Goal: Task Accomplishment & Management: Complete application form

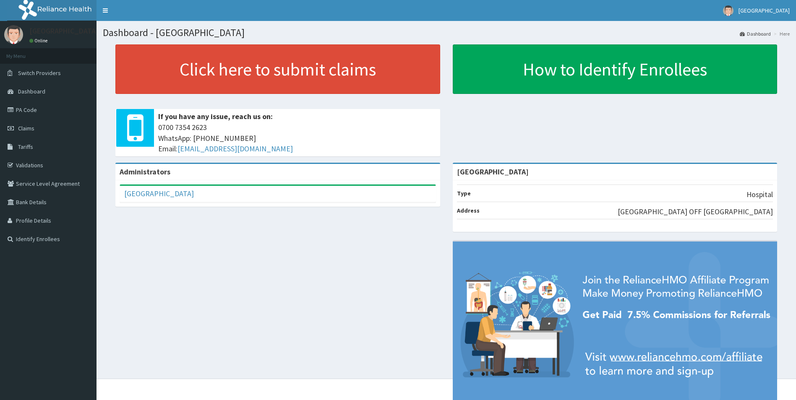
click at [29, 109] on link "PA Code" at bounding box center [48, 110] width 97 height 18
click at [32, 108] on link "PA Code" at bounding box center [48, 110] width 97 height 18
click at [28, 128] on span "Claims" at bounding box center [26, 129] width 16 height 8
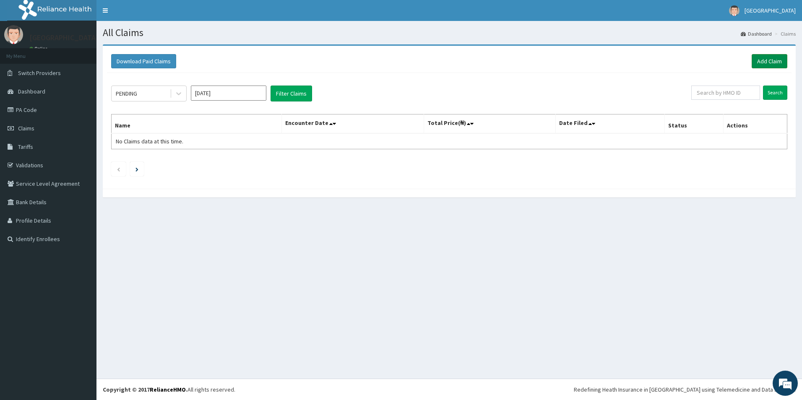
click at [768, 59] on link "Add Claim" at bounding box center [770, 61] width 36 height 14
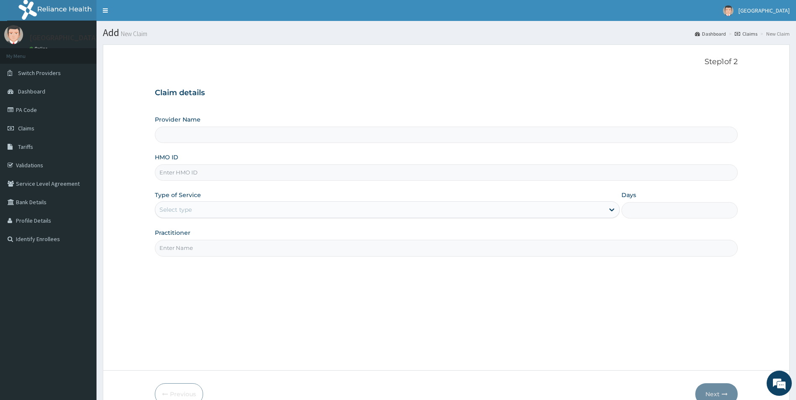
type input "[GEOGRAPHIC_DATA]"
click at [225, 172] on input "HMO ID" at bounding box center [446, 172] width 583 height 16
type input "MLC/10002/A"
click at [212, 214] on div "Select type" at bounding box center [379, 209] width 449 height 13
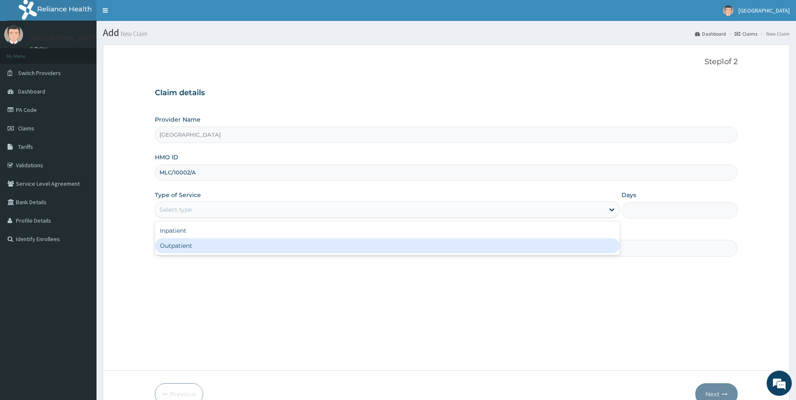
click at [207, 248] on div "Outpatient" at bounding box center [387, 245] width 465 height 15
type input "1"
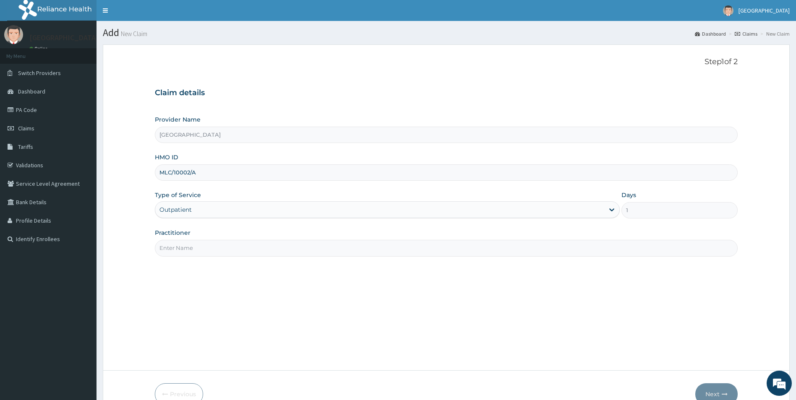
click at [213, 211] on div "Outpatient" at bounding box center [379, 209] width 449 height 13
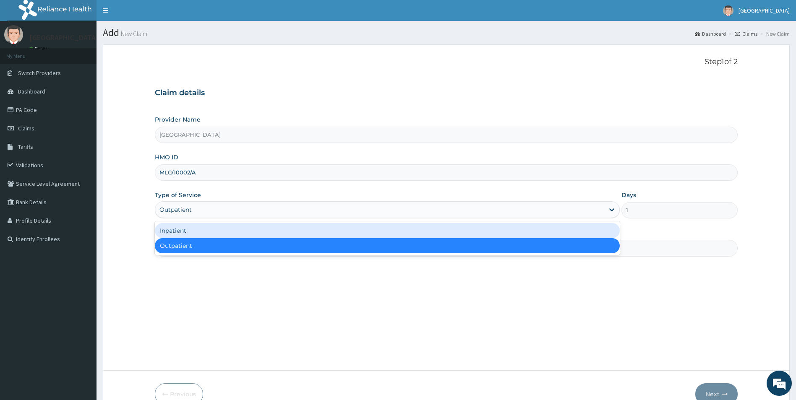
click at [209, 229] on div "Inpatient" at bounding box center [387, 230] width 465 height 15
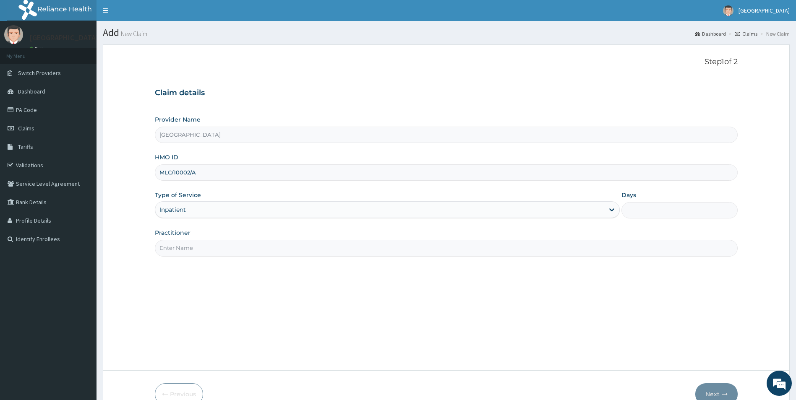
click at [650, 213] on input "Days" at bounding box center [679, 210] width 116 height 16
type input "2"
click at [508, 262] on div "Step 1 of 2 Claim details Provider Name Fehintola Hospital HMO ID MLC/10002/A T…" at bounding box center [446, 207] width 583 height 300
click at [508, 252] on input "Practitioner" at bounding box center [446, 248] width 583 height 16
type input "[PERSON_NAME] [PERSON_NAME]"
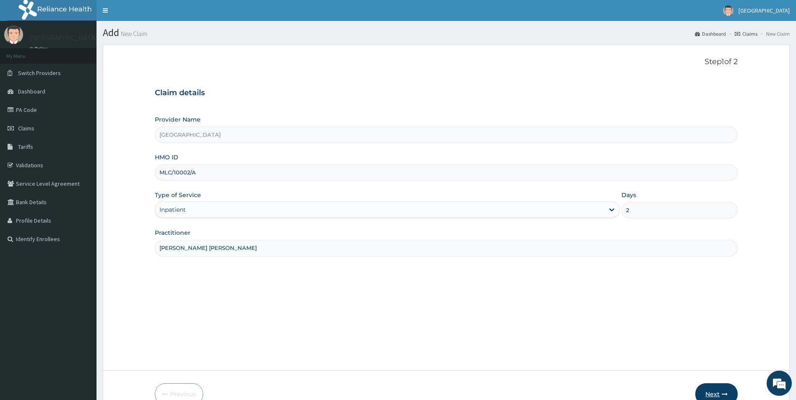
click at [719, 390] on button "Next" at bounding box center [716, 395] width 42 height 22
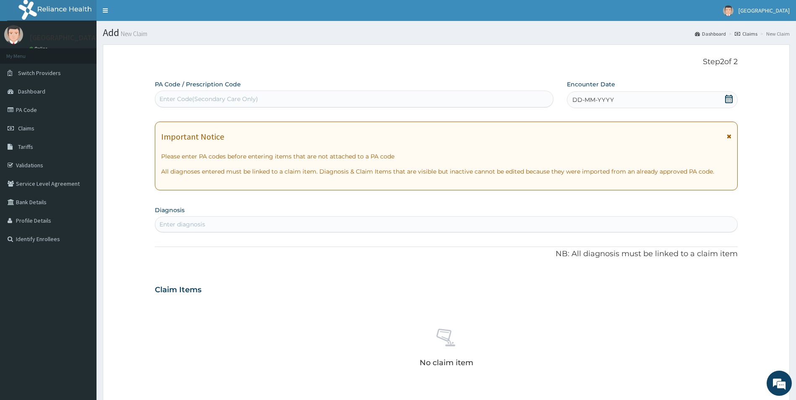
click at [437, 98] on div "Enter Code(Secondary Care Only)" at bounding box center [354, 98] width 398 height 13
paste input "PA/72BD01"
type input "PA/72BD01"
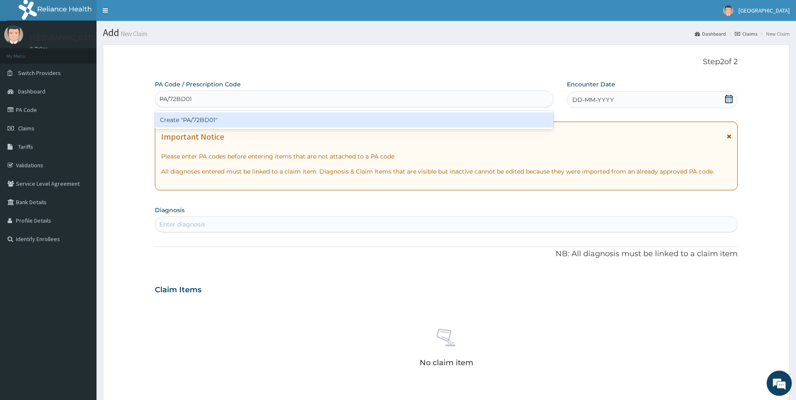
click at [202, 120] on div "Create "PA/72BD01"" at bounding box center [354, 119] width 399 height 15
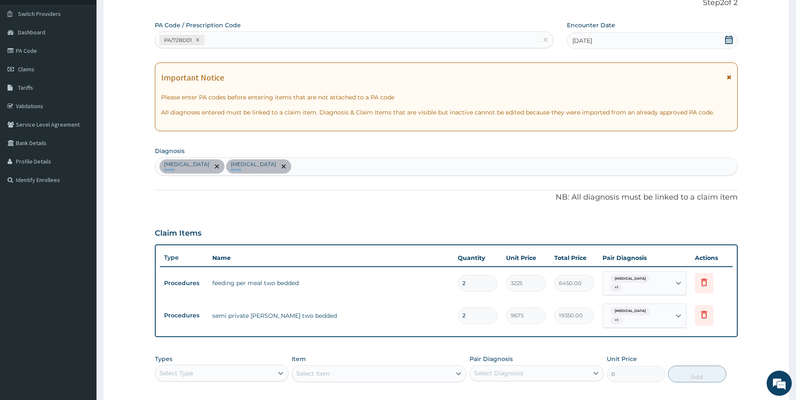
scroll to position [126, 0]
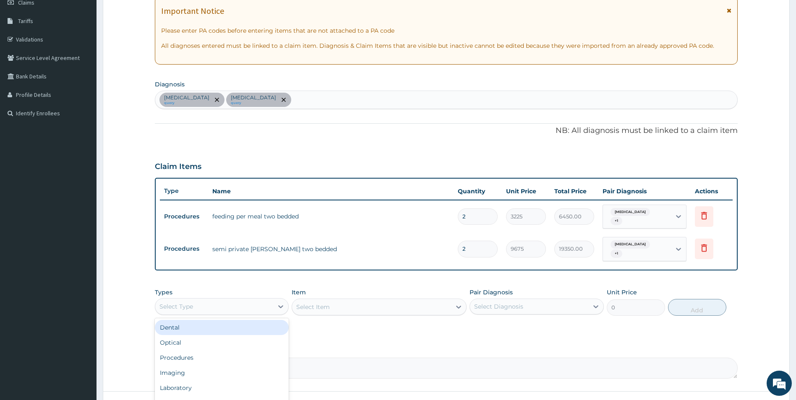
click at [248, 301] on div "Select Type" at bounding box center [214, 306] width 118 height 13
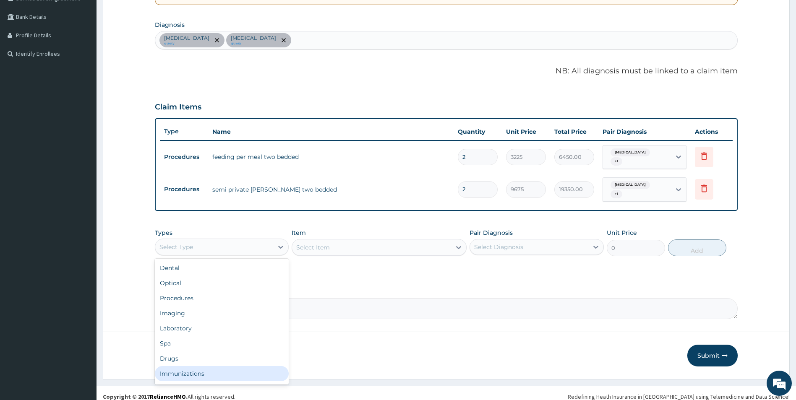
scroll to position [29, 0]
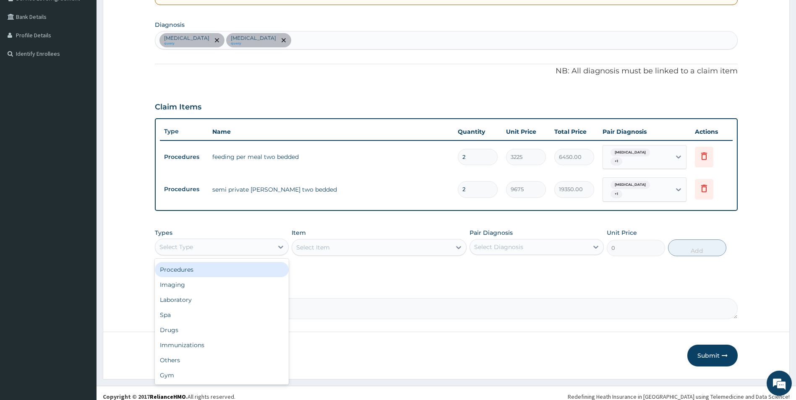
click at [245, 265] on div "Procedures" at bounding box center [222, 269] width 134 height 15
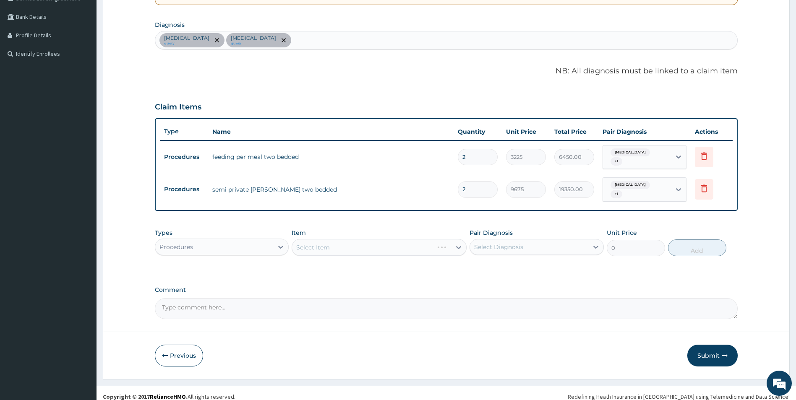
click at [366, 239] on div "Select Item" at bounding box center [379, 247] width 175 height 17
click at [364, 243] on div "Select Item" at bounding box center [379, 247] width 175 height 17
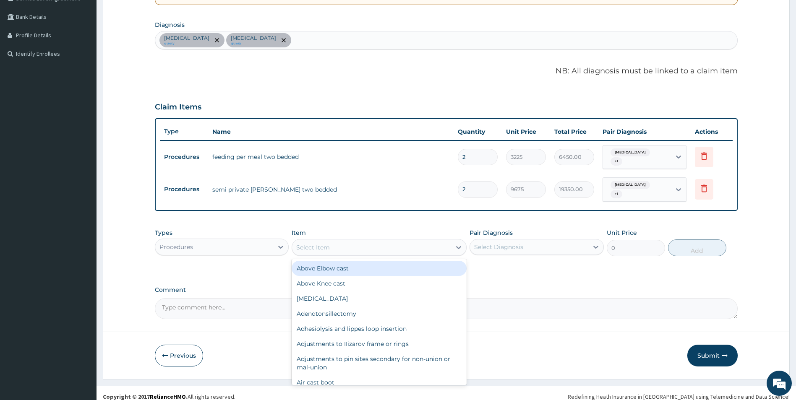
click at [364, 243] on div "Select Item" at bounding box center [371, 247] width 159 height 13
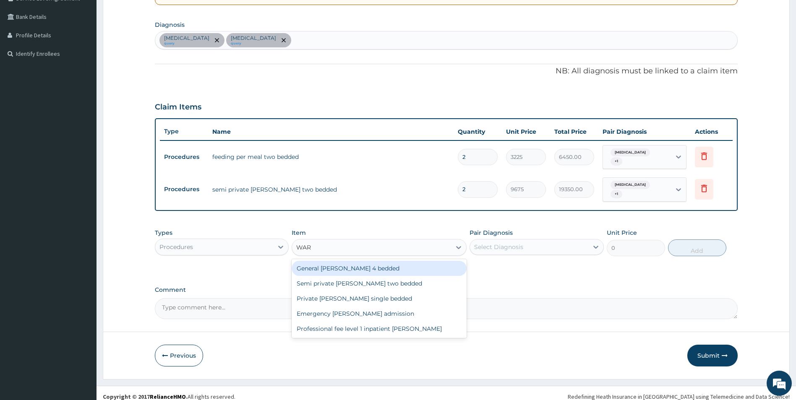
type input "WARD"
click at [359, 263] on div "General ward 4 bedded" at bounding box center [379, 268] width 175 height 15
type input "6987.5"
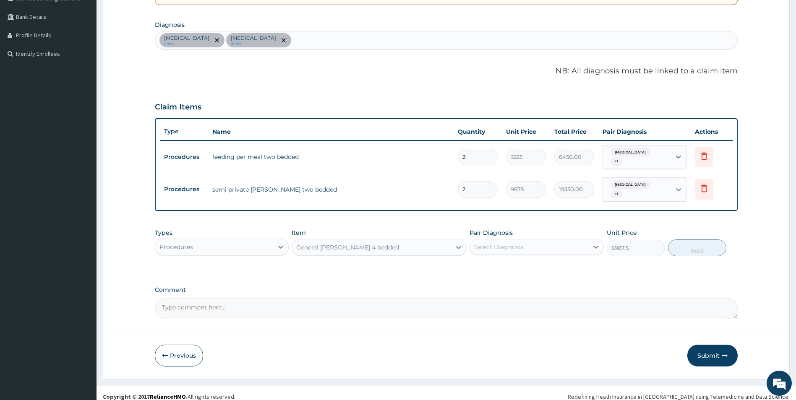
click at [545, 240] on div "Select Diagnosis" at bounding box center [529, 246] width 118 height 13
click at [531, 264] on div "Malaria" at bounding box center [537, 268] width 134 height 17
checkbox input "true"
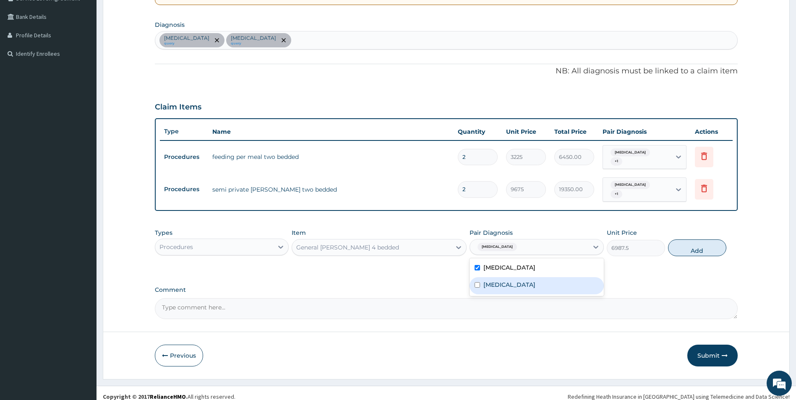
click at [530, 277] on div "Typhoid fever" at bounding box center [537, 285] width 134 height 17
checkbox input "true"
click at [702, 243] on button "Add" at bounding box center [697, 248] width 58 height 17
type input "0"
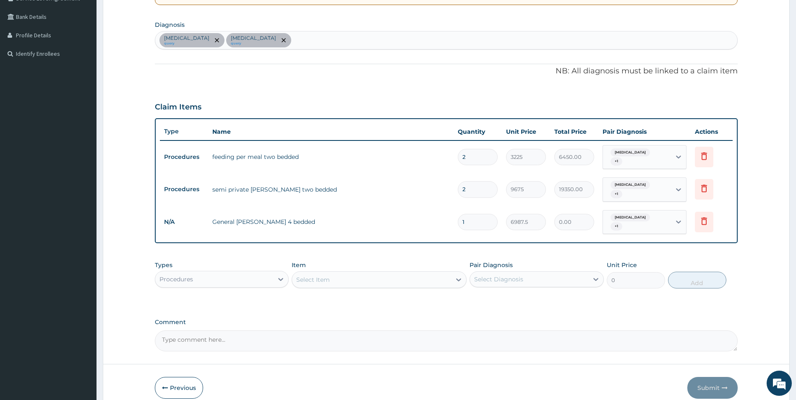
type input "0.00"
type input "2"
type input "13975.00"
type input "2"
click at [706, 187] on icon at bounding box center [704, 189] width 6 height 8
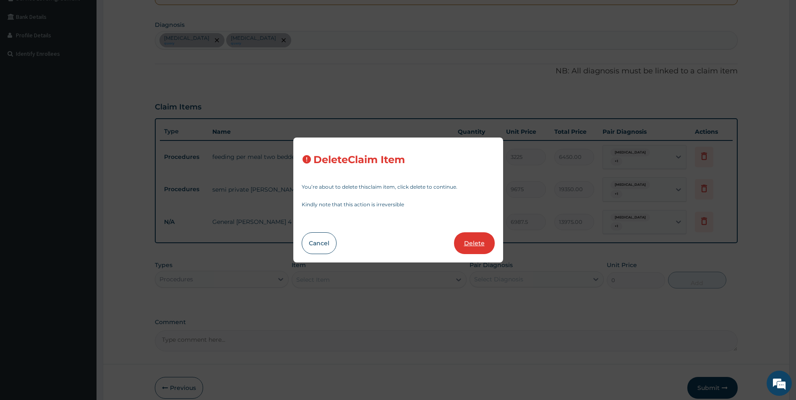
click at [476, 247] on button "Delete" at bounding box center [474, 243] width 41 height 22
type input "6987.5"
type input "13975.00"
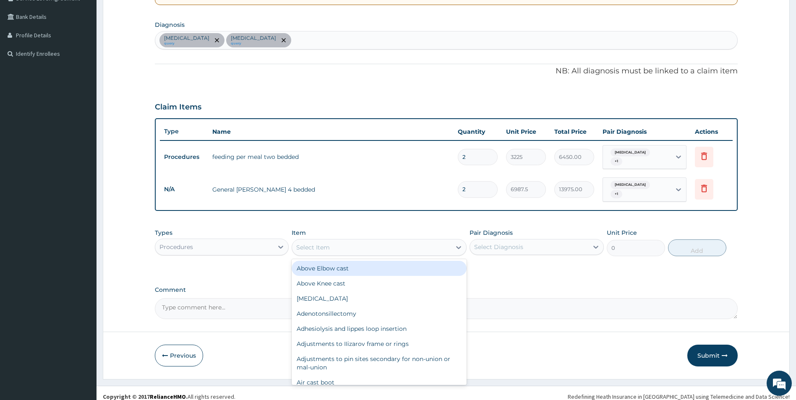
click at [342, 243] on div "Select Item" at bounding box center [371, 247] width 159 height 13
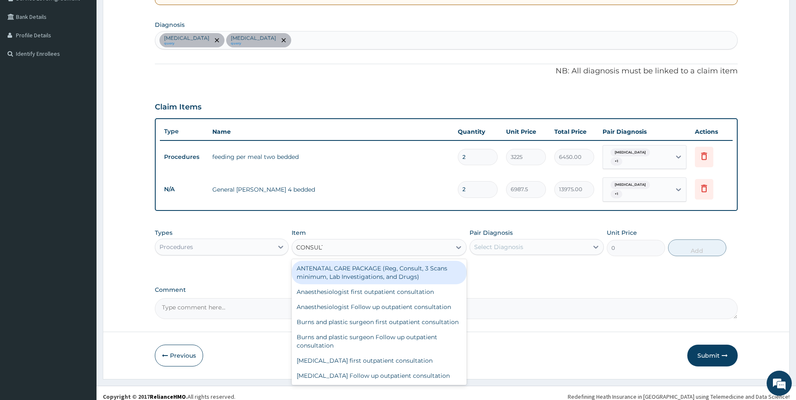
type input "CONSULTA"
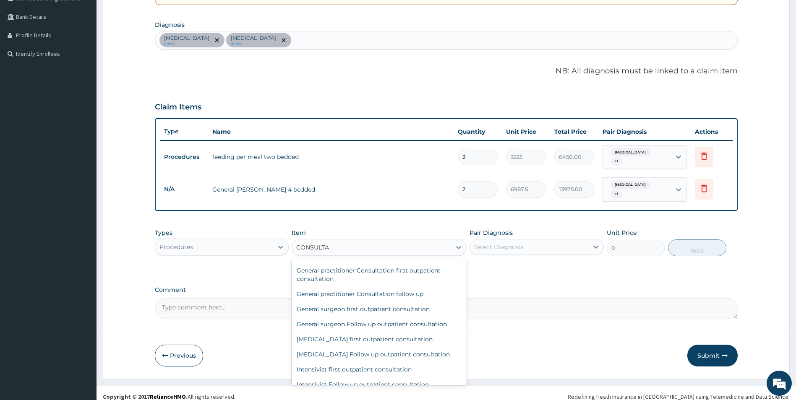
scroll to position [294, 0]
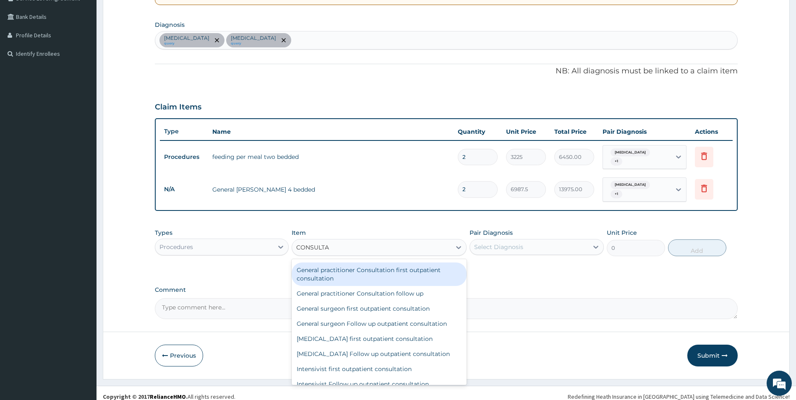
click at [365, 280] on div "General practitioner Consultation first outpatient consultation" at bounding box center [379, 274] width 175 height 23
type input "3547.5"
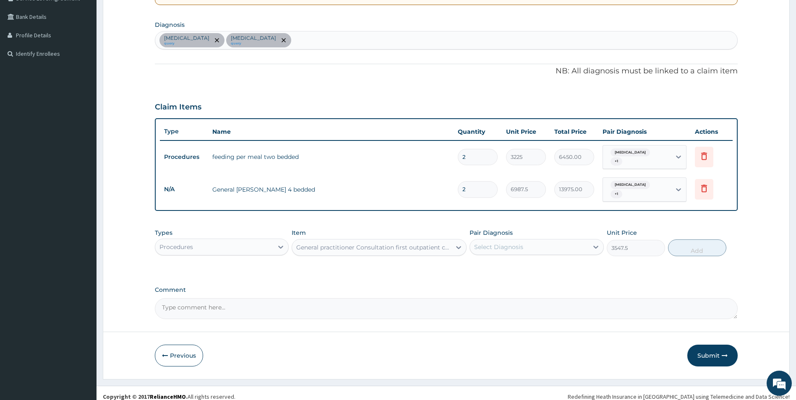
click at [527, 240] on div "Select Diagnosis" at bounding box center [529, 246] width 118 height 13
click at [515, 266] on div "[MEDICAL_DATA]" at bounding box center [537, 268] width 134 height 17
checkbox input "true"
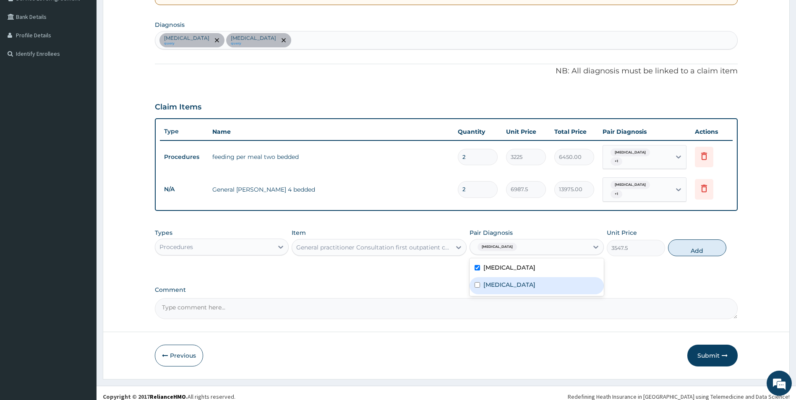
click at [515, 281] on label "[MEDICAL_DATA]" at bounding box center [509, 285] width 52 height 8
checkbox input "true"
click at [699, 243] on button "Add" at bounding box center [697, 248] width 58 height 17
type input "0"
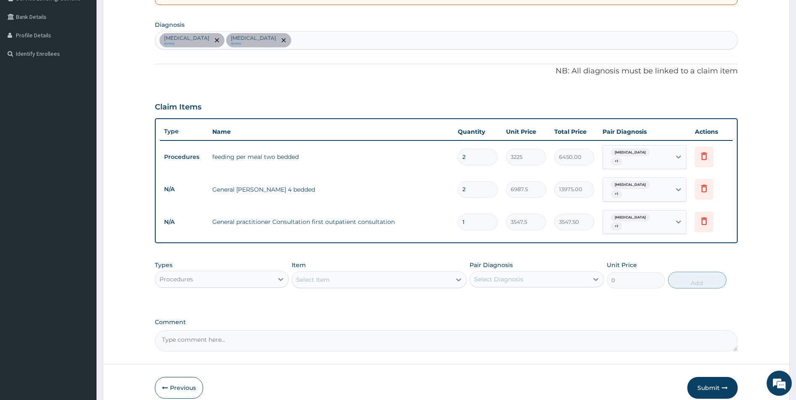
click at [331, 273] on div "Select Item" at bounding box center [371, 279] width 159 height 13
type input "REGISTRA"
click at [336, 293] on div "Registration Fee" at bounding box center [379, 300] width 175 height 15
type input "2150"
click at [521, 275] on div "Select Diagnosis" at bounding box center [498, 279] width 49 height 8
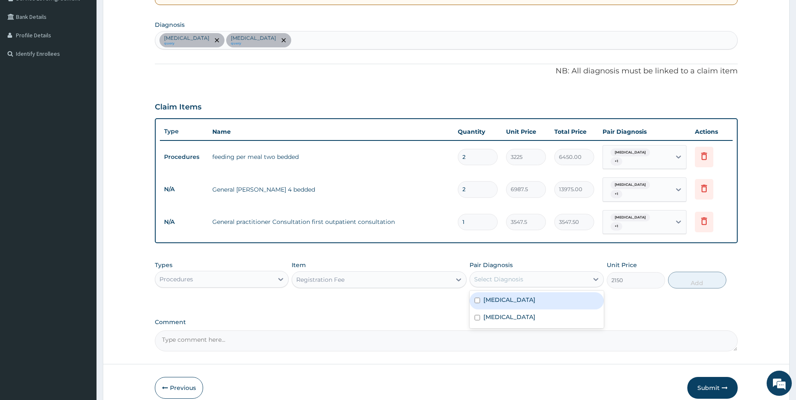
click at [512, 292] on div "Malaria" at bounding box center [537, 300] width 134 height 17
checkbox input "true"
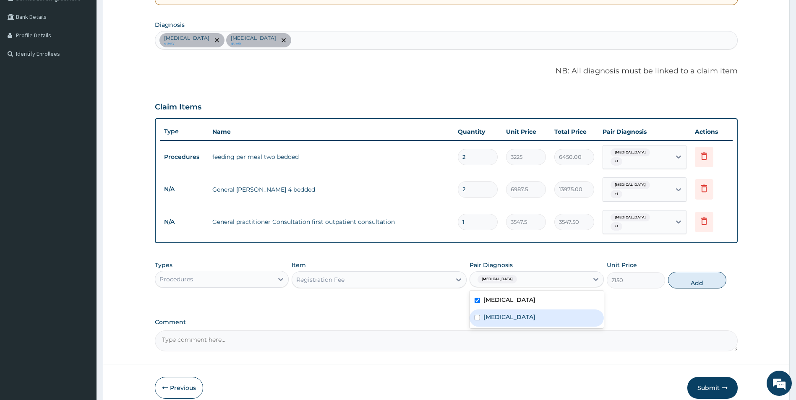
click at [517, 313] on label "Typhoid fever" at bounding box center [509, 317] width 52 height 8
checkbox input "true"
click at [696, 274] on button "Add" at bounding box center [697, 280] width 58 height 17
type input "0"
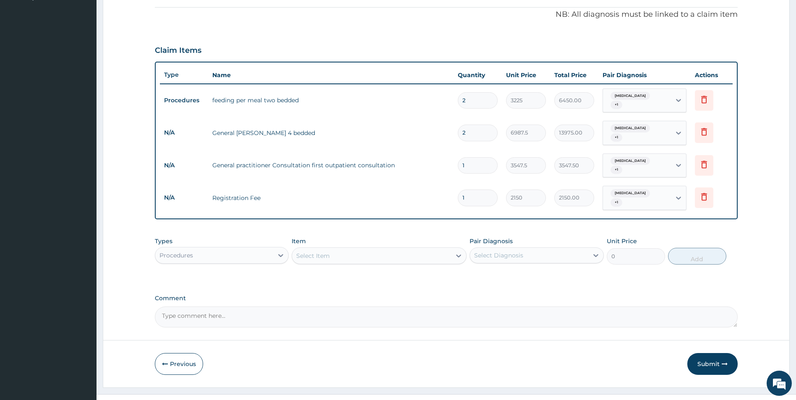
scroll to position [243, 0]
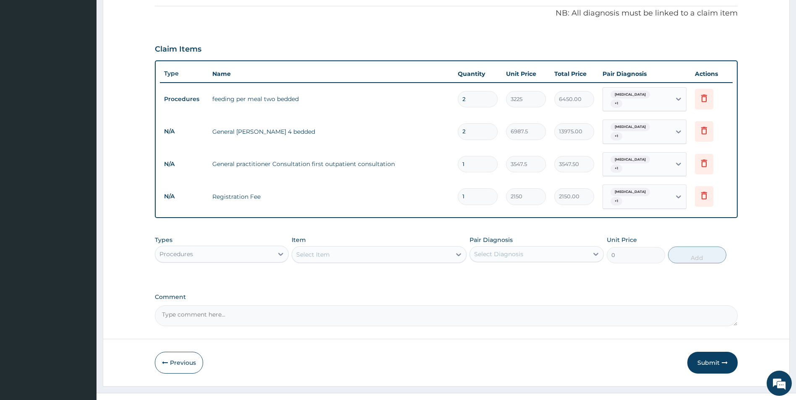
click at [356, 248] on div "Select Item" at bounding box center [371, 254] width 159 height 13
click at [280, 250] on icon at bounding box center [281, 254] width 8 height 8
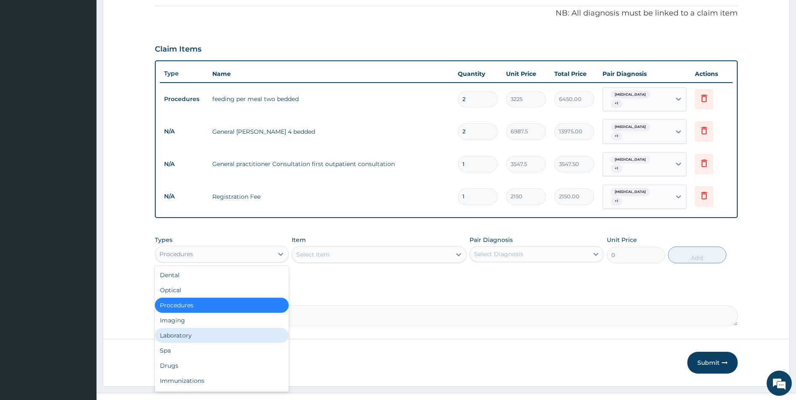
click at [236, 328] on div "Laboratory" at bounding box center [222, 335] width 134 height 15
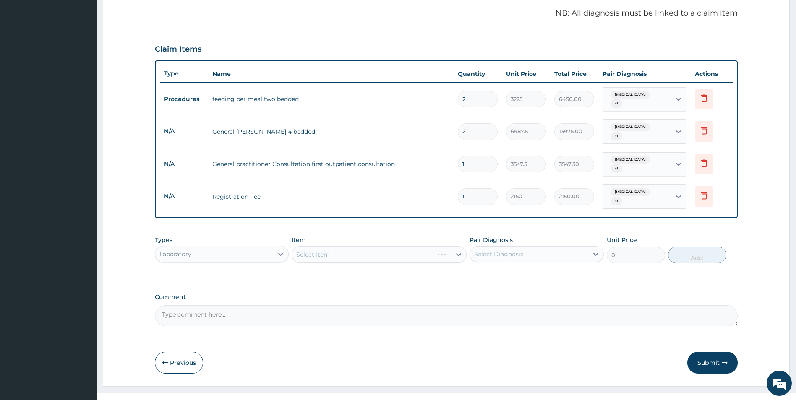
click at [372, 246] on div "Select Item" at bounding box center [379, 254] width 175 height 17
click at [372, 248] on div "Select Item" at bounding box center [371, 254] width 159 height 13
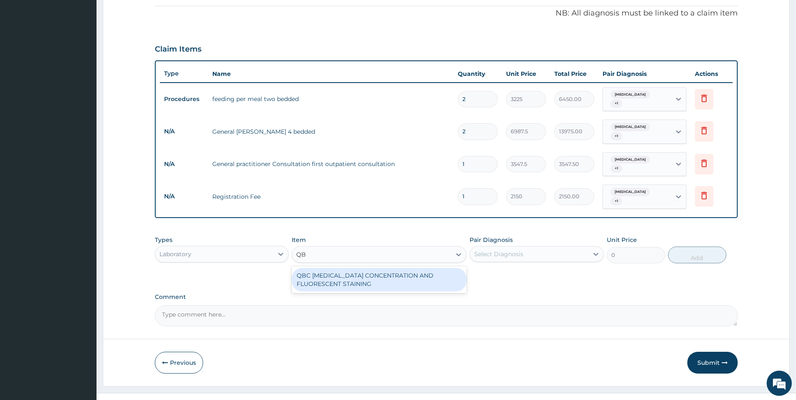
type input "QBC"
type input "1612.5"
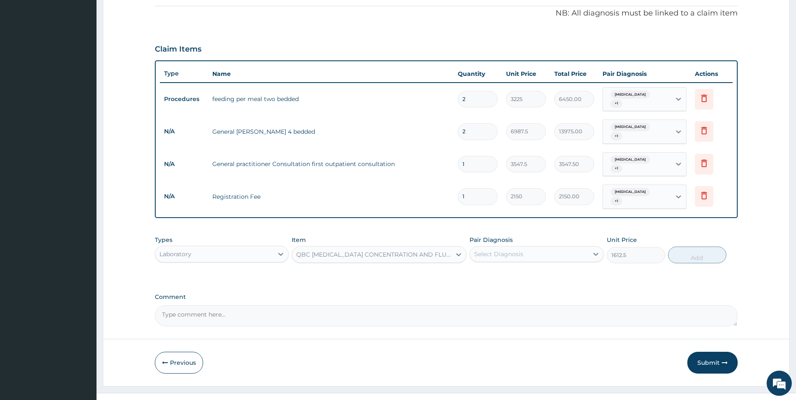
click at [543, 248] on div "Select Diagnosis" at bounding box center [529, 254] width 118 height 13
click at [533, 267] on div "Malaria" at bounding box center [537, 275] width 134 height 17
checkbox input "true"
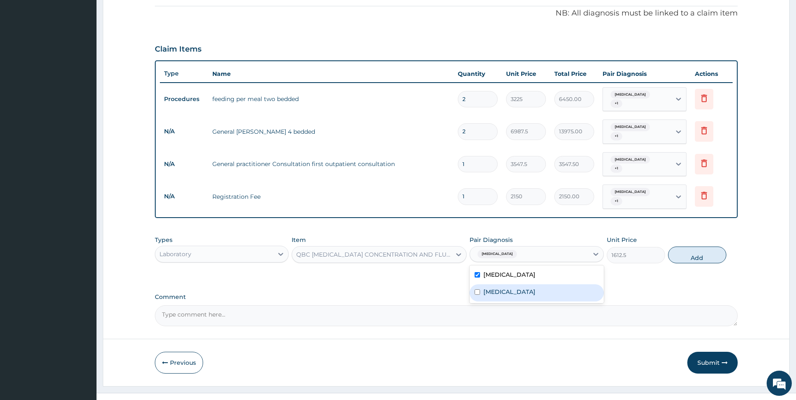
click at [533, 284] on div "Typhoid fever" at bounding box center [537, 292] width 134 height 17
checkbox input "true"
click at [707, 247] on button "Add" at bounding box center [697, 255] width 58 height 17
type input "0"
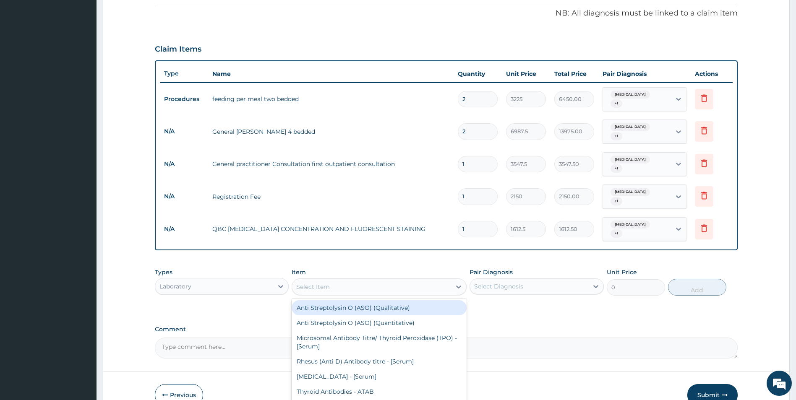
click at [399, 280] on div "Select Item" at bounding box center [371, 286] width 159 height 13
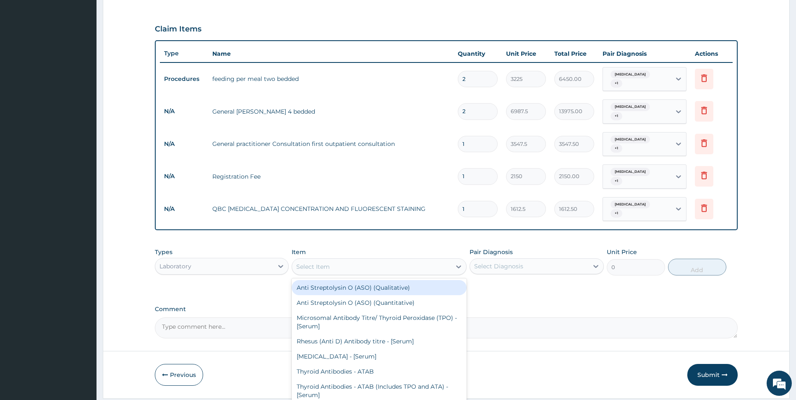
scroll to position [272, 0]
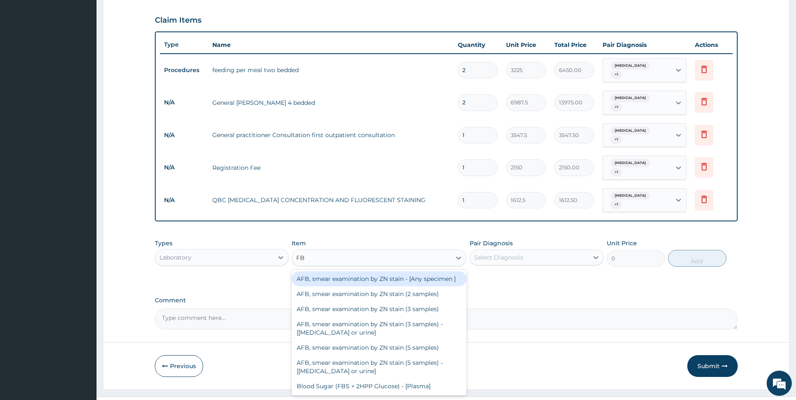
type input "FBC"
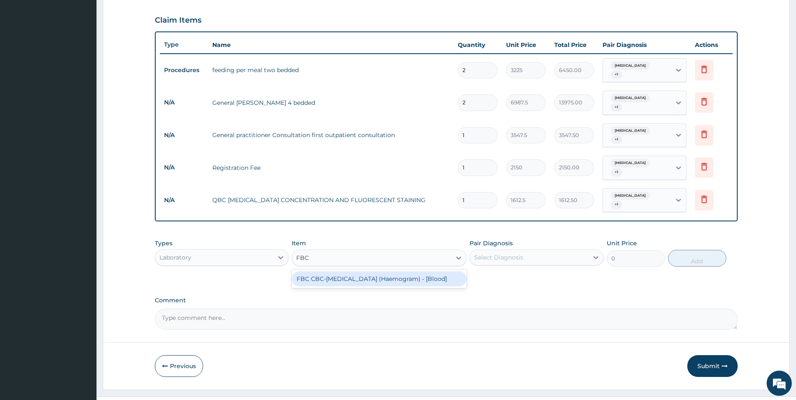
click at [407, 271] on div "FBC CBC-Complete Blood Count (Haemogram) - [Blood]" at bounding box center [379, 278] width 175 height 15
type input "4300"
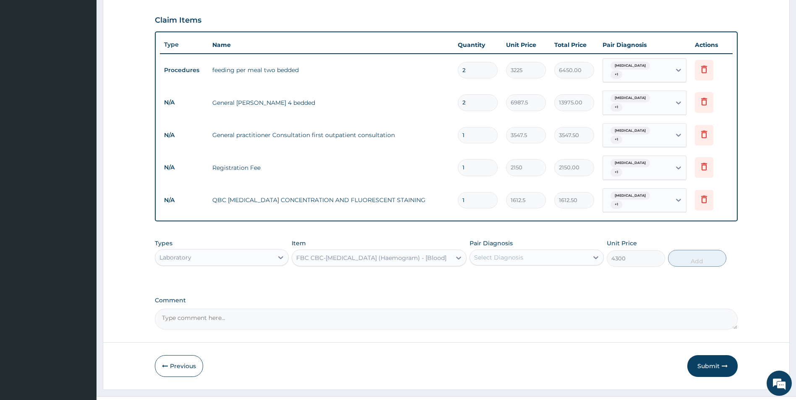
click at [552, 251] on div "Select Diagnosis" at bounding box center [529, 257] width 118 height 13
click at [544, 271] on div "Malaria" at bounding box center [537, 279] width 134 height 17
checkbox input "true"
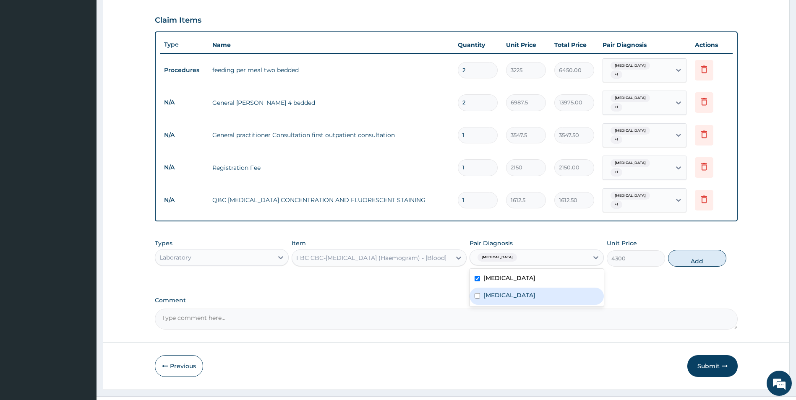
click at [545, 288] on div "Typhoid fever" at bounding box center [537, 296] width 134 height 17
checkbox input "true"
click at [692, 250] on button "Add" at bounding box center [697, 258] width 58 height 17
type input "0"
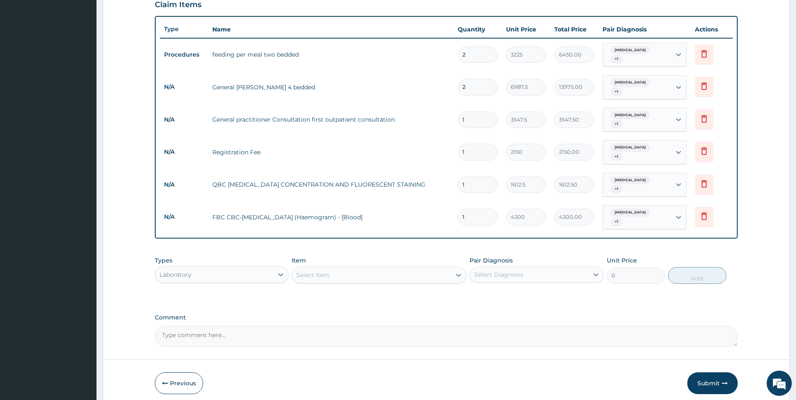
scroll to position [301, 0]
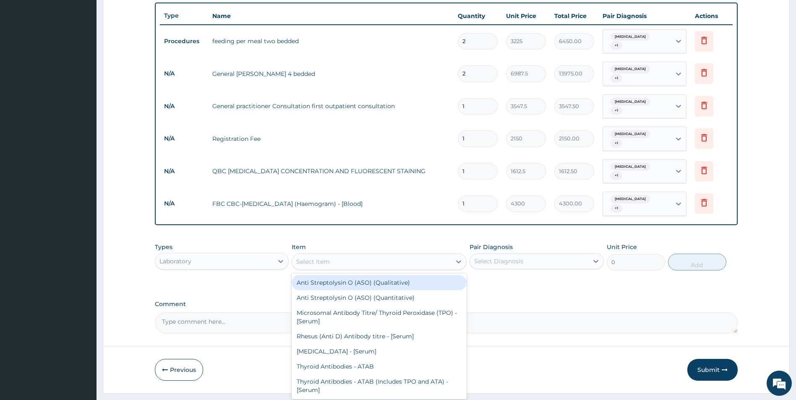
click at [371, 255] on div "Select Item" at bounding box center [371, 261] width 159 height 13
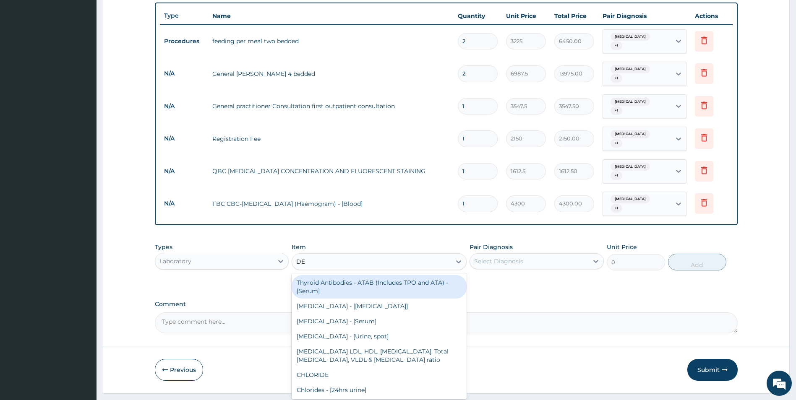
type input "D"
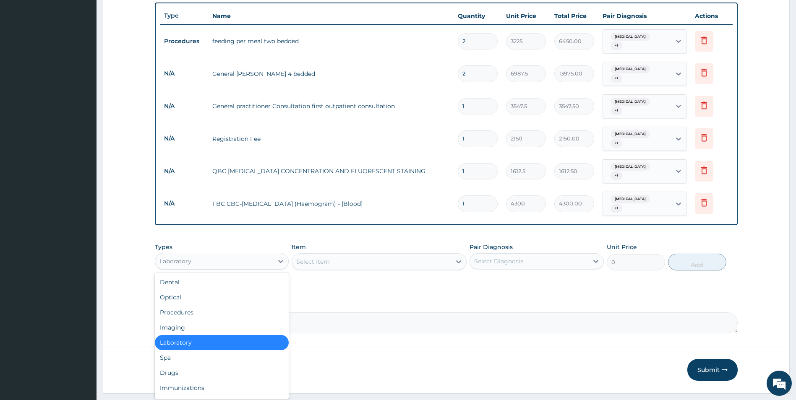
click at [247, 255] on div "Laboratory" at bounding box center [214, 261] width 118 height 13
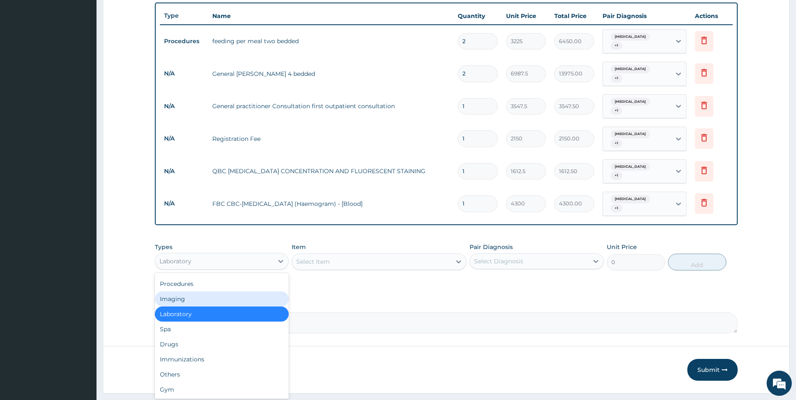
scroll to position [0, 0]
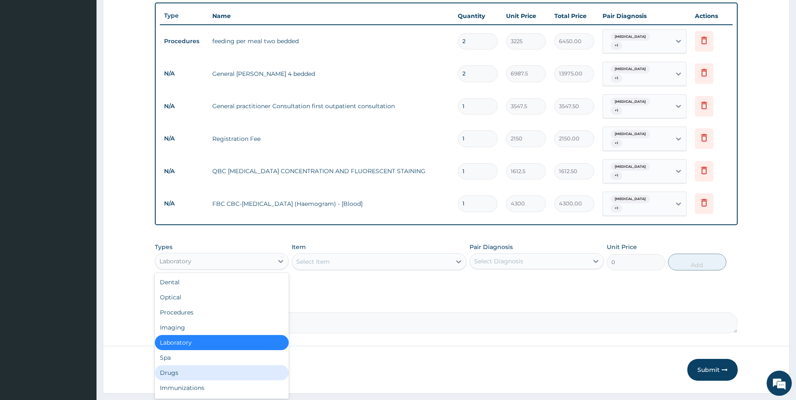
click at [200, 365] on div "Drugs" at bounding box center [222, 372] width 134 height 15
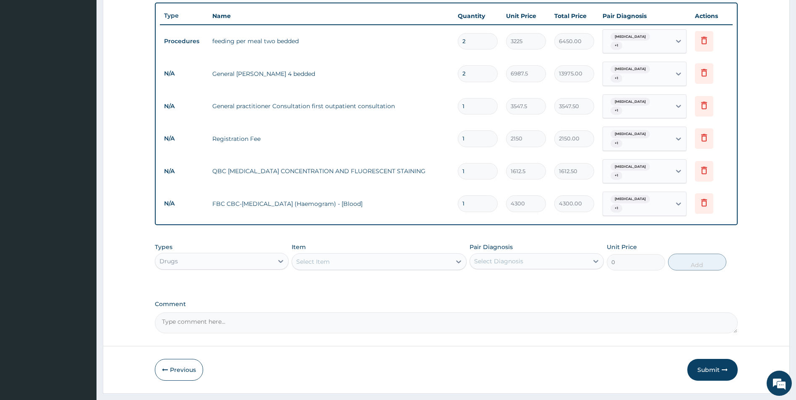
click at [360, 255] on div "Select Item" at bounding box center [371, 261] width 159 height 13
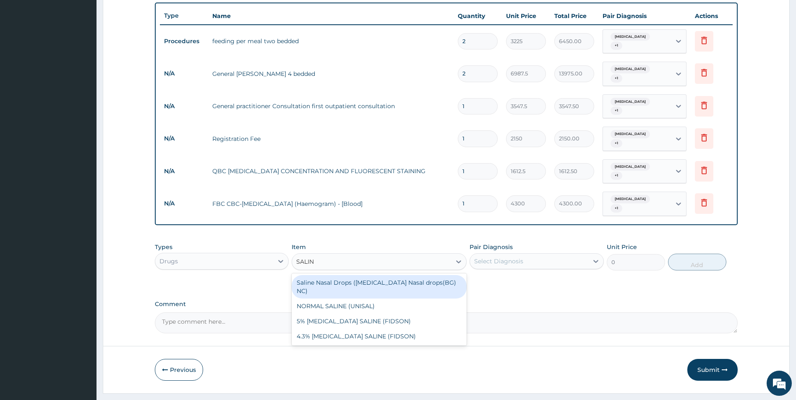
type input "SALINE"
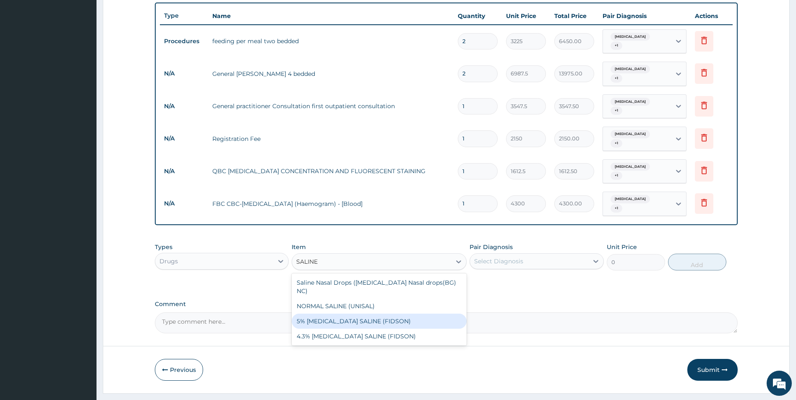
click at [355, 314] on div "5% DEXTROSE SALINE (FIDSON)" at bounding box center [379, 321] width 175 height 15
type input "1773.75"
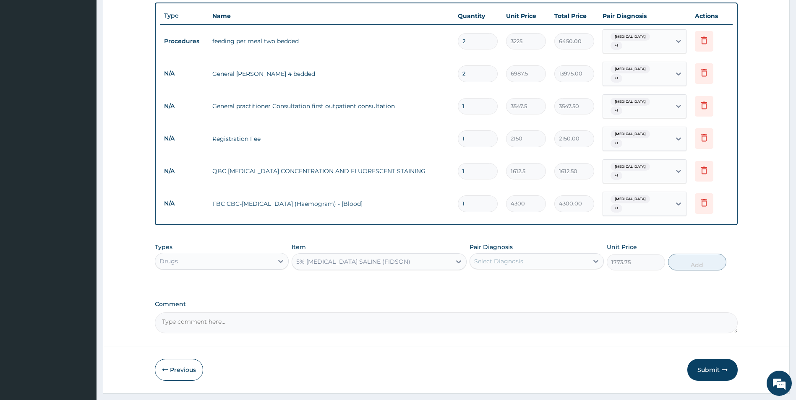
click at [534, 255] on div "Select Diagnosis" at bounding box center [529, 261] width 118 height 13
click at [526, 274] on div "Malaria" at bounding box center [537, 282] width 134 height 17
checkbox input "true"
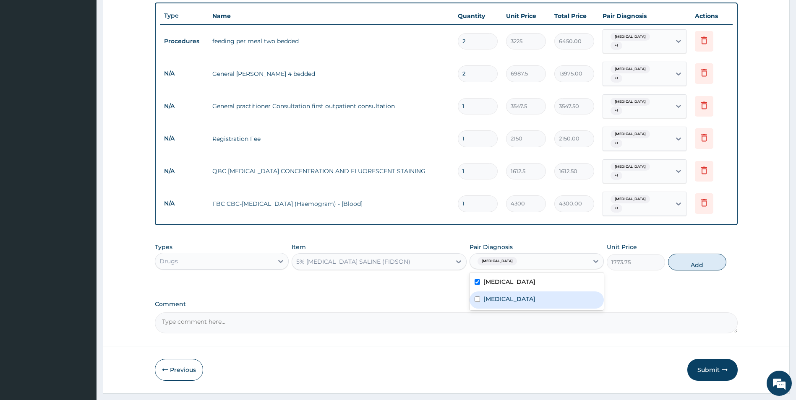
click at [526, 292] on div "Typhoid fever" at bounding box center [537, 300] width 134 height 17
checkbox input "true"
click at [701, 254] on button "Add" at bounding box center [697, 262] width 58 height 17
type input "0"
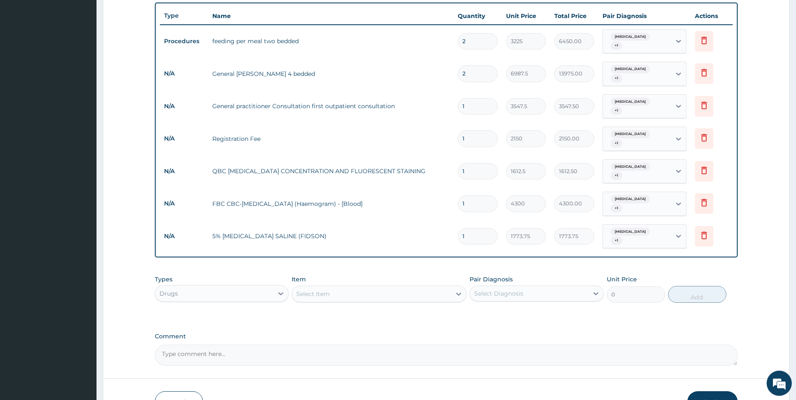
type input "0.00"
type input "2"
type input "3547.50"
type input "2"
click at [360, 287] on div "Select Item" at bounding box center [371, 293] width 159 height 13
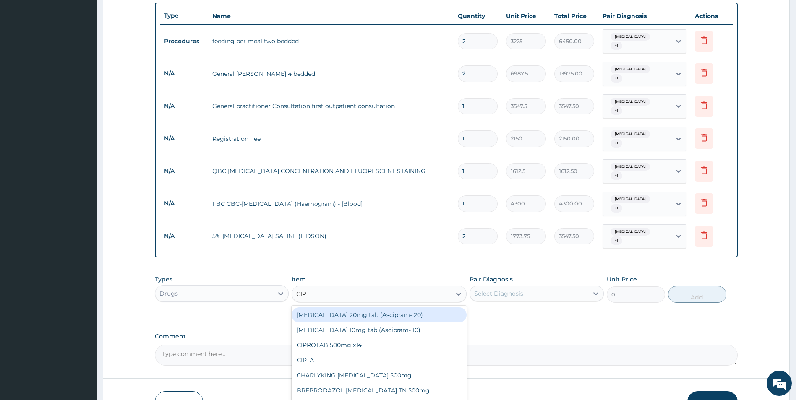
type input "CIPRO"
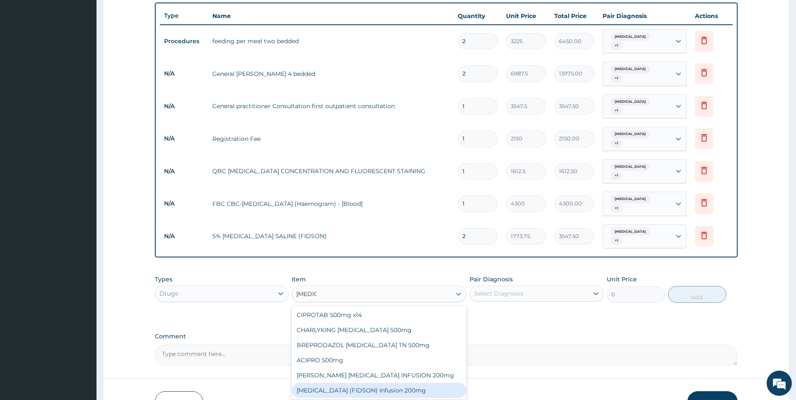
click at [351, 383] on div "[MEDICAL_DATA] (FIDSON) Infusion 200mg" at bounding box center [379, 390] width 175 height 15
type input "1182.5"
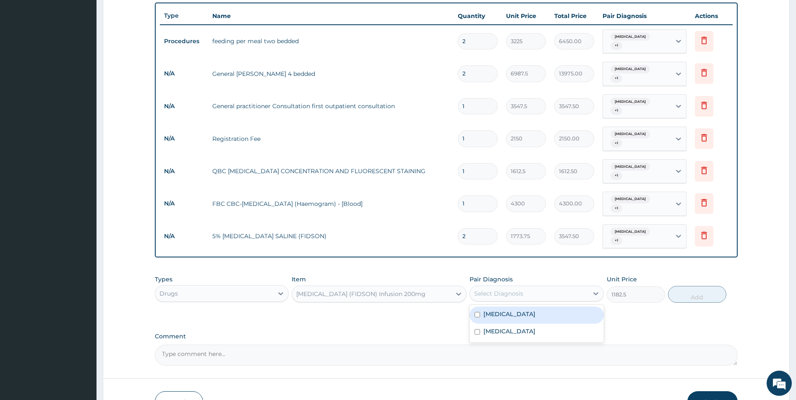
click at [541, 287] on div "Select Diagnosis" at bounding box center [529, 293] width 118 height 13
click at [530, 307] on div "Malaria" at bounding box center [537, 315] width 134 height 17
checkbox input "true"
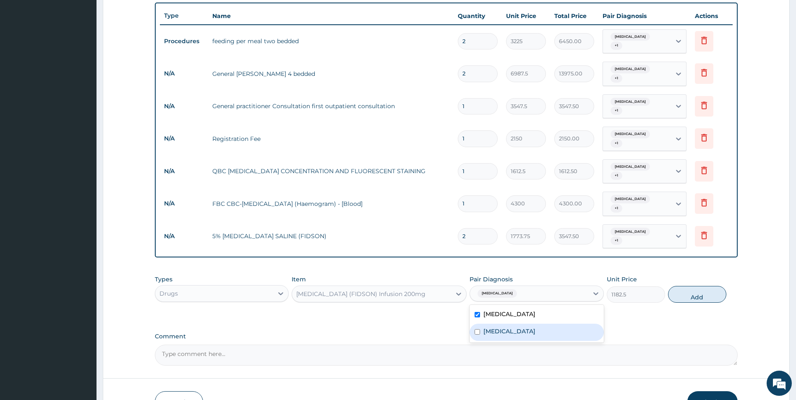
click at [532, 324] on div "Typhoid fever" at bounding box center [537, 332] width 134 height 17
checkbox input "true"
click at [707, 286] on button "Add" at bounding box center [697, 294] width 58 height 17
type input "0"
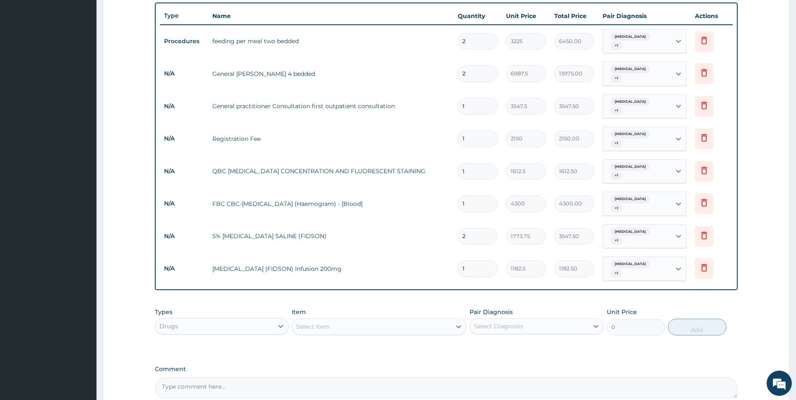
type input "0.00"
type input "4"
type input "4730.00"
type input "4"
click at [399, 320] on div "Select Item" at bounding box center [371, 326] width 159 height 13
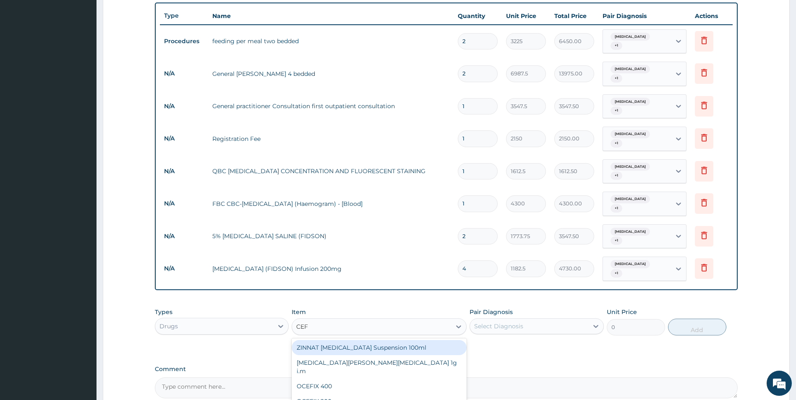
type input "CEFT"
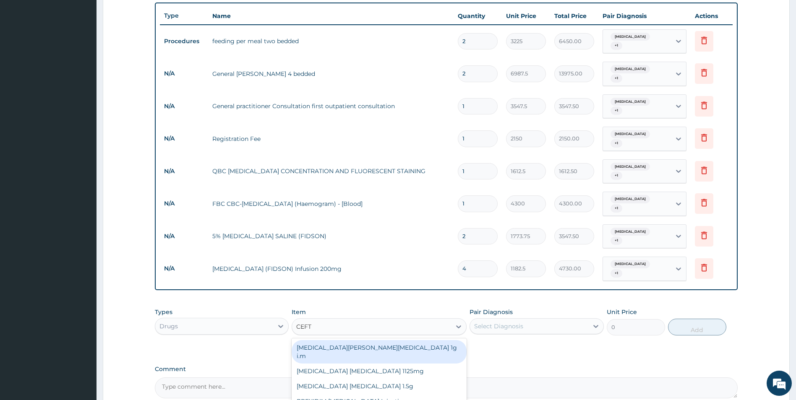
click at [378, 340] on div "[MEDICAL_DATA][PERSON_NAME][MEDICAL_DATA] 1g i.m" at bounding box center [379, 351] width 175 height 23
type input "8277.5"
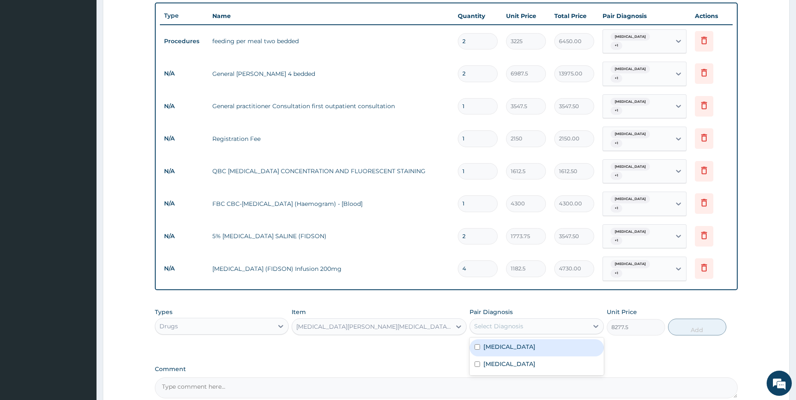
click at [543, 320] on div "Select Diagnosis" at bounding box center [529, 326] width 118 height 13
click at [525, 339] on div "Malaria" at bounding box center [537, 347] width 134 height 17
checkbox input "true"
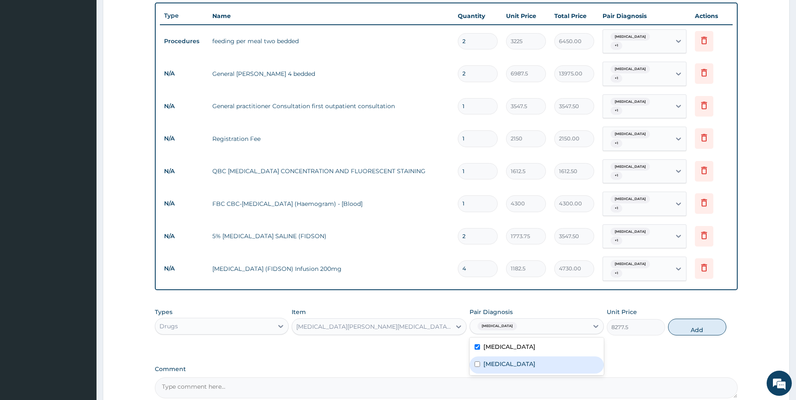
click at [528, 357] on div "Typhoid fever" at bounding box center [537, 365] width 134 height 17
checkbox input "true"
click at [699, 319] on button "Add" at bounding box center [697, 327] width 58 height 17
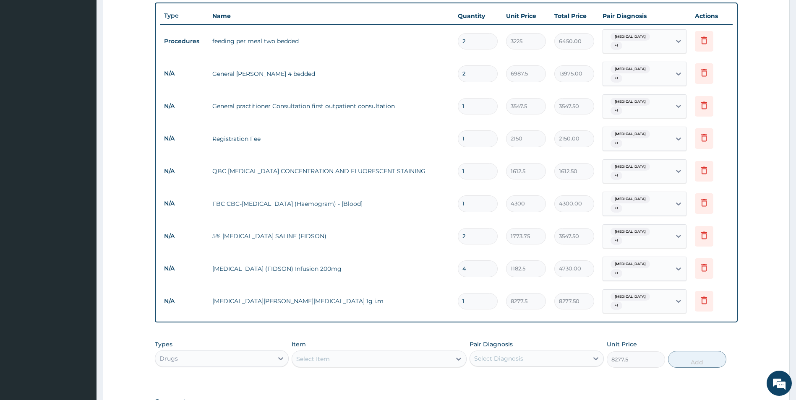
type input "0"
type input "0.00"
type input "2"
type input "16555.00"
type input "2"
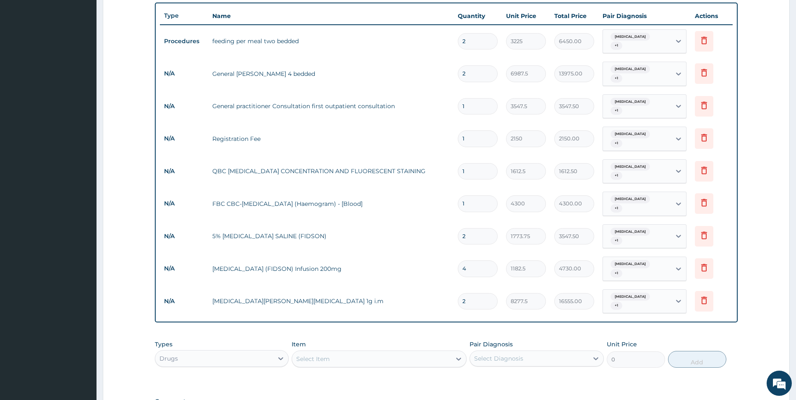
click at [388, 352] on div "Select Item" at bounding box center [371, 358] width 159 height 13
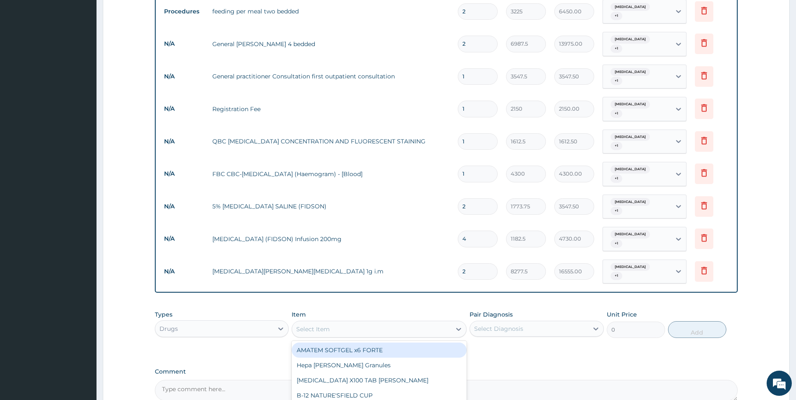
scroll to position [388, 0]
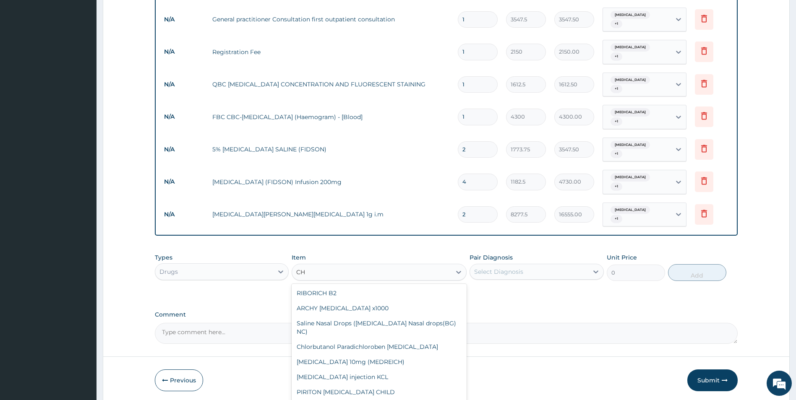
type input "C"
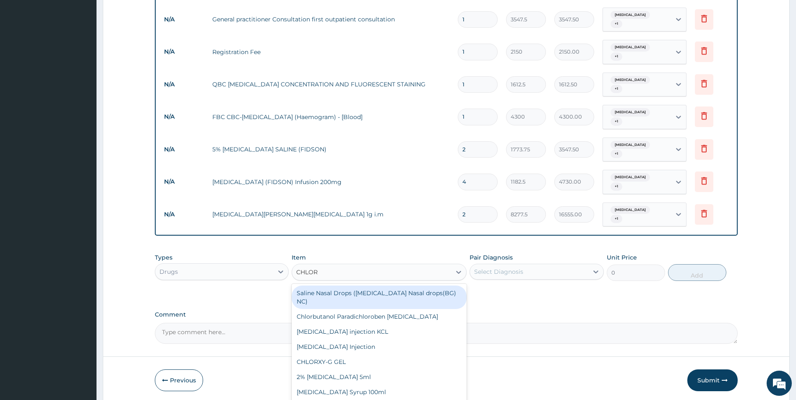
type input "CHLORO"
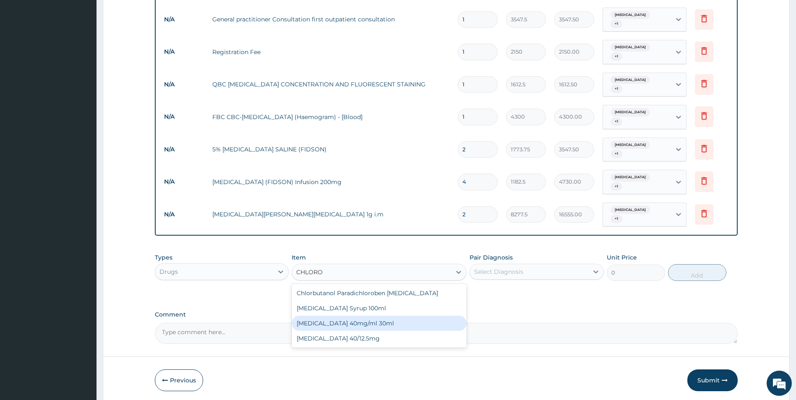
click at [368, 316] on div "[MEDICAL_DATA] 40mg/ml 30ml" at bounding box center [379, 323] width 175 height 15
type input "1419"
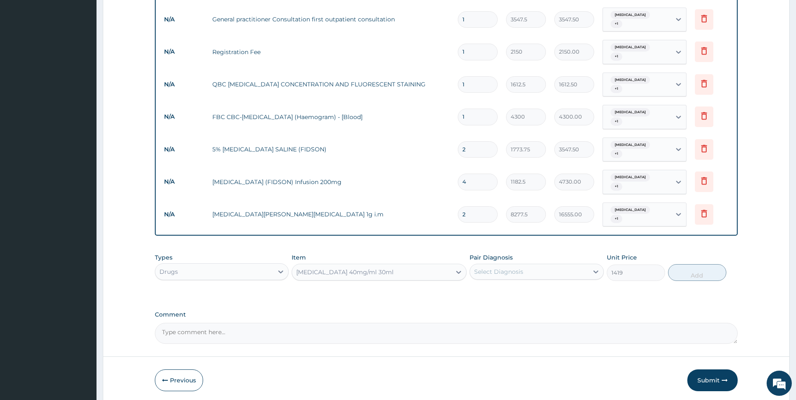
click at [534, 265] on div "Select Diagnosis" at bounding box center [529, 271] width 118 height 13
click at [526, 285] on div "Malaria" at bounding box center [537, 293] width 134 height 17
checkbox input "true"
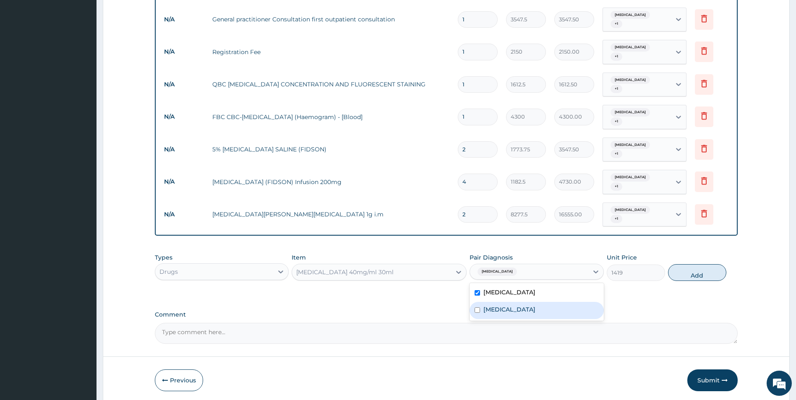
click at [525, 302] on div "Typhoid fever" at bounding box center [537, 310] width 134 height 17
checkbox input "true"
click at [701, 264] on button "Add" at bounding box center [697, 272] width 58 height 17
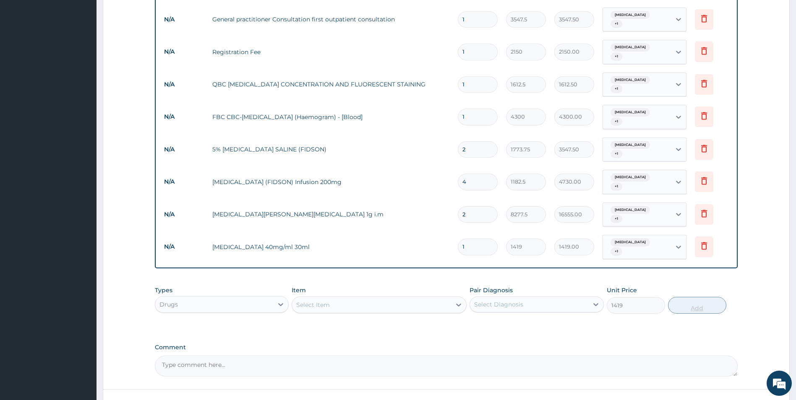
type input "0"
type input "0.00"
type input "6"
type input "8514.00"
type input "6"
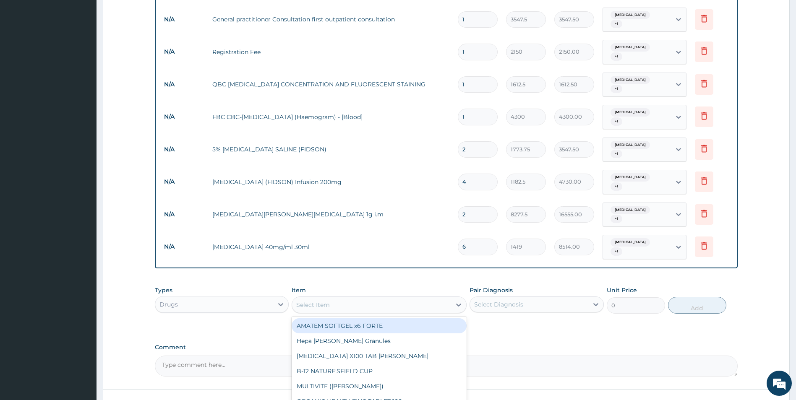
click at [409, 298] on div "Select Item" at bounding box center [371, 304] width 159 height 13
type input "PARACE"
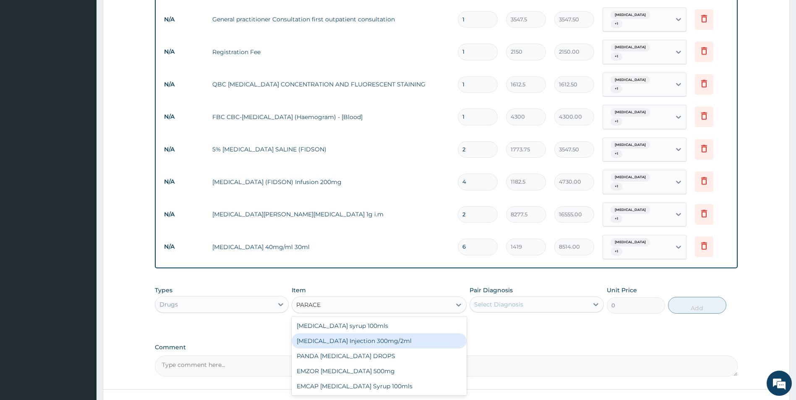
click at [387, 334] on div "[MEDICAL_DATA] Injection 300mg/2ml" at bounding box center [379, 341] width 175 height 15
type input "260.15"
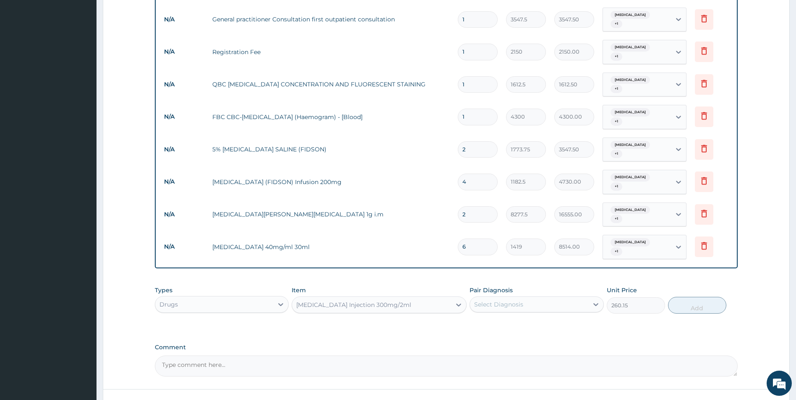
click at [513, 300] on div "Select Diagnosis" at bounding box center [498, 304] width 49 height 8
click at [510, 318] on div "Malaria" at bounding box center [537, 326] width 134 height 17
checkbox input "true"
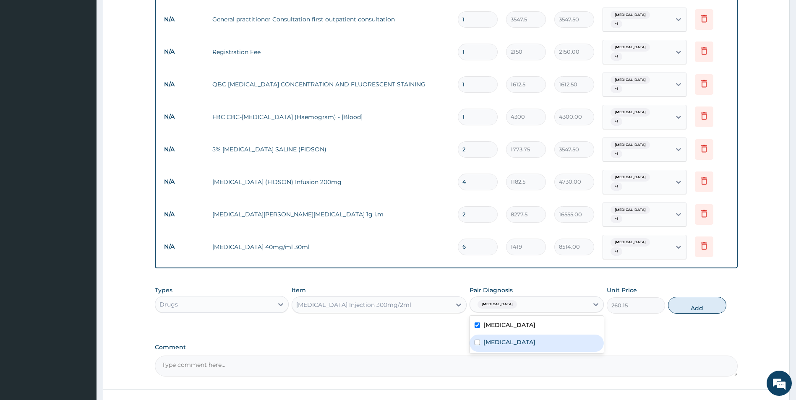
click at [511, 338] on label "Typhoid fever" at bounding box center [509, 342] width 52 height 8
checkbox input "true"
click at [683, 297] on button "Add" at bounding box center [697, 305] width 58 height 17
type input "0"
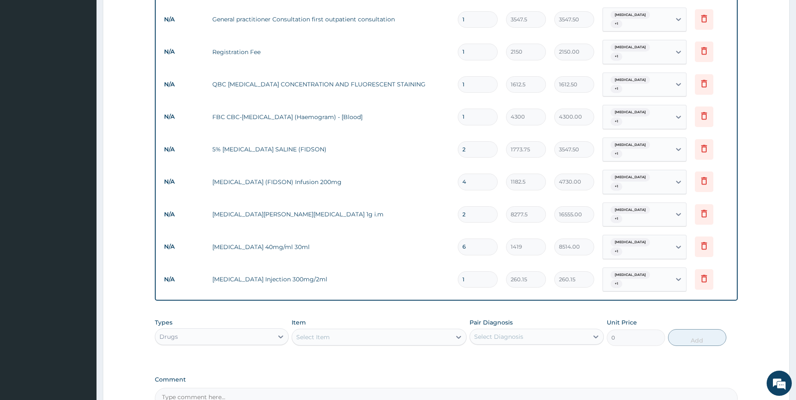
type input "0.00"
type input "6"
type input "1560.90"
type input "6"
click at [381, 331] on div "Select Item" at bounding box center [371, 337] width 159 height 13
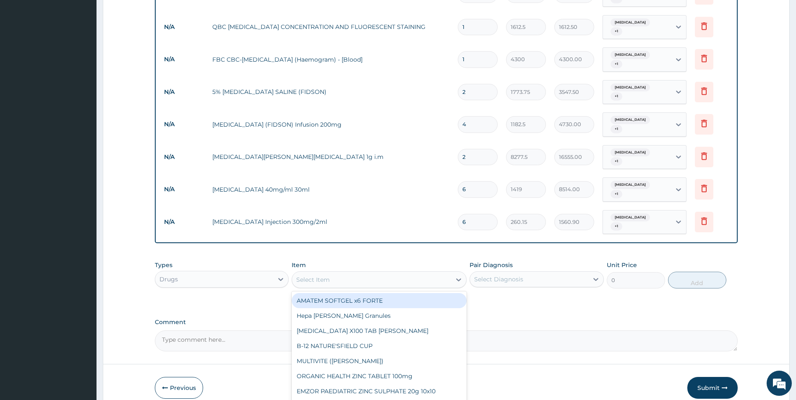
scroll to position [446, 0]
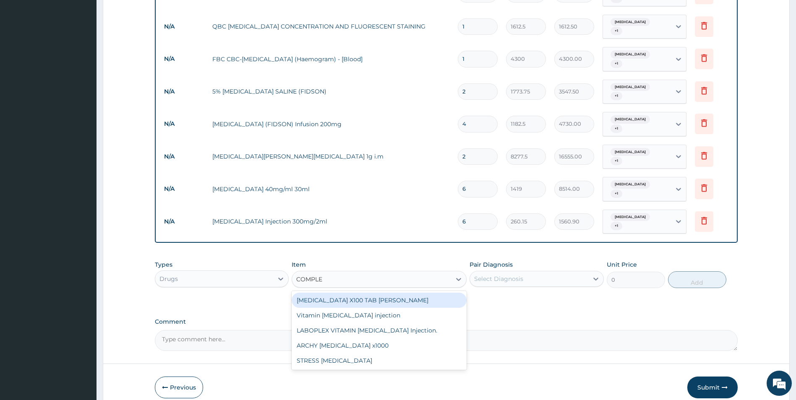
type input "COMPLEX"
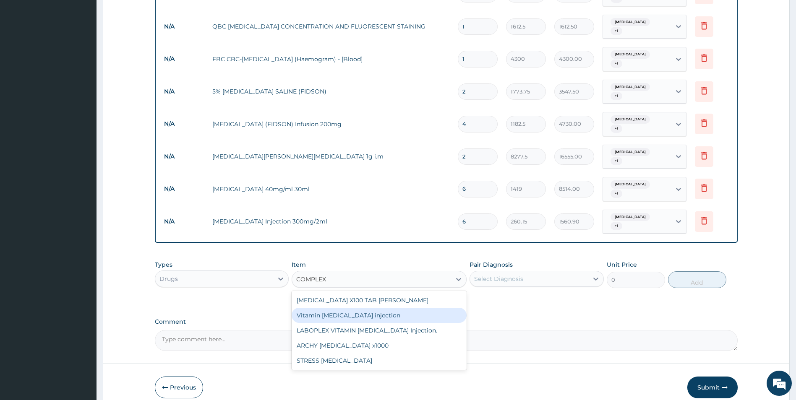
click at [363, 308] on div "Vitamin [MEDICAL_DATA] injection" at bounding box center [379, 315] width 175 height 15
type input "354.75"
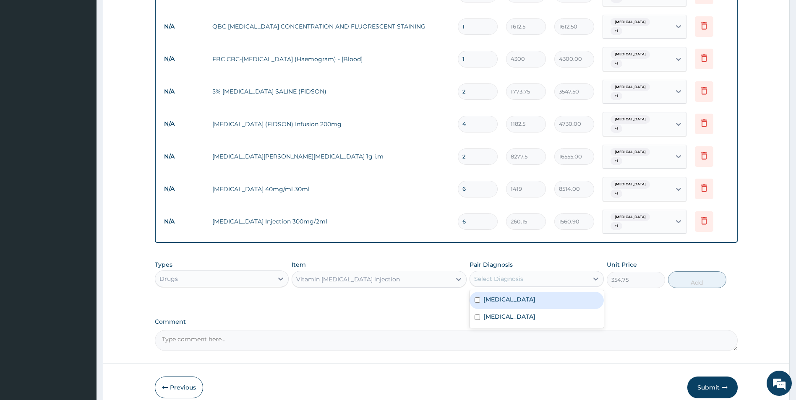
click at [541, 272] on div "Select Diagnosis" at bounding box center [529, 278] width 118 height 13
click at [529, 292] on div "Malaria" at bounding box center [537, 300] width 134 height 17
click at [528, 292] on div "Malaria" at bounding box center [537, 300] width 134 height 17
checkbox input "false"
click at [527, 309] on div "Typhoid fever" at bounding box center [537, 317] width 134 height 17
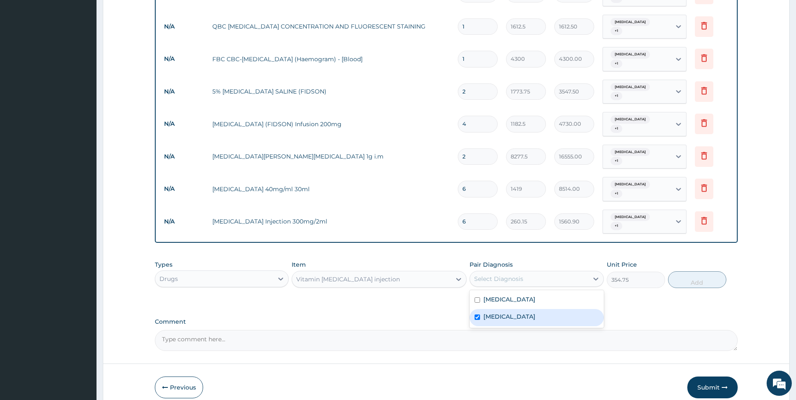
checkbox input "true"
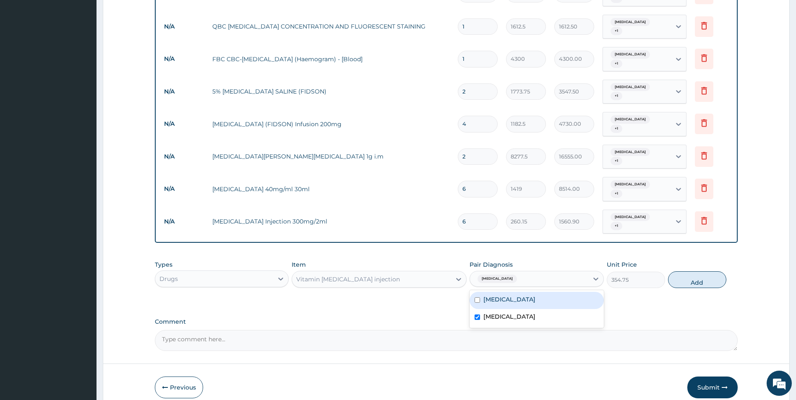
click at [532, 292] on div "Malaria" at bounding box center [537, 300] width 134 height 17
checkbox input "true"
click at [712, 271] on button "Add" at bounding box center [697, 279] width 58 height 17
type input "0"
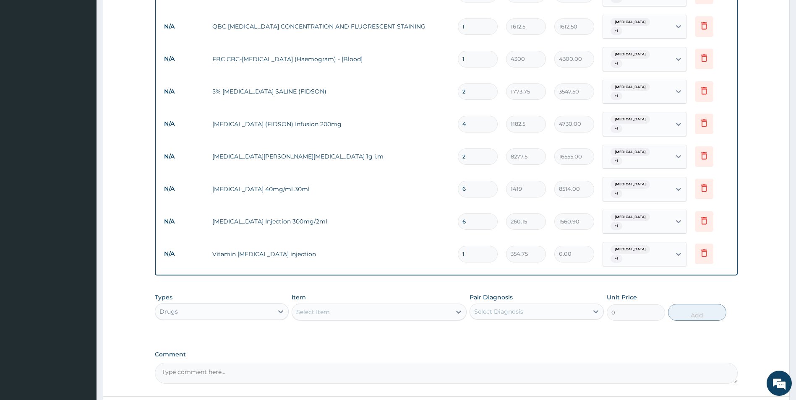
type input "0.00"
type input "3"
type input "1064.25"
type input "3"
click at [340, 305] on div "Select Item" at bounding box center [371, 311] width 159 height 13
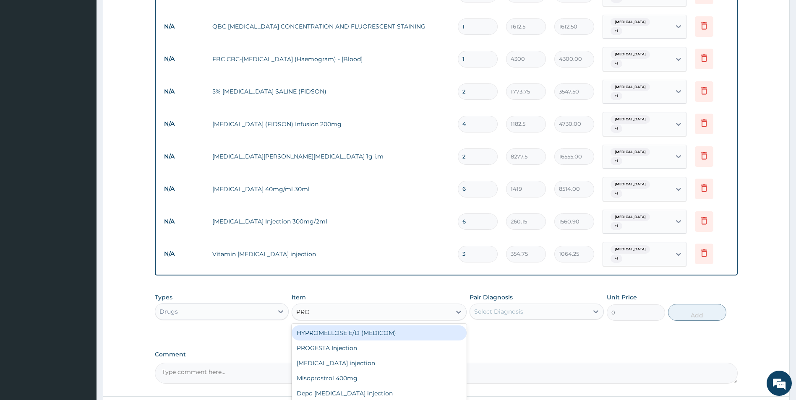
type input "PROM"
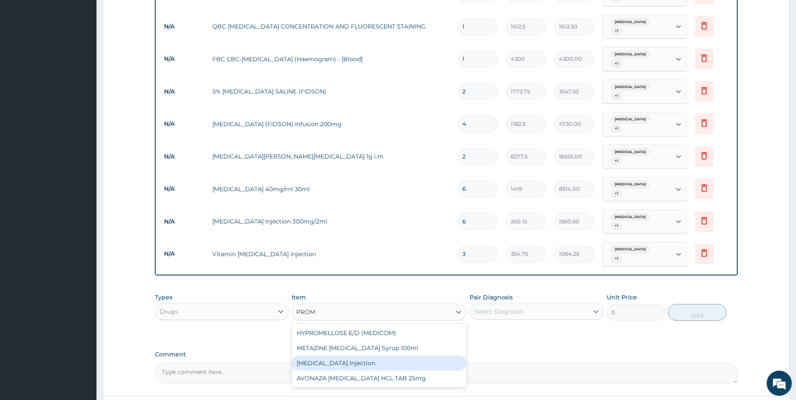
click at [346, 356] on div "[MEDICAL_DATA] Injection" at bounding box center [379, 363] width 175 height 15
type input "354.75"
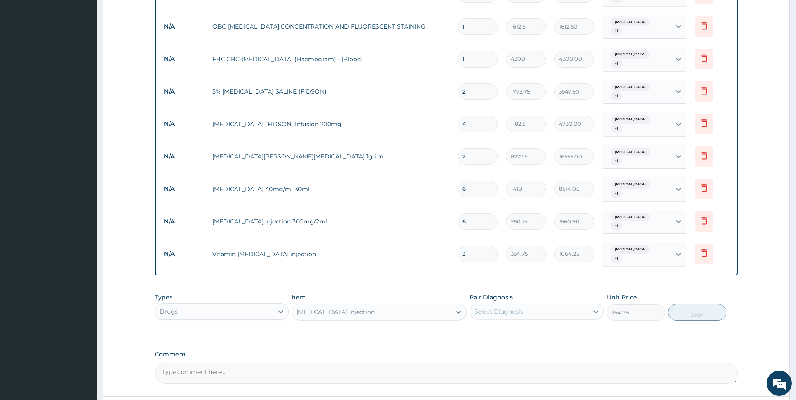
click at [542, 305] on div "Select Diagnosis" at bounding box center [529, 311] width 118 height 13
click at [532, 325] on div "Malaria" at bounding box center [537, 333] width 134 height 17
checkbox input "true"
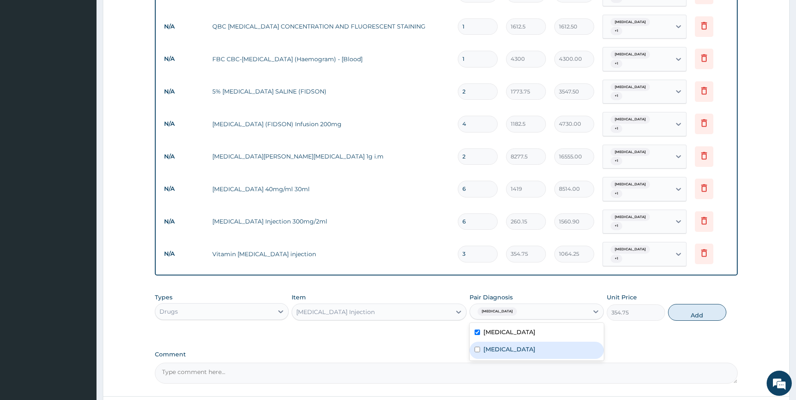
click at [530, 342] on div "Typhoid fever" at bounding box center [537, 350] width 134 height 17
checkbox input "true"
click at [698, 304] on button "Add" at bounding box center [697, 312] width 58 height 17
type input "0"
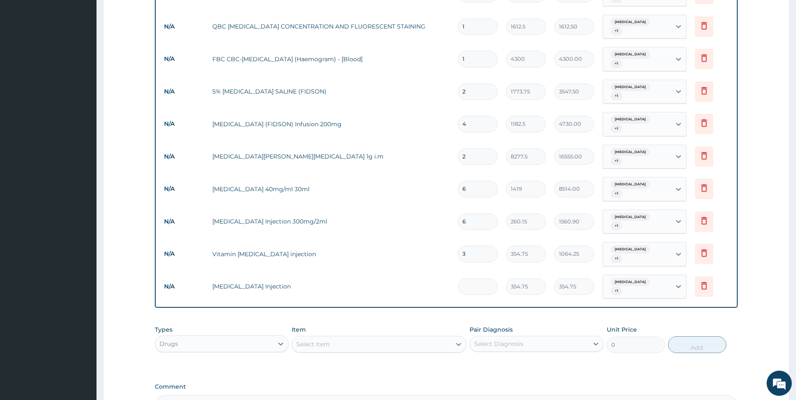
type input "0.00"
type input "1"
type input "354.75"
click at [404, 338] on div "Select Item" at bounding box center [371, 344] width 159 height 13
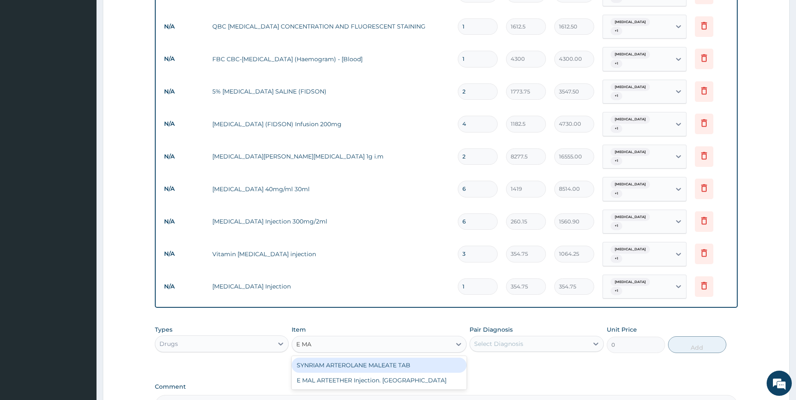
type input "E MAL"
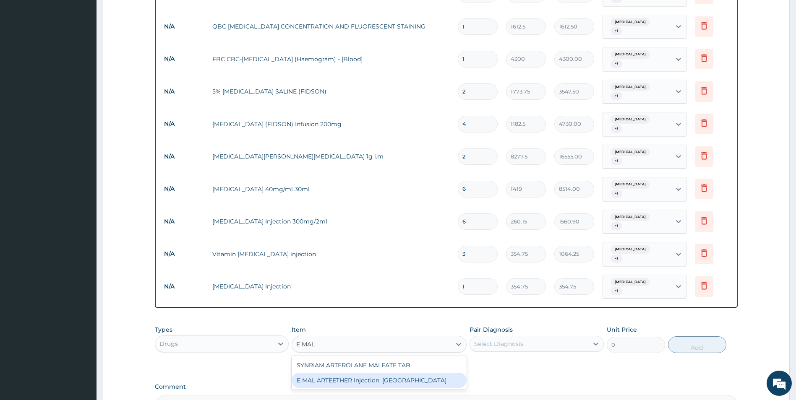
click at [379, 373] on div "E MAL ARTEETHER Injection. [GEOGRAPHIC_DATA]" at bounding box center [379, 380] width 175 height 15
type input "1773.75"
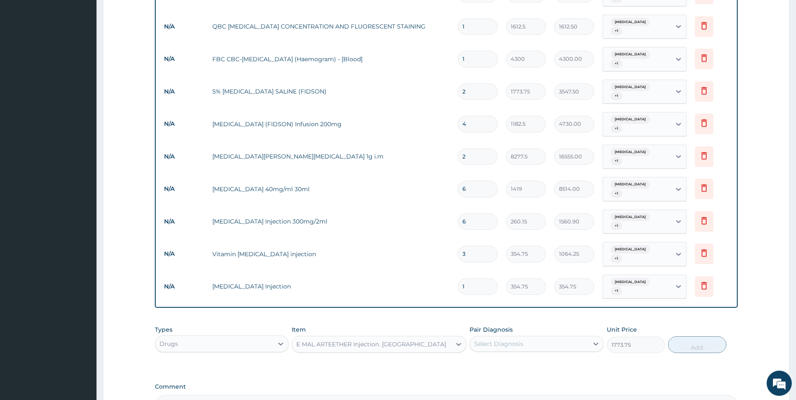
click at [521, 340] on div "Select Diagnosis" at bounding box center [498, 344] width 49 height 8
click at [510, 357] on div "Malaria" at bounding box center [537, 365] width 134 height 17
checkbox input "true"
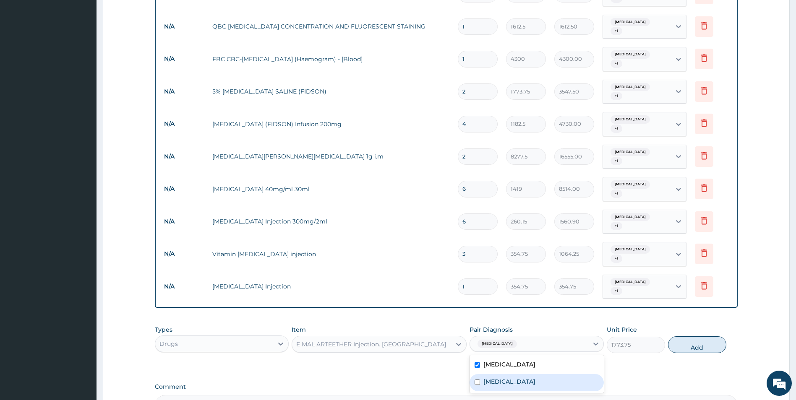
click at [510, 378] on label "Typhoid fever" at bounding box center [509, 382] width 52 height 8
checkbox input "true"
click at [689, 337] on button "Add" at bounding box center [697, 345] width 58 height 17
type input "0"
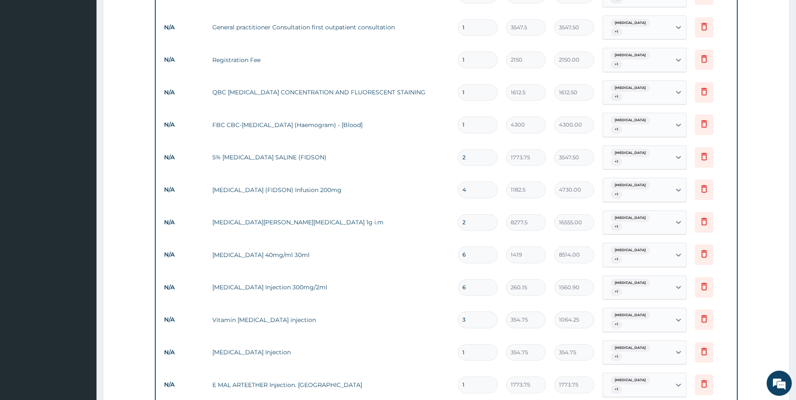
scroll to position [365, 0]
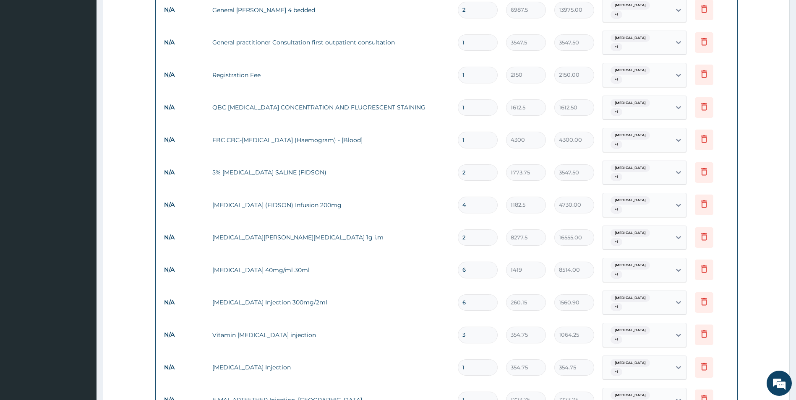
click at [480, 230] on input "2" at bounding box center [478, 238] width 40 height 16
type input "0.00"
type input "3"
type input "24832.50"
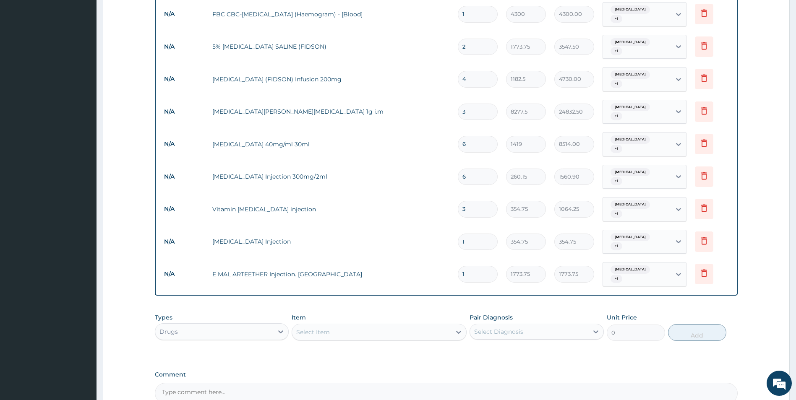
scroll to position [533, 0]
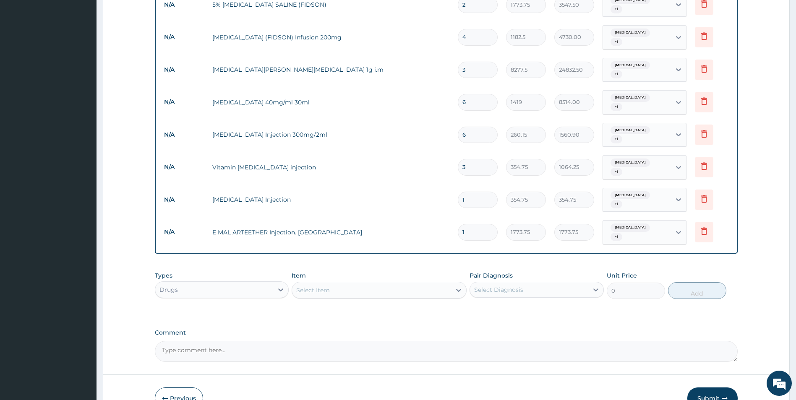
type input "3"
click at [334, 284] on div "Select Item" at bounding box center [371, 290] width 159 height 13
type input "NURSING"
click at [274, 282] on div at bounding box center [280, 289] width 15 height 15
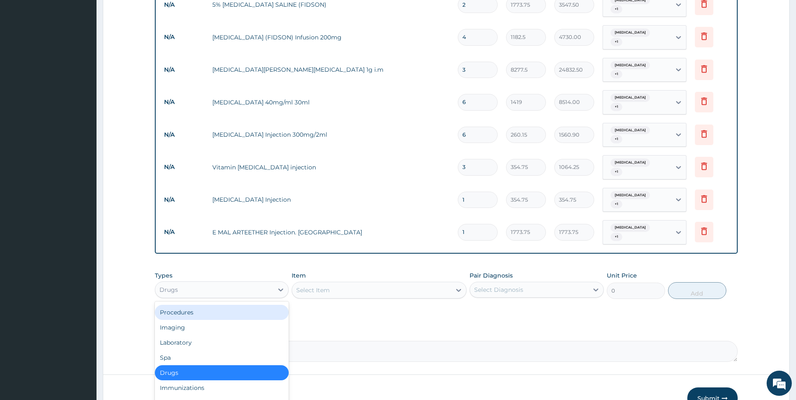
click at [209, 305] on div "Procedures" at bounding box center [222, 312] width 134 height 15
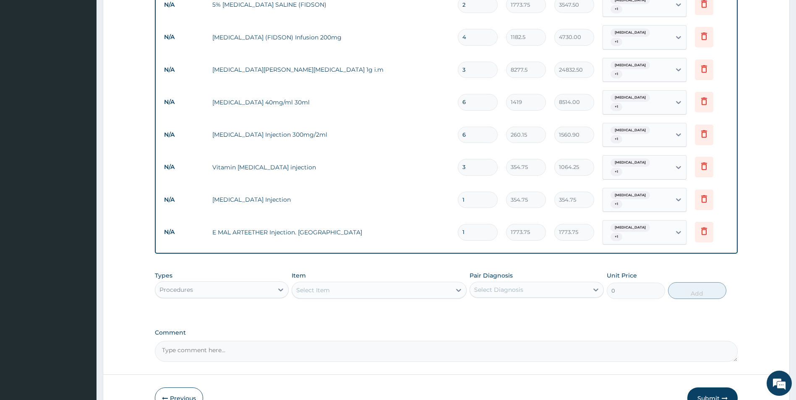
click at [327, 286] on div "Select Item" at bounding box center [313, 290] width 34 height 8
type input "NURSING"
click at [355, 304] on div "Accomodation and Nursing Emergency case" at bounding box center [379, 311] width 175 height 15
type input "10750"
click at [515, 286] on div "Select Diagnosis" at bounding box center [498, 290] width 49 height 8
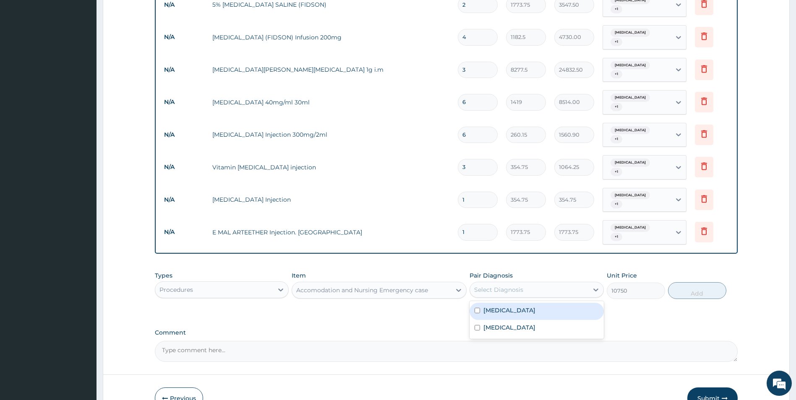
click at [511, 303] on div "Malaria" at bounding box center [537, 311] width 134 height 17
checkbox input "true"
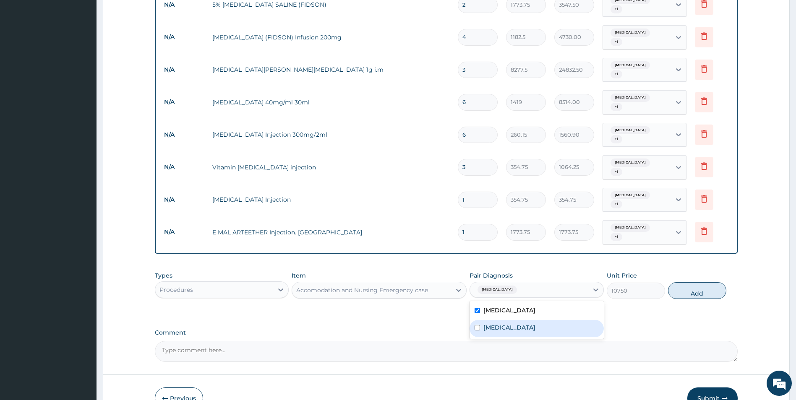
click at [516, 324] on label "Typhoid fever" at bounding box center [509, 328] width 52 height 8
checkbox input "true"
click at [692, 282] on button "Add" at bounding box center [697, 290] width 58 height 17
type input "0"
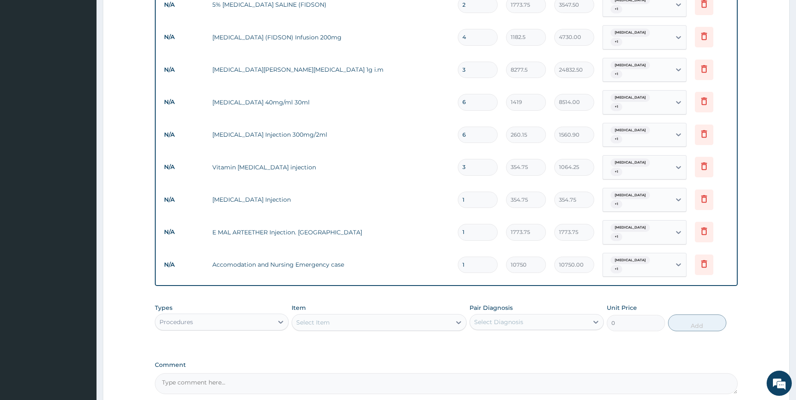
type input "0.00"
type input "2"
type input "21500.00"
type input "2"
click at [352, 316] on div "Select Item" at bounding box center [371, 322] width 159 height 13
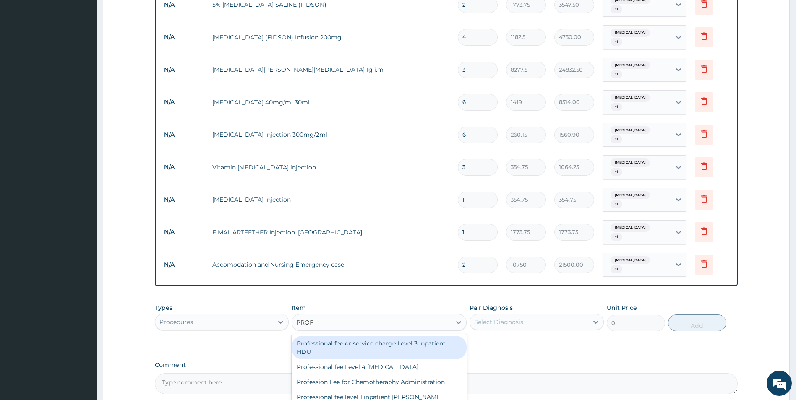
type input "PROFE"
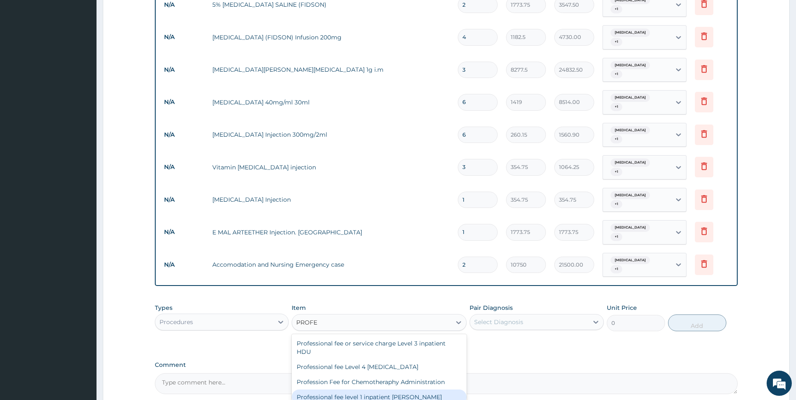
click at [391, 390] on div "Professional fee level 1 inpatient [PERSON_NAME]" at bounding box center [379, 397] width 175 height 15
type input "0.05375"
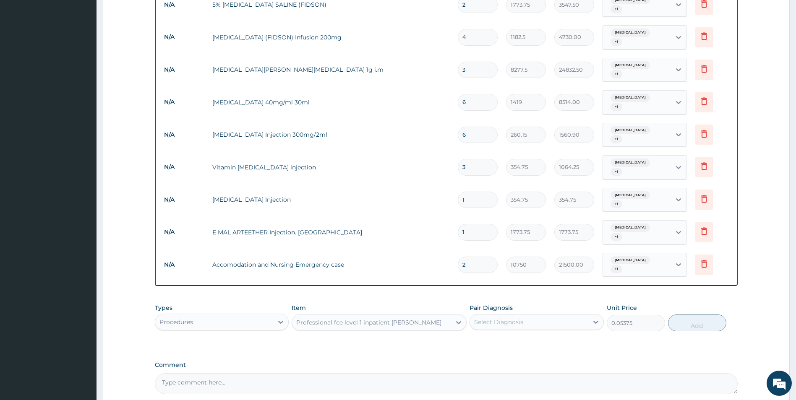
click at [577, 316] on div "Select Diagnosis" at bounding box center [529, 322] width 118 height 13
click at [553, 335] on div "Malaria" at bounding box center [537, 343] width 134 height 17
checkbox input "true"
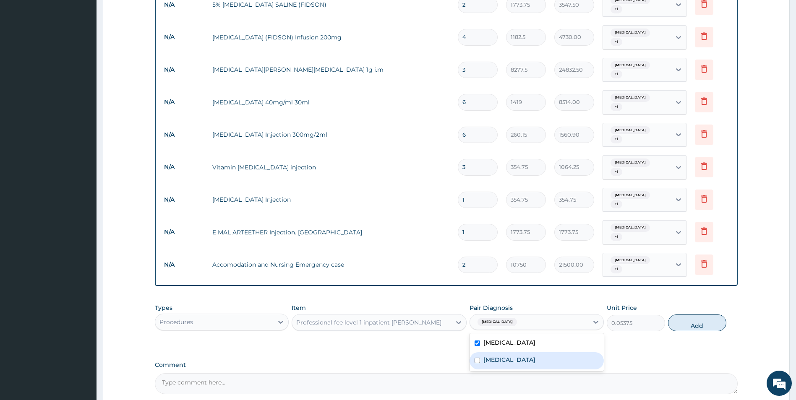
click at [553, 352] on div "Typhoid fever" at bounding box center [537, 360] width 134 height 17
checkbox input "true"
click at [695, 315] on button "Add" at bounding box center [697, 323] width 58 height 17
type input "0"
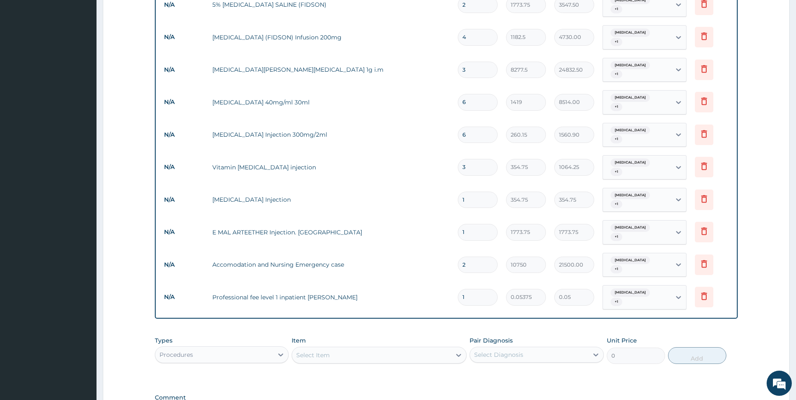
click at [362, 347] on div "Select Item" at bounding box center [379, 355] width 175 height 17
type input "S"
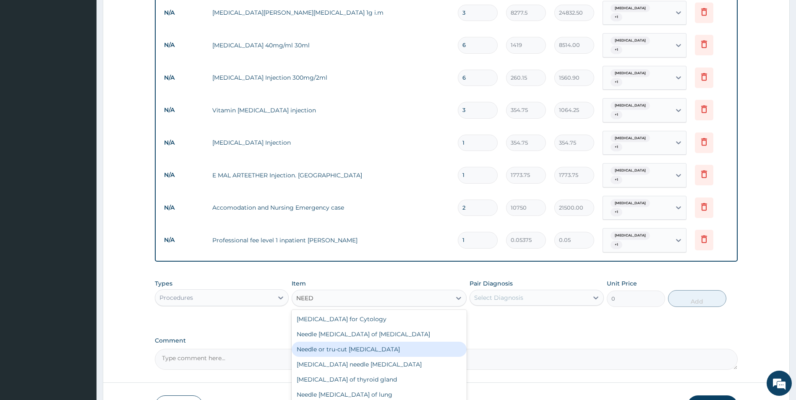
scroll to position [591, 0]
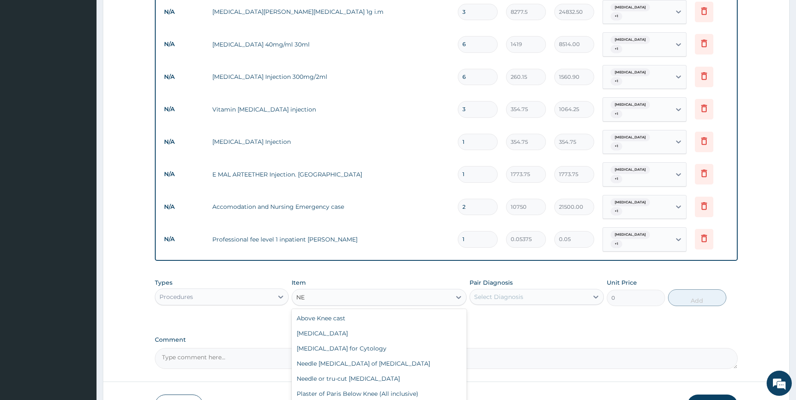
type input "N"
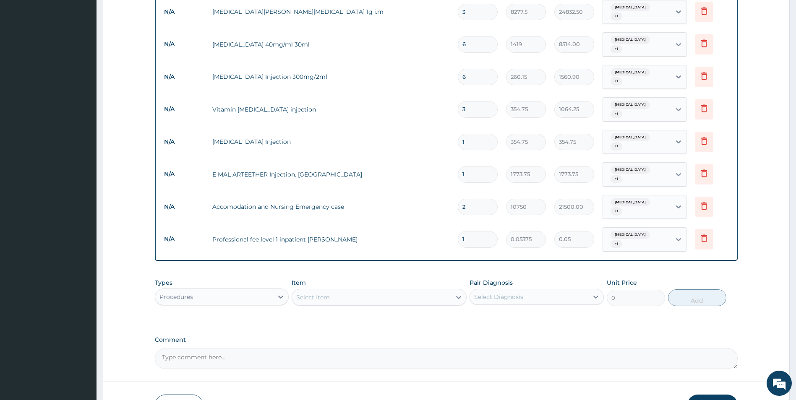
click at [351, 291] on div "Select Item" at bounding box center [371, 297] width 159 height 13
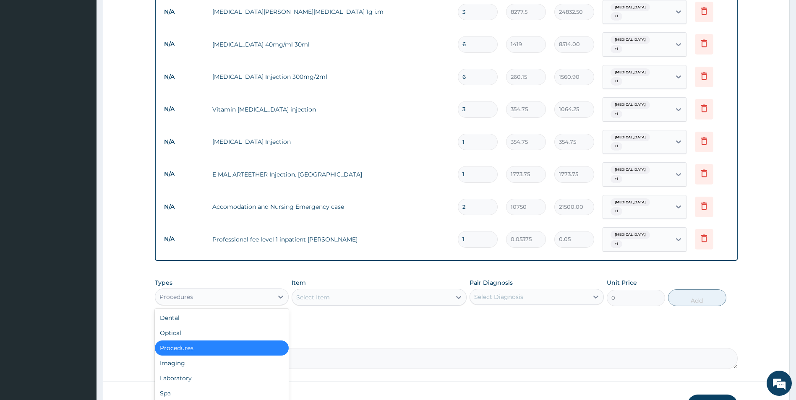
click at [245, 290] on div "Procedures" at bounding box center [214, 296] width 118 height 13
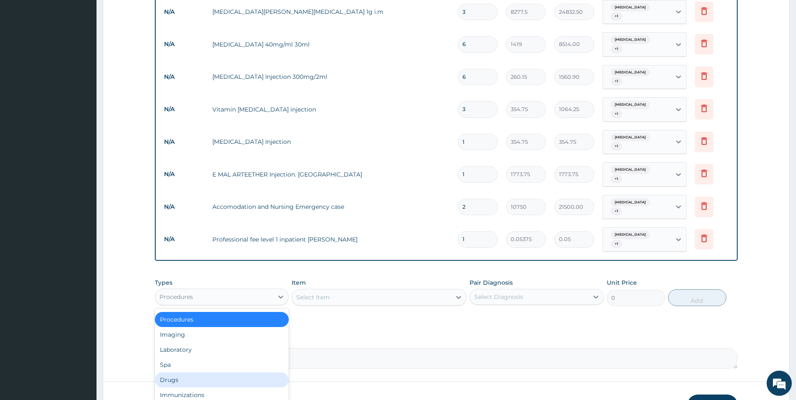
click at [211, 373] on div "Drugs" at bounding box center [222, 380] width 134 height 15
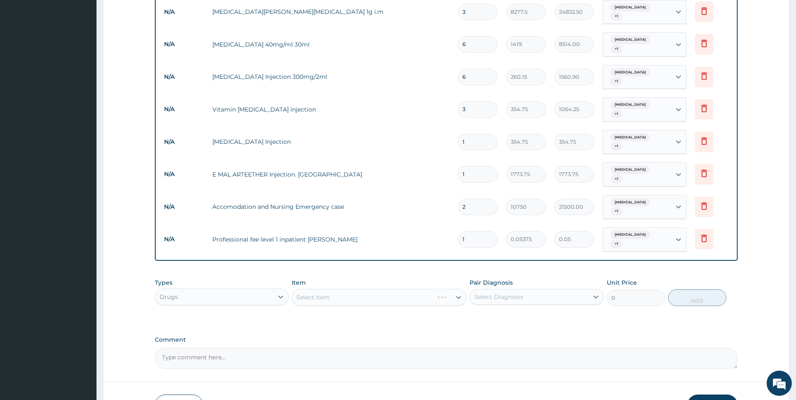
click at [330, 289] on div "Select Item" at bounding box center [379, 297] width 175 height 17
click at [330, 291] on div "Select Item" at bounding box center [371, 297] width 159 height 13
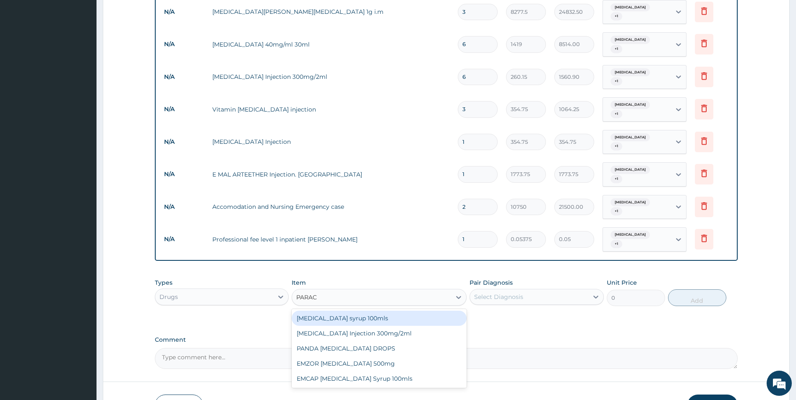
type input "PARACE"
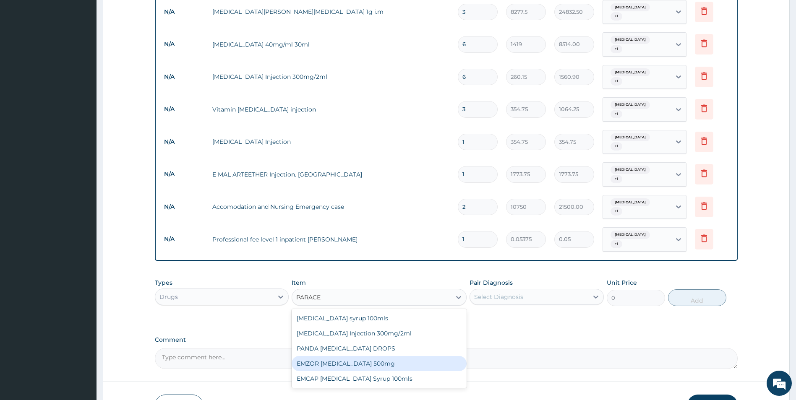
click at [365, 356] on div "EMZOR [MEDICAL_DATA] 500mg" at bounding box center [379, 363] width 175 height 15
type input "23.65"
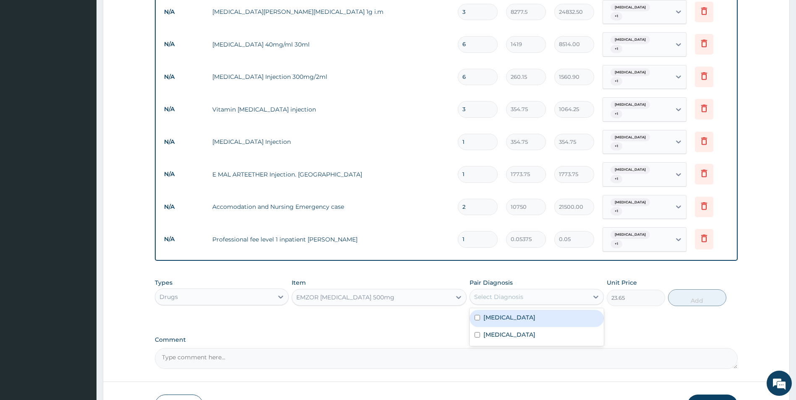
click at [554, 290] on div "Select Diagnosis" at bounding box center [529, 296] width 118 height 13
click at [543, 310] on div "Malaria" at bounding box center [537, 318] width 134 height 17
checkbox input "true"
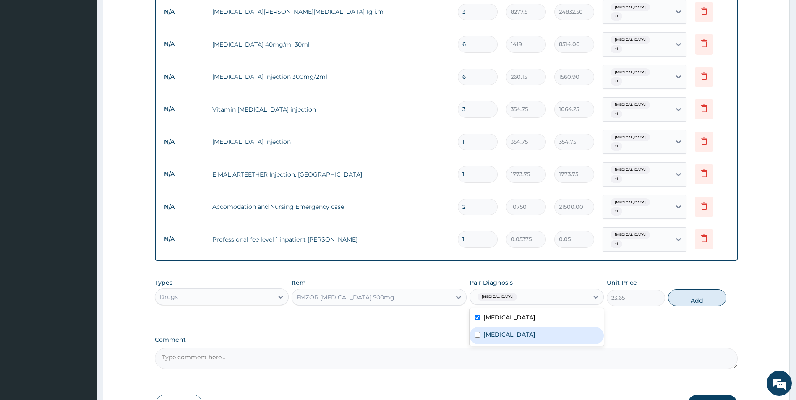
click at [540, 327] on div "Typhoid fever" at bounding box center [537, 335] width 134 height 17
checkbox input "true"
click at [694, 290] on button "Add" at bounding box center [697, 298] width 58 height 17
type input "0"
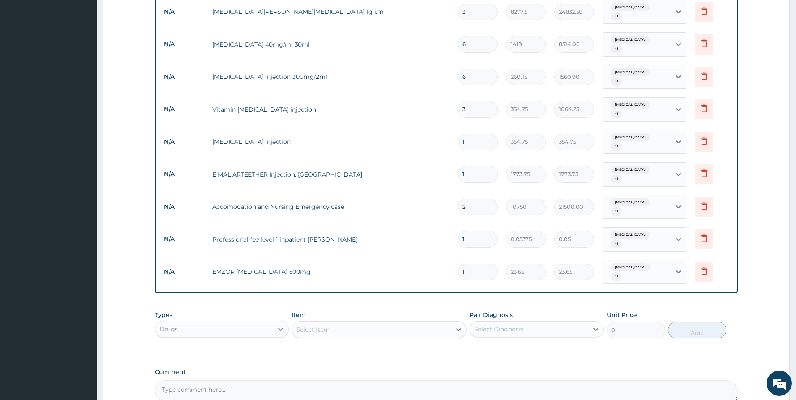
type input "18"
type input "425.70"
type input "18"
click at [355, 323] on div "Select Item" at bounding box center [371, 329] width 159 height 13
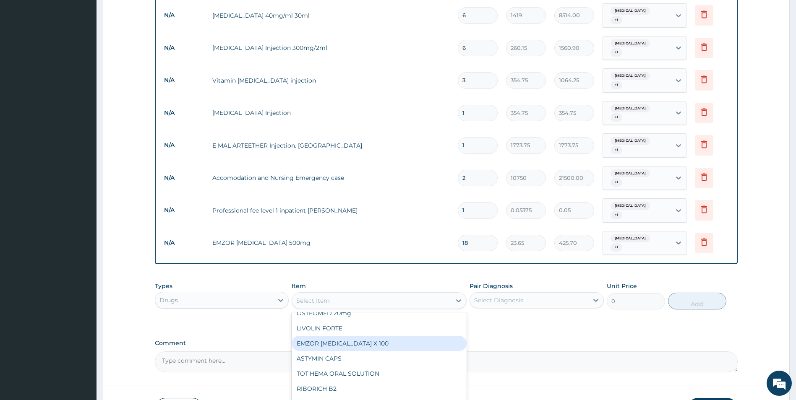
scroll to position [210, 0]
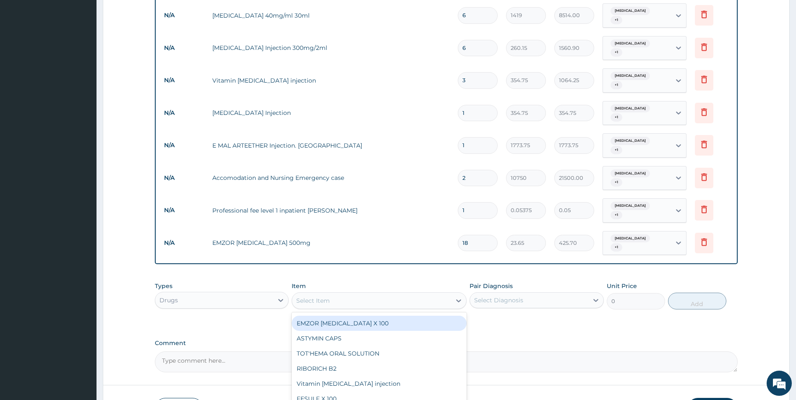
click at [549, 352] on textarea "Comment" at bounding box center [446, 362] width 583 height 21
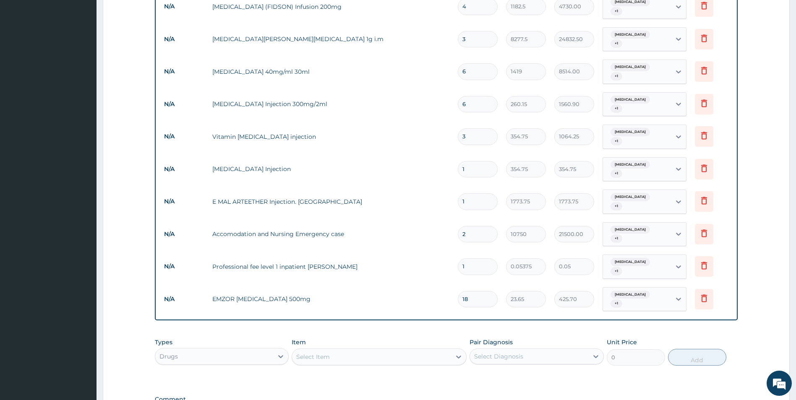
scroll to position [620, 0]
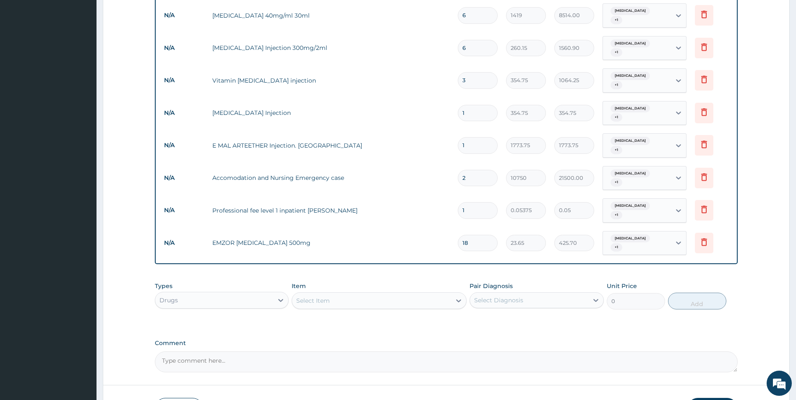
click at [356, 294] on div "Select Item" at bounding box center [371, 300] width 159 height 13
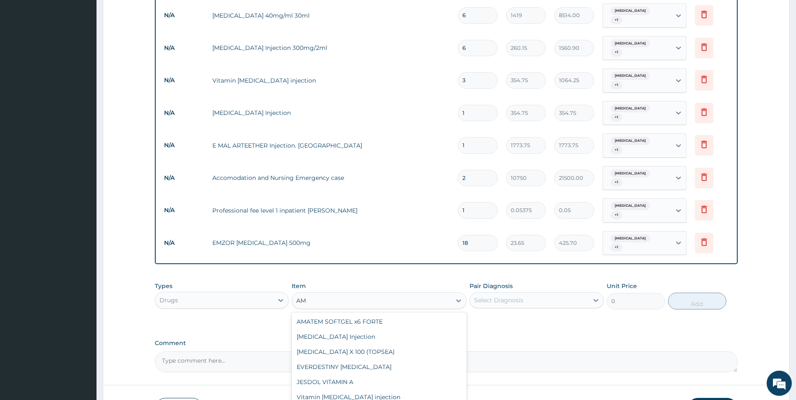
type input "A"
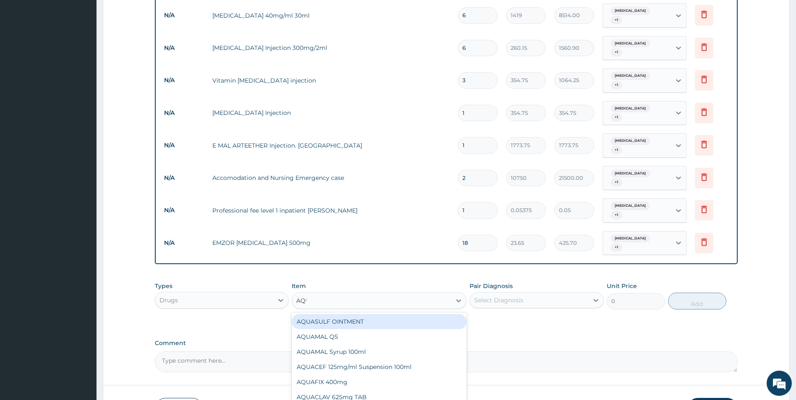
type input "AQUA"
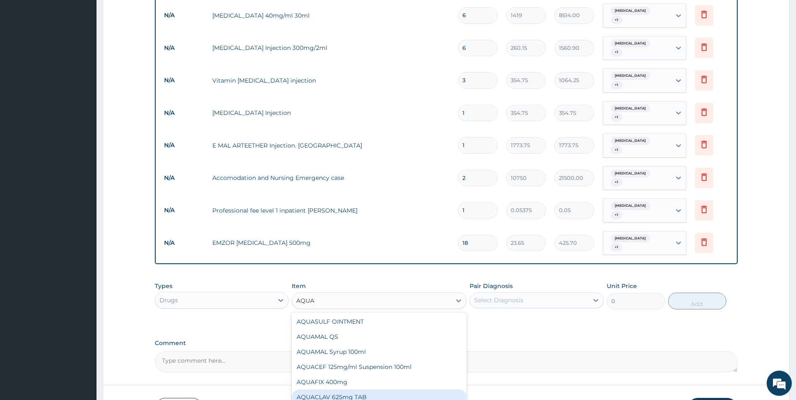
click at [355, 390] on div "AQUACLAV 625mg TAB" at bounding box center [379, 397] width 175 height 15
type input "242.4125"
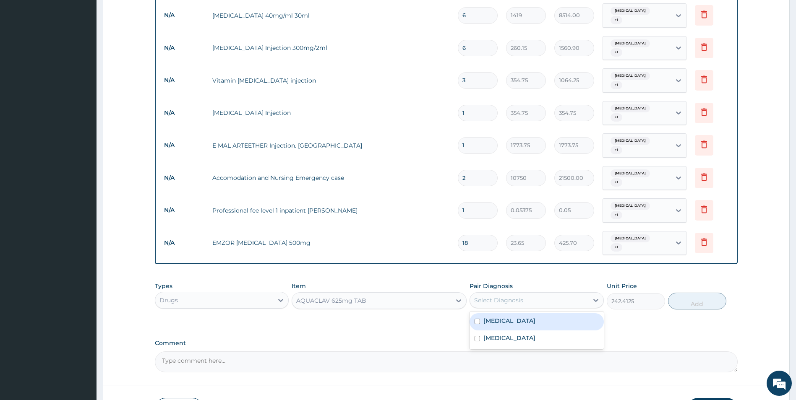
click at [587, 294] on div "Select Diagnosis" at bounding box center [529, 300] width 118 height 13
click at [553, 313] on div "Malaria" at bounding box center [537, 321] width 134 height 17
checkbox input "true"
click at [548, 331] on div "Typhoid fever" at bounding box center [537, 339] width 134 height 17
checkbox input "true"
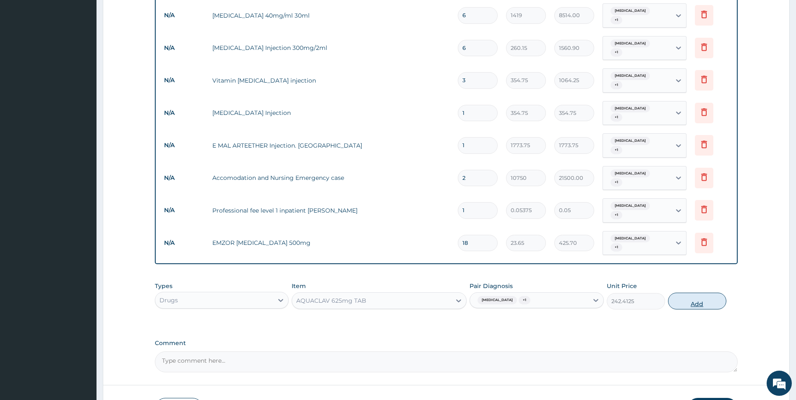
click at [679, 293] on button "Add" at bounding box center [697, 301] width 58 height 17
type input "0"
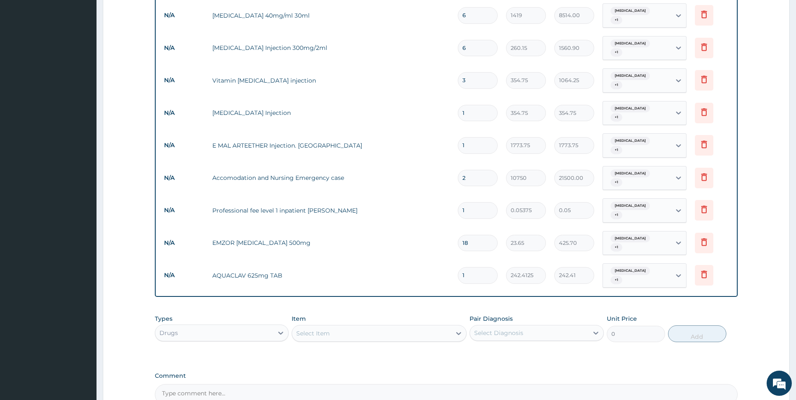
type input "0.00"
type input "1"
type input "242.41"
type input "10"
type input "2424.13"
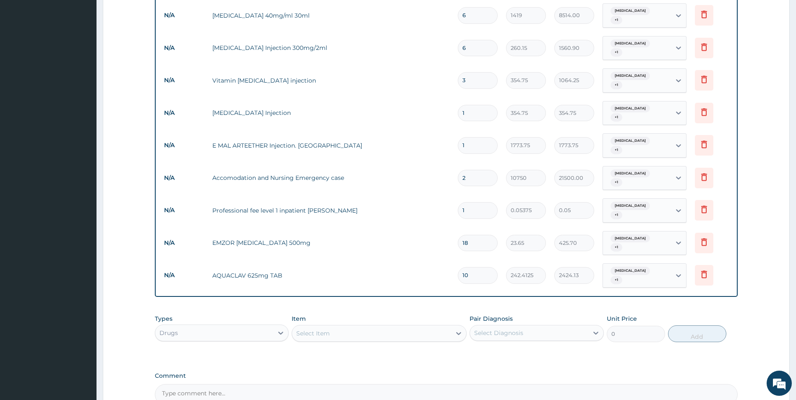
type input "10"
click at [420, 327] on div "Select Item" at bounding box center [371, 333] width 159 height 13
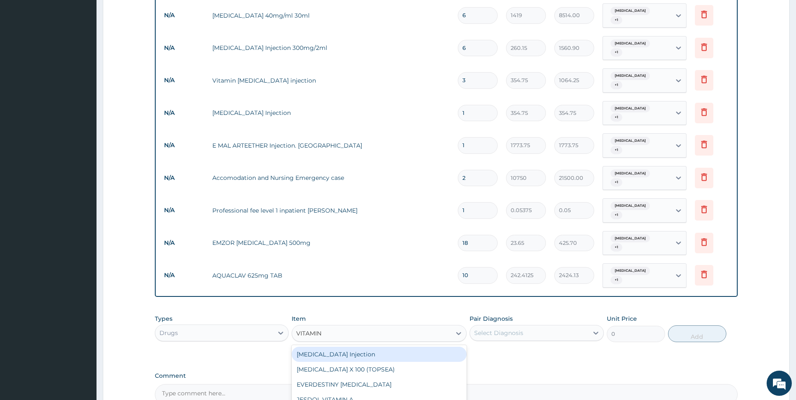
type input "VITAMIN C"
click at [347, 347] on div "VITAMIN C Injection" at bounding box center [379, 354] width 175 height 15
type input "141.9"
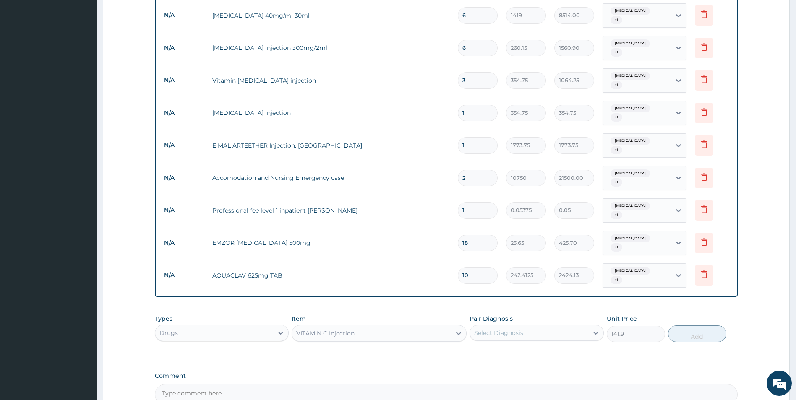
click at [522, 329] on div "Select Diagnosis" at bounding box center [498, 333] width 49 height 8
click at [511, 346] on div "Malaria" at bounding box center [537, 354] width 134 height 17
checkbox input "true"
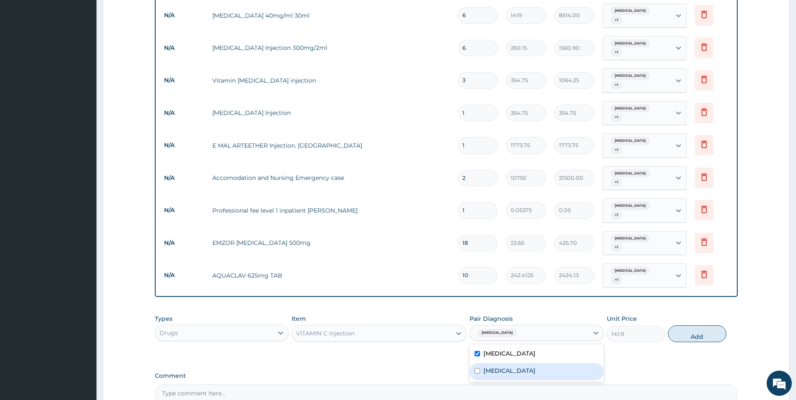
click at [512, 367] on label "Typhoid fever" at bounding box center [509, 371] width 52 height 8
checkbox input "true"
click at [683, 326] on button "Add" at bounding box center [697, 334] width 58 height 17
type input "0"
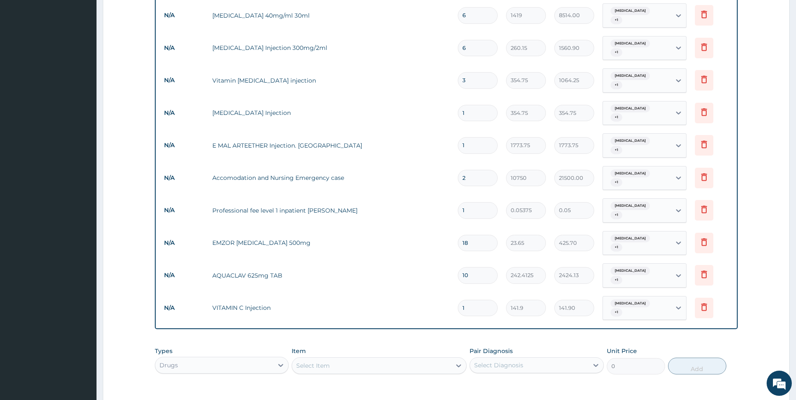
type input "0.00"
type input "3"
type input "425.70"
type input "3"
click at [346, 359] on div "Select Item" at bounding box center [371, 365] width 159 height 13
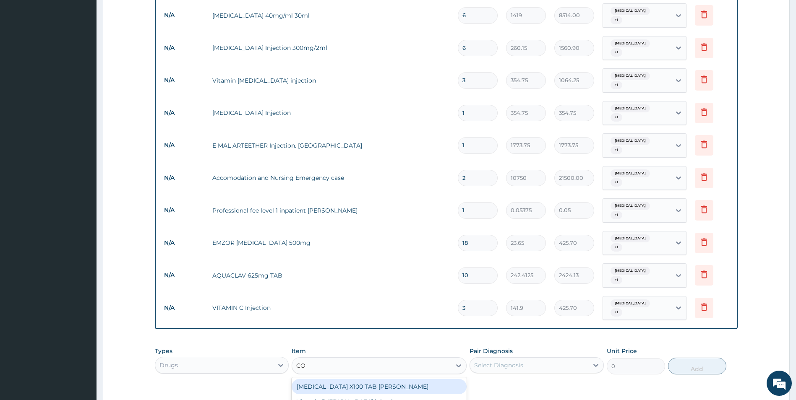
type input "COM"
click at [365, 379] on div "B-COMPLEX X100 TAB DR MAYER" at bounding box center [379, 386] width 175 height 15
type input "23.65"
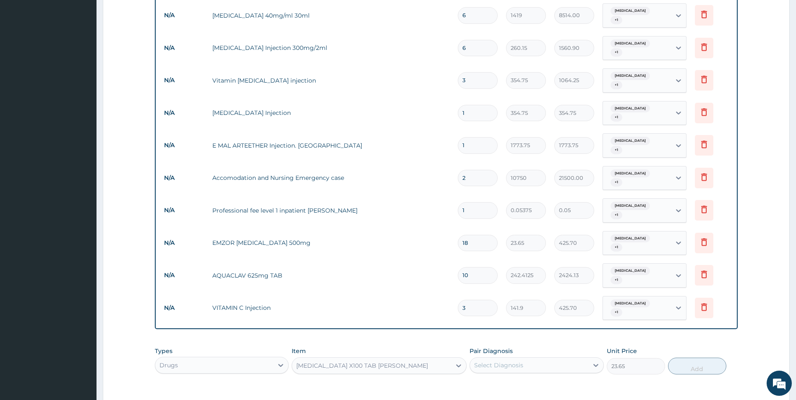
click at [537, 359] on div "Select Diagnosis" at bounding box center [529, 365] width 118 height 13
click at [519, 378] on div "[MEDICAL_DATA]" at bounding box center [537, 386] width 134 height 17
checkbox input "true"
click at [520, 399] on label "Typhoid fever" at bounding box center [509, 403] width 52 height 8
checkbox input "true"
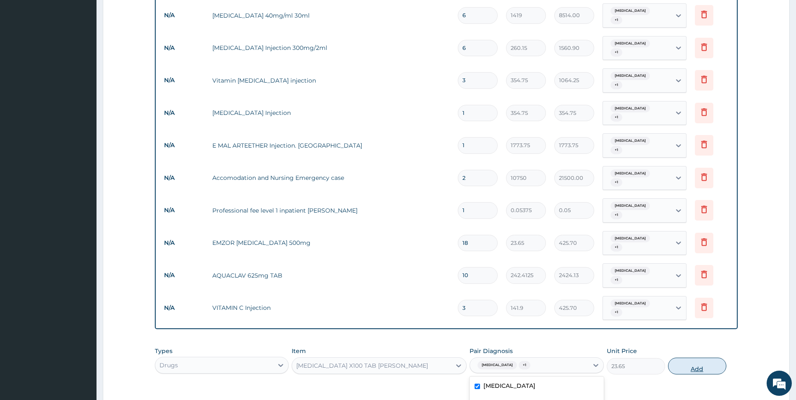
click at [693, 358] on button "Add" at bounding box center [697, 366] width 58 height 17
type input "0"
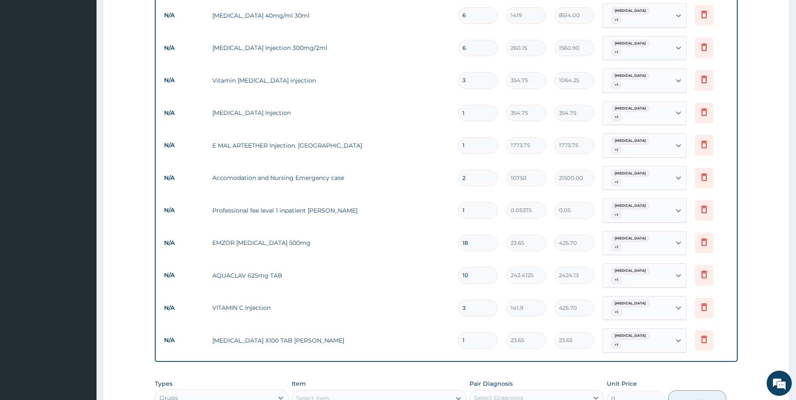
type input "14"
type input "331.10"
type input "14"
click at [407, 392] on div "Select Item" at bounding box center [371, 398] width 159 height 13
type input "E"
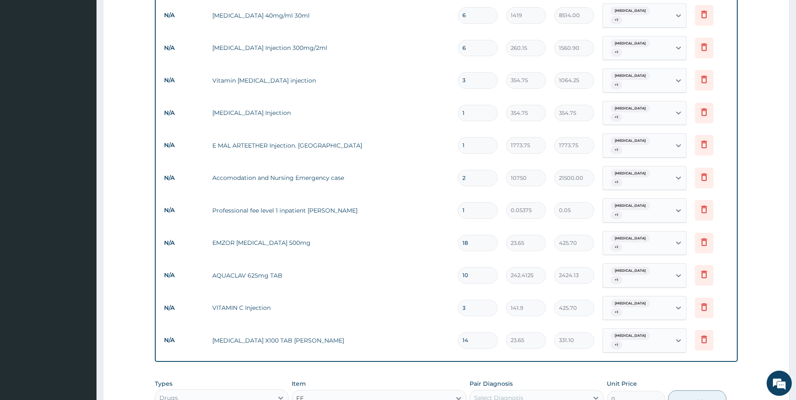
type input "FER"
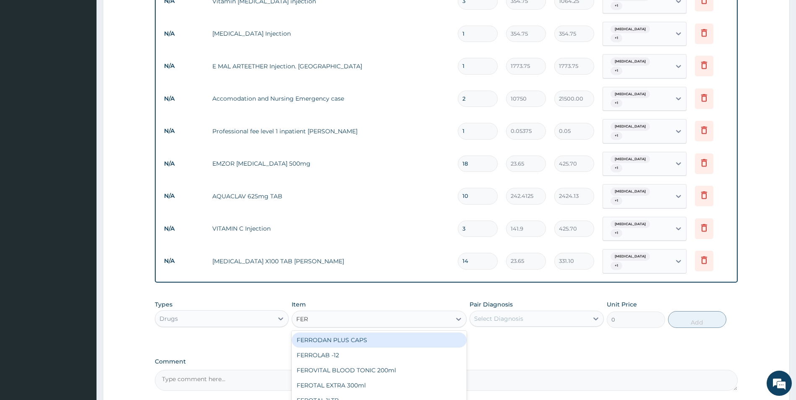
scroll to position [707, 0]
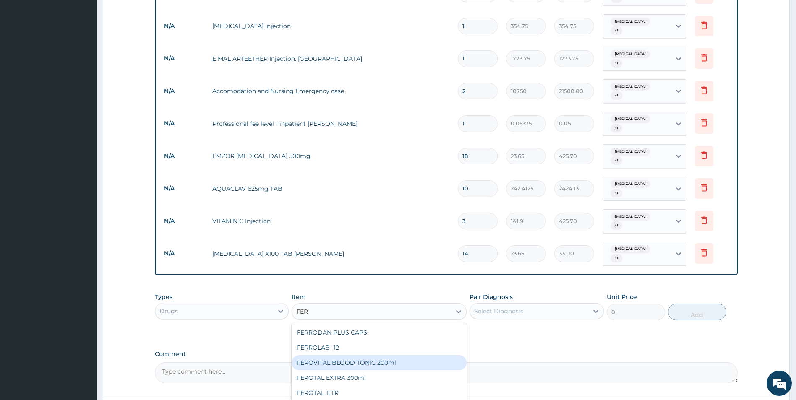
click at [354, 355] on div "FEROVITAL BLOOD TONIC 200ml" at bounding box center [379, 362] width 175 height 15
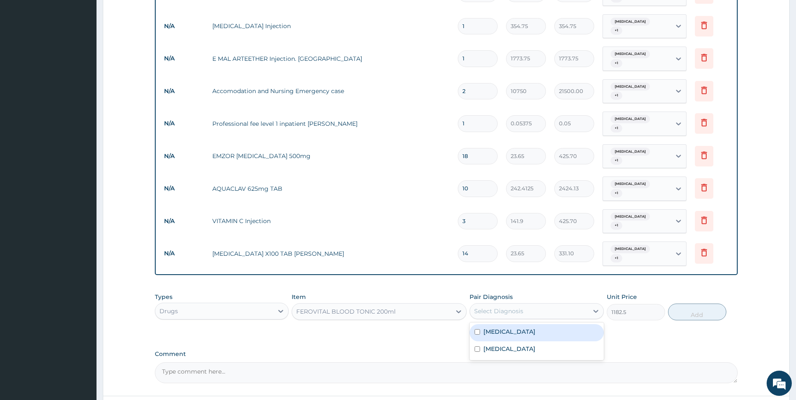
click at [511, 307] on div "Select Diagnosis" at bounding box center [498, 311] width 49 height 8
click at [514, 324] on div "[MEDICAL_DATA]" at bounding box center [537, 332] width 134 height 17
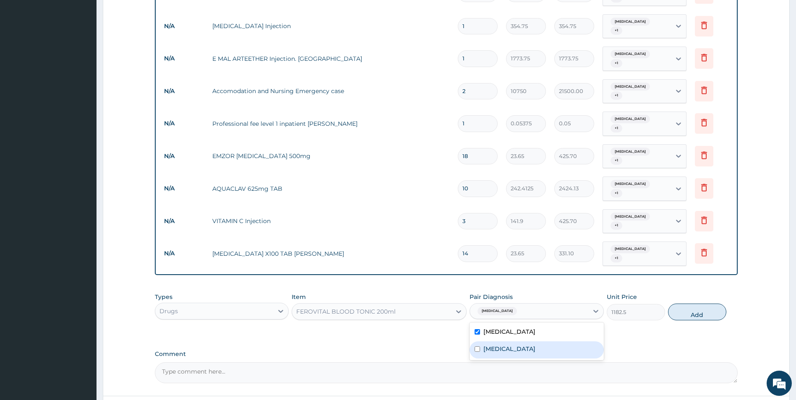
click at [517, 345] on label "Typhoid fever" at bounding box center [509, 349] width 52 height 8
click at [712, 304] on button "Add" at bounding box center [697, 312] width 58 height 17
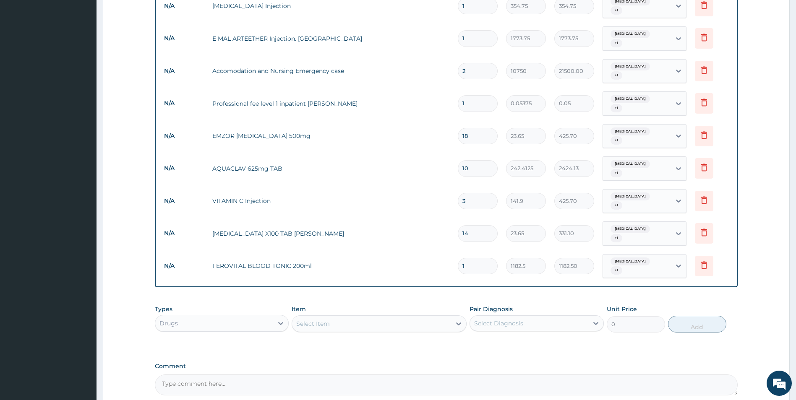
scroll to position [736, 0]
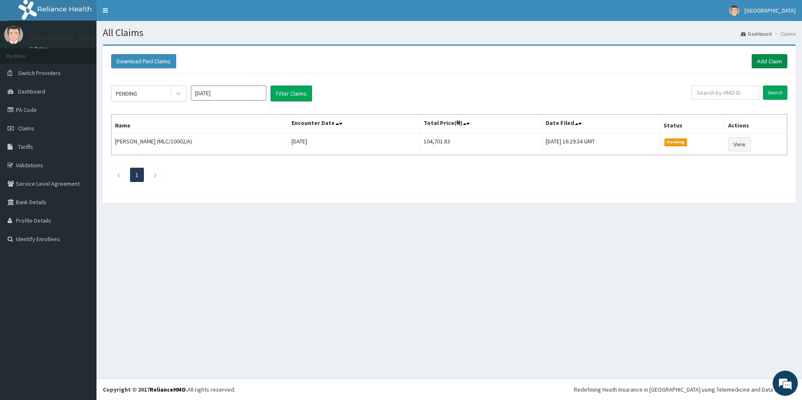
click at [769, 65] on link "Add Claim" at bounding box center [770, 61] width 36 height 14
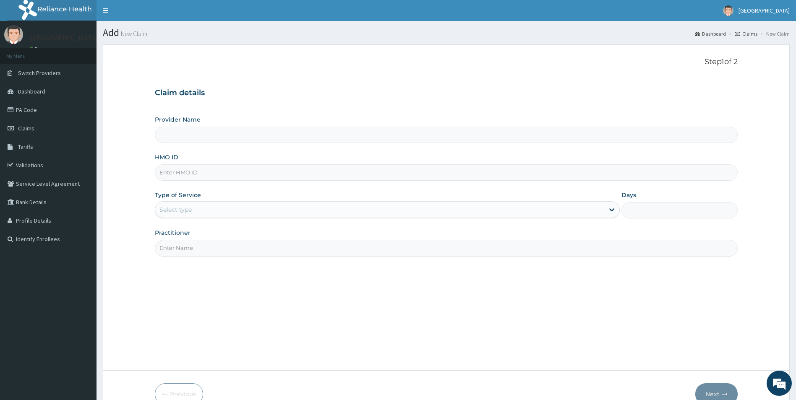
type input "[GEOGRAPHIC_DATA]"
click at [195, 173] on input "HMO ID" at bounding box center [446, 172] width 583 height 16
type input "QAO/10385/A"
click at [193, 210] on div "Select type" at bounding box center [379, 209] width 449 height 13
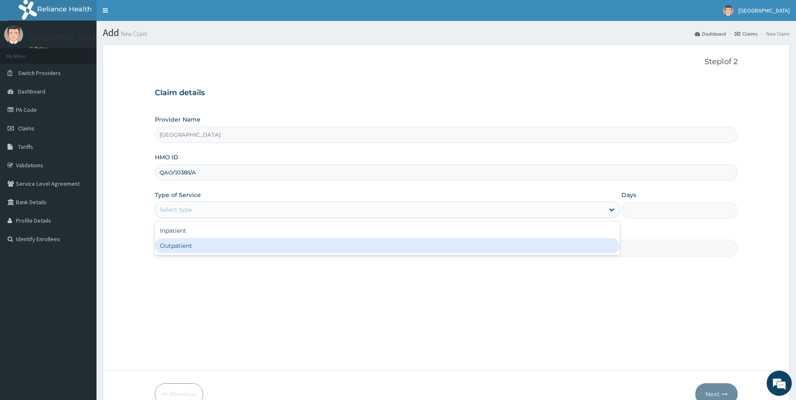
click at [181, 244] on div "Outpatient" at bounding box center [387, 245] width 465 height 15
type input "1"
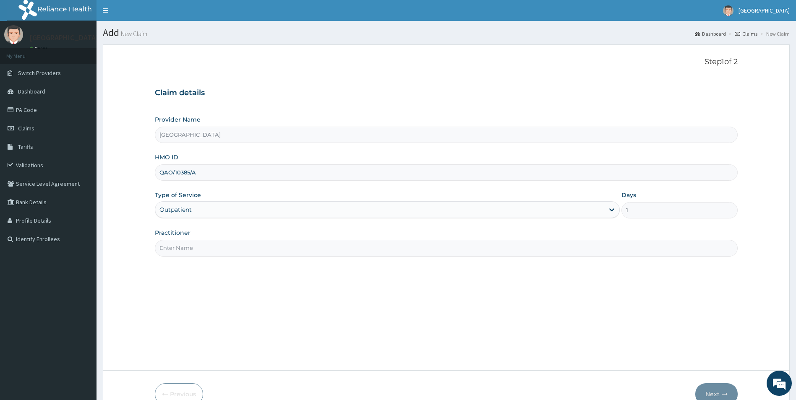
click at [185, 245] on input "Practitioner" at bounding box center [446, 248] width 583 height 16
type input "DR OYELEYE ADETOKUNBO"
click at [715, 392] on button "Next" at bounding box center [716, 395] width 42 height 22
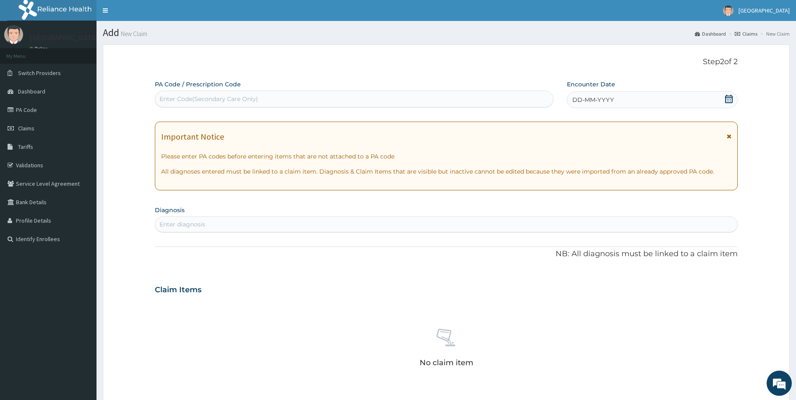
click at [591, 100] on span "DD-MM-YYYY" at bounding box center [593, 100] width 42 height 8
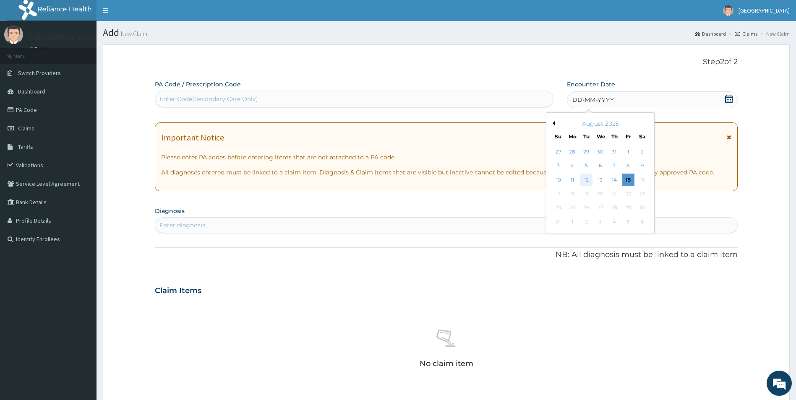
click at [587, 180] on div "12" at bounding box center [586, 180] width 13 height 13
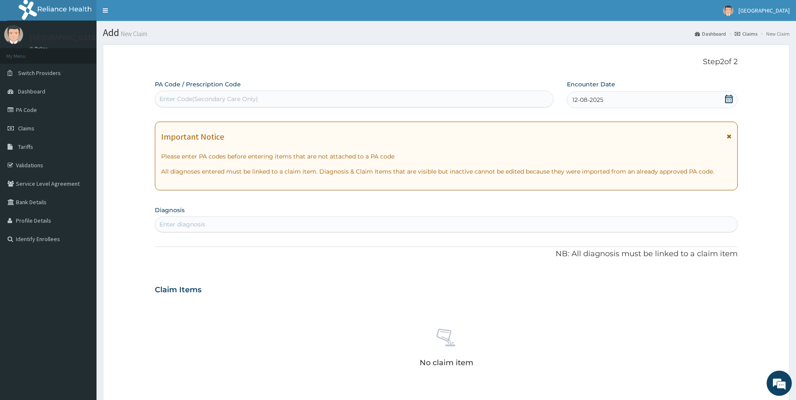
click at [284, 225] on div "Enter diagnosis" at bounding box center [446, 224] width 582 height 13
click at [259, 226] on div "Enter diagnosis" at bounding box center [446, 224] width 582 height 13
type input "STD"
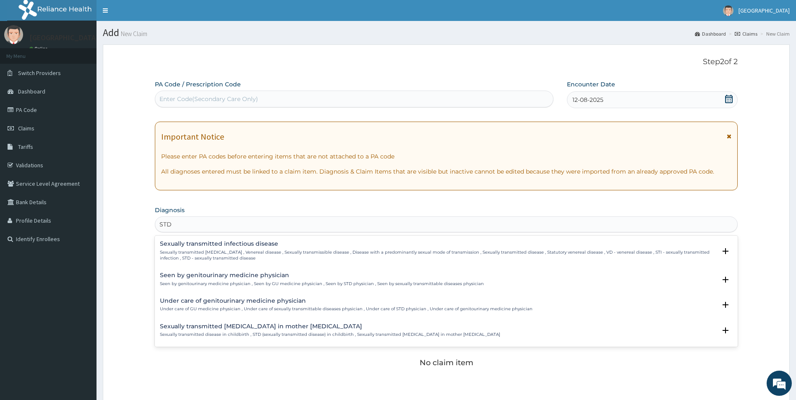
click at [205, 251] on p "Sexually transmitted infectious disease , Venereal disease , Sexually transmiss…" at bounding box center [438, 256] width 557 height 12
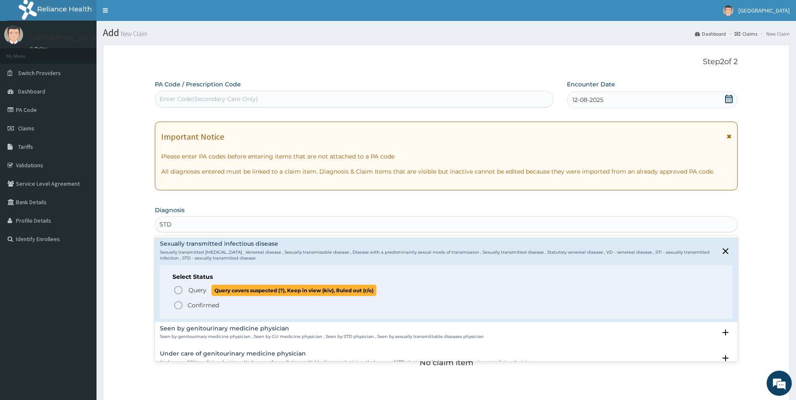
click at [177, 291] on icon "status option query" at bounding box center [178, 290] width 10 height 10
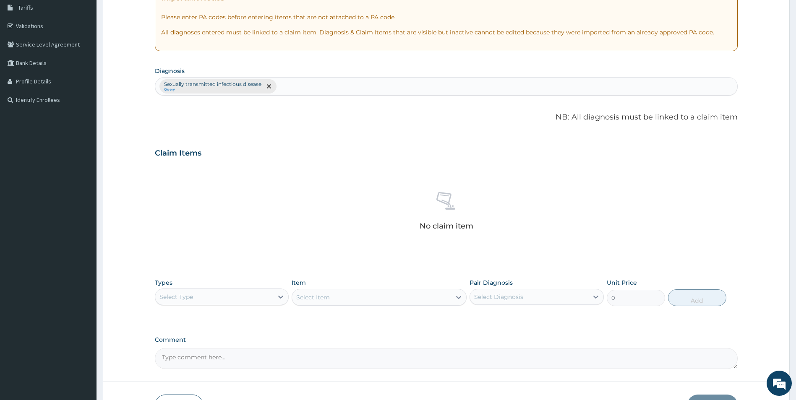
scroll to position [196, 0]
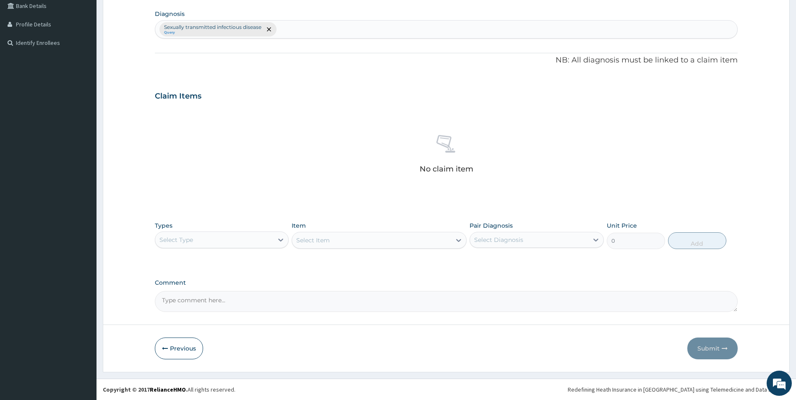
click at [270, 243] on div "Select Type" at bounding box center [214, 239] width 118 height 13
click at [236, 292] on div "Procedures" at bounding box center [222, 291] width 134 height 15
click at [353, 239] on div "Select Item" at bounding box center [379, 240] width 175 height 17
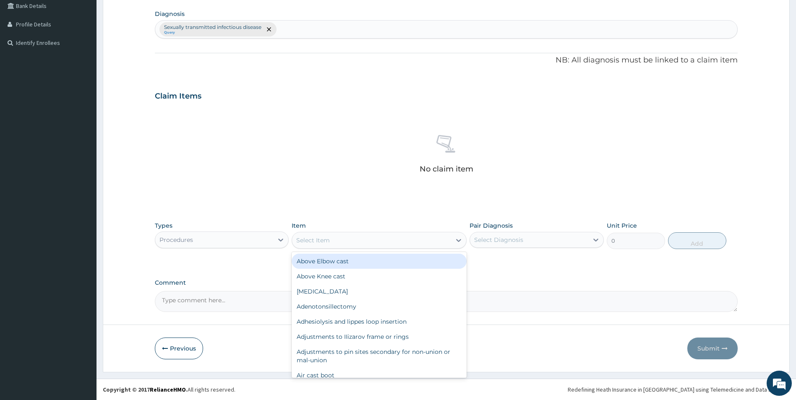
click at [353, 239] on div "Select Item" at bounding box center [371, 240] width 159 height 13
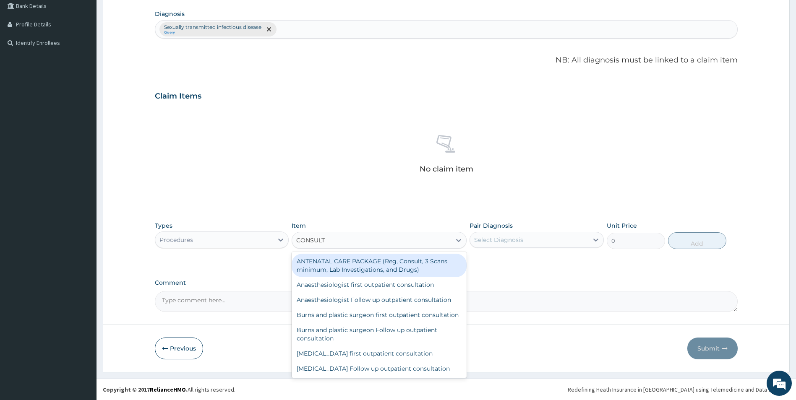
type input "CONSULTA"
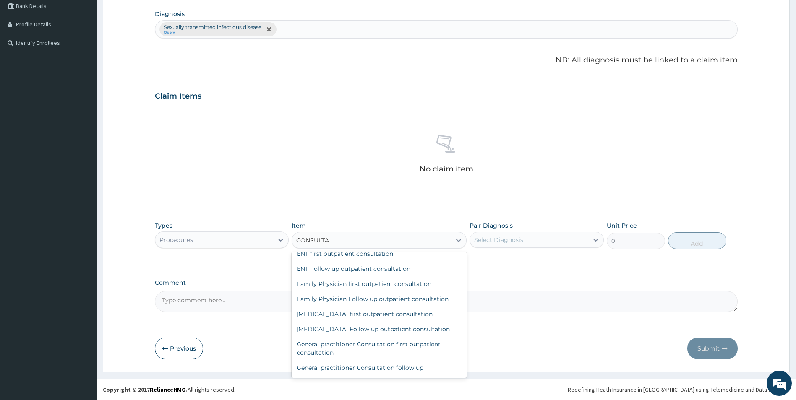
scroll to position [252, 0]
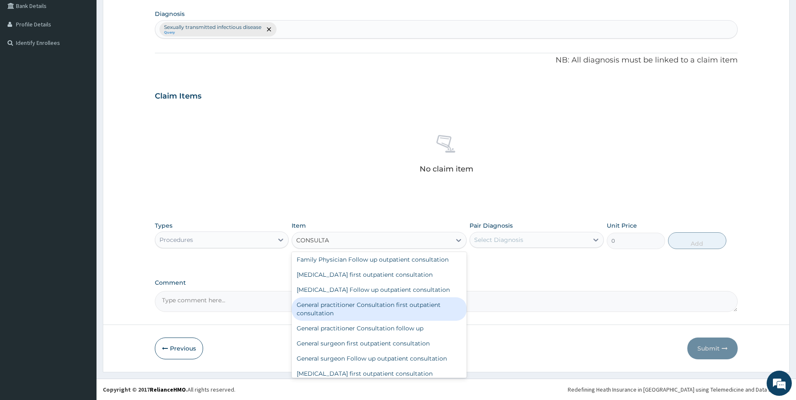
click at [374, 318] on div "General practitioner Consultation first outpatient consultation" at bounding box center [379, 309] width 175 height 23
type input "3547.5"
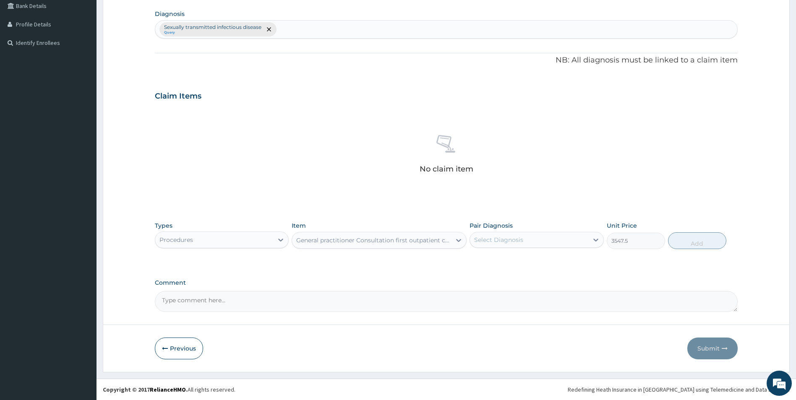
click at [534, 240] on div "Select Diagnosis" at bounding box center [529, 239] width 118 height 13
click at [530, 265] on label "Sexually transmitted infectious disease" at bounding box center [540, 264] width 115 height 17
checkbox input "true"
click at [707, 240] on button "Add" at bounding box center [697, 240] width 58 height 17
type input "0"
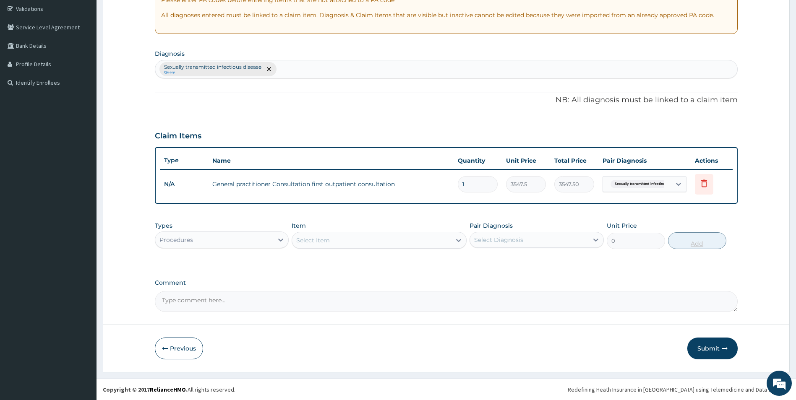
scroll to position [157, 0]
click at [337, 242] on div "Select Item" at bounding box center [371, 240] width 159 height 13
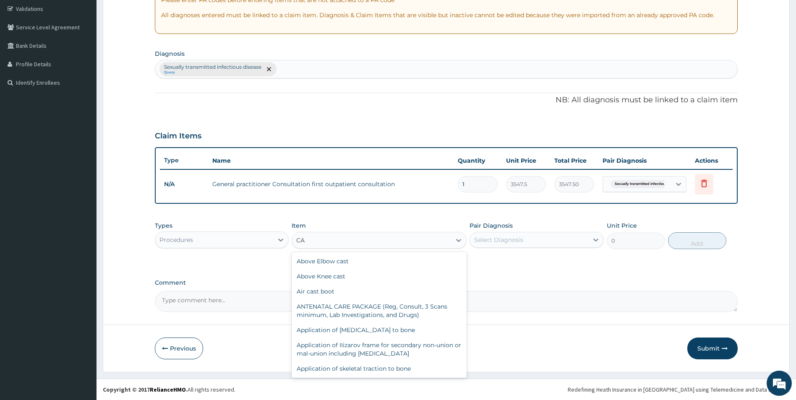
type input "C"
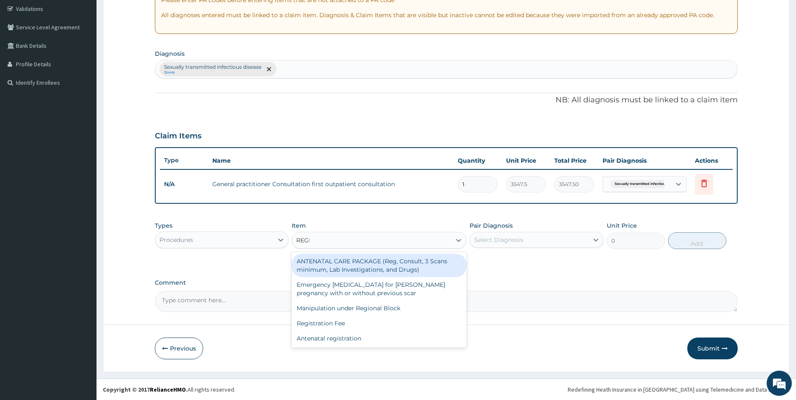
type input "REGIS"
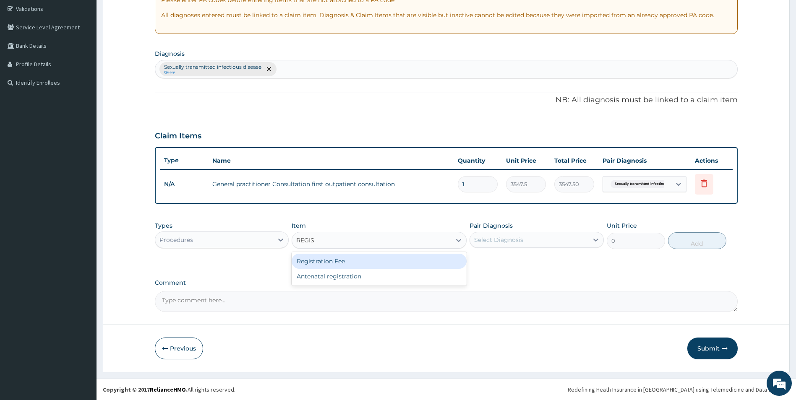
click at [343, 258] on div "Registration Fee" at bounding box center [379, 261] width 175 height 15
type input "2150"
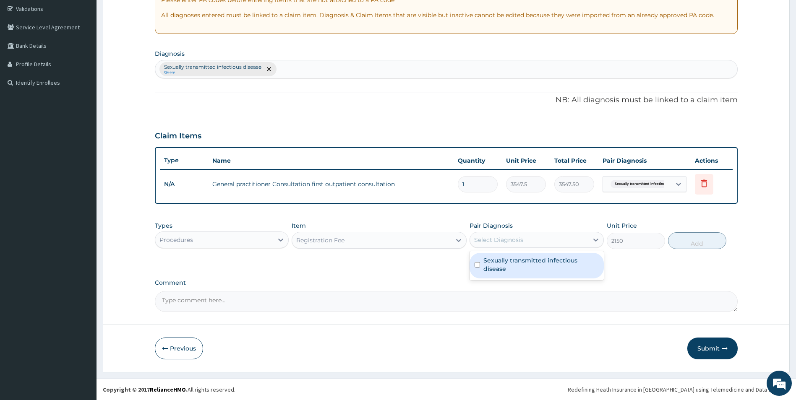
click at [514, 240] on div "Select Diagnosis" at bounding box center [498, 240] width 49 height 8
click at [513, 262] on label "Sexually transmitted infectious disease" at bounding box center [540, 264] width 115 height 17
checkbox input "true"
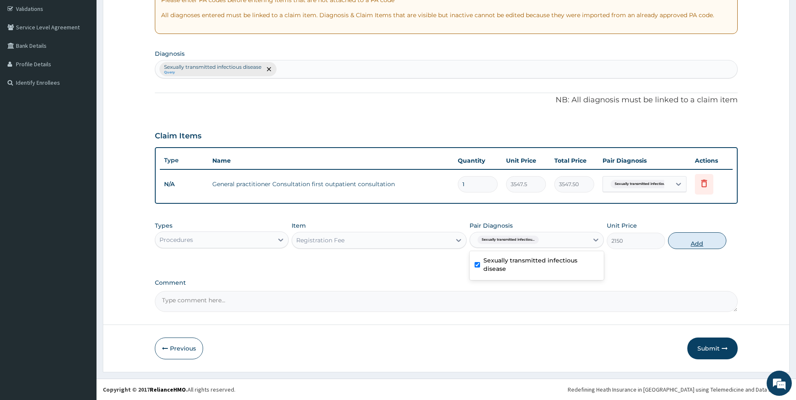
click at [703, 246] on button "Add" at bounding box center [697, 240] width 58 height 17
type input "0"
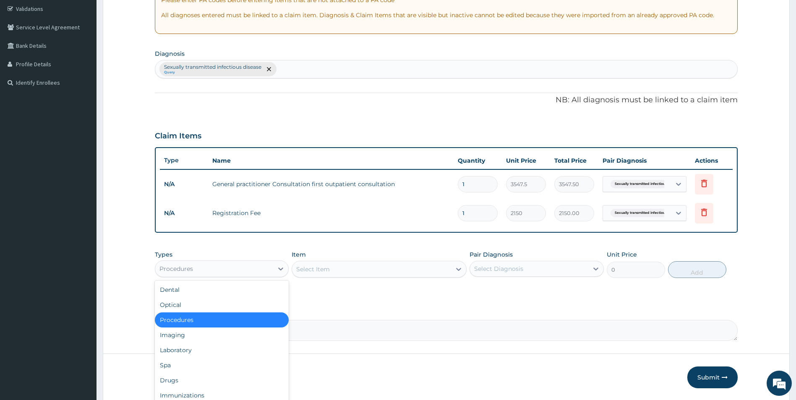
click at [256, 269] on div "Procedures" at bounding box center [214, 268] width 118 height 13
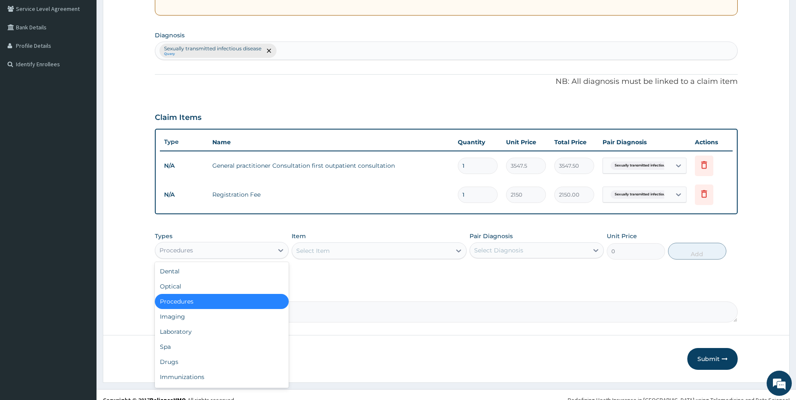
scroll to position [185, 0]
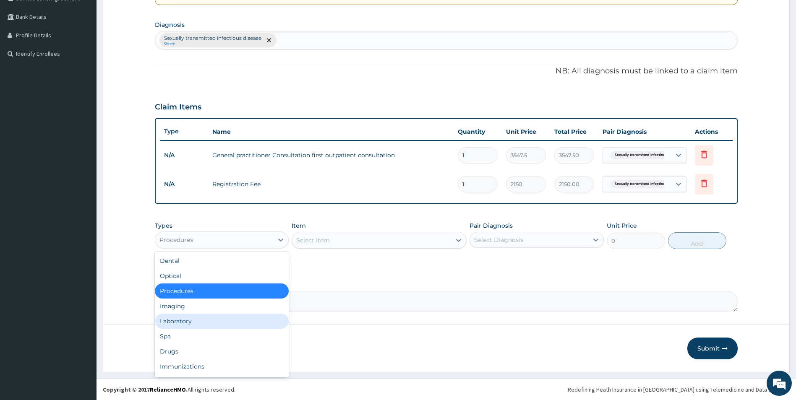
click at [242, 318] on div "Laboratory" at bounding box center [222, 321] width 134 height 15
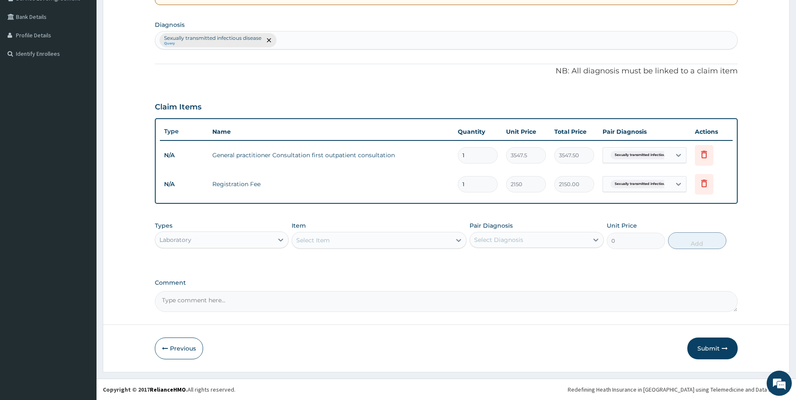
click at [357, 240] on div "Select Item" at bounding box center [371, 240] width 159 height 13
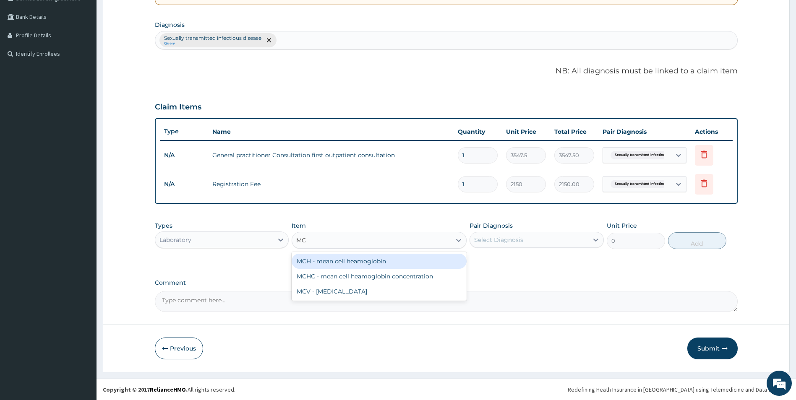
type input "M"
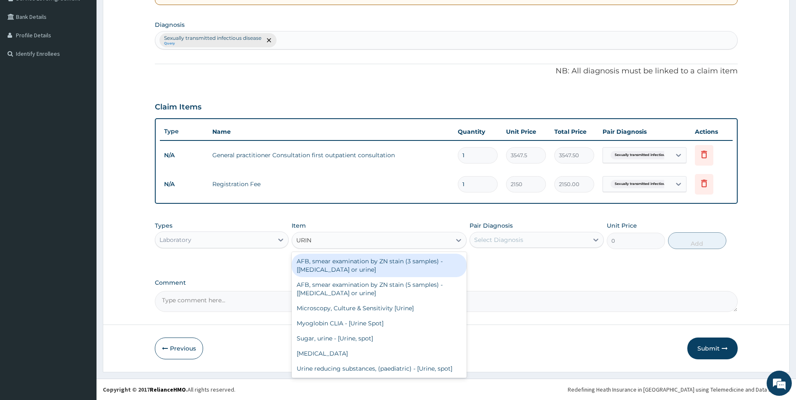
type input "URINE"
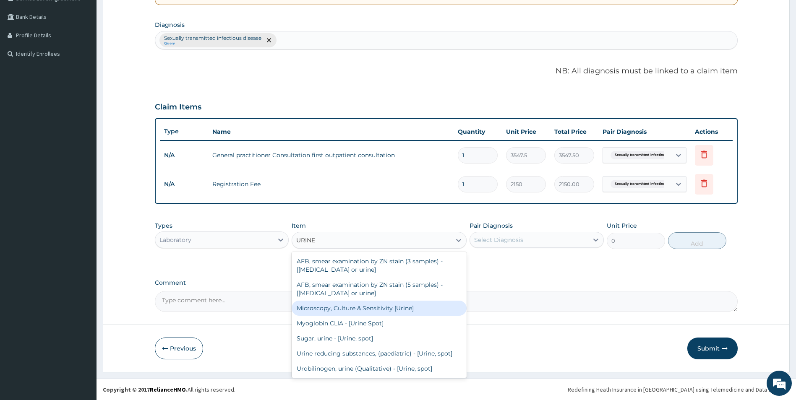
click at [368, 311] on div "Microscopy, Culture & Sensitivity [Urine]" at bounding box center [379, 308] width 175 height 15
type input "4837.5"
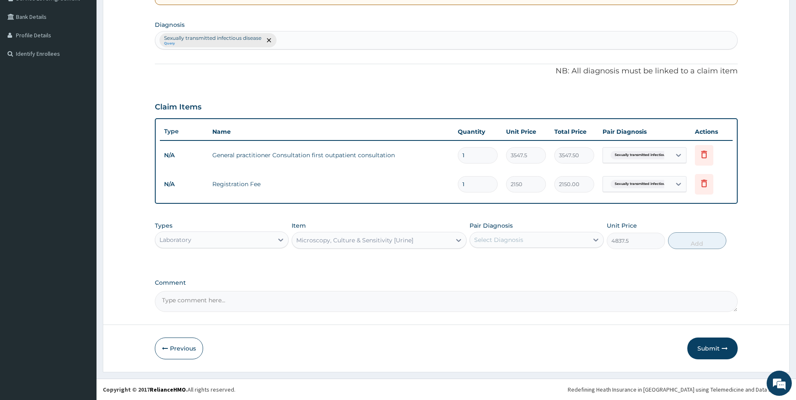
click at [524, 240] on div "Select Diagnosis" at bounding box center [529, 239] width 118 height 13
click at [518, 261] on label "Sexually transmitted infectious disease" at bounding box center [540, 264] width 115 height 17
checkbox input "true"
click at [697, 243] on button "Add" at bounding box center [697, 240] width 58 height 17
type input "0"
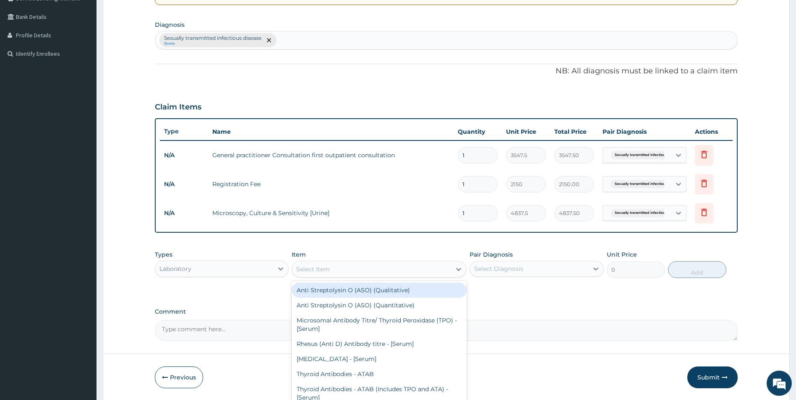
click at [403, 268] on div "Select Item" at bounding box center [371, 269] width 159 height 13
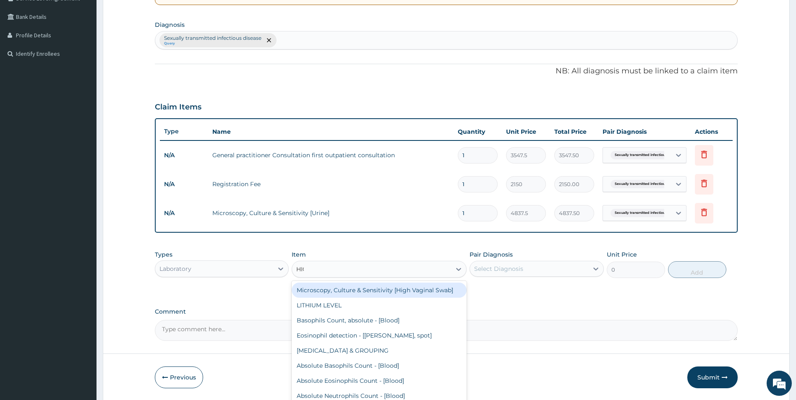
type input "HIGH"
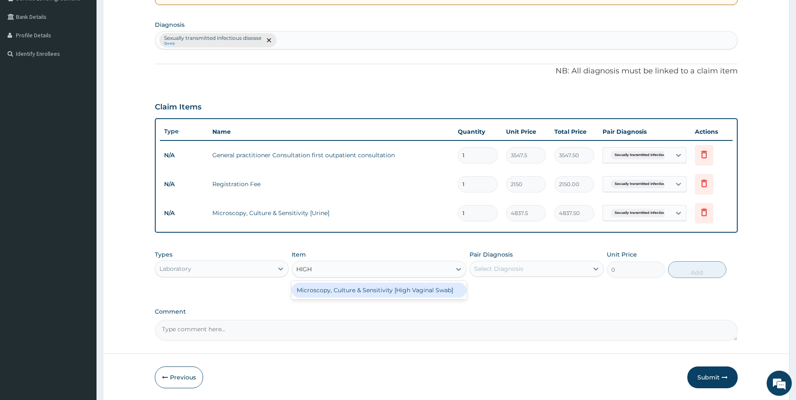
click at [409, 291] on div "Microscopy, Culture & Sensitivity [High Vaginal Swab]" at bounding box center [379, 290] width 175 height 15
type input "4837.5"
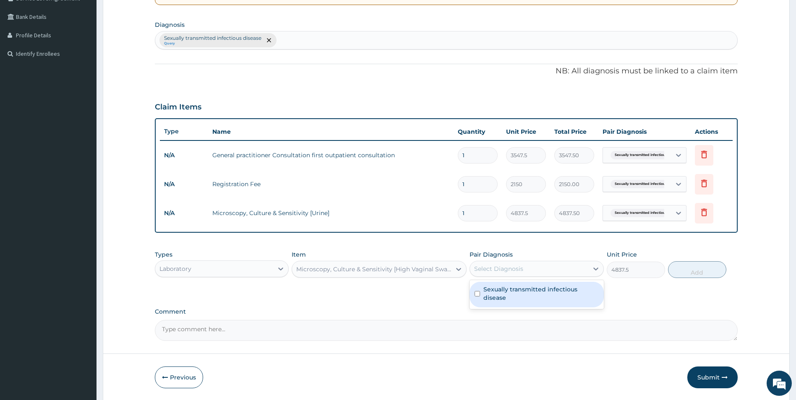
click at [580, 271] on div "Select Diagnosis" at bounding box center [529, 268] width 118 height 13
click at [568, 295] on label "Sexually transmitted infectious disease" at bounding box center [540, 293] width 115 height 17
checkbox input "true"
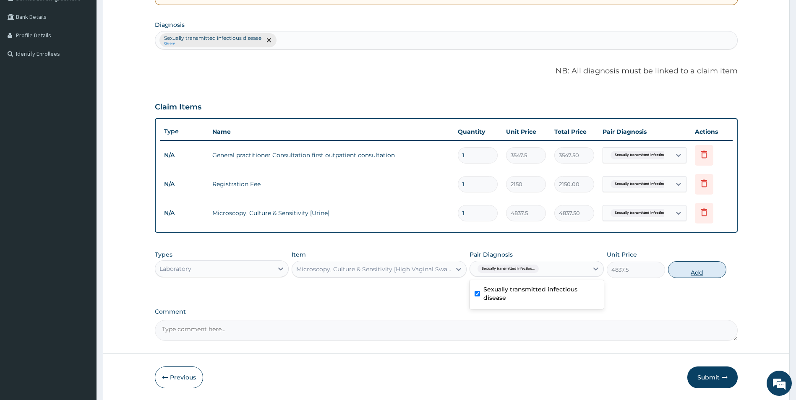
click at [694, 271] on button "Add" at bounding box center [697, 269] width 58 height 17
type input "0"
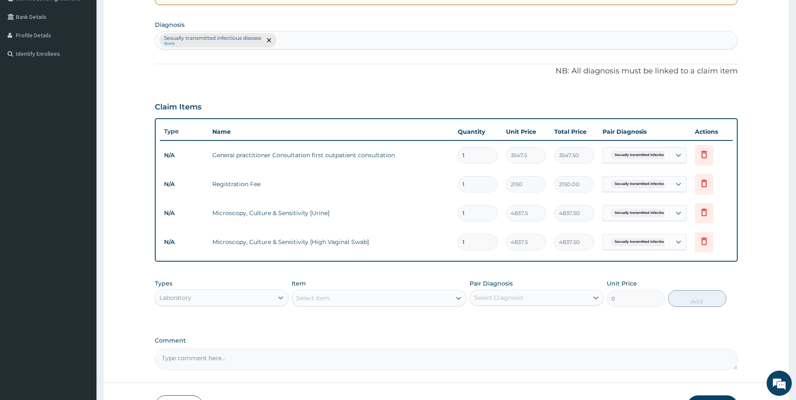
click at [397, 298] on div "Select Item" at bounding box center [371, 298] width 159 height 13
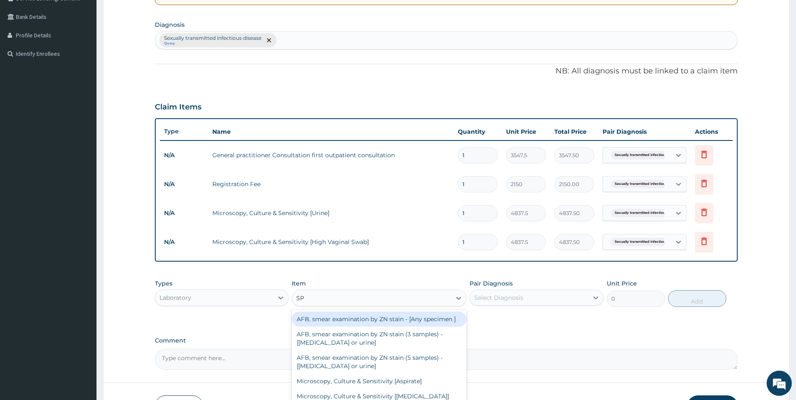
type input "SPU"
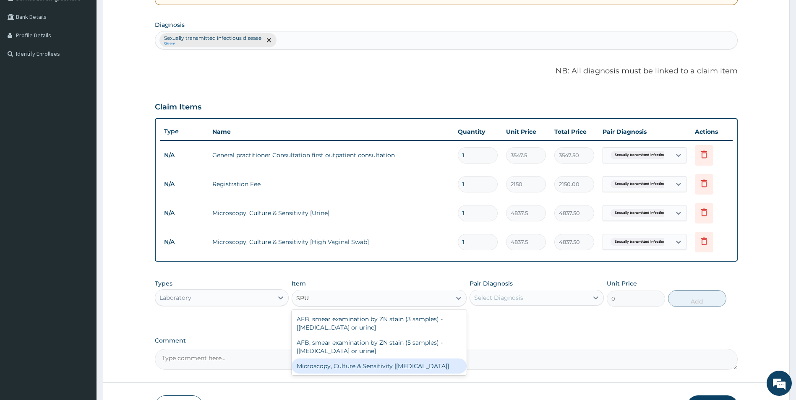
click at [415, 367] on div "Microscopy, Culture & Sensitivity [[MEDICAL_DATA]]" at bounding box center [379, 366] width 175 height 15
type input "4837.5"
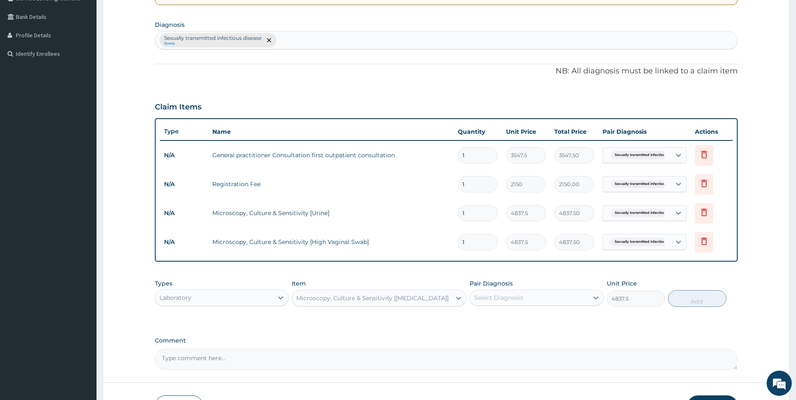
click at [547, 300] on div "Select Diagnosis" at bounding box center [529, 297] width 118 height 13
click at [532, 322] on label "Sexually transmitted infectious disease" at bounding box center [540, 322] width 115 height 17
checkbox input "true"
click at [692, 300] on button "Add" at bounding box center [697, 298] width 58 height 17
type input "0"
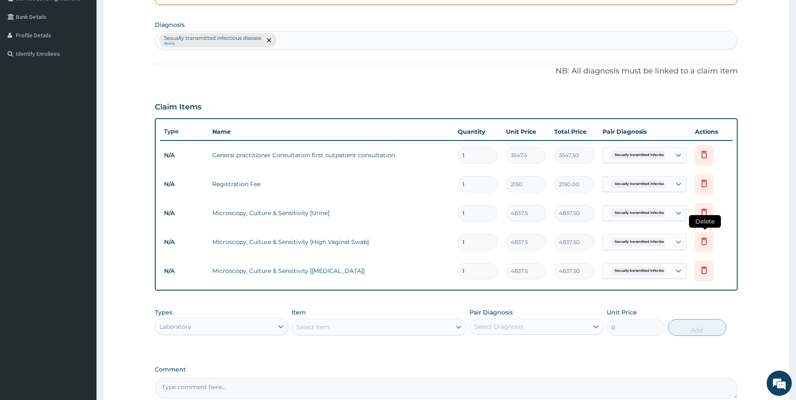
click at [705, 243] on icon at bounding box center [704, 241] width 10 height 10
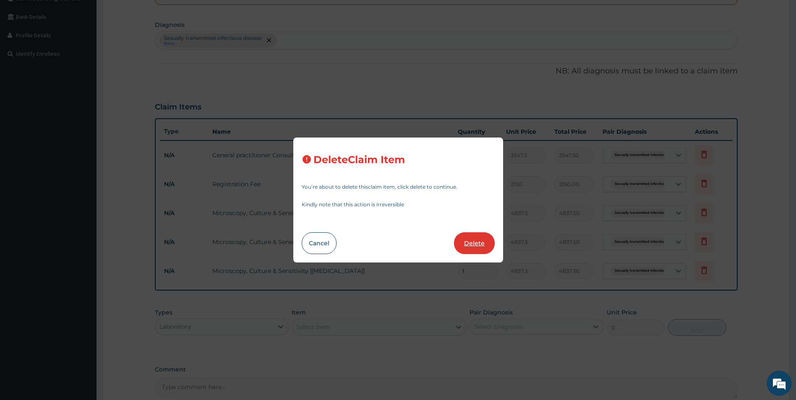
click at [479, 248] on button "Delete" at bounding box center [474, 243] width 41 height 22
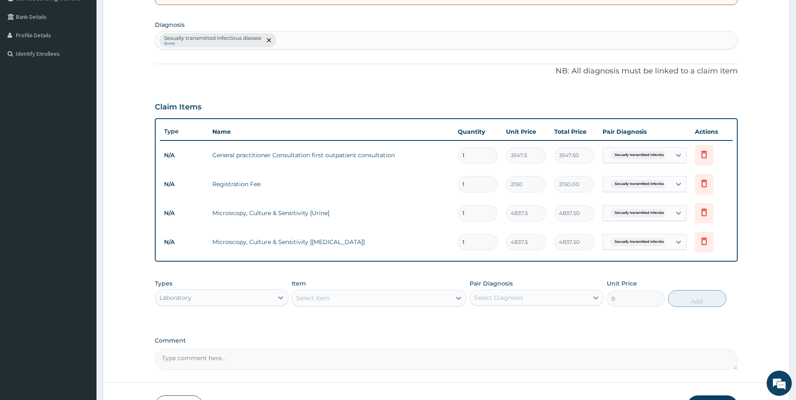
click at [262, 304] on div "Laboratory" at bounding box center [214, 297] width 118 height 13
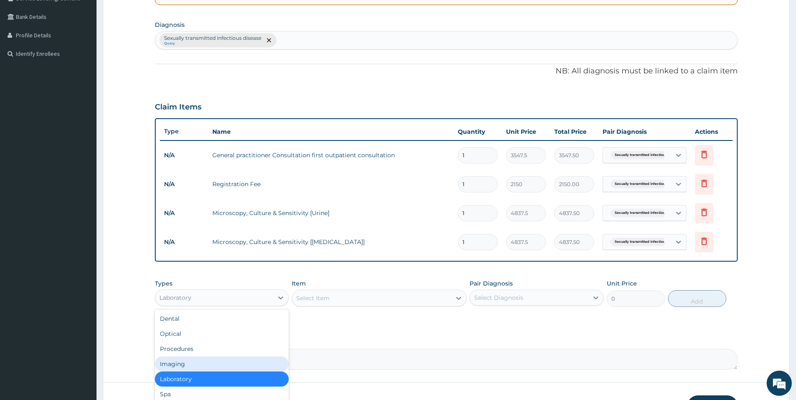
scroll to position [243, 0]
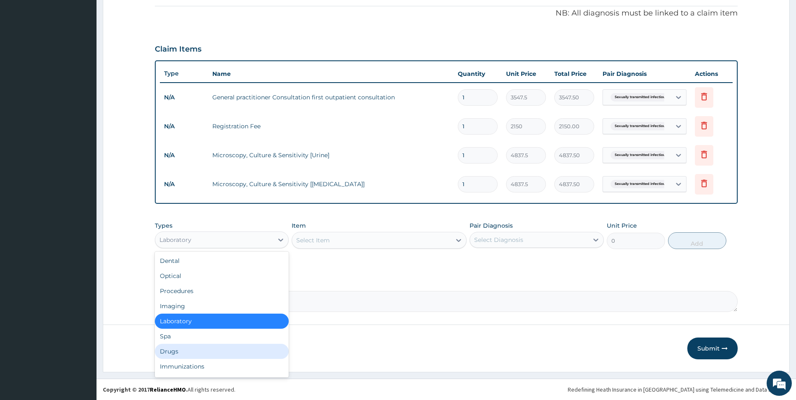
click at [216, 350] on div "Drugs" at bounding box center [222, 351] width 134 height 15
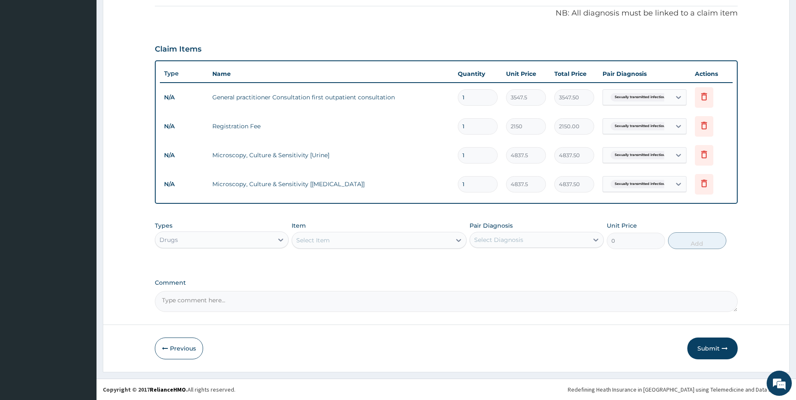
click at [405, 242] on div "Select Item" at bounding box center [371, 240] width 159 height 13
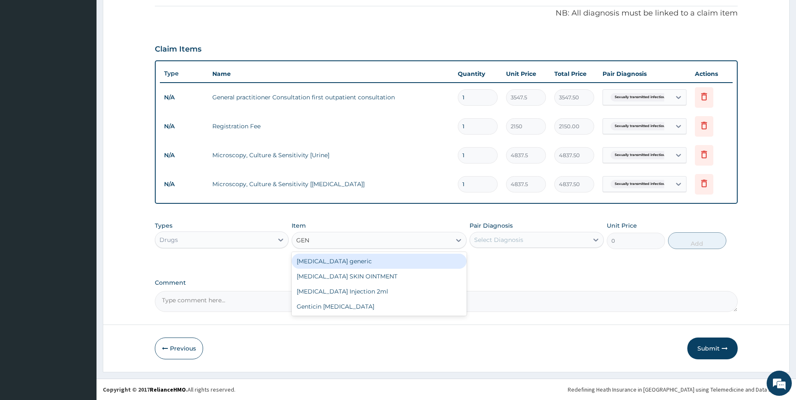
type input "GENT"
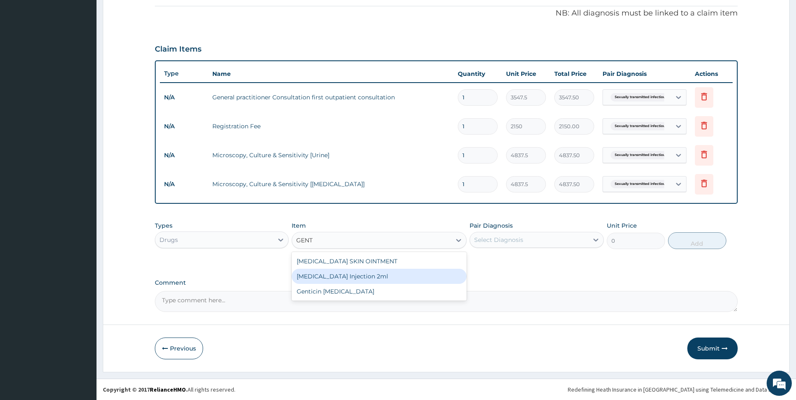
click at [371, 279] on div "[MEDICAL_DATA] Injection 2ml" at bounding box center [379, 276] width 175 height 15
type input "331.1"
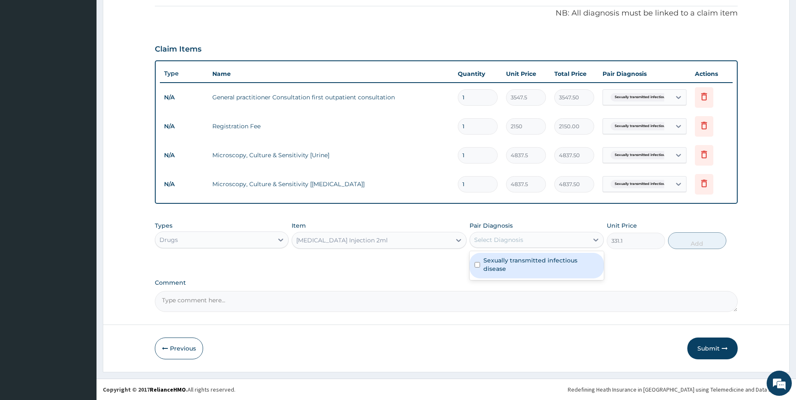
click at [550, 242] on div "Select Diagnosis" at bounding box center [529, 239] width 118 height 13
click at [534, 262] on label "Sexually transmitted infectious disease" at bounding box center [540, 264] width 115 height 17
checkbox input "true"
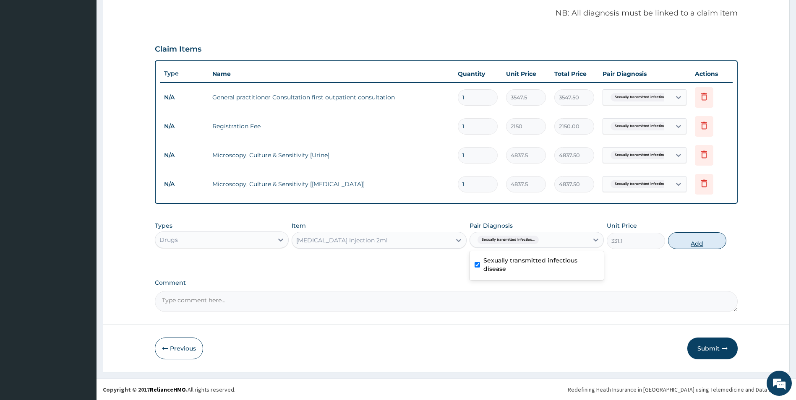
click at [704, 240] on button "Add" at bounding box center [697, 240] width 58 height 17
type input "0"
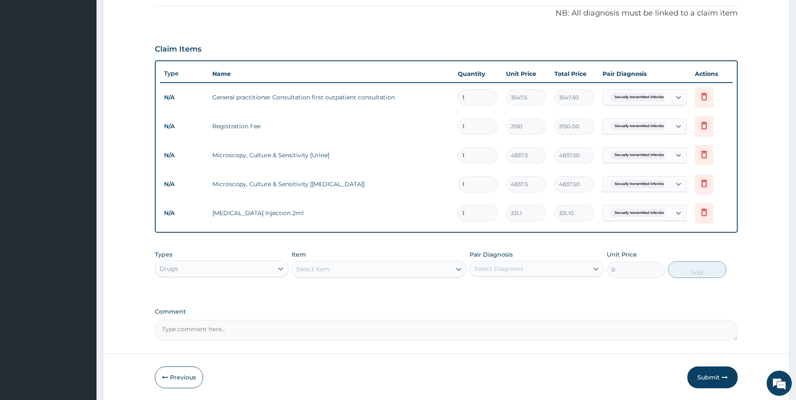
type input "0.00"
type input "6"
type input "1986.60"
type input "6"
click at [389, 269] on div "Select Item" at bounding box center [371, 269] width 159 height 13
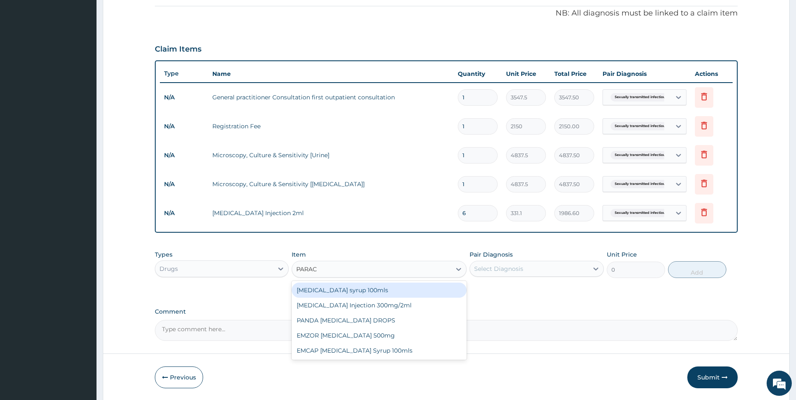
type input "PARACE"
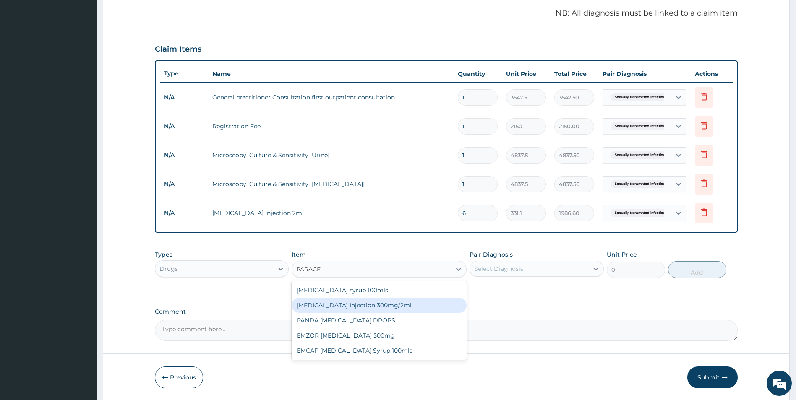
click at [388, 303] on div "[MEDICAL_DATA] Injection 300mg/2ml" at bounding box center [379, 305] width 175 height 15
type input "260.15"
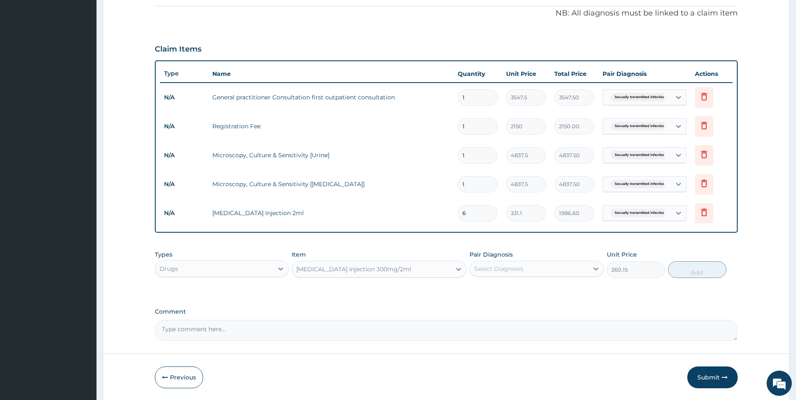
click at [533, 269] on div "Select Diagnosis" at bounding box center [529, 268] width 118 height 13
click at [531, 292] on label "Sexually transmitted infectious disease" at bounding box center [540, 293] width 115 height 17
checkbox input "true"
click at [688, 274] on button "Add" at bounding box center [697, 269] width 58 height 17
type input "0"
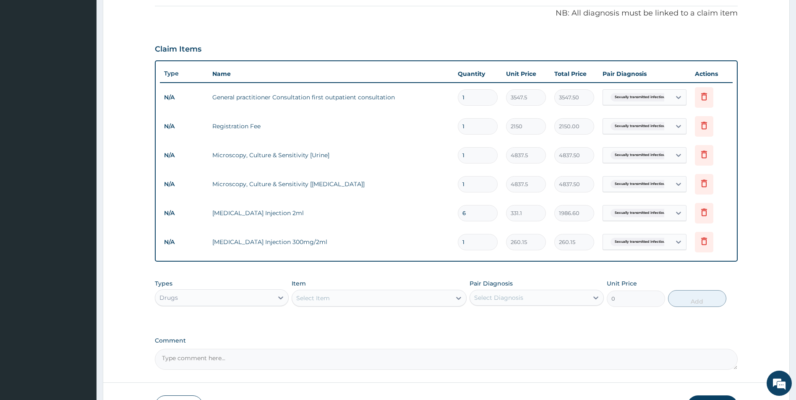
type input "0.00"
type input "6"
type input "1560.90"
type input "6"
click at [417, 302] on div "Select Item" at bounding box center [371, 298] width 159 height 13
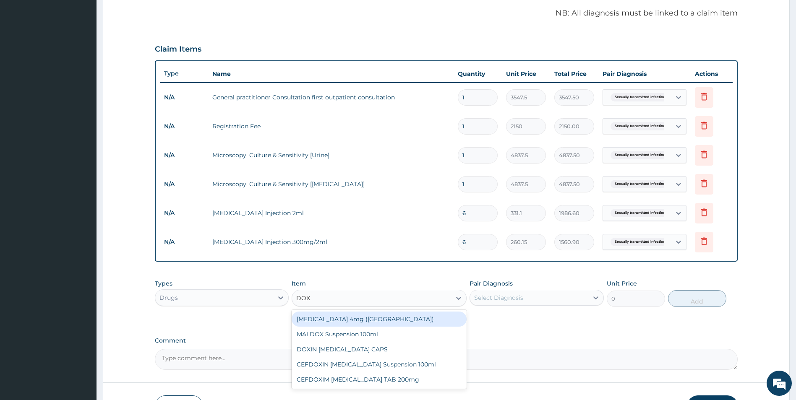
type input "DOXY"
click at [354, 320] on div "DOXIN [MEDICAL_DATA] CAPS" at bounding box center [379, 319] width 175 height 15
type input "59.125"
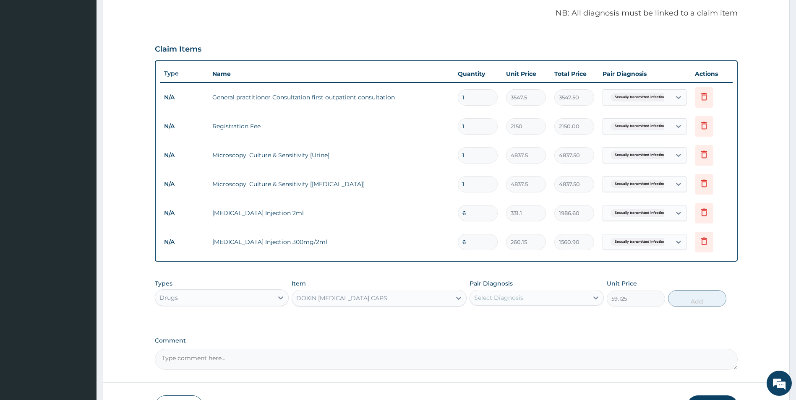
click at [553, 299] on div "Select Diagnosis" at bounding box center [529, 297] width 118 height 13
click at [534, 302] on div "Select Diagnosis" at bounding box center [529, 297] width 118 height 13
click at [525, 320] on label "Sexually transmitted infectious disease" at bounding box center [540, 322] width 115 height 17
checkbox input "true"
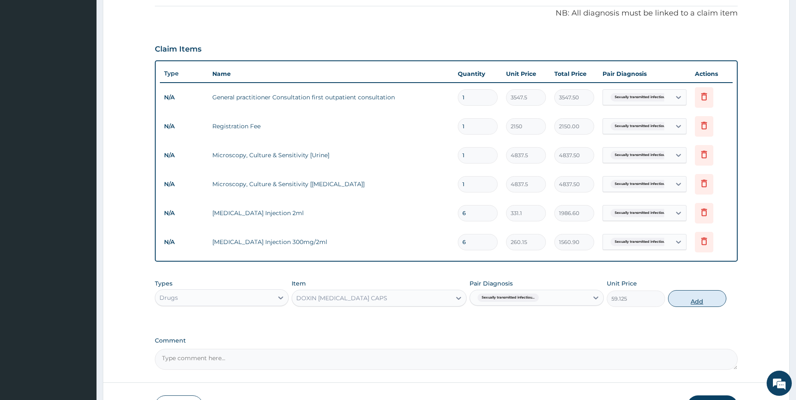
click at [689, 300] on button "Add" at bounding box center [697, 298] width 58 height 17
type input "0"
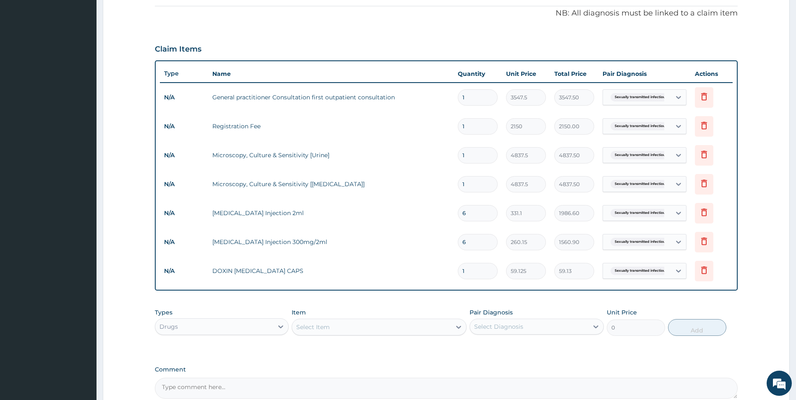
type input "10"
type input "591.25"
type input "10"
click at [399, 329] on div "Select Item" at bounding box center [371, 327] width 159 height 13
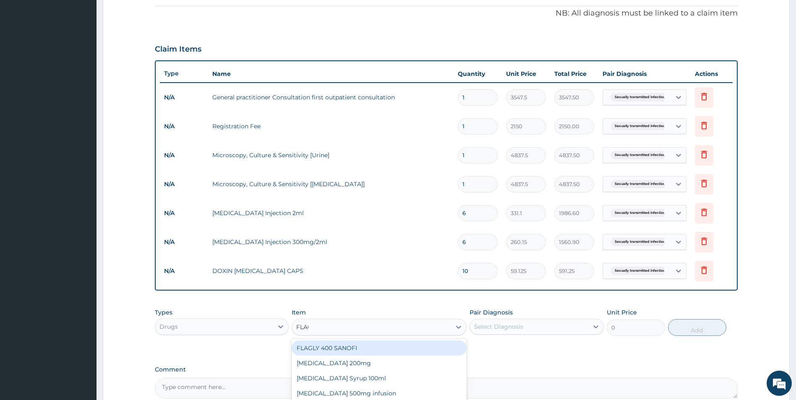
type input "FLAGY"
click at [364, 349] on div "[MEDICAL_DATA] 200mg" at bounding box center [379, 348] width 175 height 15
type input "47.3"
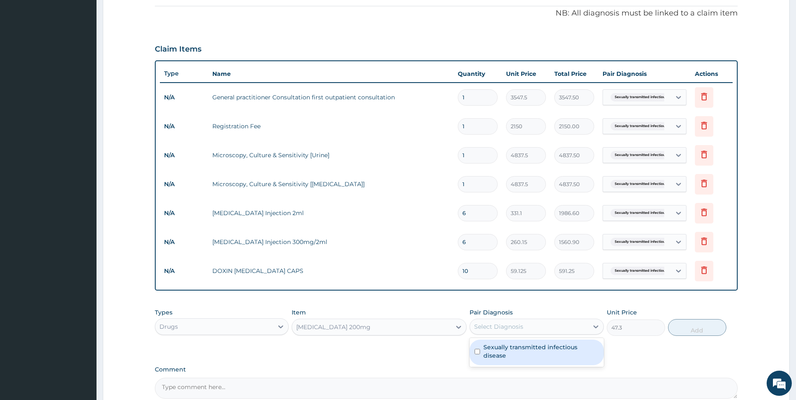
click at [512, 325] on div "Select Diagnosis" at bounding box center [498, 327] width 49 height 8
click at [509, 355] on label "Sexually transmitted infectious disease" at bounding box center [540, 351] width 115 height 17
checkbox input "true"
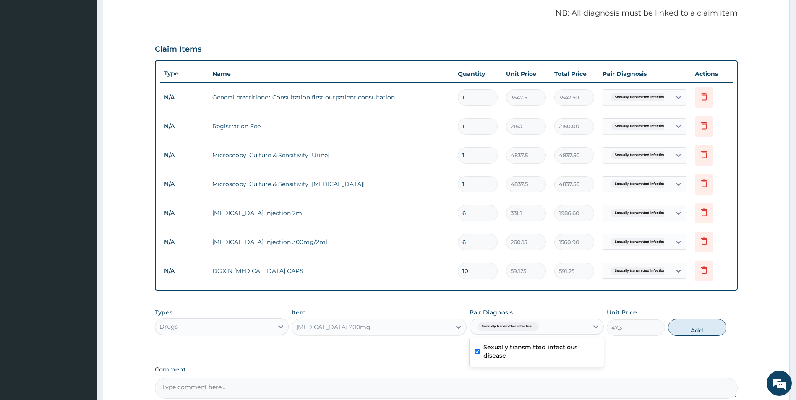
click at [694, 329] on button "Add" at bounding box center [697, 327] width 58 height 17
type input "0"
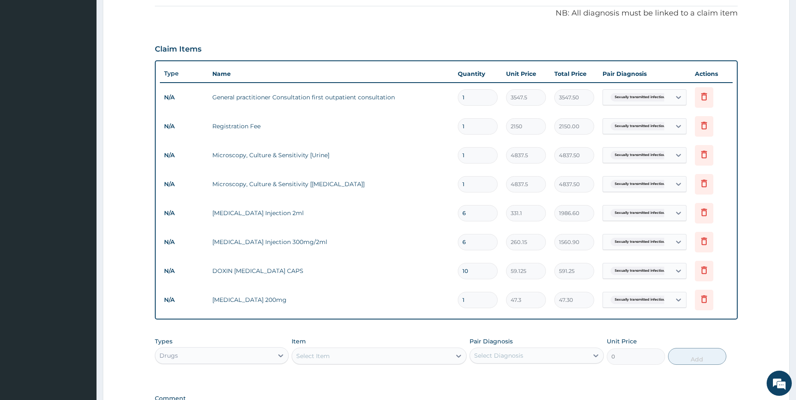
type input "15"
type input "709.50"
type input "1"
type input "47.30"
type input "0.00"
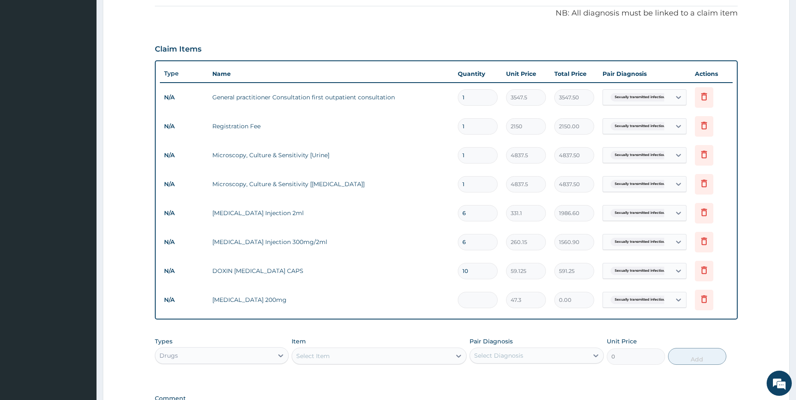
type input "3"
type input "141.90"
type input "30"
type input "1419.00"
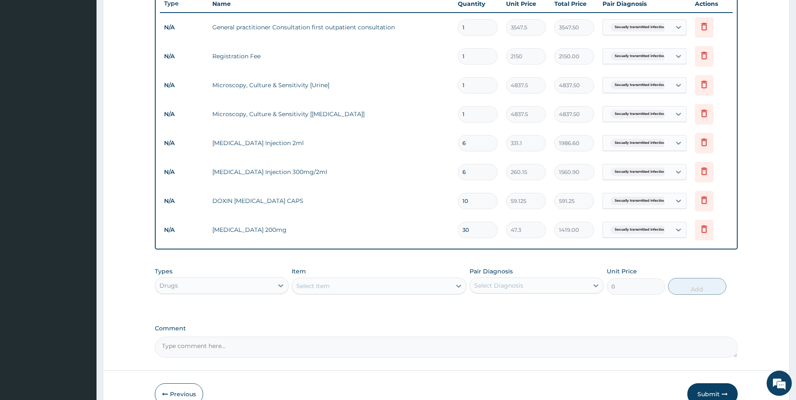
scroll to position [359, 0]
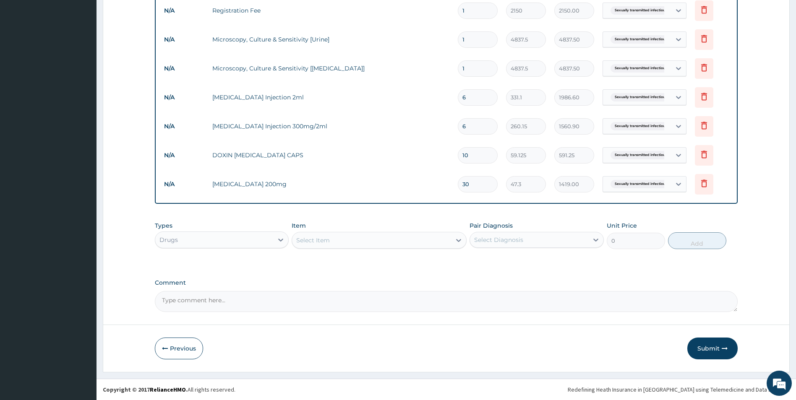
type input "30"
click at [370, 242] on div "Select Item" at bounding box center [371, 240] width 159 height 13
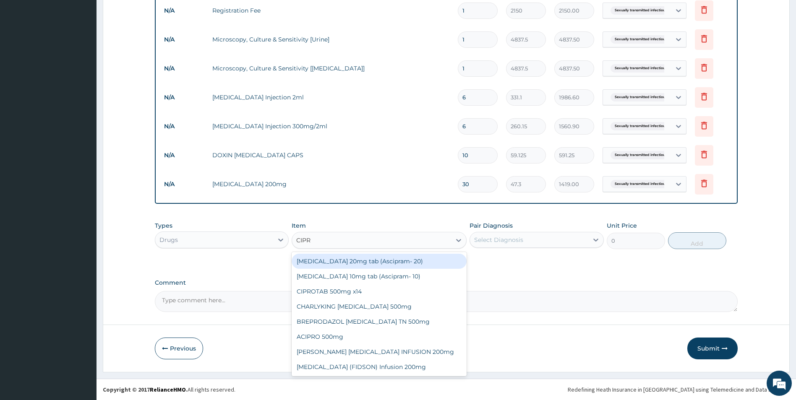
type input "[MEDICAL_DATA]"
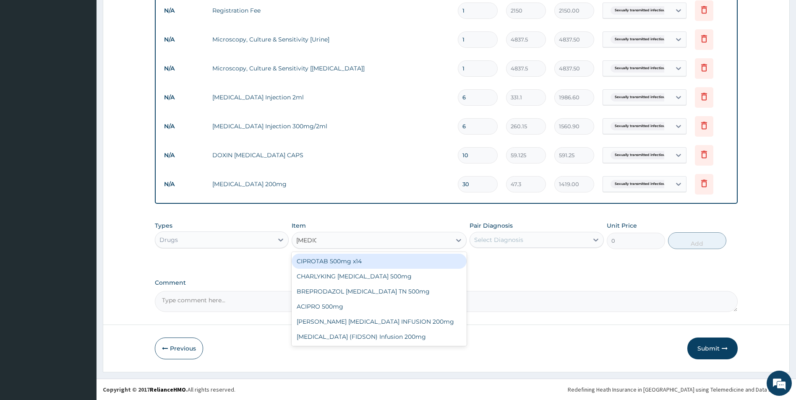
click at [347, 262] on div "CIPROTAB 500mg x14" at bounding box center [379, 261] width 175 height 15
type input "319.275"
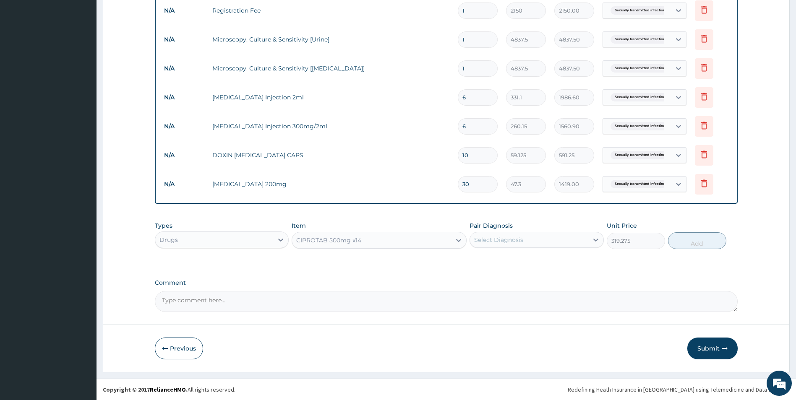
click at [546, 237] on div "Select Diagnosis" at bounding box center [529, 239] width 118 height 13
click at [531, 268] on label "Sexually transmitted infectious disease" at bounding box center [540, 264] width 115 height 17
checkbox input "true"
click at [683, 242] on button "Add" at bounding box center [697, 240] width 58 height 17
type input "0"
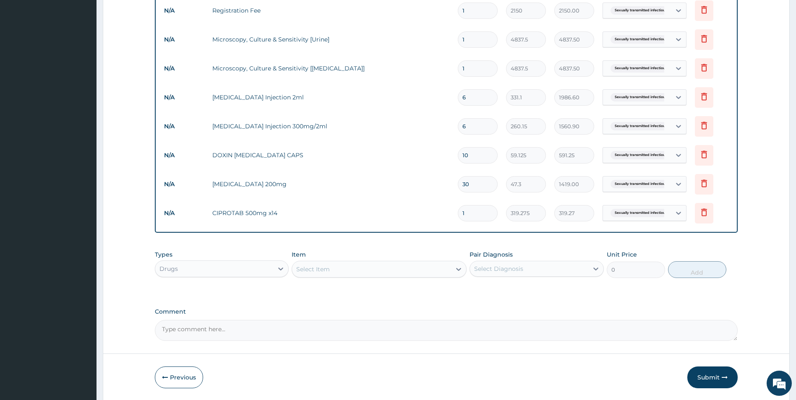
type input "14"
type input "4469.85"
type input "14"
click at [391, 271] on div "Select Item" at bounding box center [371, 269] width 159 height 13
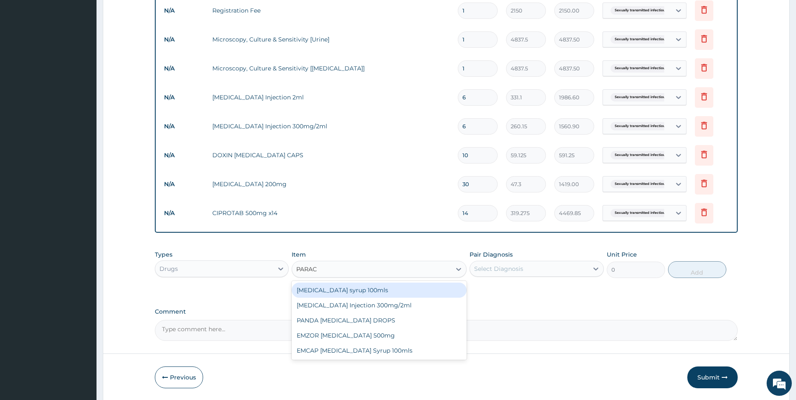
type input "PARACE"
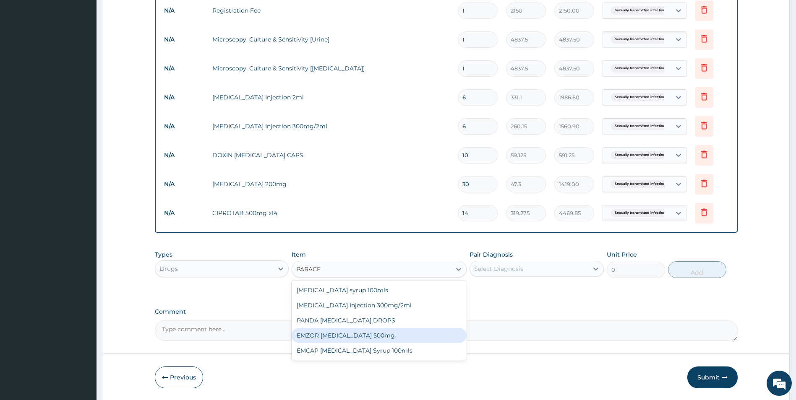
click at [376, 334] on div "EMZOR [MEDICAL_DATA] 500mg" at bounding box center [379, 335] width 175 height 15
type input "23.65"
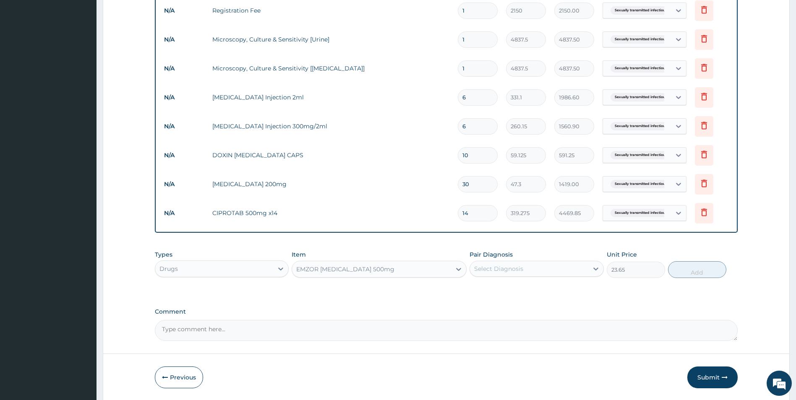
click at [543, 272] on div "Select Diagnosis" at bounding box center [529, 268] width 118 height 13
click at [533, 288] on label "Sexually transmitted infectious disease" at bounding box center [540, 293] width 115 height 17
checkbox input "true"
click at [692, 271] on button "Add" at bounding box center [697, 269] width 58 height 17
type input "0"
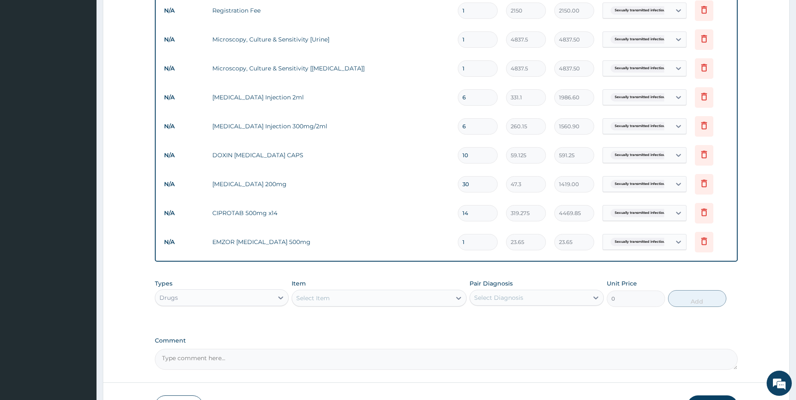
type input "18"
type input "425.70"
type input "18"
click at [390, 298] on div "Select Item" at bounding box center [371, 298] width 159 height 13
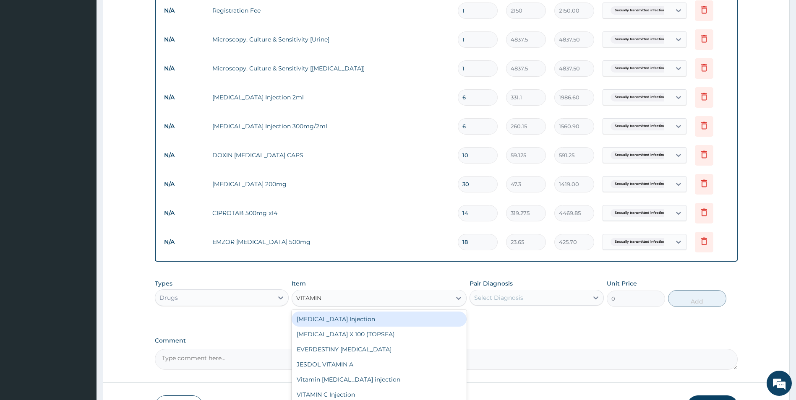
type input "VITAMIN C"
click at [383, 326] on div "VITAMIN C Injection" at bounding box center [379, 319] width 175 height 15
type input "141.9"
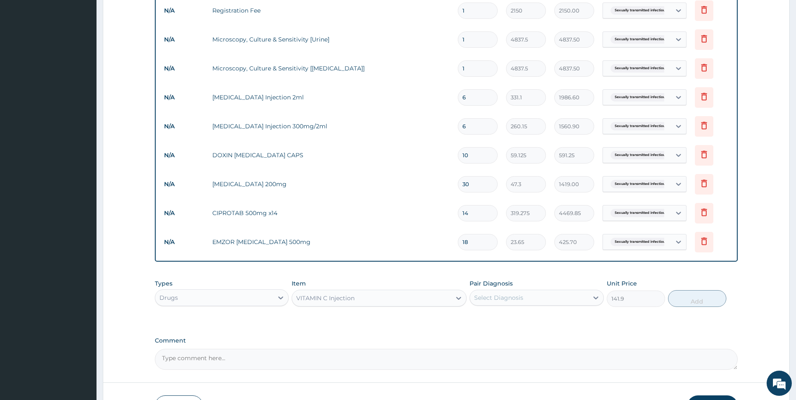
click at [528, 296] on div "Select Diagnosis" at bounding box center [529, 297] width 118 height 13
drag, startPoint x: 503, startPoint y: 314, endPoint x: 506, endPoint y: 318, distance: 5.3
click at [502, 314] on label "Sexually transmitted infectious disease" at bounding box center [540, 322] width 115 height 17
checkbox input "true"
click at [709, 298] on button "Add" at bounding box center [697, 298] width 58 height 17
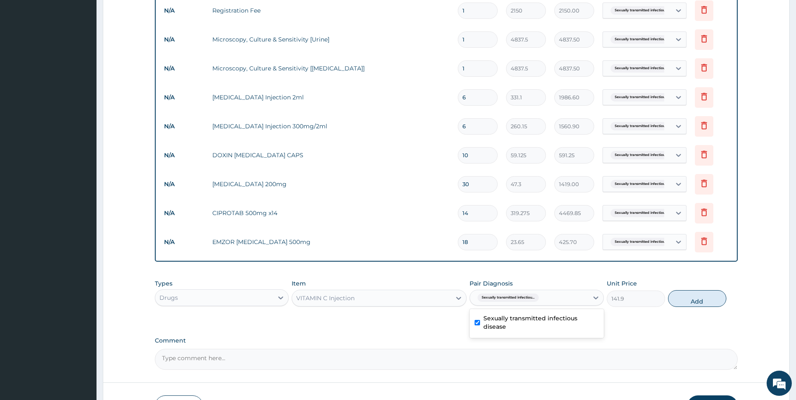
type input "0"
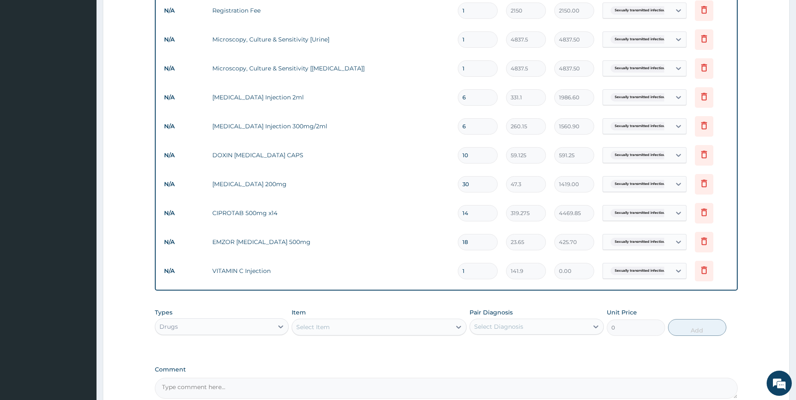
type input "0.00"
type input "3"
type input "425.70"
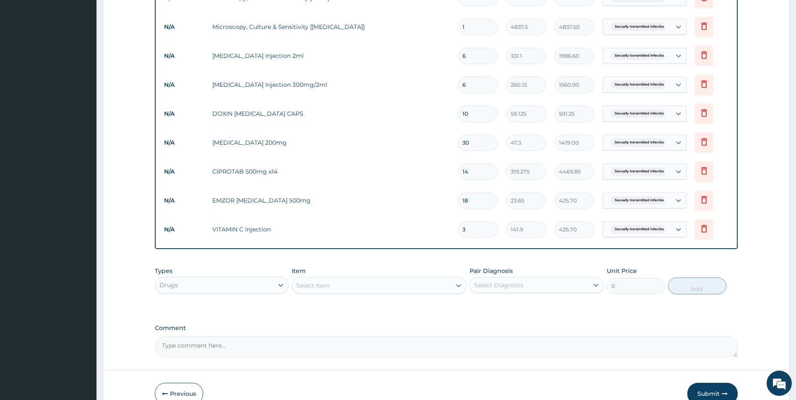
scroll to position [446, 0]
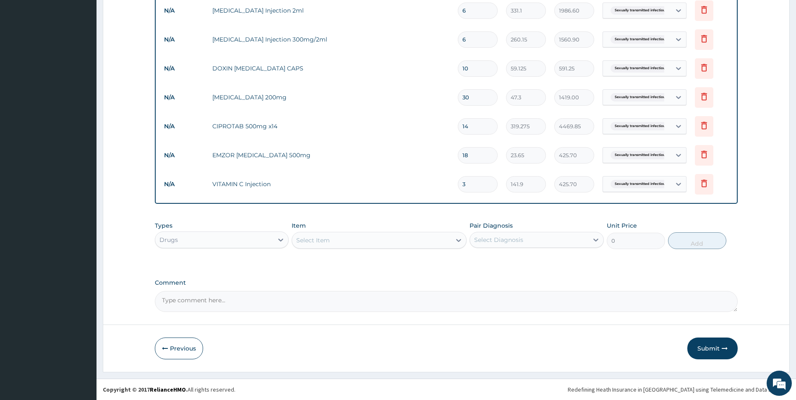
type input "0.00"
type input "5"
type input "709.50"
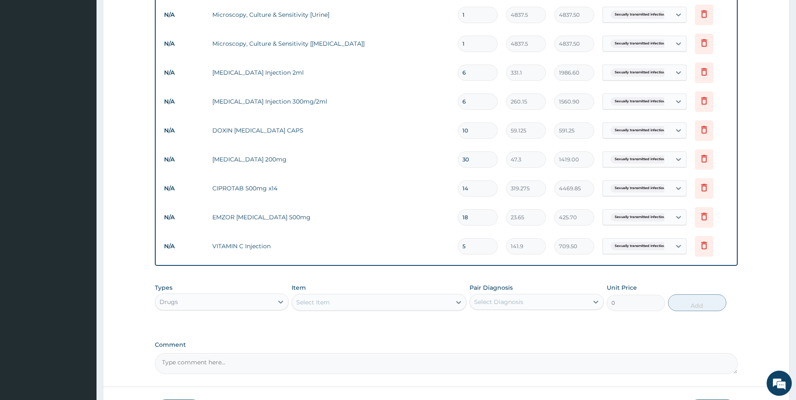
scroll to position [404, 0]
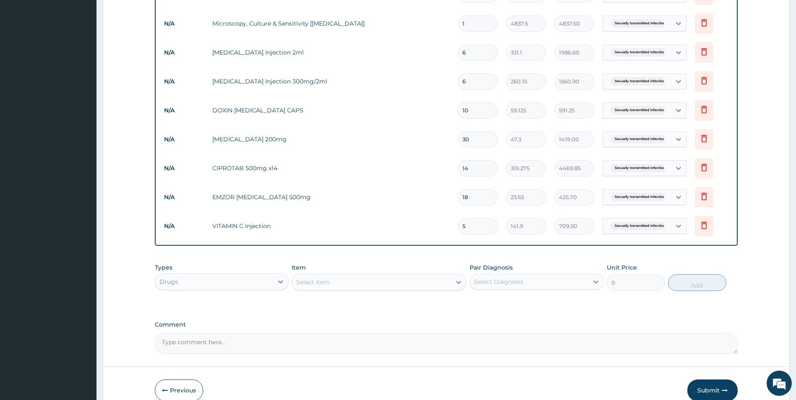
type input "0.00"
type input "3"
type input "425.70"
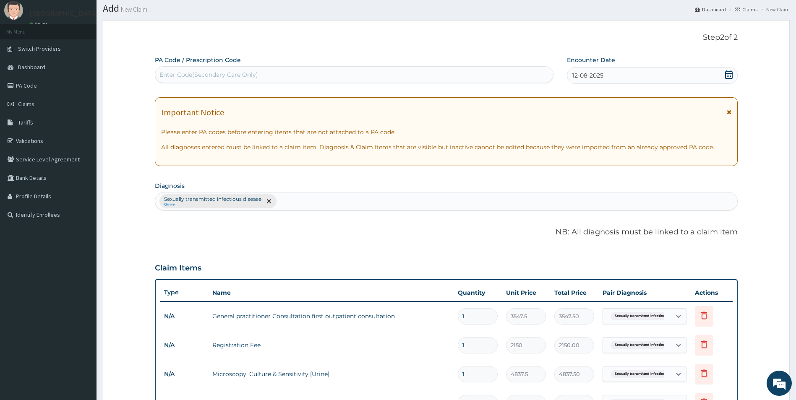
scroll to position [0, 0]
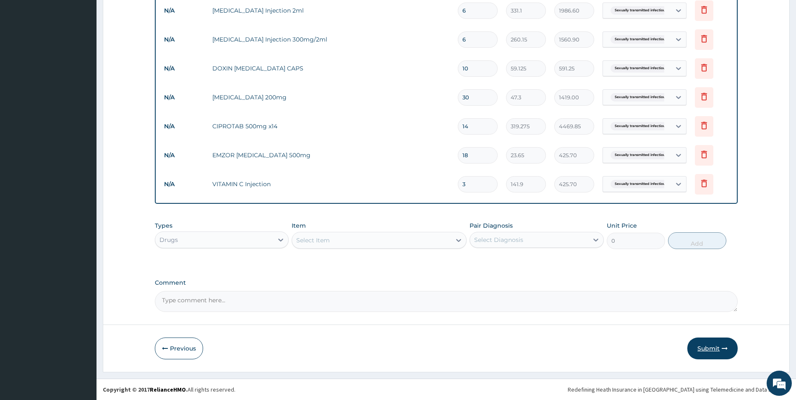
type input "3"
click at [710, 348] on button "Submit" at bounding box center [712, 349] width 50 height 22
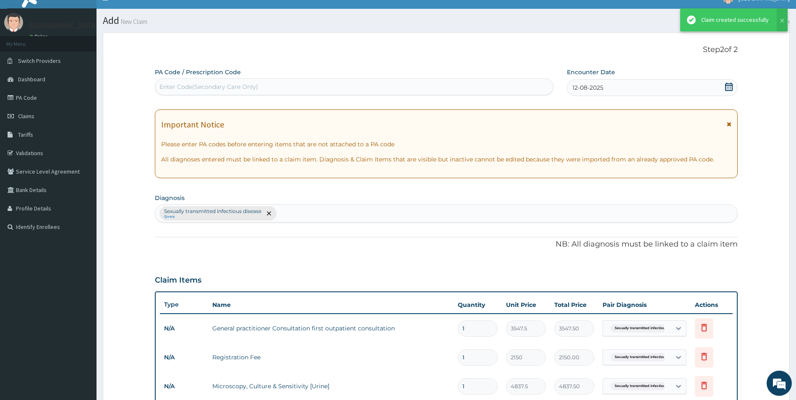
scroll to position [446, 0]
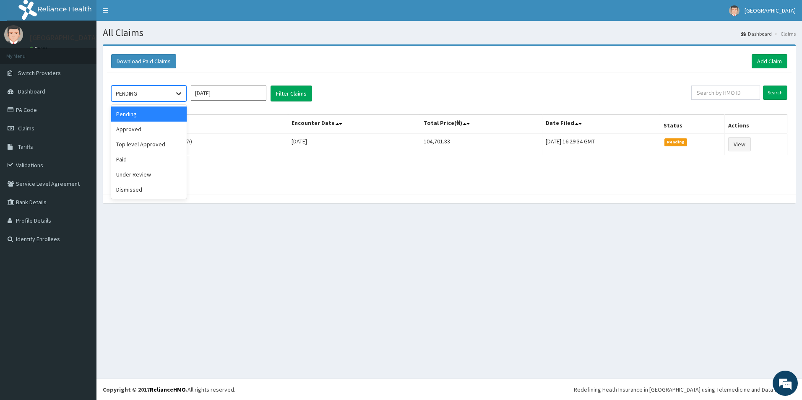
click at [178, 95] on icon at bounding box center [179, 93] width 8 height 8
click at [162, 129] on div "Approved" at bounding box center [149, 129] width 76 height 15
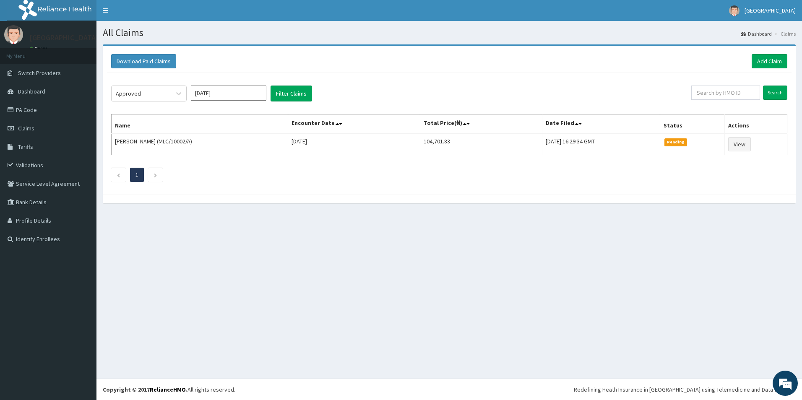
click at [162, 129] on th "Name" at bounding box center [200, 124] width 177 height 19
click at [284, 94] on button "Filter Claims" at bounding box center [292, 94] width 42 height 16
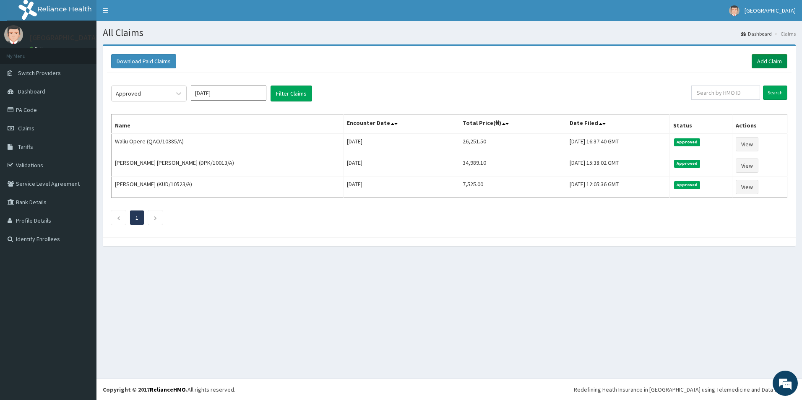
click at [770, 60] on link "Add Claim" at bounding box center [770, 61] width 36 height 14
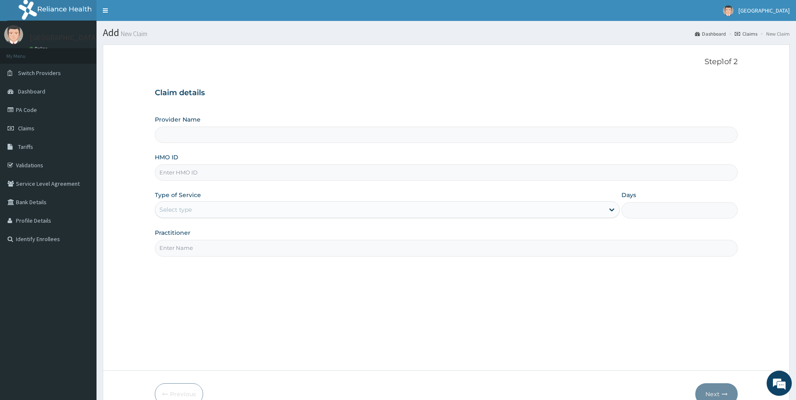
type input "[GEOGRAPHIC_DATA]"
click at [186, 172] on input "HMO ID" at bounding box center [446, 172] width 583 height 16
type input "ALB/10002/A"
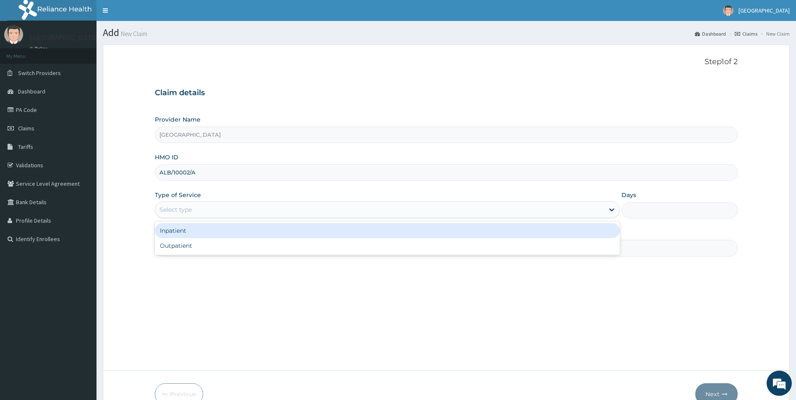
click at [185, 207] on div "Select type" at bounding box center [175, 210] width 32 height 8
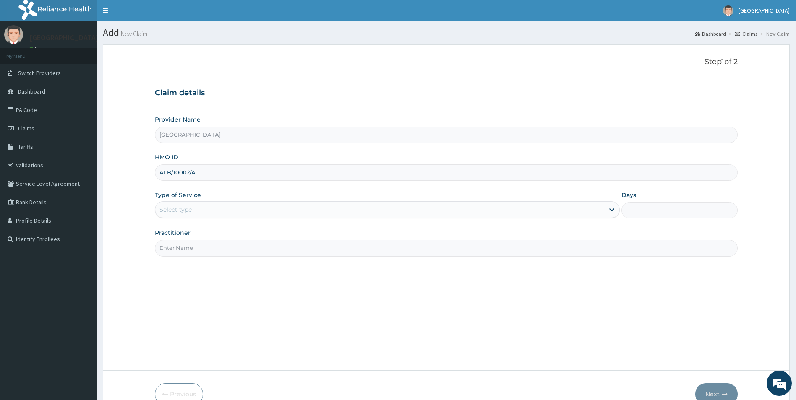
click at [186, 213] on div "Select type" at bounding box center [175, 210] width 32 height 8
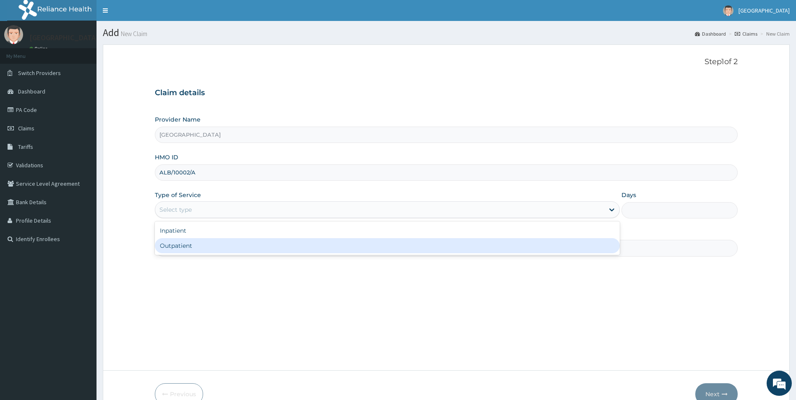
click at [175, 246] on div "Outpatient" at bounding box center [387, 245] width 465 height 15
type input "1"
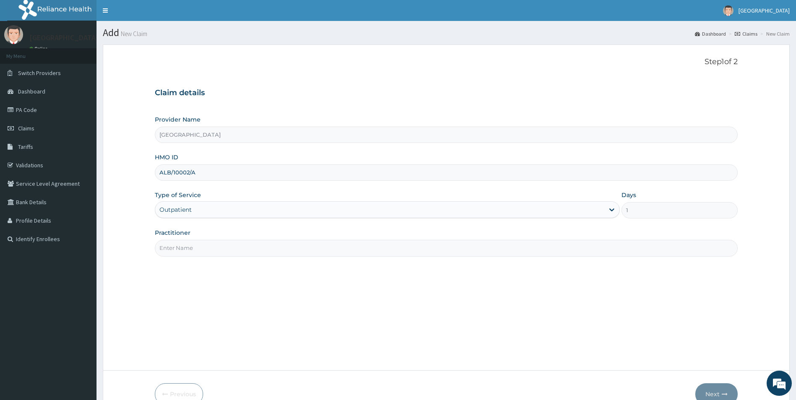
click at [176, 249] on input "Practitioner" at bounding box center [446, 248] width 583 height 16
type input "DR OYELEYE ADETOKUNBO"
click at [713, 391] on button "Next" at bounding box center [716, 395] width 42 height 22
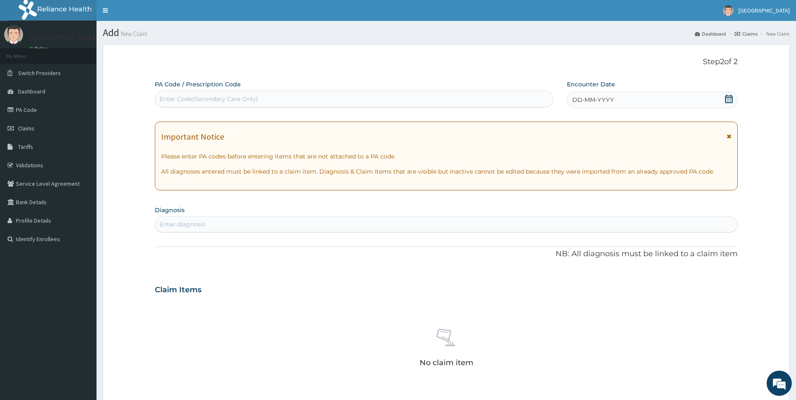
click at [727, 101] on icon at bounding box center [729, 99] width 8 height 8
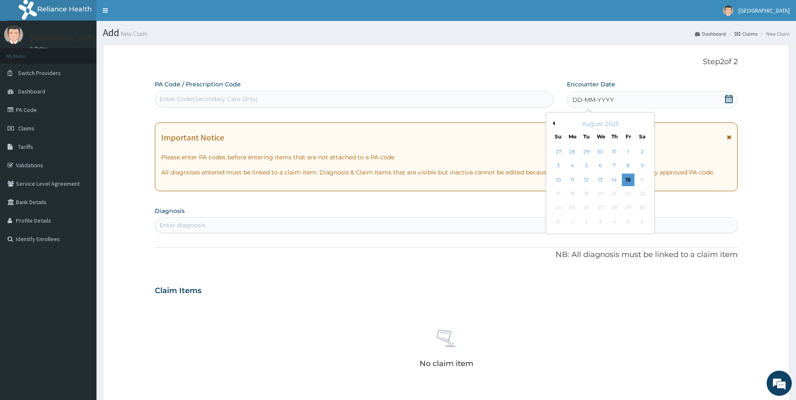
click at [585, 180] on div "12" at bounding box center [586, 180] width 13 height 13
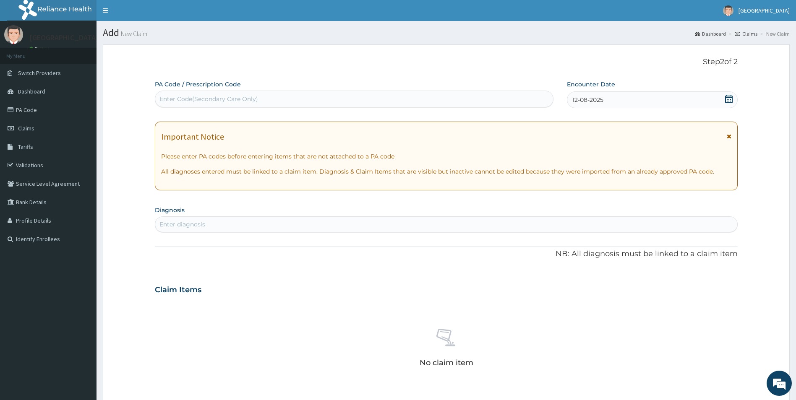
click at [429, 223] on div "Enter diagnosis" at bounding box center [446, 224] width 582 height 13
click at [311, 217] on div "Enter diagnosis" at bounding box center [446, 225] width 583 height 16
click at [314, 224] on div "Enter diagnosis" at bounding box center [446, 224] width 582 height 13
click at [315, 229] on div "Enter diagnosis" at bounding box center [446, 224] width 582 height 13
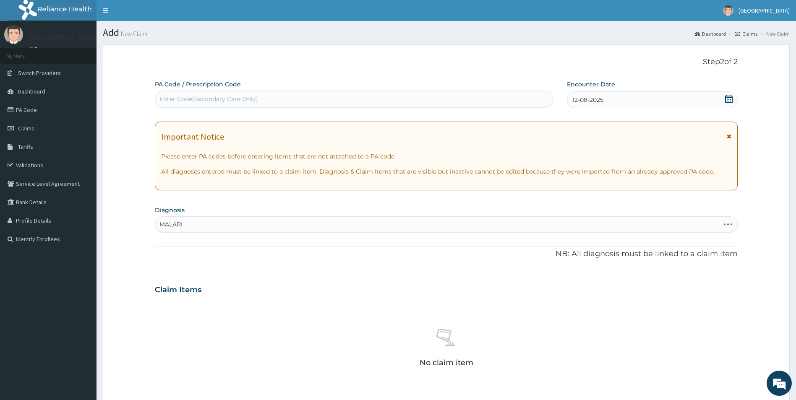
type input "MALARIA"
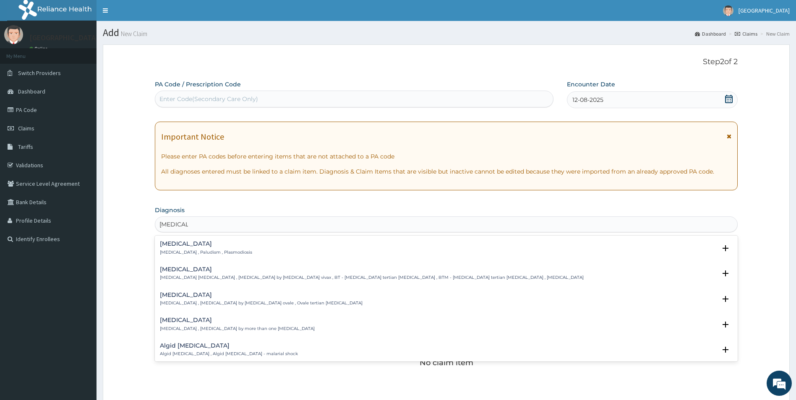
click at [175, 246] on h4 "Malaria" at bounding box center [206, 244] width 92 height 6
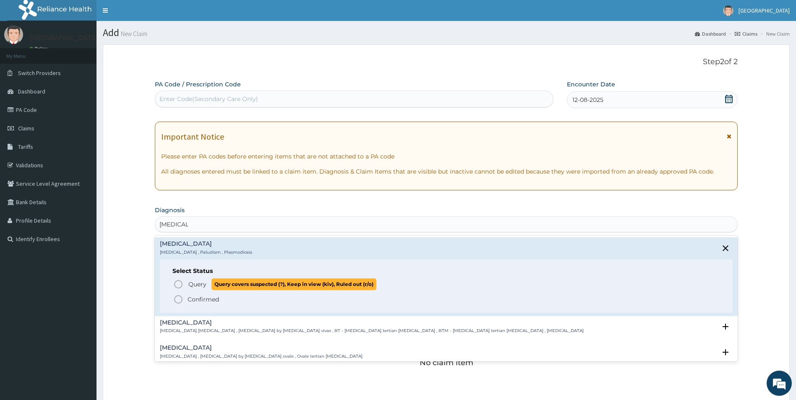
click at [177, 283] on icon "status option query" at bounding box center [178, 284] width 10 height 10
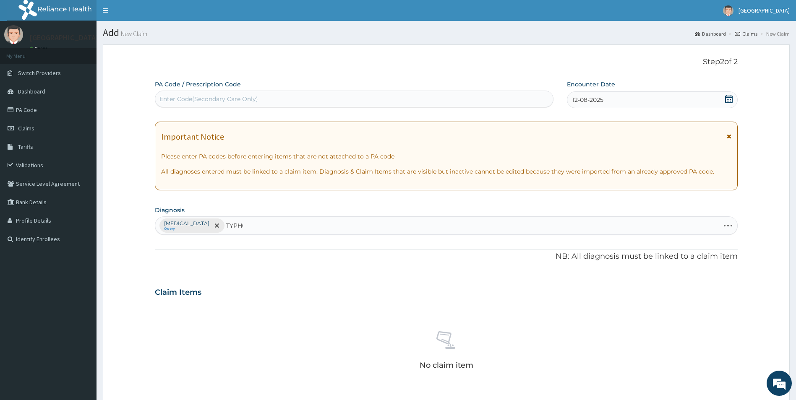
type input "TYPHOI"
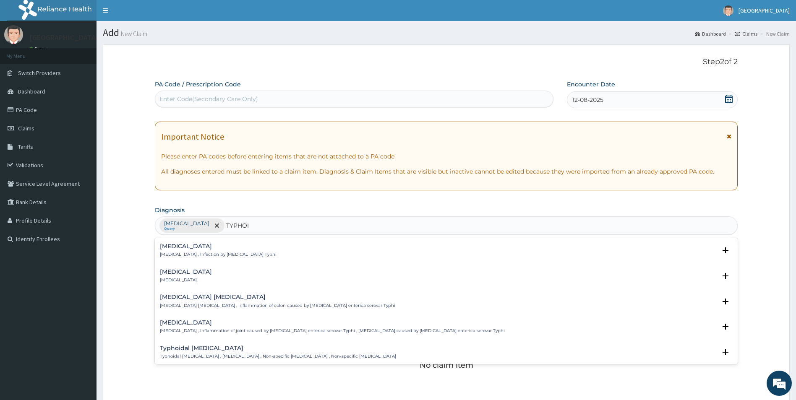
click at [171, 248] on h4 "Typhoid fever" at bounding box center [218, 246] width 117 height 6
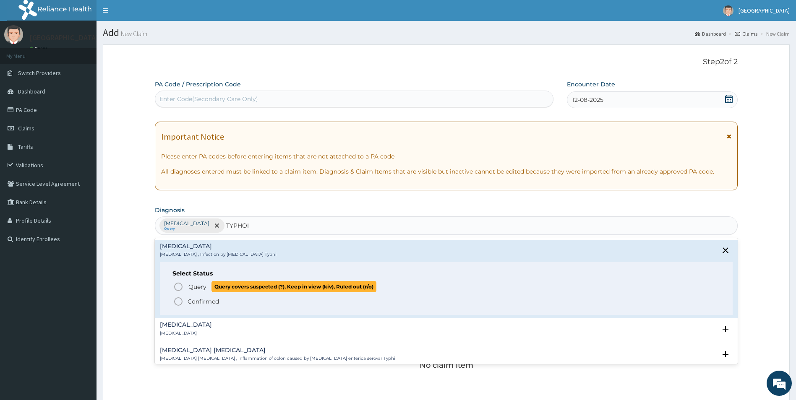
click at [181, 287] on icon "status option query" at bounding box center [178, 287] width 10 height 10
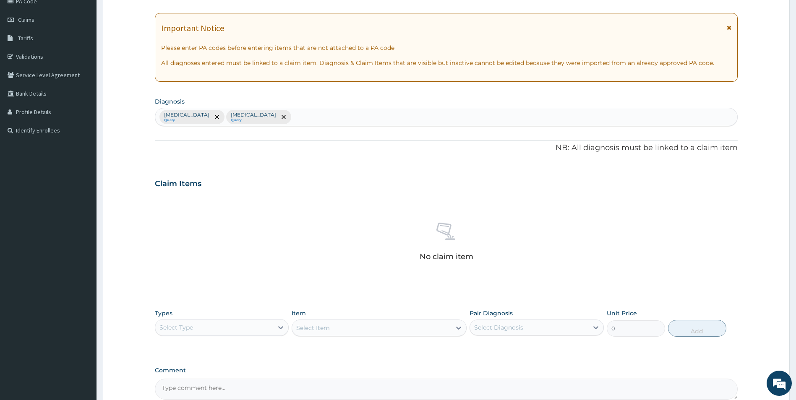
scroll to position [196, 0]
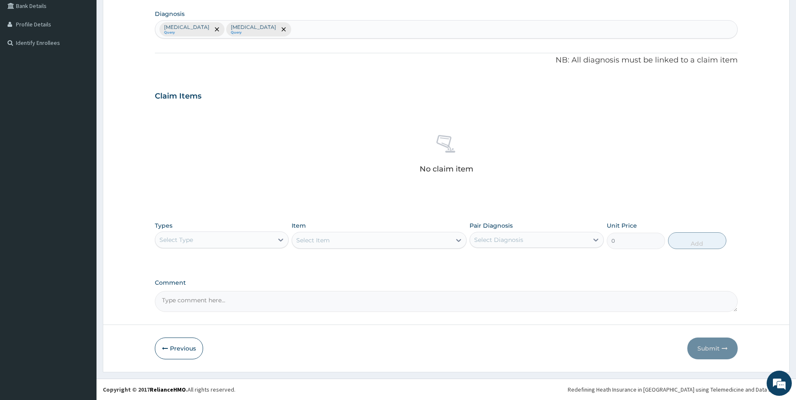
click at [263, 243] on div "Select Type" at bounding box center [214, 239] width 118 height 13
click at [253, 295] on div "Procedures" at bounding box center [222, 291] width 134 height 15
click at [359, 245] on div "Select Item" at bounding box center [379, 240] width 175 height 17
click at [360, 237] on div "Select Item" at bounding box center [379, 240] width 175 height 17
click at [357, 241] on div "Select Item" at bounding box center [379, 240] width 175 height 17
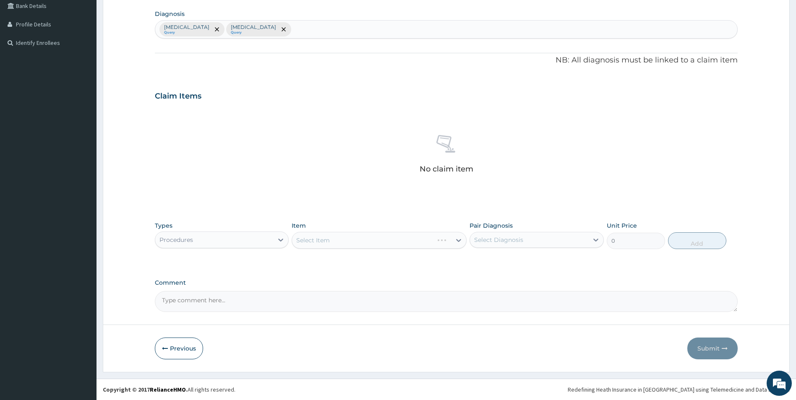
click at [357, 241] on div "Select Item" at bounding box center [379, 240] width 175 height 17
click at [327, 241] on div "Select Item" at bounding box center [379, 240] width 175 height 17
click at [327, 239] on div "Select Item" at bounding box center [379, 240] width 175 height 17
click at [329, 242] on div "Select Item" at bounding box center [379, 240] width 175 height 17
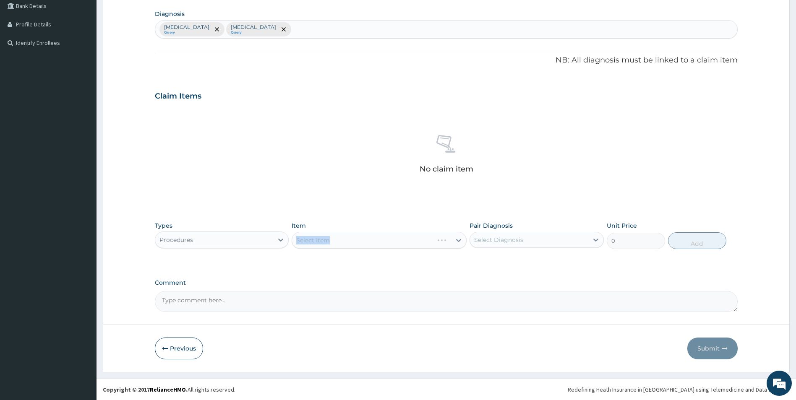
click at [329, 242] on div "Select Item" at bounding box center [379, 240] width 175 height 17
drag, startPoint x: 329, startPoint y: 242, endPoint x: 364, endPoint y: 247, distance: 34.8
click at [364, 247] on div "Select Item" at bounding box center [379, 240] width 175 height 17
click at [373, 245] on div "Select Item" at bounding box center [379, 240] width 175 height 17
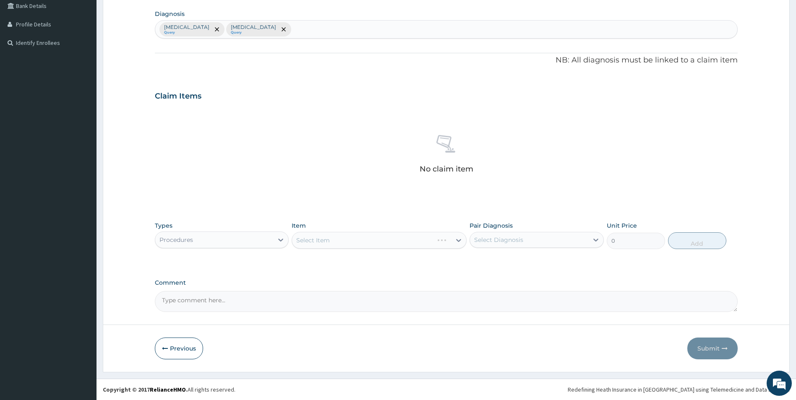
click at [373, 245] on div "Select Item" at bounding box center [379, 240] width 175 height 17
click at [372, 243] on div "Select Item" at bounding box center [379, 240] width 175 height 17
drag, startPoint x: 373, startPoint y: 243, endPoint x: 395, endPoint y: 240, distance: 22.1
click at [373, 243] on div "Select Item" at bounding box center [379, 240] width 175 height 17
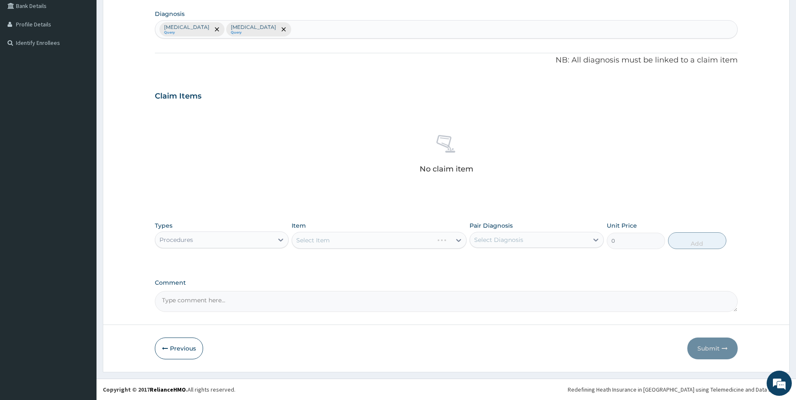
click at [456, 241] on div "Select Item" at bounding box center [379, 240] width 175 height 17
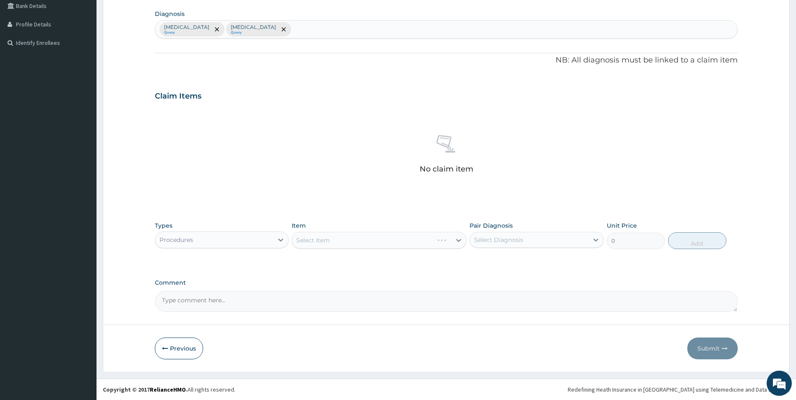
click at [456, 241] on div "Select Item" at bounding box center [379, 240] width 175 height 17
click at [269, 240] on div "Procedures" at bounding box center [214, 239] width 118 height 13
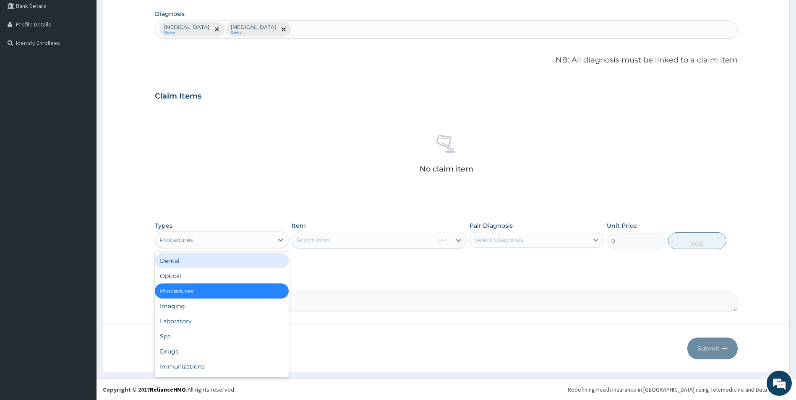
click at [255, 266] on div "Dental" at bounding box center [222, 260] width 134 height 15
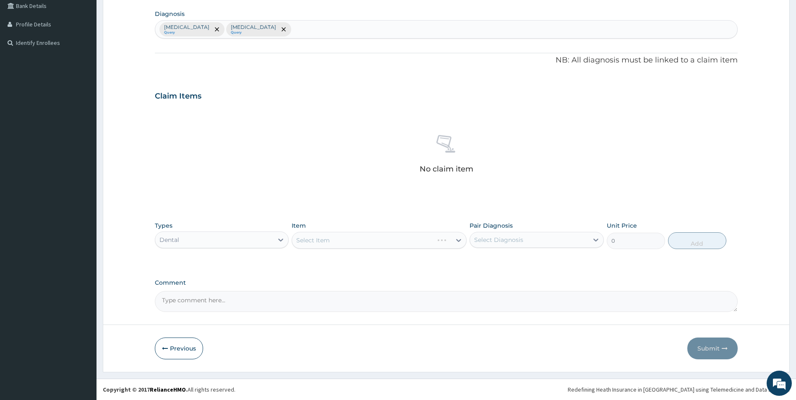
click at [262, 241] on div "Dental" at bounding box center [214, 239] width 118 height 13
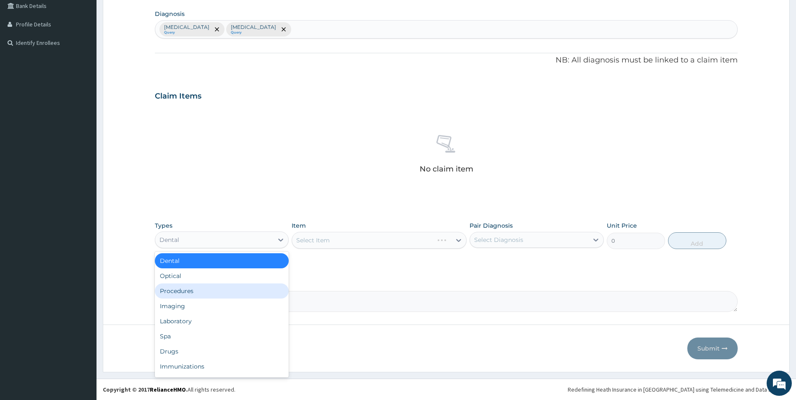
click at [251, 294] on div "Procedures" at bounding box center [222, 291] width 134 height 15
click at [251, 294] on textarea "Comment" at bounding box center [446, 301] width 583 height 21
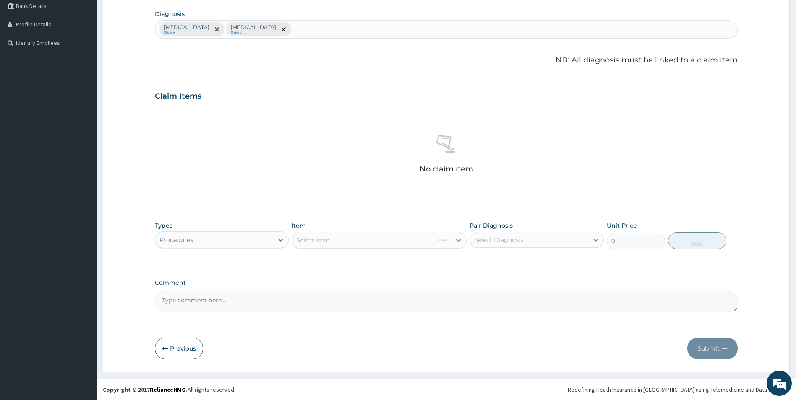
click at [410, 246] on div "Select Item" at bounding box center [379, 240] width 175 height 17
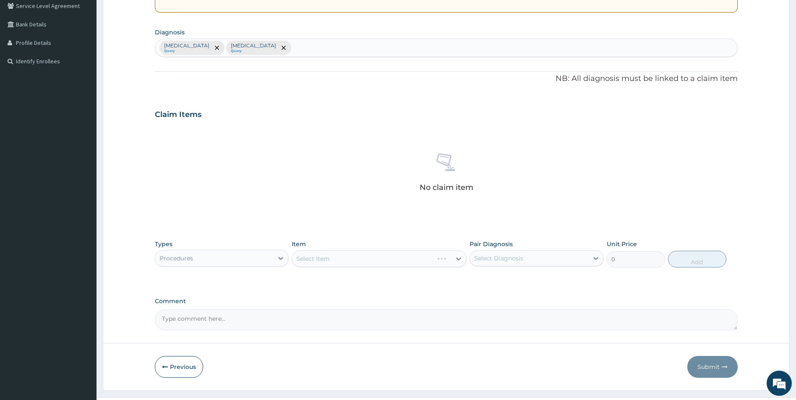
scroll to position [0, 0]
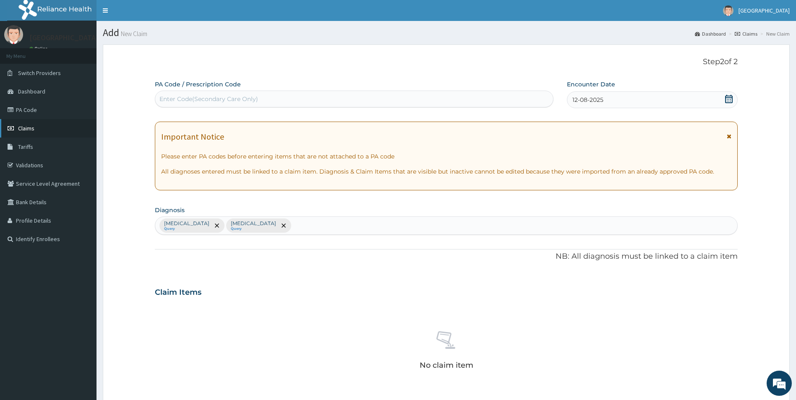
click at [31, 129] on span "Claims" at bounding box center [26, 129] width 16 height 8
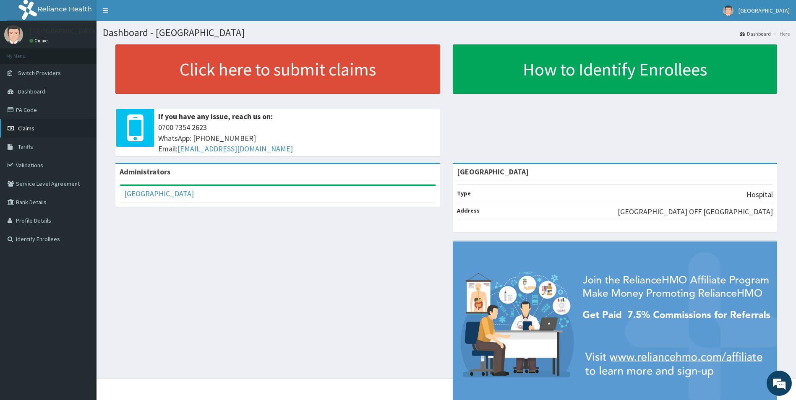
drag, startPoint x: 0, startPoint y: 0, endPoint x: 21, endPoint y: 127, distance: 128.8
click at [21, 127] on span "Claims" at bounding box center [26, 129] width 16 height 8
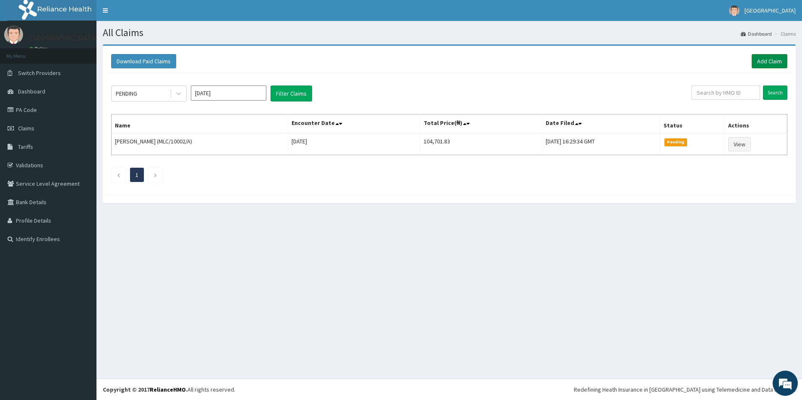
click at [766, 64] on link "Add Claim" at bounding box center [770, 61] width 36 height 14
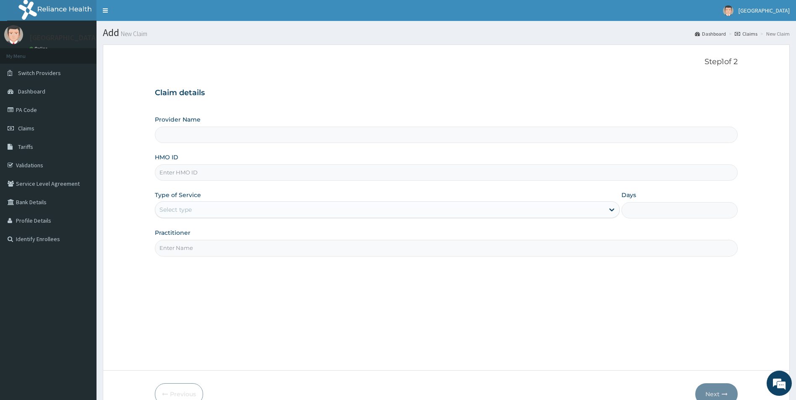
type input "[GEOGRAPHIC_DATA]"
click at [280, 174] on input "HMO ID" at bounding box center [446, 172] width 583 height 16
type input "ALB/10002/A"
click at [203, 214] on div "Select type" at bounding box center [379, 209] width 449 height 13
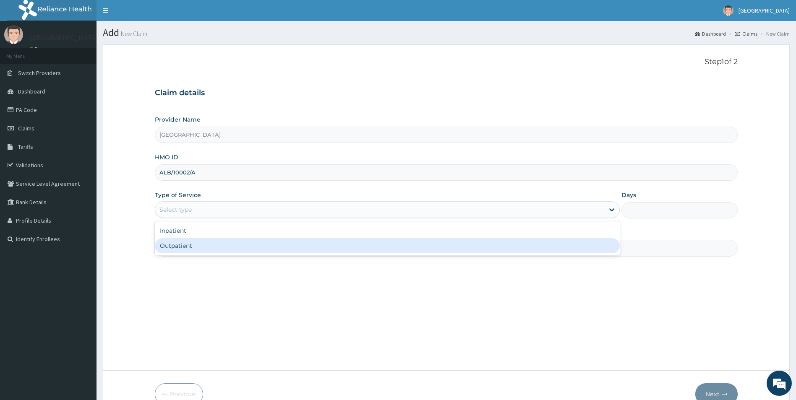
click at [196, 243] on div "Outpatient" at bounding box center [387, 245] width 465 height 15
type input "1"
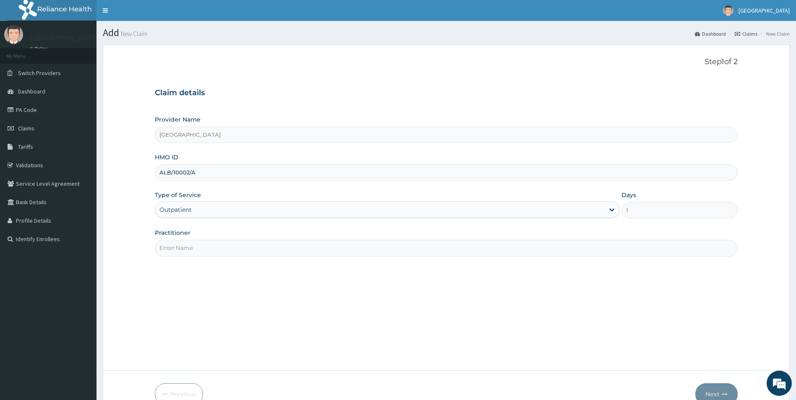
click at [191, 256] on input "Practitioner" at bounding box center [446, 248] width 583 height 16
type input "DR OYELEYE ADETOKUNBO"
click at [714, 394] on button "Next" at bounding box center [716, 395] width 42 height 22
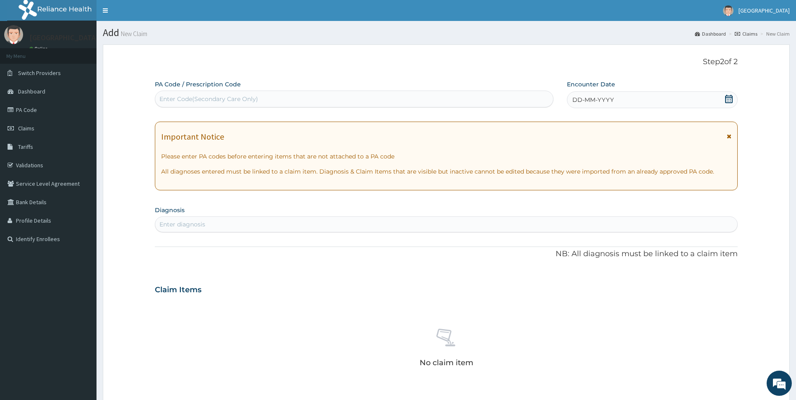
click at [726, 101] on icon at bounding box center [729, 99] width 8 height 8
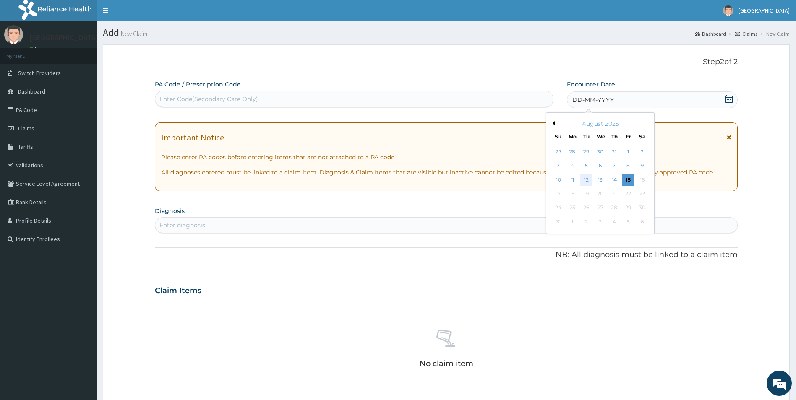
click at [587, 175] on div "12" at bounding box center [586, 180] width 13 height 13
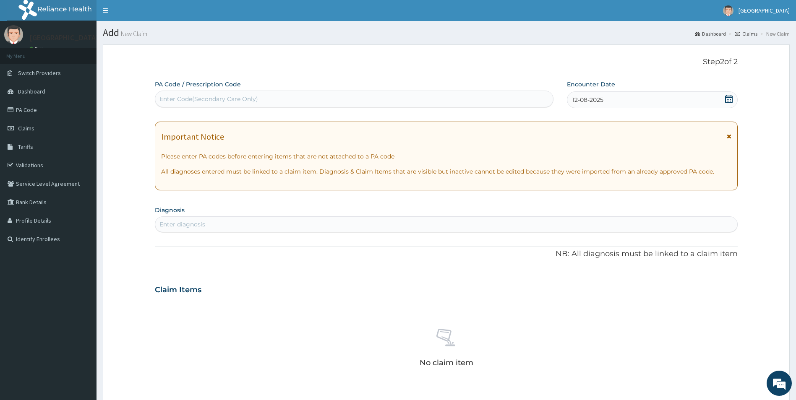
click at [249, 227] on div "Enter diagnosis" at bounding box center [446, 224] width 582 height 13
type input "MALARIA"
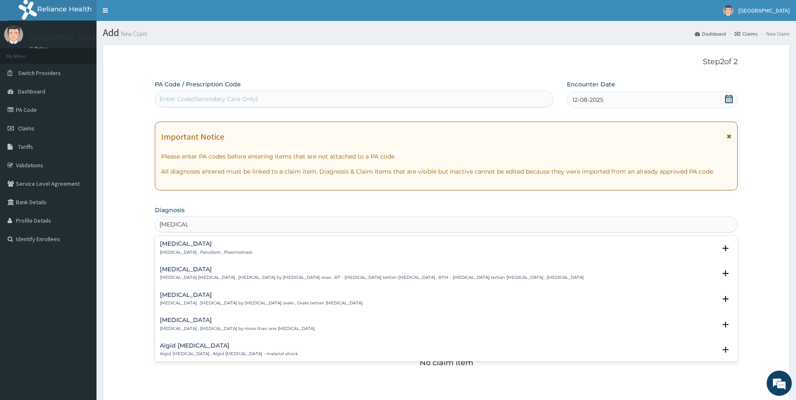
click at [176, 245] on h4 "Malaria" at bounding box center [206, 244] width 92 height 6
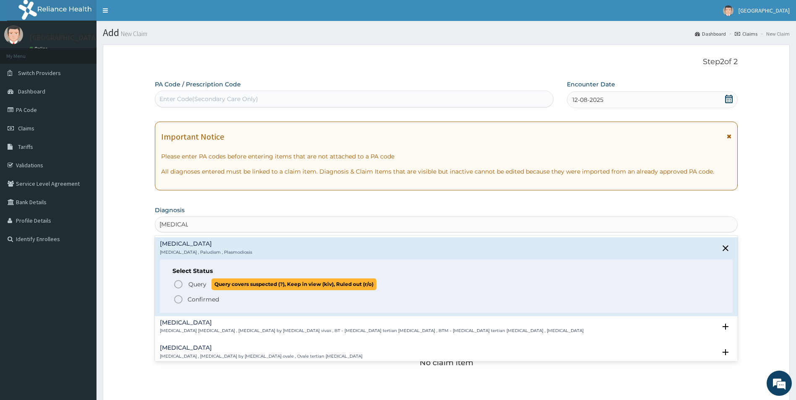
click at [177, 288] on circle "status option query" at bounding box center [179, 285] width 8 height 8
click at [177, 288] on h3 "Claim Items" at bounding box center [178, 290] width 47 height 9
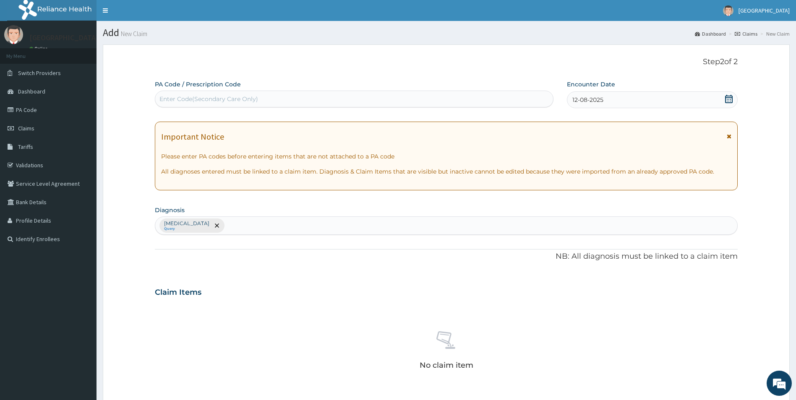
click at [268, 223] on div "Malaria Query" at bounding box center [446, 226] width 582 height 18
type input "TYPH"
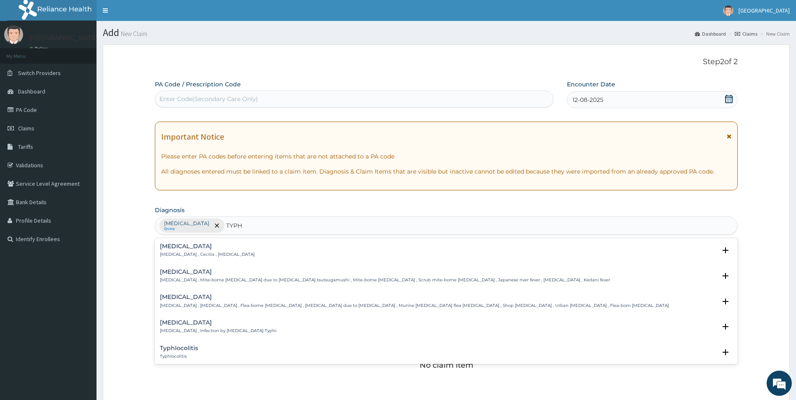
click at [167, 326] on h4 "Typhoid fever" at bounding box center [218, 323] width 117 height 6
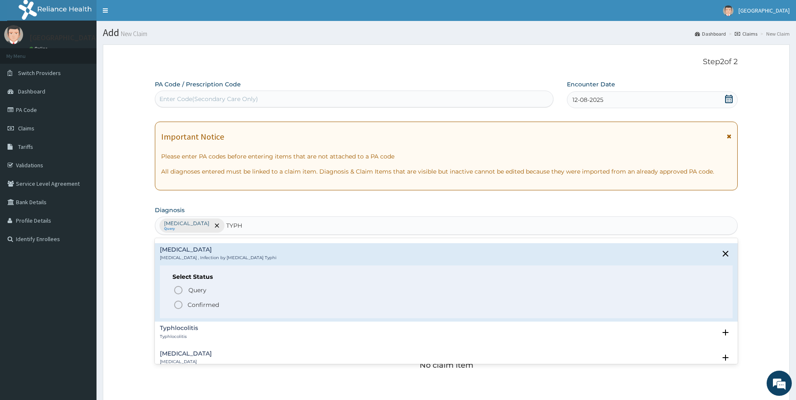
scroll to position [84, 0]
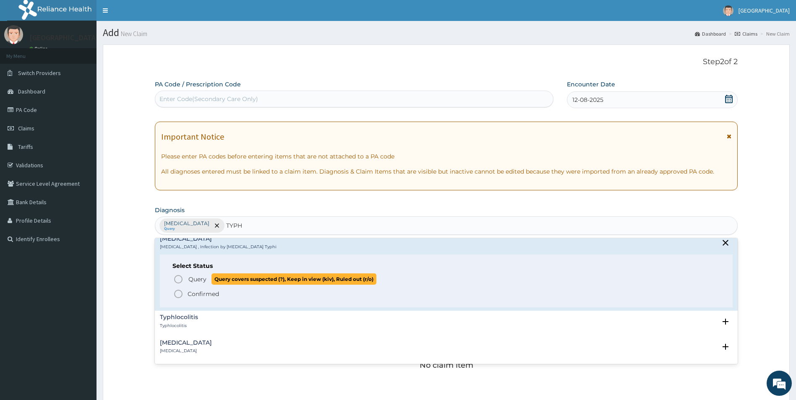
click at [177, 279] on icon "status option query" at bounding box center [178, 279] width 10 height 10
click at [177, 279] on div "PA Code / Prescription Code Enter Code(Secondary Care Only) Encounter Date 12-0…" at bounding box center [446, 294] width 583 height 428
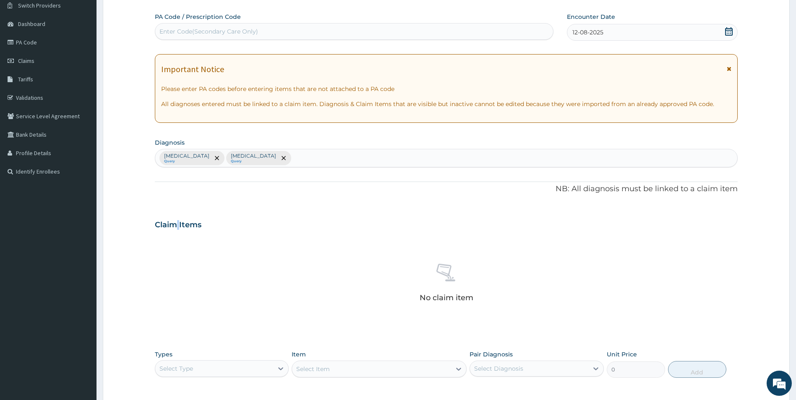
scroll to position [196, 0]
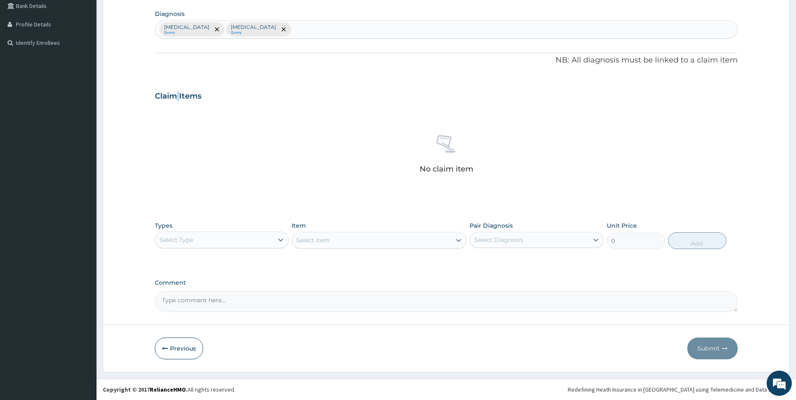
click at [256, 240] on div "Select Type" at bounding box center [214, 239] width 118 height 13
click at [235, 292] on div "Procedures" at bounding box center [222, 291] width 134 height 15
click at [355, 240] on div "Select Item" at bounding box center [379, 240] width 175 height 17
click at [354, 240] on div "Select Item" at bounding box center [371, 240] width 159 height 13
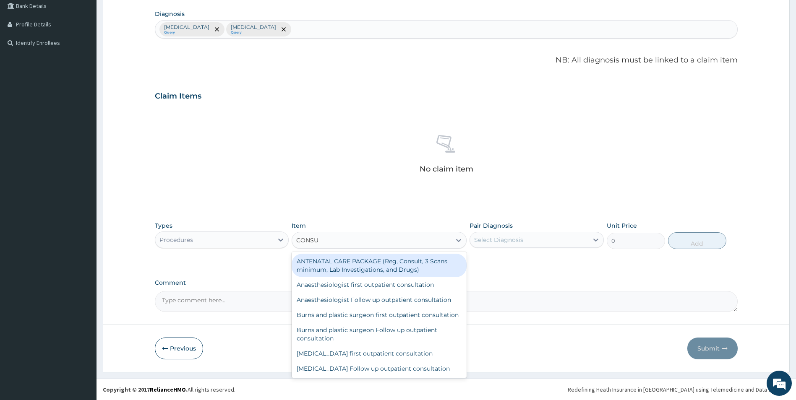
type input "CONSUL"
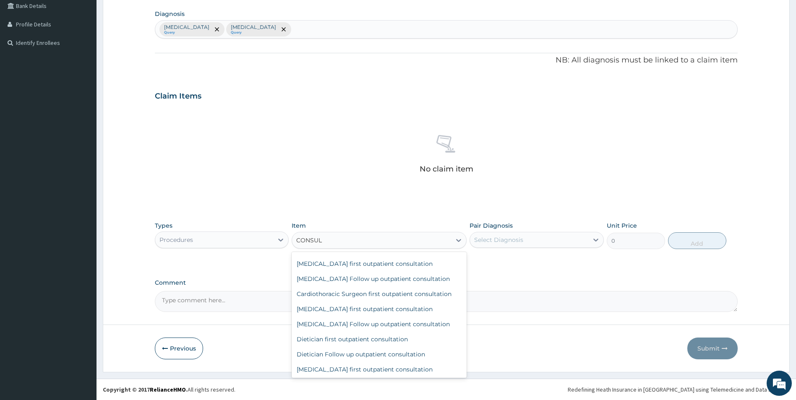
scroll to position [252, 0]
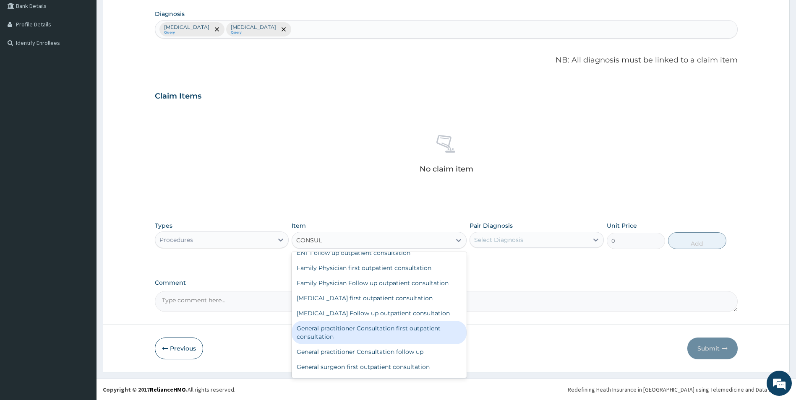
click at [362, 337] on div "General practitioner Consultation first outpatient consultation" at bounding box center [379, 332] width 175 height 23
type input "3547.5"
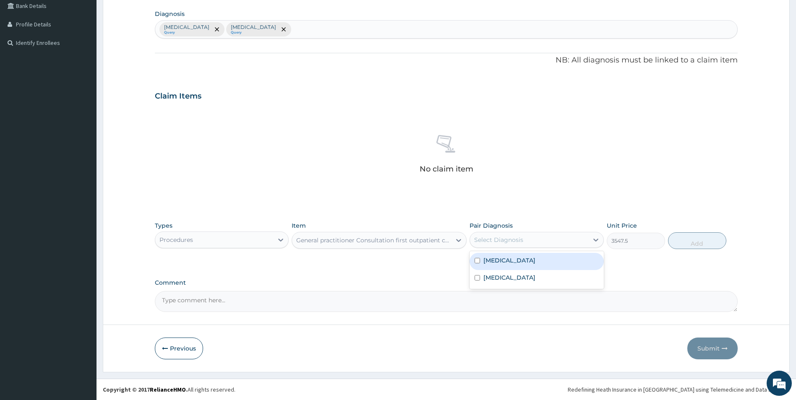
click at [524, 239] on div "Select Diagnosis" at bounding box center [529, 239] width 118 height 13
click at [513, 259] on div "Malaria" at bounding box center [537, 261] width 134 height 17
checkbox input "true"
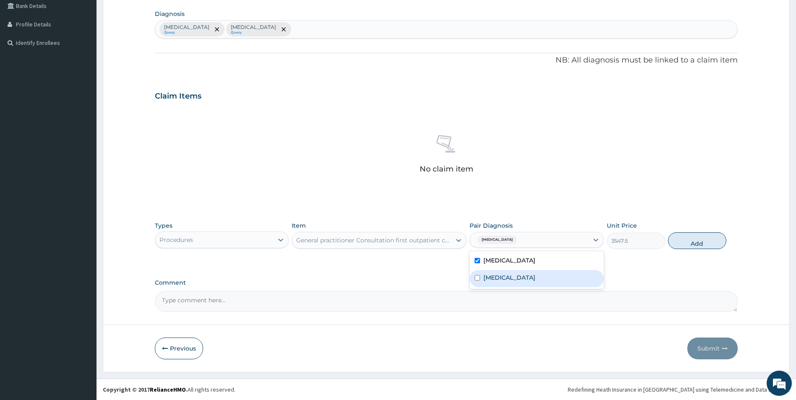
click at [522, 279] on label "Typhoid fever" at bounding box center [509, 278] width 52 height 8
checkbox input "true"
click at [702, 243] on button "Add" at bounding box center [697, 240] width 58 height 17
type input "0"
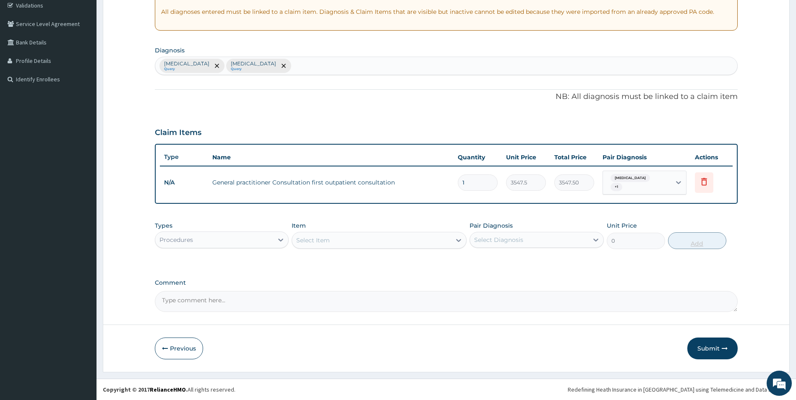
scroll to position [157, 0]
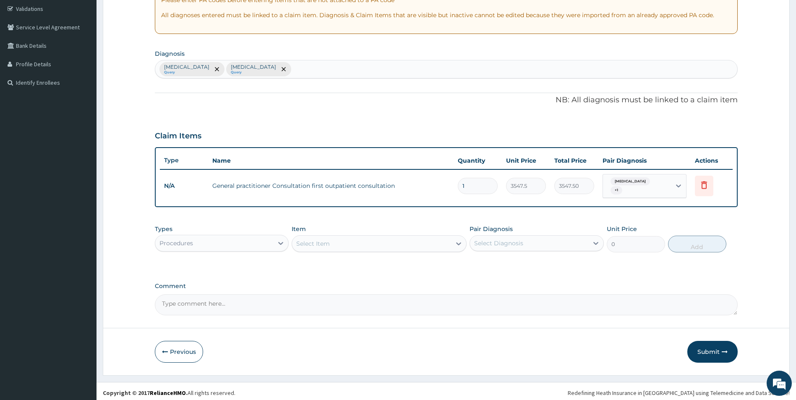
click at [357, 243] on div "Select Item" at bounding box center [371, 243] width 159 height 13
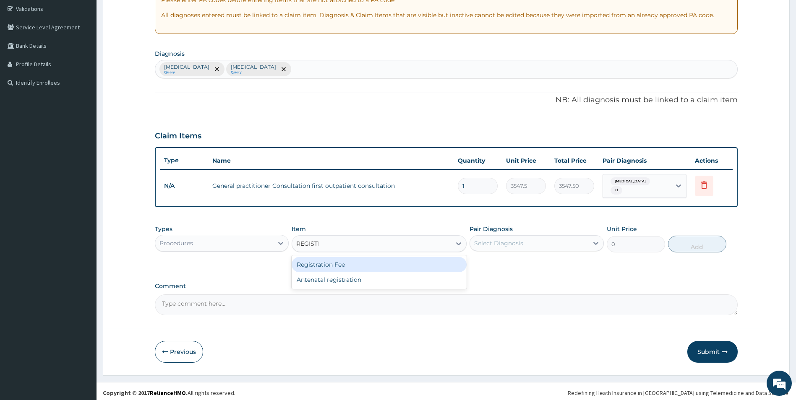
type input "REGISTRA"
click at [344, 261] on div "Registration Fee" at bounding box center [379, 264] width 175 height 15
type input "2150"
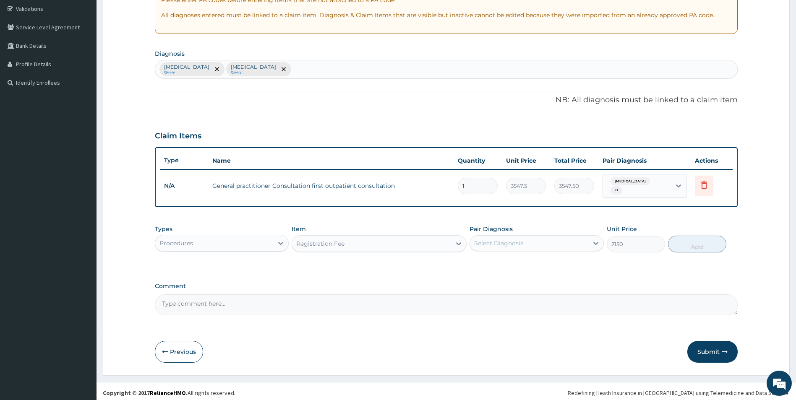
click at [509, 239] on div "Select Diagnosis" at bounding box center [498, 243] width 49 height 8
click at [504, 261] on label "Malaria" at bounding box center [509, 264] width 52 height 8
checkbox input "true"
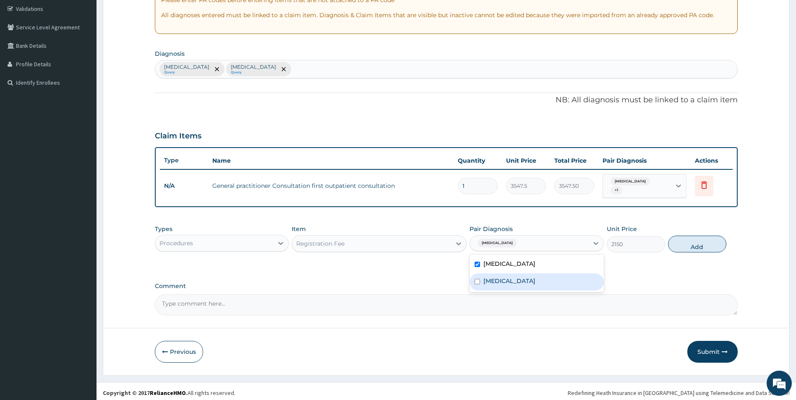
click at [504, 279] on label "Typhoid fever" at bounding box center [509, 281] width 52 height 8
checkbox input "true"
click at [700, 239] on button "Add" at bounding box center [697, 244] width 58 height 17
type input "0"
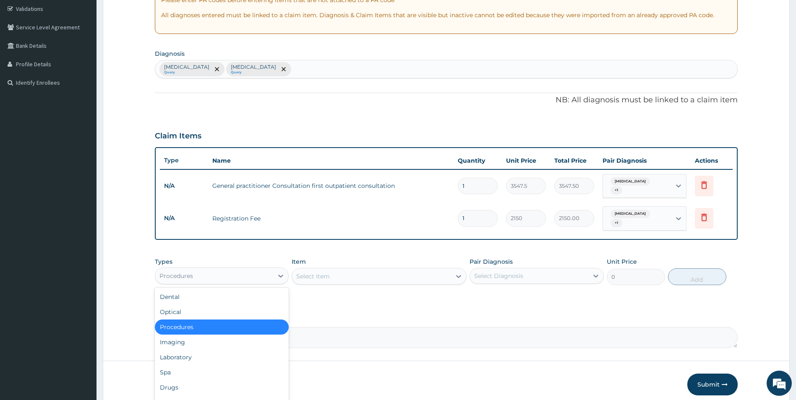
click at [265, 269] on div "Procedures" at bounding box center [214, 275] width 118 height 13
click at [231, 356] on div "Laboratory" at bounding box center [222, 357] width 134 height 15
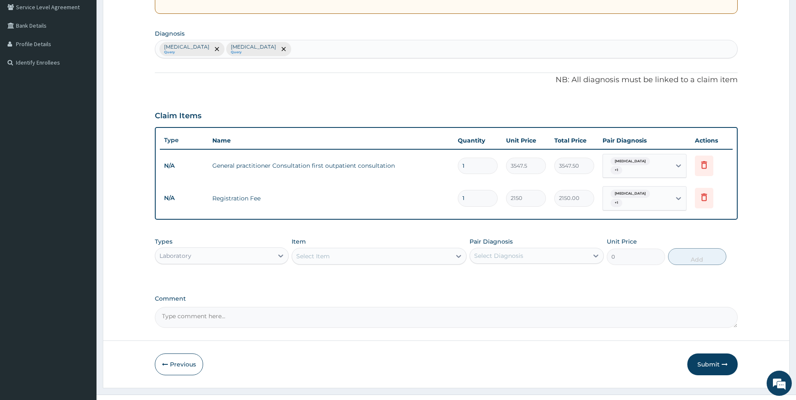
scroll to position [185, 0]
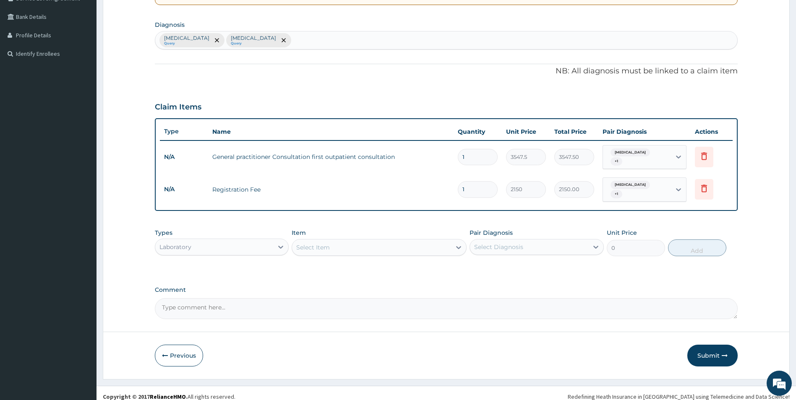
click at [358, 241] on div "Select Item" at bounding box center [371, 247] width 159 height 13
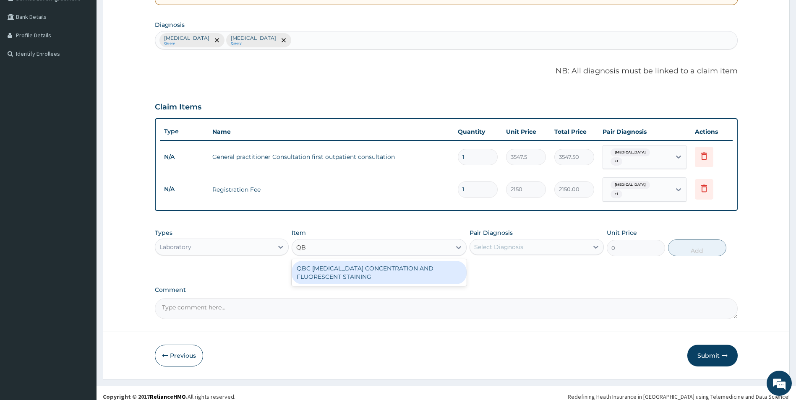
type input "QBC"
click at [349, 270] on div "QBC [MEDICAL_DATA] CONCENTRATION AND FLUORESCENT STAINING" at bounding box center [379, 272] width 175 height 23
type input "1612.5"
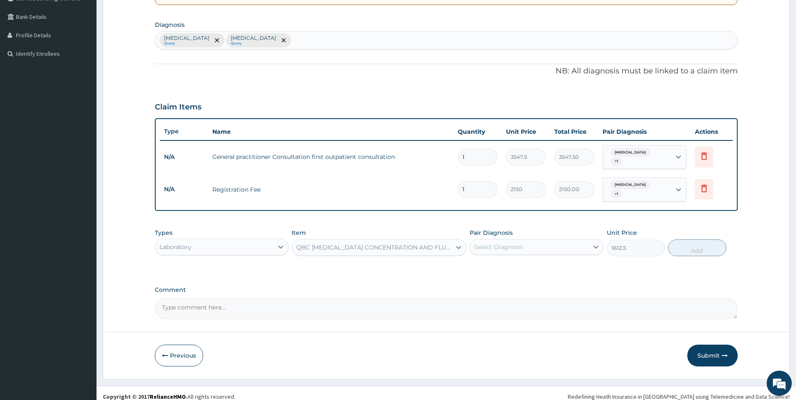
click at [534, 241] on div "Select Diagnosis" at bounding box center [529, 246] width 118 height 13
click at [529, 260] on div "Malaria" at bounding box center [537, 268] width 134 height 17
checkbox input "true"
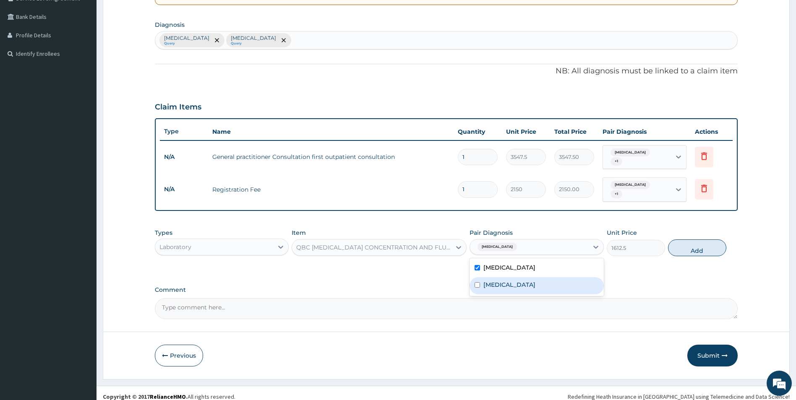
click at [528, 278] on div "Typhoid fever" at bounding box center [537, 285] width 134 height 17
checkbox input "true"
click at [690, 240] on button "Add" at bounding box center [697, 248] width 58 height 17
type input "0"
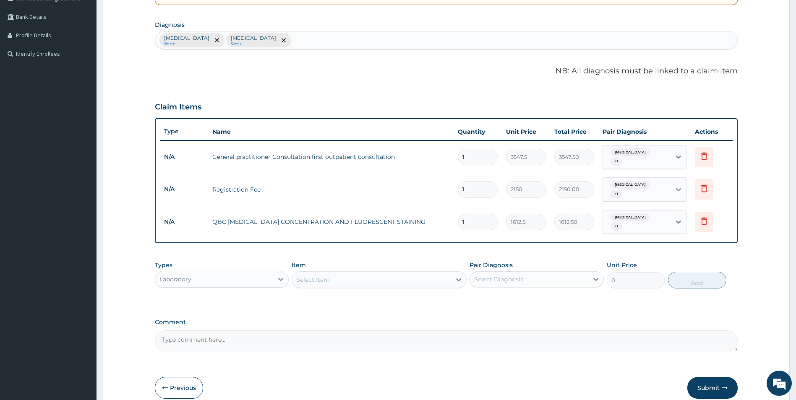
click at [341, 273] on div "Select Item" at bounding box center [371, 279] width 159 height 13
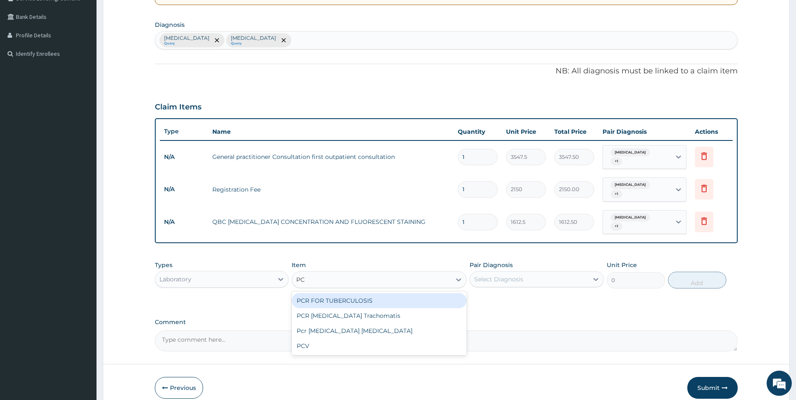
type input "PCV"
click at [352, 293] on div "PCV" at bounding box center [379, 300] width 175 height 15
type input "2150"
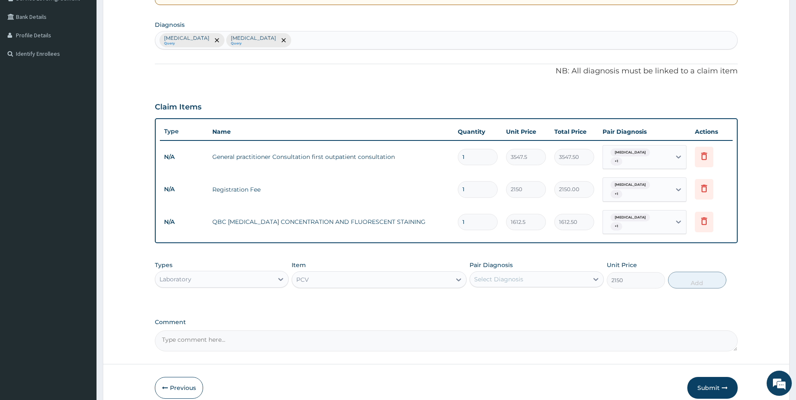
click at [531, 273] on div "Select Diagnosis" at bounding box center [529, 279] width 118 height 13
click at [525, 294] on div "Malaria" at bounding box center [537, 300] width 134 height 17
checkbox input "true"
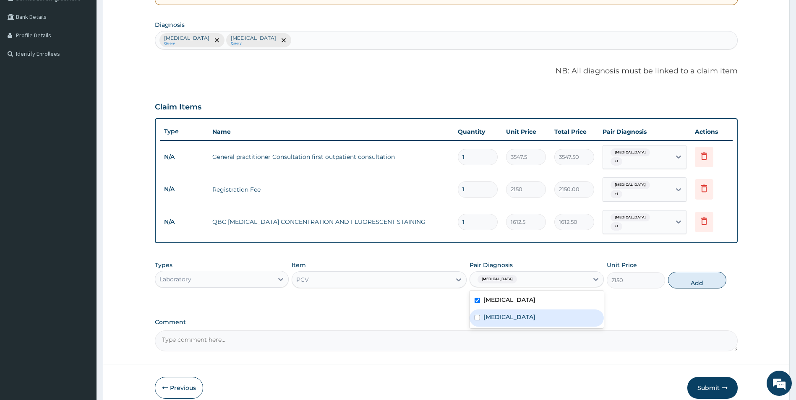
click at [529, 310] on div "Typhoid fever" at bounding box center [537, 318] width 134 height 17
checkbox input "true"
click at [691, 272] on button "Add" at bounding box center [697, 280] width 58 height 17
type input "0"
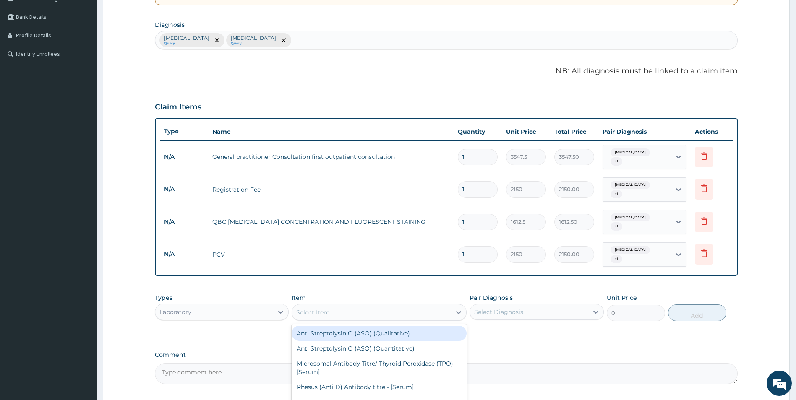
click at [399, 306] on div "Select Item" at bounding box center [371, 312] width 159 height 13
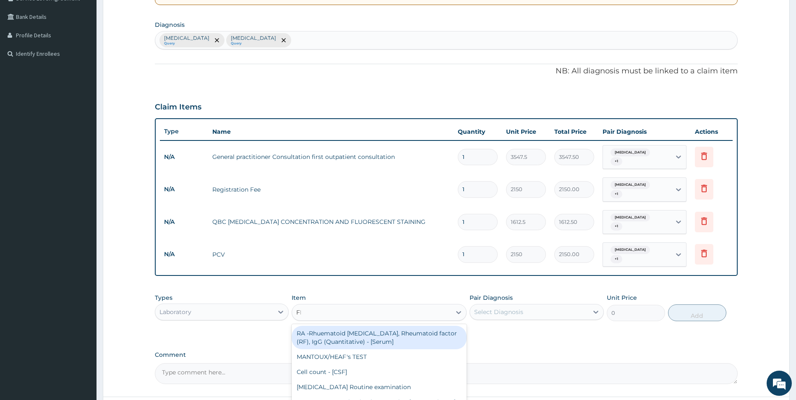
type input "FBC"
click at [397, 326] on div "FBC CBC-[MEDICAL_DATA] (Haemogram) - [Blood]" at bounding box center [379, 333] width 175 height 15
type input "4300"
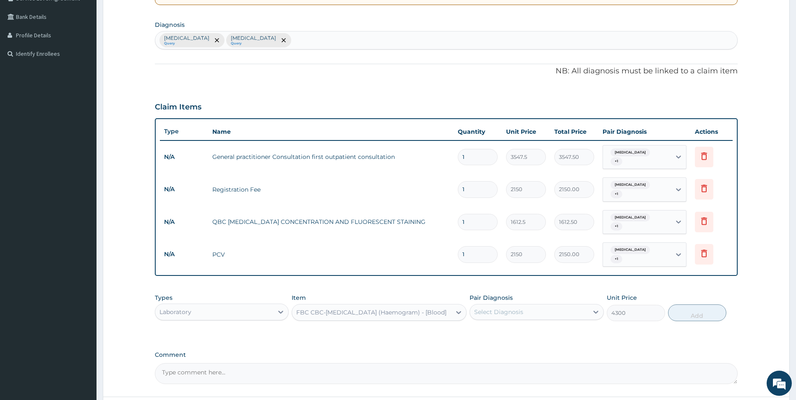
click at [506, 308] on div "Select Diagnosis" at bounding box center [498, 312] width 49 height 8
click at [516, 325] on div "Malaria" at bounding box center [537, 333] width 134 height 17
checkbox input "true"
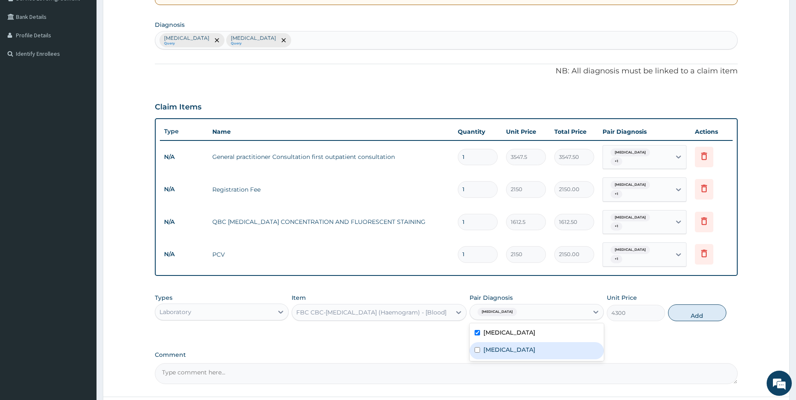
drag, startPoint x: 519, startPoint y: 338, endPoint x: 532, endPoint y: 337, distance: 12.6
click at [519, 346] on label "Typhoid fever" at bounding box center [509, 350] width 52 height 8
checkbox input "true"
click at [708, 305] on button "Add" at bounding box center [697, 313] width 58 height 17
type input "0"
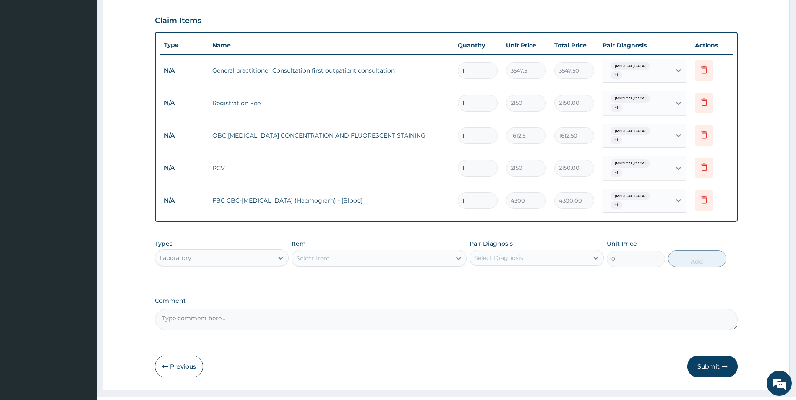
scroll to position [272, 0]
click at [248, 251] on div "Laboratory" at bounding box center [214, 257] width 118 height 13
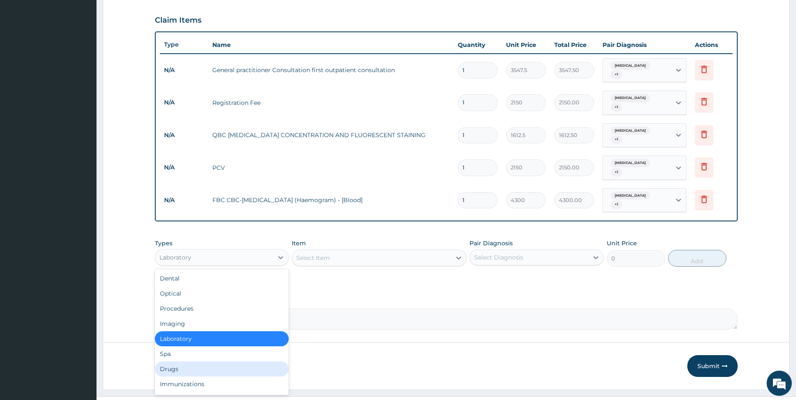
click at [233, 362] on div "Drugs" at bounding box center [222, 369] width 134 height 15
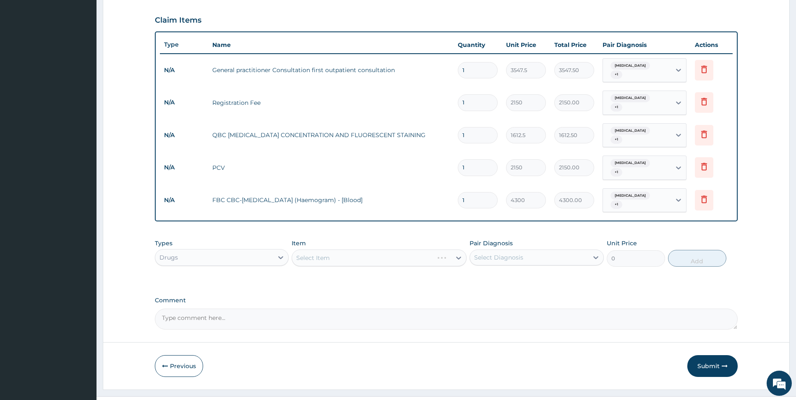
click at [368, 250] on div "Select Item" at bounding box center [379, 258] width 175 height 17
click at [344, 251] on div "Select Item" at bounding box center [371, 257] width 159 height 13
type input "CEFTR"
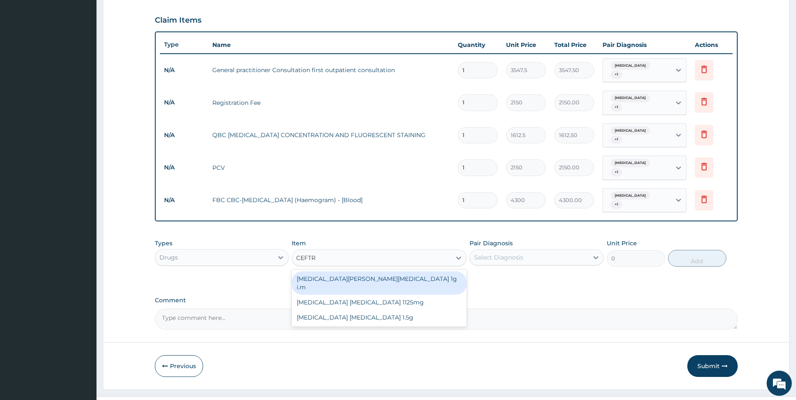
click at [372, 271] on div "[MEDICAL_DATA][PERSON_NAME][MEDICAL_DATA] 1g i.m" at bounding box center [379, 282] width 175 height 23
type input "8277.5"
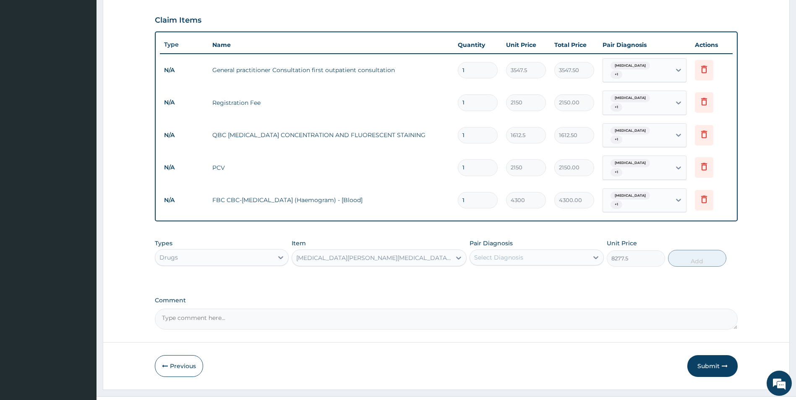
click at [562, 251] on div "Select Diagnosis" at bounding box center [529, 257] width 118 height 13
click at [537, 271] on div "Malaria" at bounding box center [537, 279] width 134 height 17
checkbox input "true"
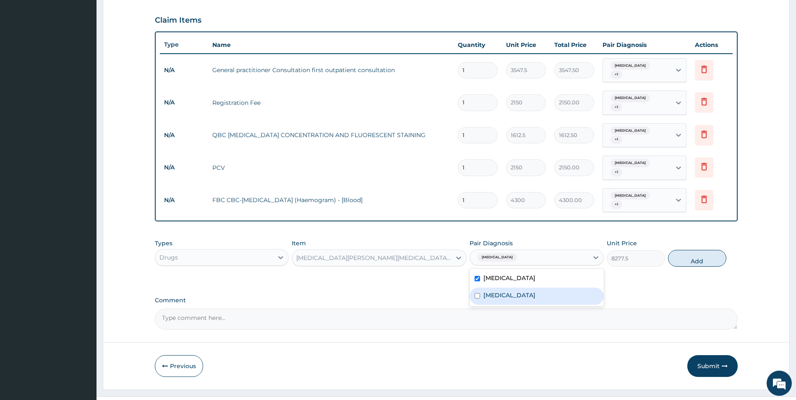
click at [535, 288] on div "Typhoid fever" at bounding box center [537, 296] width 134 height 17
checkbox input "true"
click at [698, 250] on button "Add" at bounding box center [697, 258] width 58 height 17
type input "0"
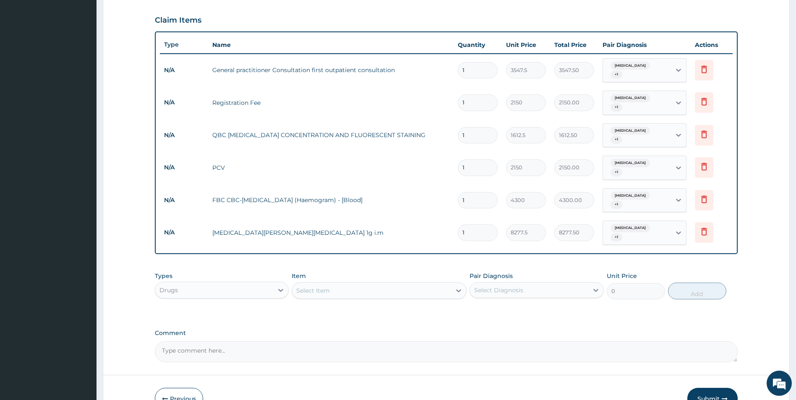
type input "0.00"
type input "3"
type input "24832.50"
type input "3"
click at [404, 284] on div "Select Item" at bounding box center [371, 290] width 159 height 13
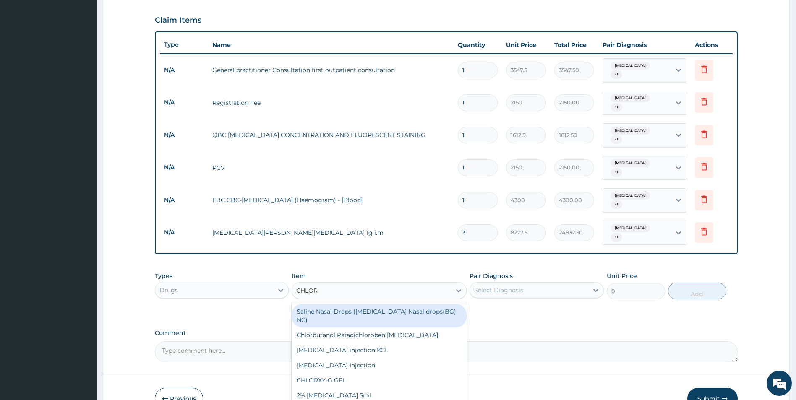
type input "CHLORO"
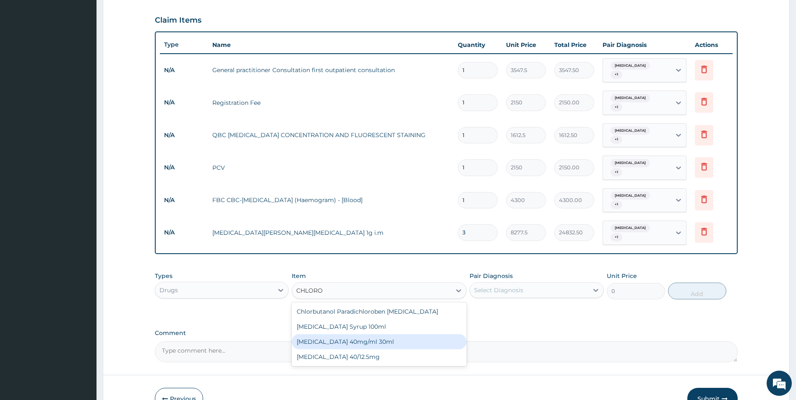
click at [359, 334] on div "[MEDICAL_DATA] 40mg/ml 30ml" at bounding box center [379, 341] width 175 height 15
type input "1419"
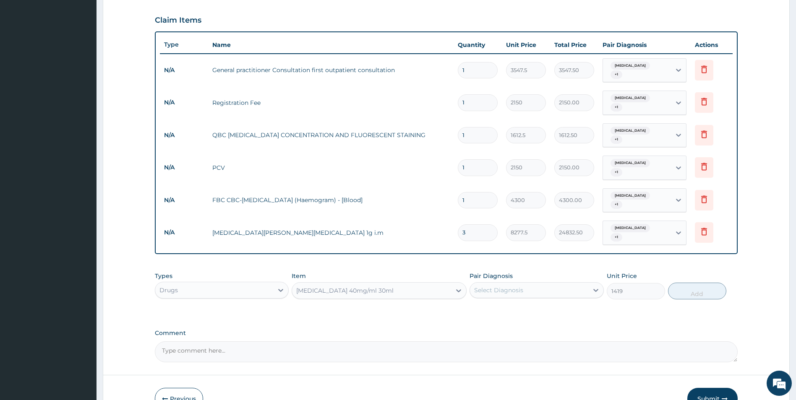
click at [547, 284] on div "Select Diagnosis" at bounding box center [529, 290] width 118 height 13
click at [537, 303] on div "Malaria" at bounding box center [537, 311] width 134 height 17
checkbox input "true"
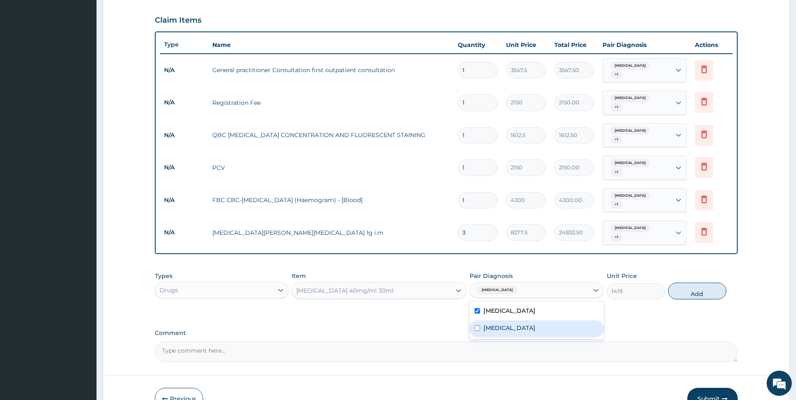
click at [537, 321] on div "Typhoid fever" at bounding box center [537, 329] width 134 height 17
checkbox input "true"
click at [703, 283] on button "Add" at bounding box center [697, 291] width 58 height 17
type input "0"
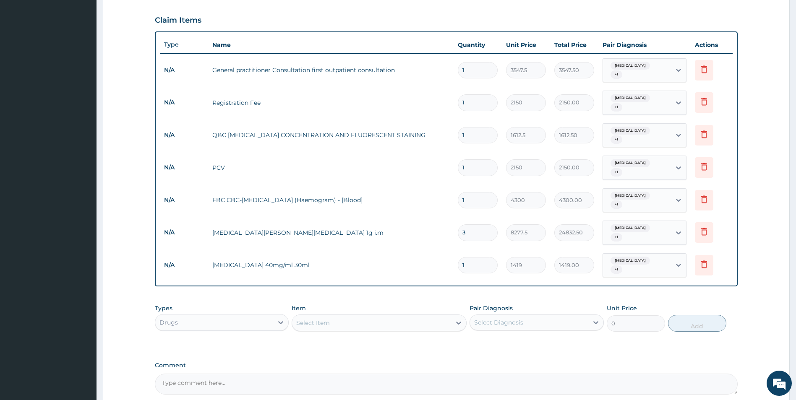
type input "0.00"
type input "6"
type input "8514.00"
type input "6"
click at [424, 316] on div "Select Item" at bounding box center [371, 322] width 159 height 13
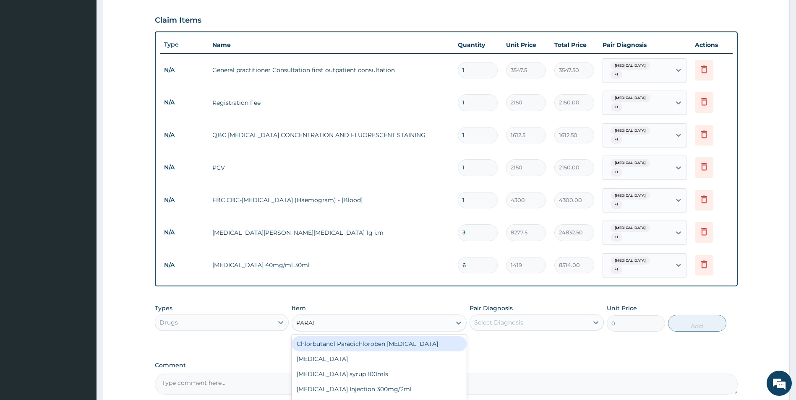
type input "PARACE"
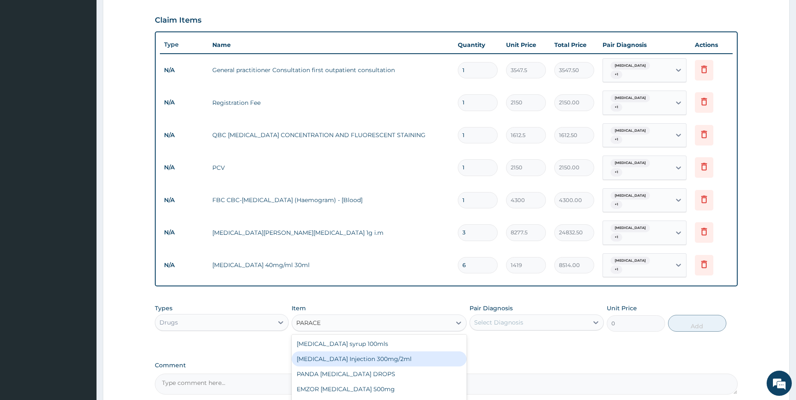
click at [396, 352] on div "[MEDICAL_DATA] Injection 300mg/2ml" at bounding box center [379, 359] width 175 height 15
type input "260.15"
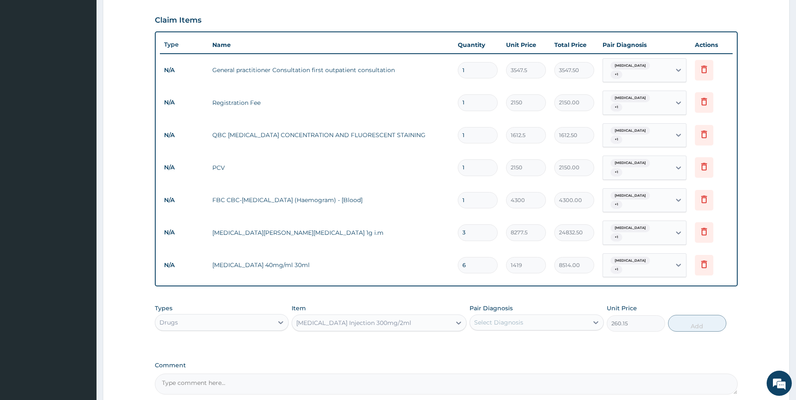
click at [548, 316] on div "Select Diagnosis" at bounding box center [529, 322] width 118 height 13
click at [543, 336] on div "Malaria" at bounding box center [537, 344] width 134 height 17
checkbox input "true"
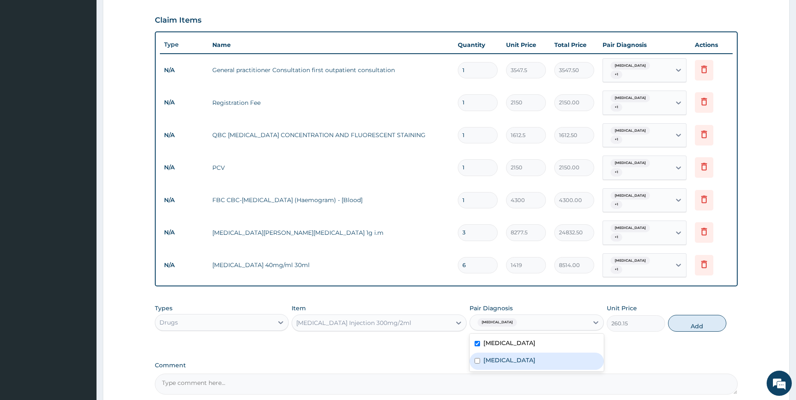
click at [543, 353] on div "Typhoid fever" at bounding box center [537, 361] width 134 height 17
checkbox input "true"
click at [696, 315] on button "Add" at bounding box center [697, 323] width 58 height 17
type input "0"
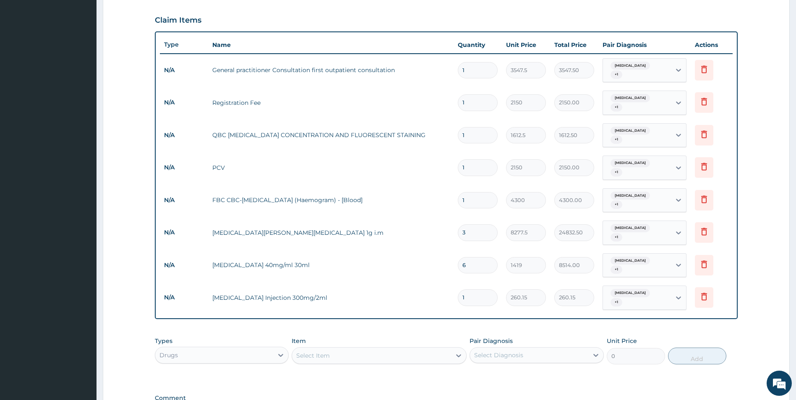
type input "0.00"
type input "6"
type input "1560.90"
type input "6"
click at [388, 349] on div "Select Item" at bounding box center [371, 355] width 159 height 13
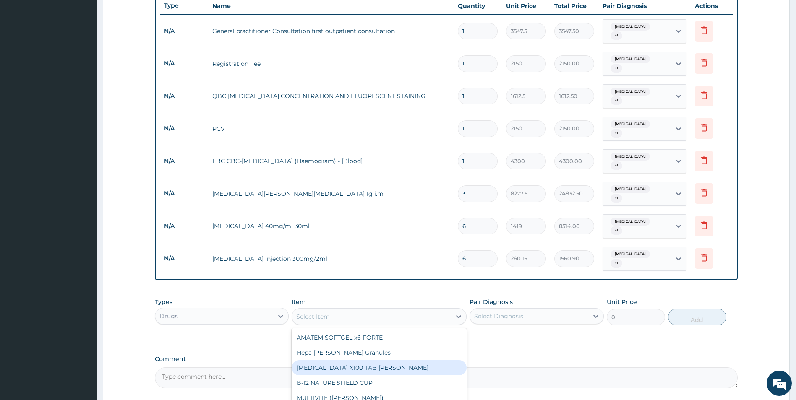
scroll to position [359, 0]
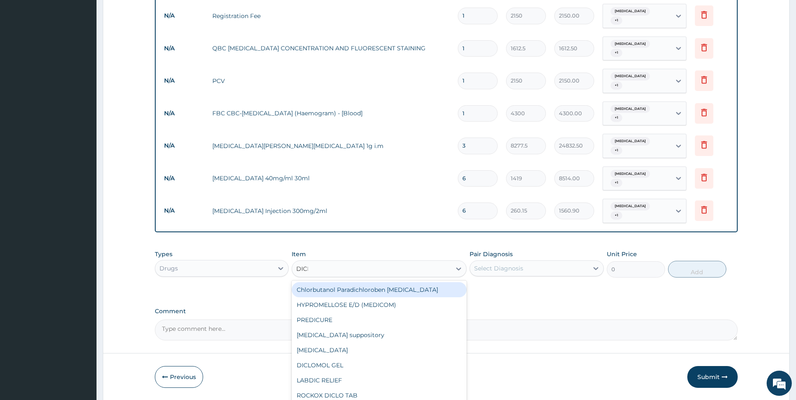
type input "DICLO"
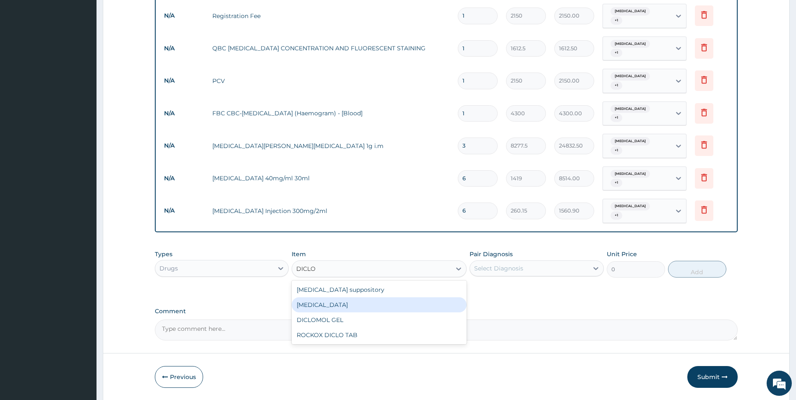
click at [340, 298] on div "[MEDICAL_DATA]" at bounding box center [379, 305] width 175 height 15
type input "591.25"
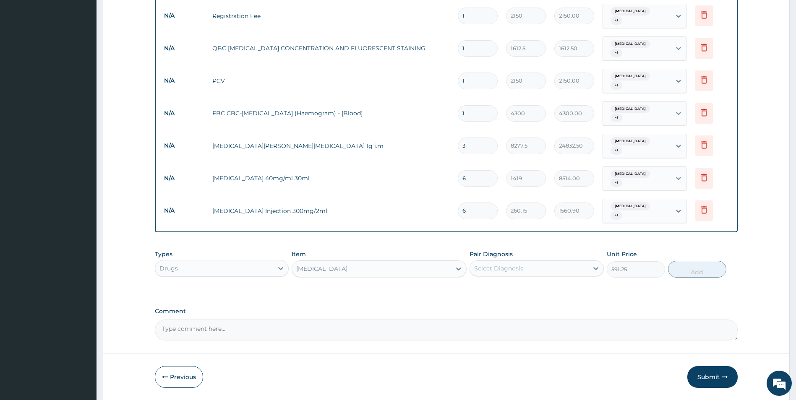
click at [558, 262] on div "Select Diagnosis" at bounding box center [529, 268] width 118 height 13
click at [557, 262] on div "Select Diagnosis" at bounding box center [529, 268] width 118 height 13
click at [548, 262] on div "Select Diagnosis" at bounding box center [529, 268] width 118 height 13
click at [537, 282] on div "Malaria" at bounding box center [537, 290] width 134 height 17
checkbox input "true"
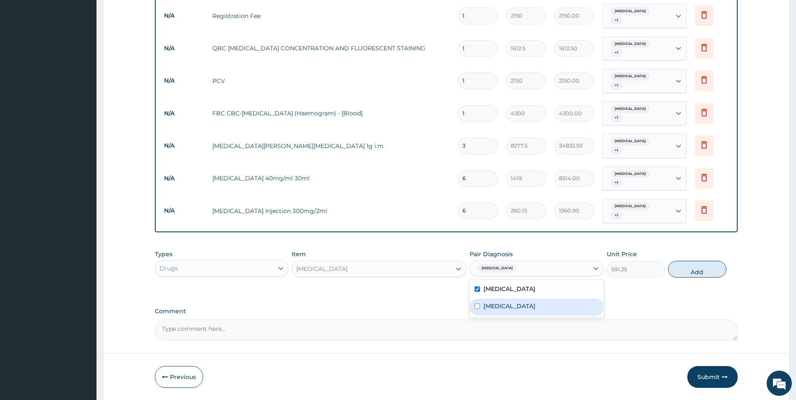
click at [537, 299] on div "Typhoid fever" at bounding box center [537, 307] width 134 height 17
checkbox input "true"
click at [706, 261] on button "Add" at bounding box center [697, 269] width 58 height 17
type input "0"
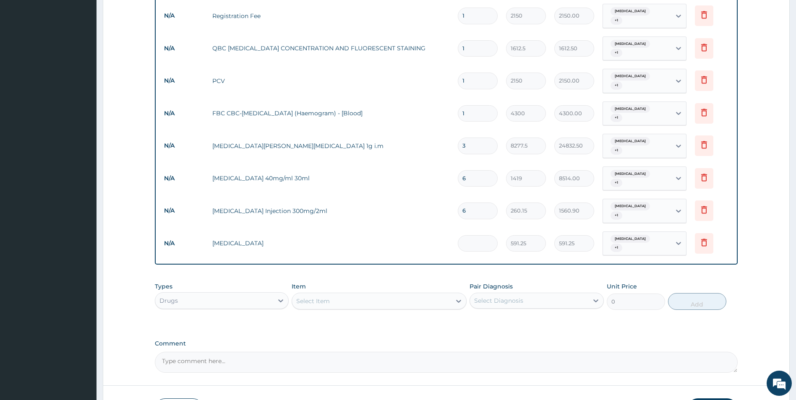
type input "0.00"
type input "3"
type input "1773.75"
type input "3"
click at [413, 295] on div "Select Item" at bounding box center [371, 301] width 159 height 13
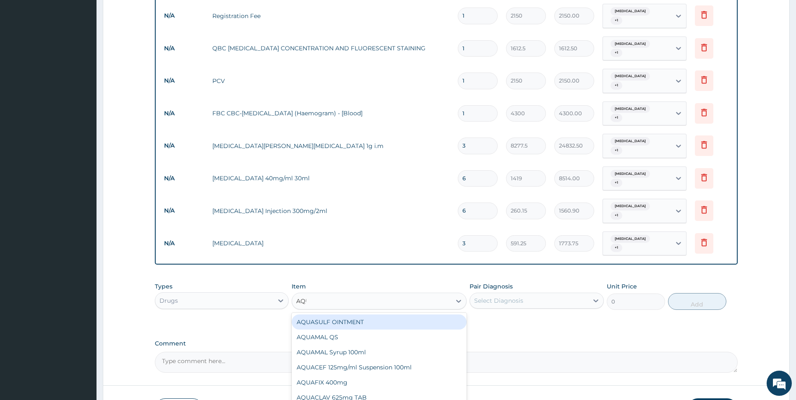
type input "AQUA"
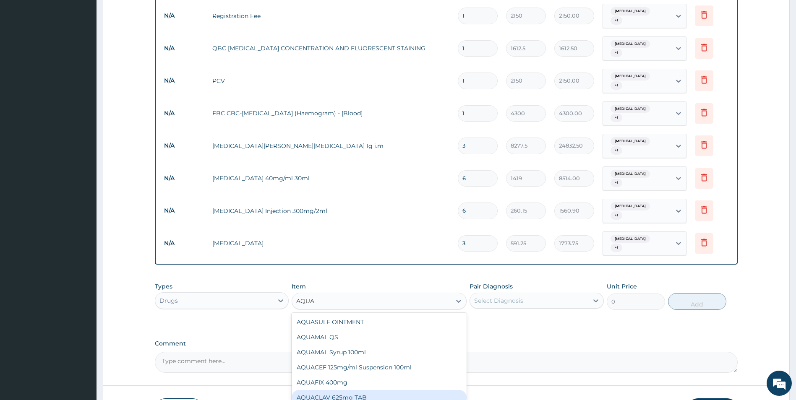
click at [361, 390] on div "AQUACLAV 625mg TAB" at bounding box center [379, 397] width 175 height 15
type input "242.4125"
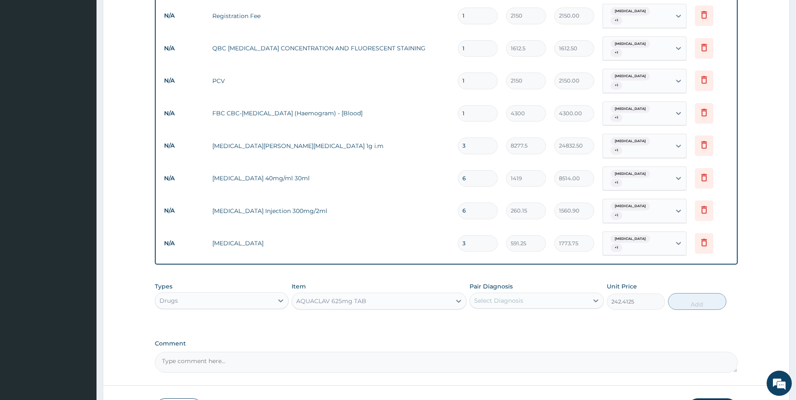
click at [529, 294] on div "Select Diagnosis" at bounding box center [529, 300] width 118 height 13
click at [516, 314] on div "Malaria" at bounding box center [537, 322] width 134 height 17
checkbox input "true"
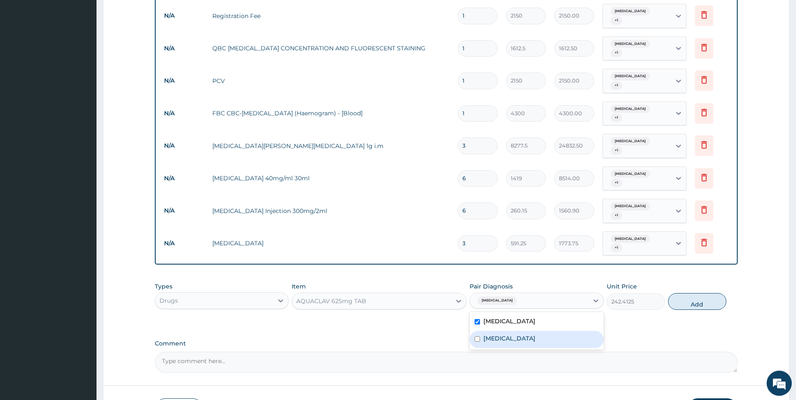
click at [517, 334] on label "Typhoid fever" at bounding box center [509, 338] width 52 height 8
checkbox input "true"
click at [701, 293] on button "Add" at bounding box center [697, 301] width 58 height 17
type input "0"
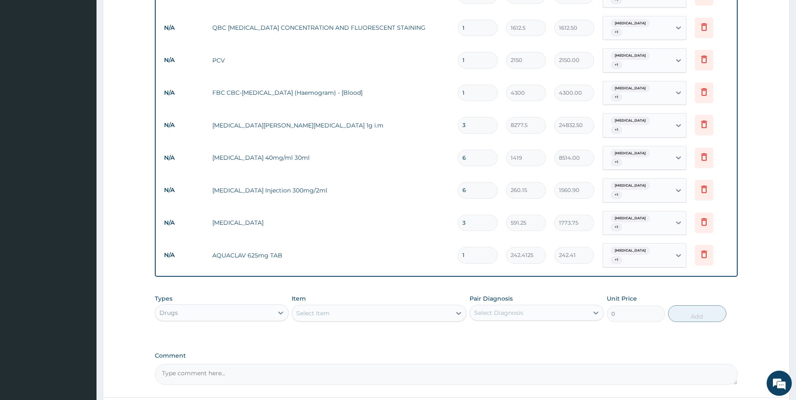
scroll to position [417, 0]
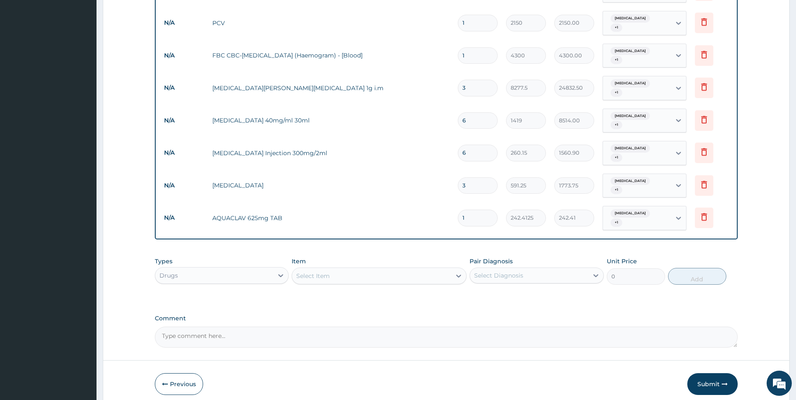
type input "0.00"
type input "1"
type input "242.41"
type input "10"
type input "2424.13"
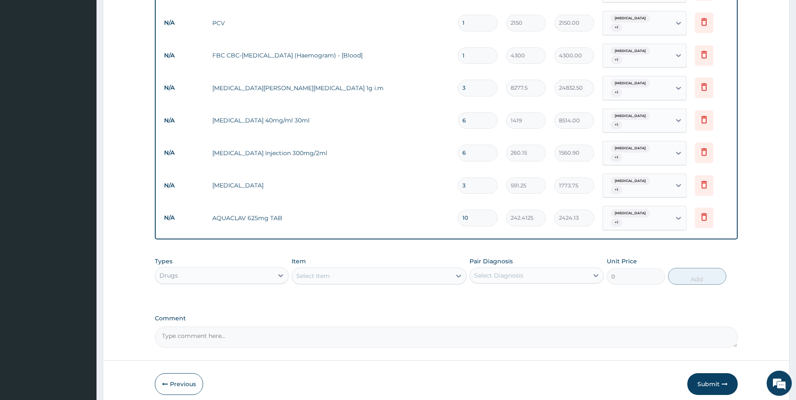
type input "10"
click at [360, 269] on div "Select Item" at bounding box center [371, 275] width 159 height 13
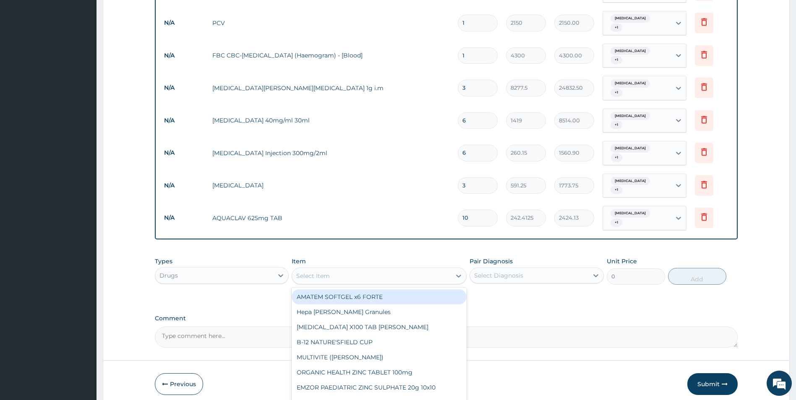
click at [346, 269] on div "Select Item" at bounding box center [371, 275] width 159 height 13
type input "PARA"
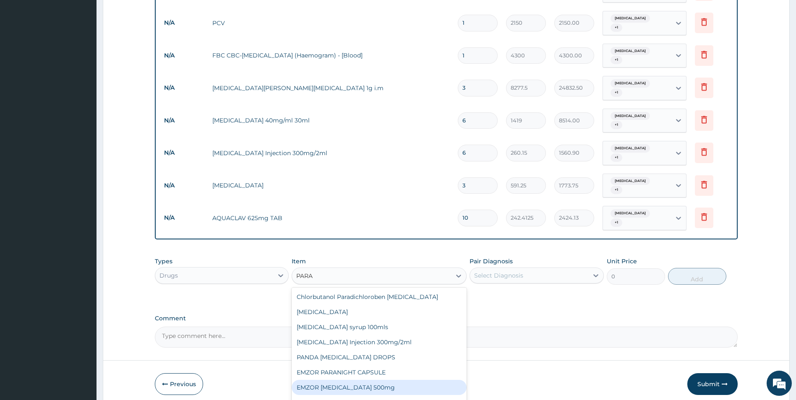
click at [378, 380] on div "EMZOR [MEDICAL_DATA] 500mg" at bounding box center [379, 387] width 175 height 15
type input "23.65"
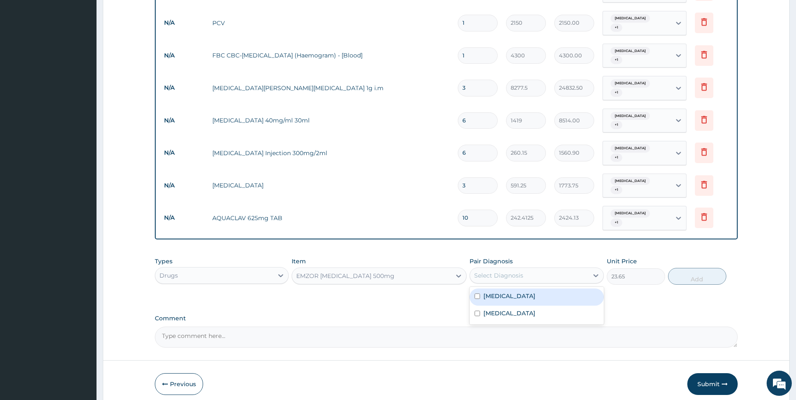
click at [526, 269] on div "Select Diagnosis" at bounding box center [529, 275] width 118 height 13
click at [518, 289] on div "Malaria" at bounding box center [537, 297] width 134 height 17
checkbox input "true"
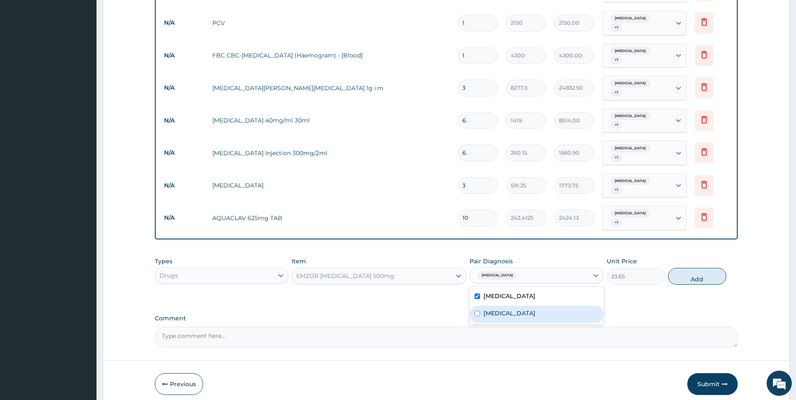
click at [519, 309] on label "Typhoid fever" at bounding box center [509, 313] width 52 height 8
checkbox input "true"
click at [706, 268] on button "Add" at bounding box center [697, 276] width 58 height 17
type input "0"
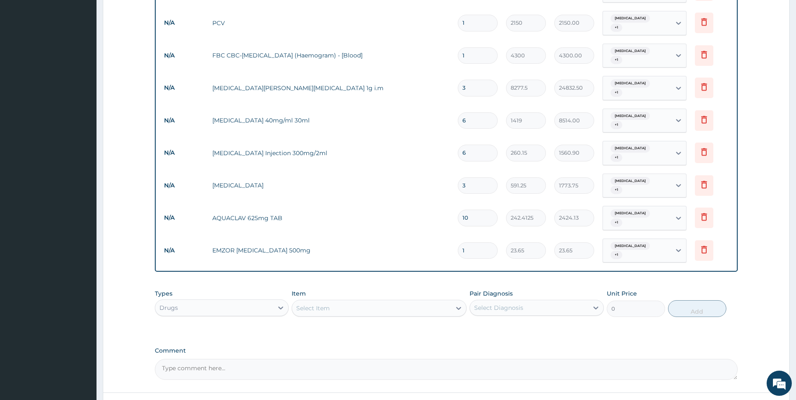
type input "18"
type input "425.70"
type input "18"
click at [402, 302] on div "Select Item" at bounding box center [371, 308] width 159 height 13
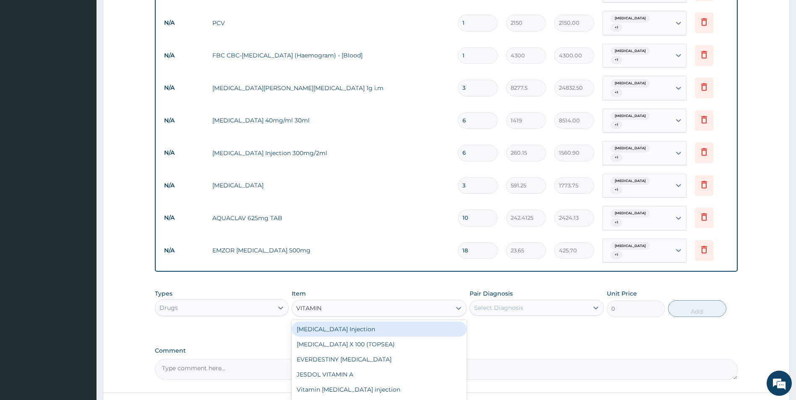
type input "VITAMIN C"
click at [393, 322] on div "VITAMIN C Injection" at bounding box center [379, 329] width 175 height 15
type input "141.9"
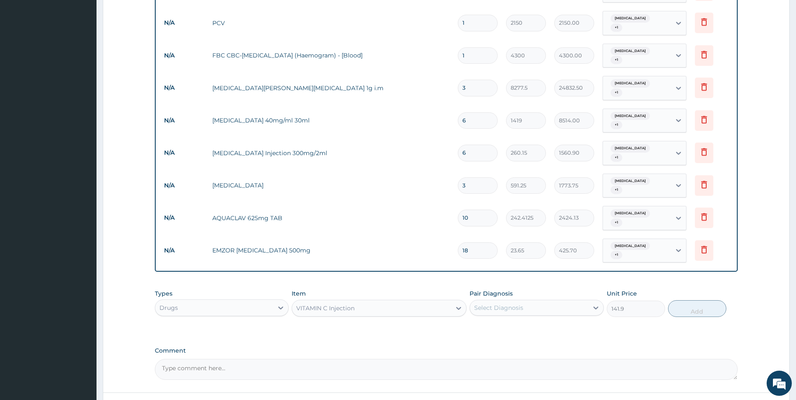
click at [500, 300] on div "Select Diagnosis" at bounding box center [537, 308] width 134 height 16
click at [499, 324] on label "Malaria" at bounding box center [509, 328] width 52 height 8
checkbox input "true"
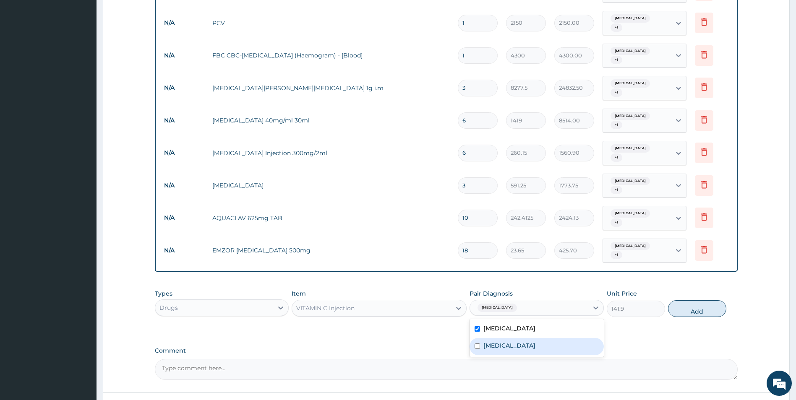
click at [501, 342] on label "Typhoid fever" at bounding box center [509, 346] width 52 height 8
checkbox input "true"
click at [693, 300] on button "Add" at bounding box center [697, 308] width 58 height 17
type input "0"
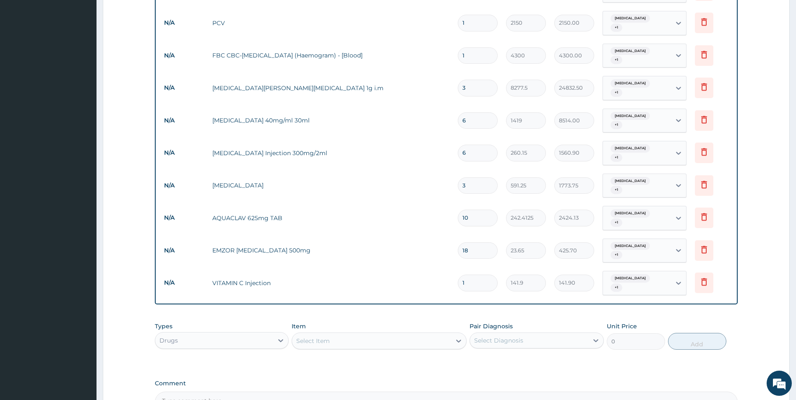
type input "0.00"
type input "3"
type input "425.70"
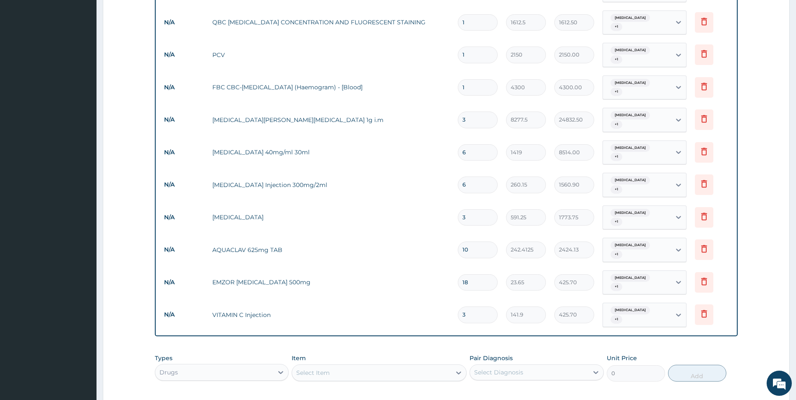
scroll to position [475, 0]
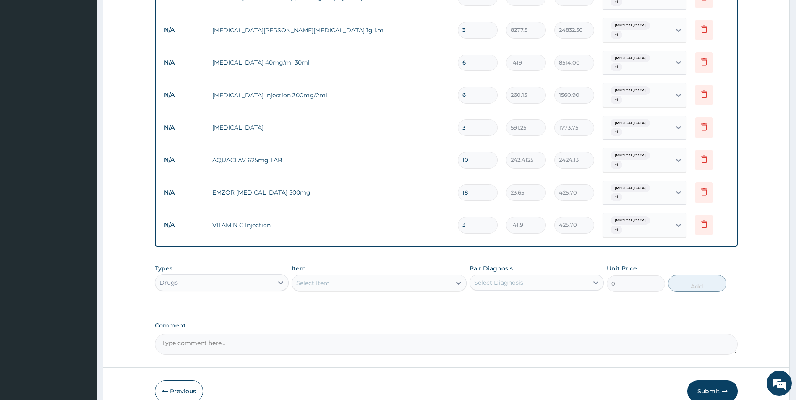
type input "3"
click at [720, 381] on button "Submit" at bounding box center [712, 392] width 50 height 22
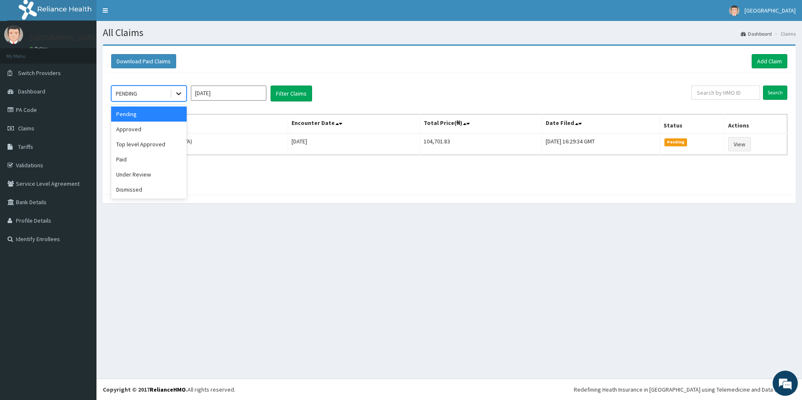
click at [181, 89] on div at bounding box center [178, 93] width 15 height 15
click at [164, 123] on div "Approved" at bounding box center [149, 129] width 76 height 15
click at [298, 98] on button "Filter Claims" at bounding box center [292, 94] width 42 height 16
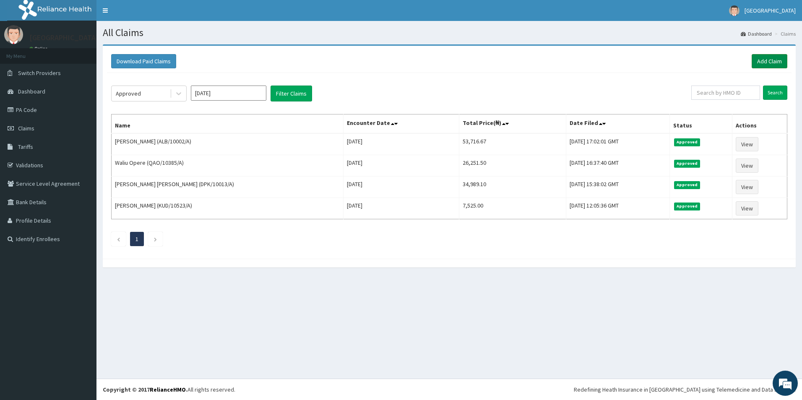
click at [772, 64] on link "Add Claim" at bounding box center [770, 61] width 36 height 14
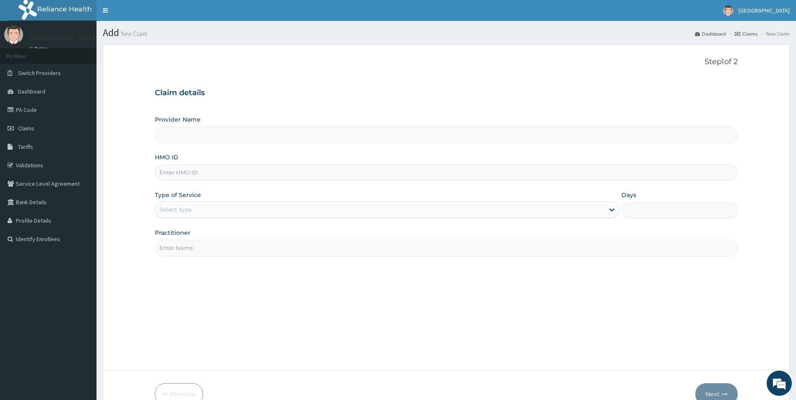
click at [231, 172] on input "HMO ID" at bounding box center [446, 172] width 583 height 16
type input "[GEOGRAPHIC_DATA]"
type input "UCA/10014/A"
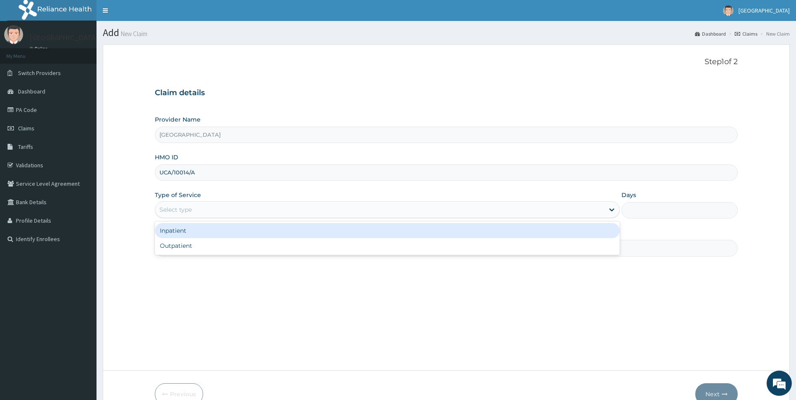
click at [179, 211] on div "Select type" at bounding box center [175, 210] width 32 height 8
click at [181, 235] on div "Inpatient" at bounding box center [387, 230] width 465 height 15
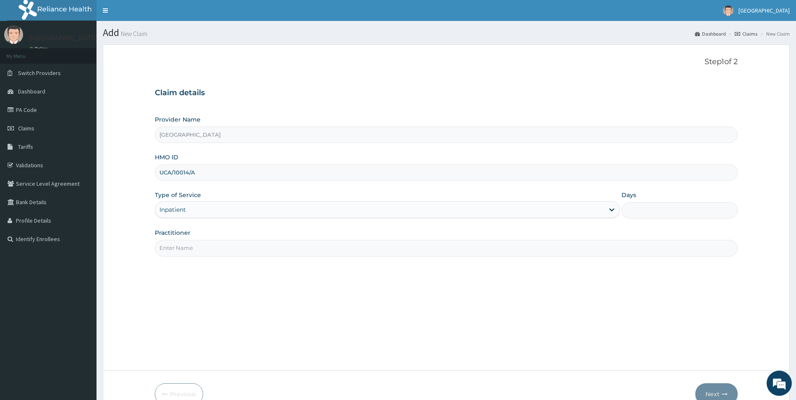
click at [181, 245] on input "Practitioner" at bounding box center [446, 248] width 583 height 16
type input "[PERSON_NAME] [PERSON_NAME]"
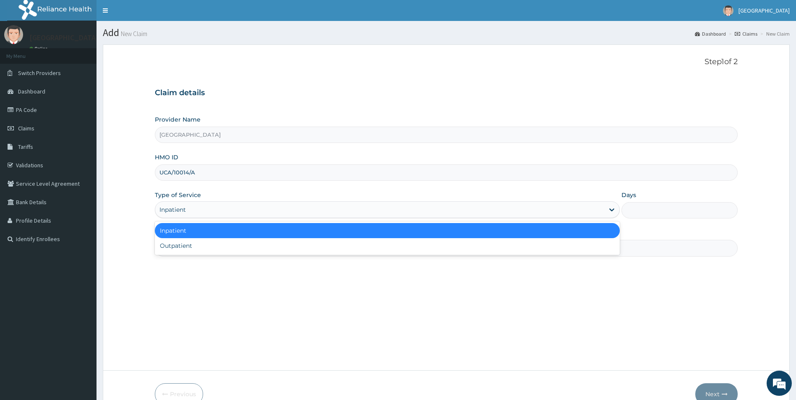
click at [465, 211] on div "Inpatient" at bounding box center [379, 209] width 449 height 13
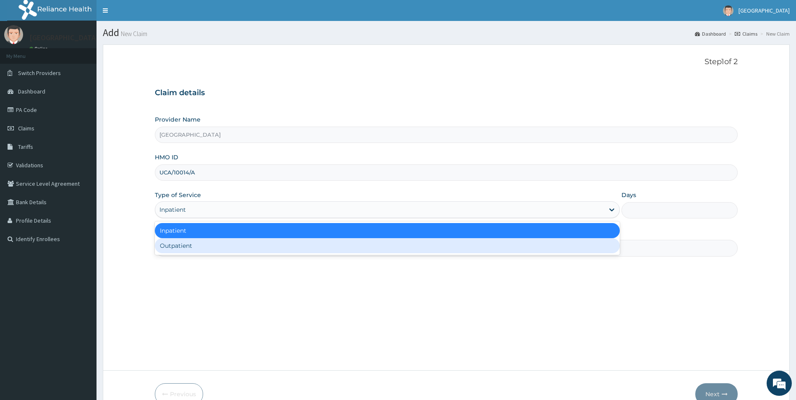
click at [444, 241] on div "Outpatient" at bounding box center [387, 245] width 465 height 15
type input "1"
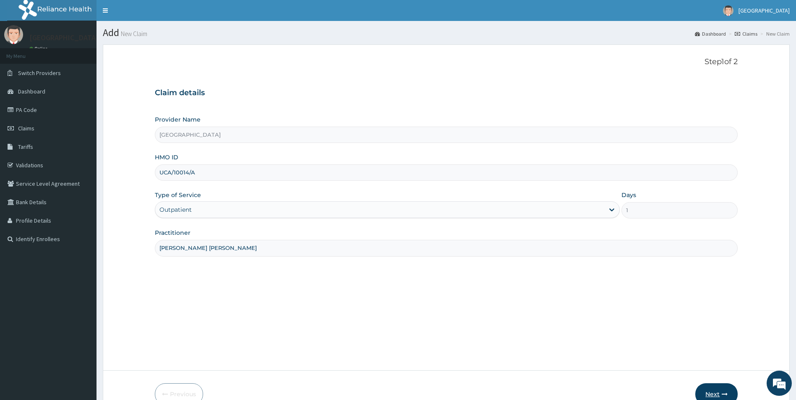
click at [717, 396] on button "Next" at bounding box center [716, 395] width 42 height 22
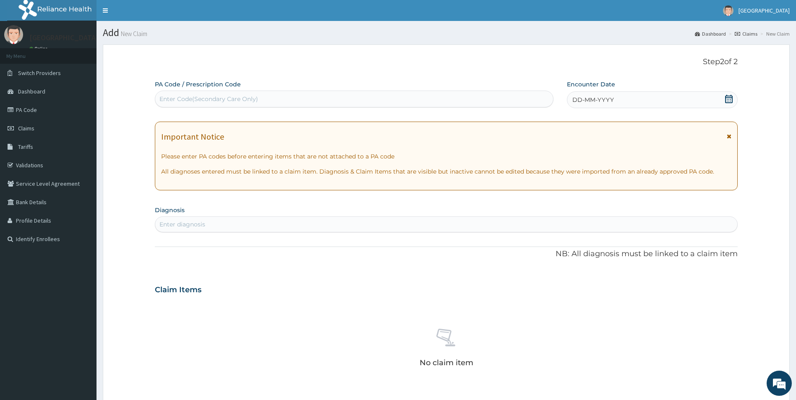
click at [726, 99] on icon at bounding box center [729, 99] width 8 height 8
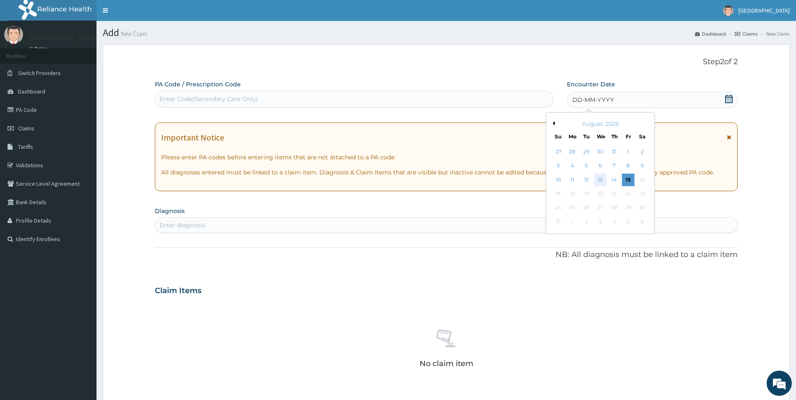
click at [600, 178] on div "13" at bounding box center [600, 180] width 13 height 13
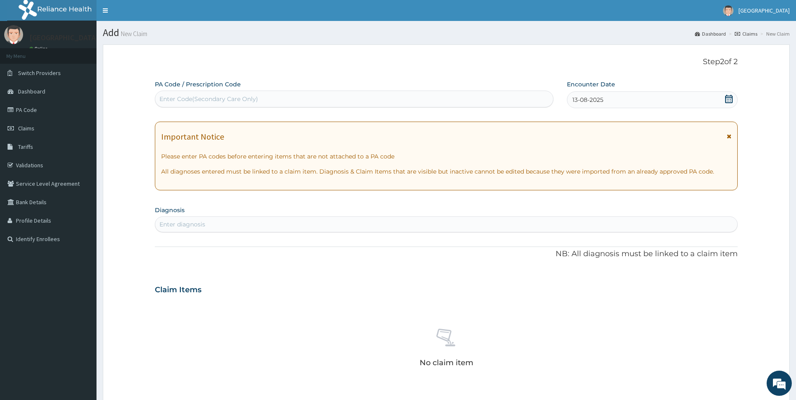
click at [472, 225] on div "Enter diagnosis" at bounding box center [446, 224] width 582 height 13
click at [267, 226] on div "Enter diagnosis" at bounding box center [446, 224] width 582 height 13
click at [216, 222] on div "Enter diagnosis" at bounding box center [446, 224] width 582 height 13
click at [218, 217] on div "Enter diagnosis" at bounding box center [446, 225] width 583 height 16
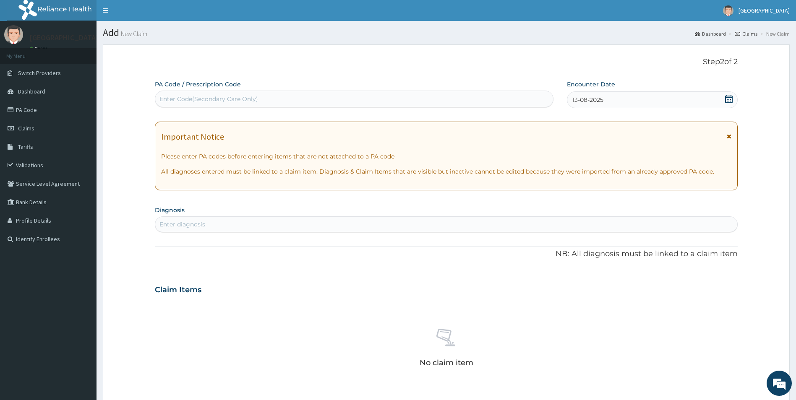
click at [218, 226] on div "Enter diagnosis" at bounding box center [446, 224] width 582 height 13
type input "DIFFICULTY IN"
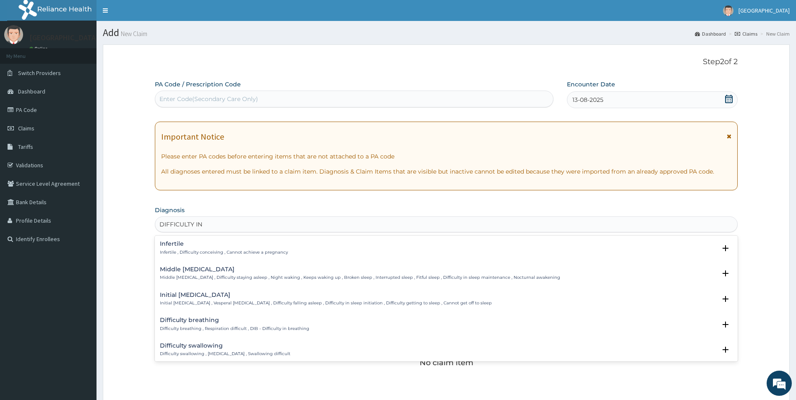
click at [187, 320] on h4 "Difficulty breathing" at bounding box center [234, 320] width 149 height 6
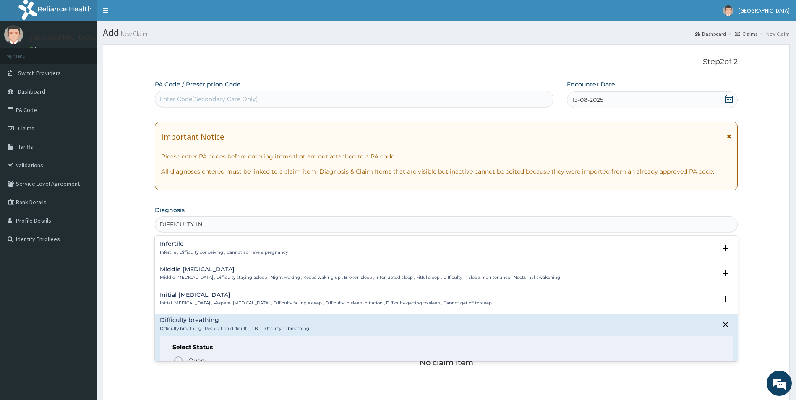
scroll to position [84, 0]
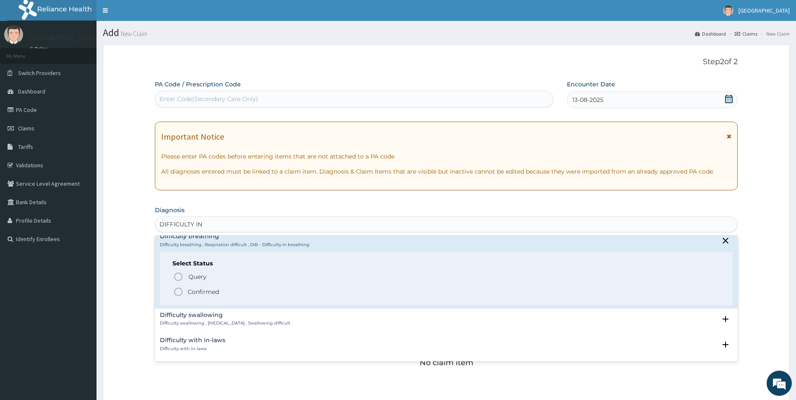
click at [178, 292] on icon "status option filled" at bounding box center [178, 292] width 10 height 10
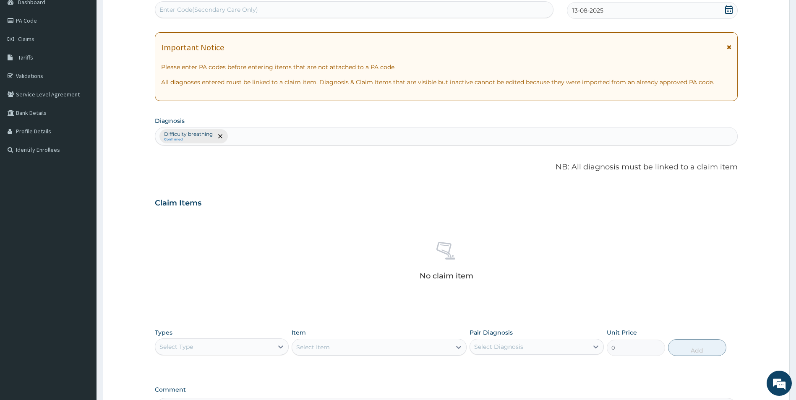
scroll to position [196, 0]
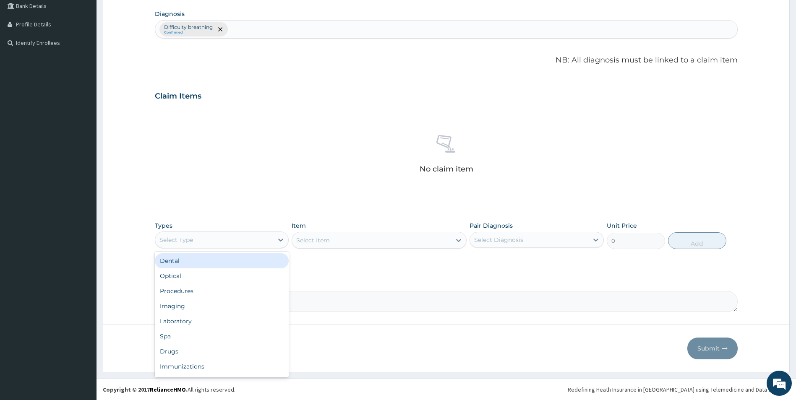
click at [235, 240] on div "Select Type" at bounding box center [214, 239] width 118 height 13
drag, startPoint x: 220, startPoint y: 294, endPoint x: 228, endPoint y: 287, distance: 10.4
click at [220, 294] on div "Procedures" at bounding box center [222, 291] width 134 height 15
click at [335, 235] on div "Select Item" at bounding box center [379, 240] width 175 height 17
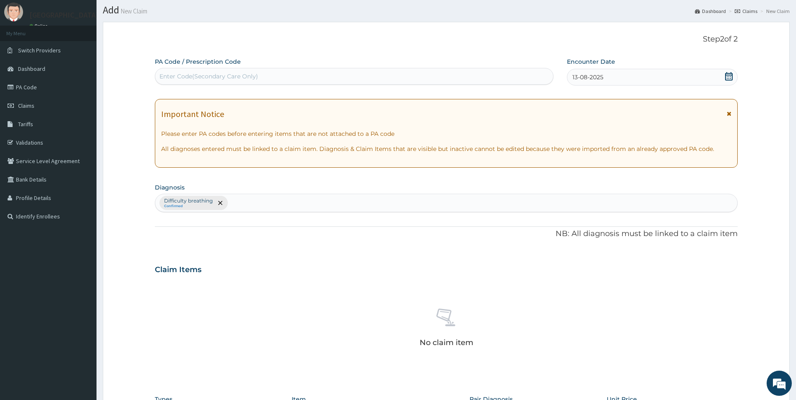
scroll to position [0, 0]
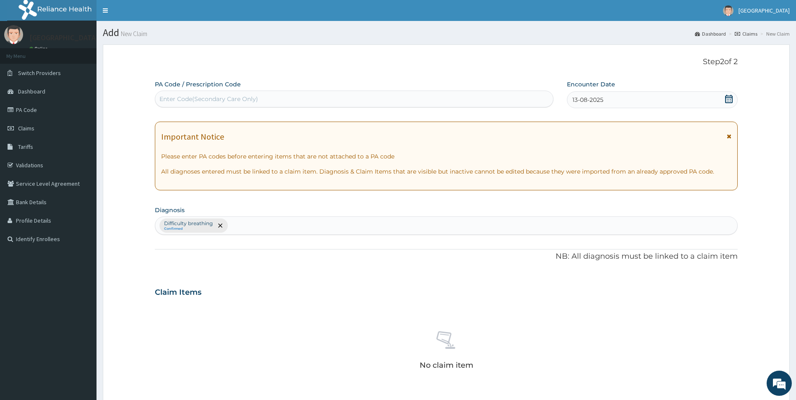
click at [328, 226] on div "Difficulty breathing Confirmed" at bounding box center [446, 226] width 582 height 18
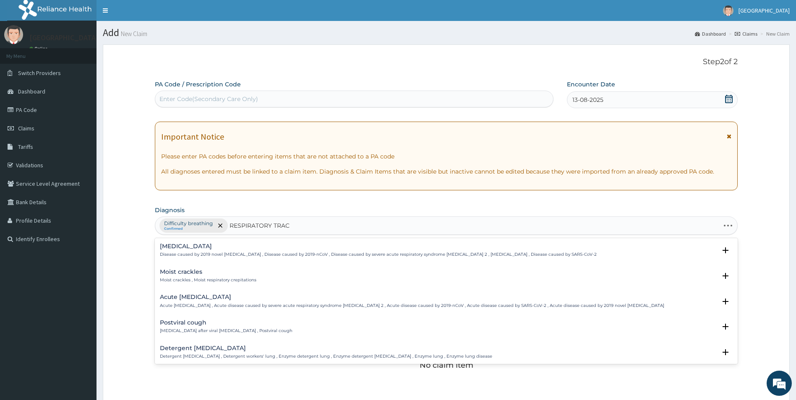
type input "RESPIRATORY TRACT"
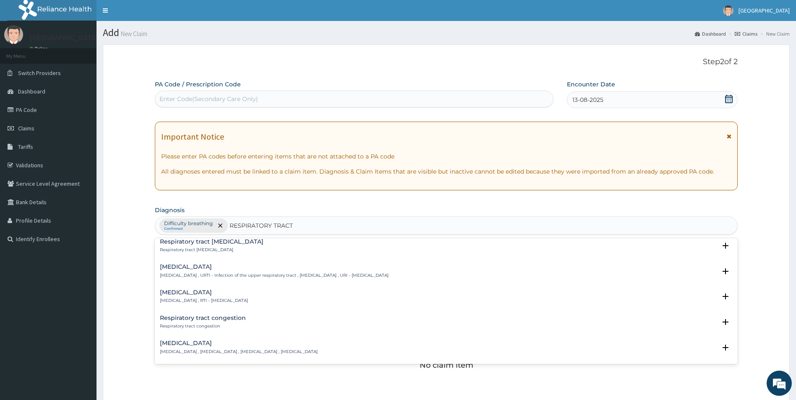
scroll to position [42, 0]
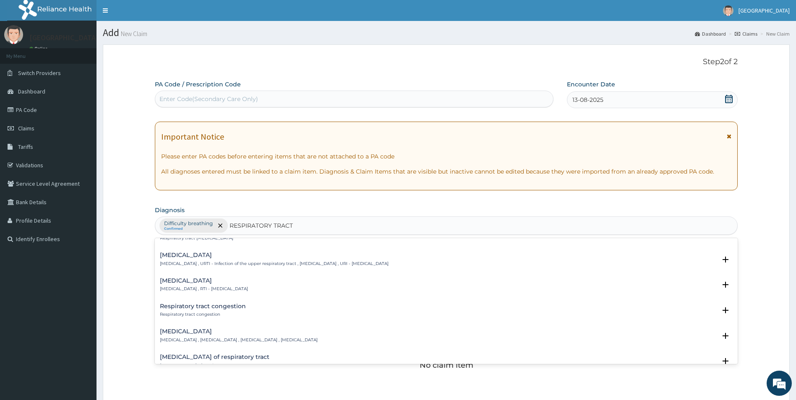
click at [201, 261] on p "Upper respiratory infection , URTI - Infection of the upper respiratory tract ,…" at bounding box center [274, 264] width 229 height 6
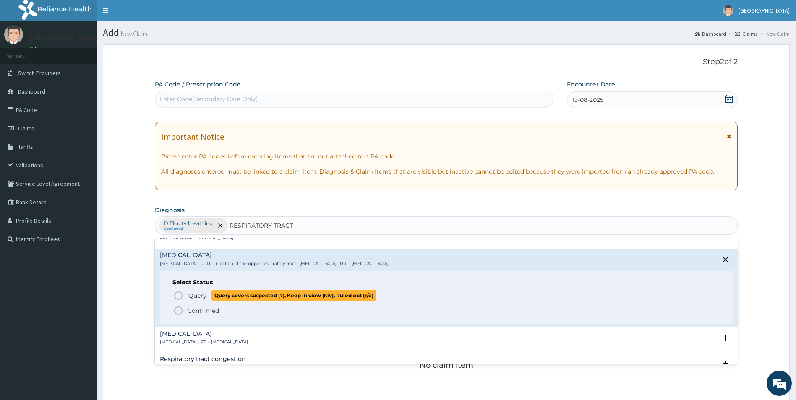
click at [179, 293] on icon "status option query" at bounding box center [178, 296] width 10 height 10
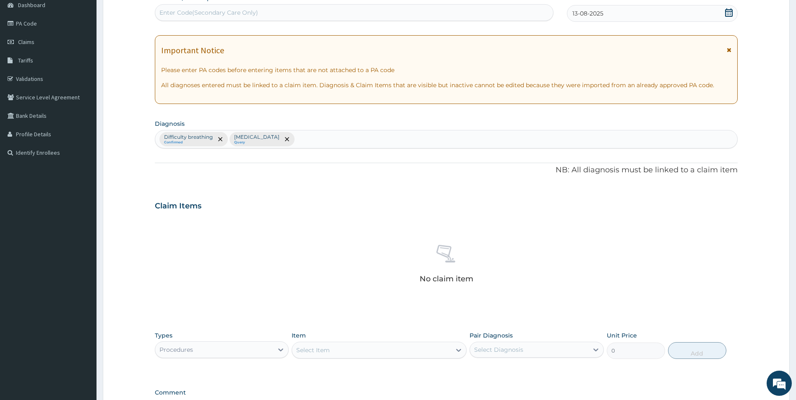
scroll to position [196, 0]
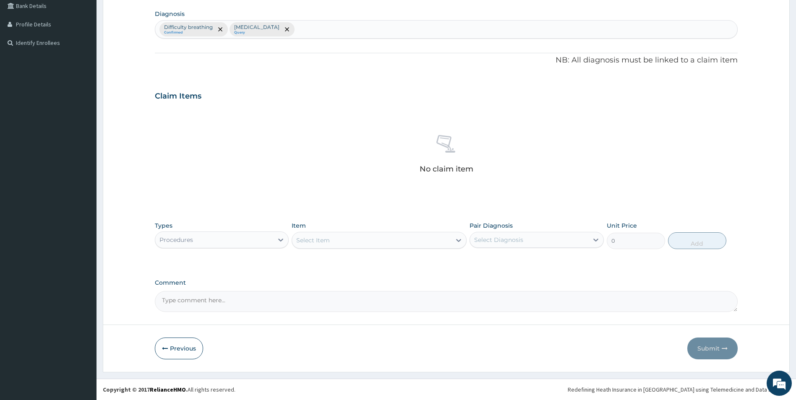
click at [352, 237] on div "Select Item" at bounding box center [371, 240] width 159 height 13
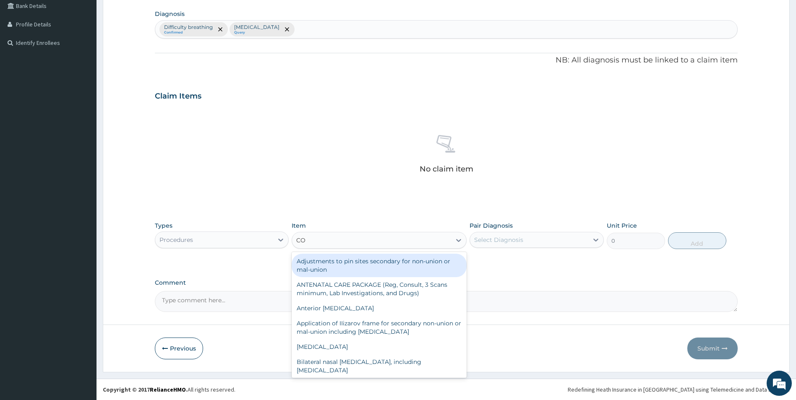
type input "C"
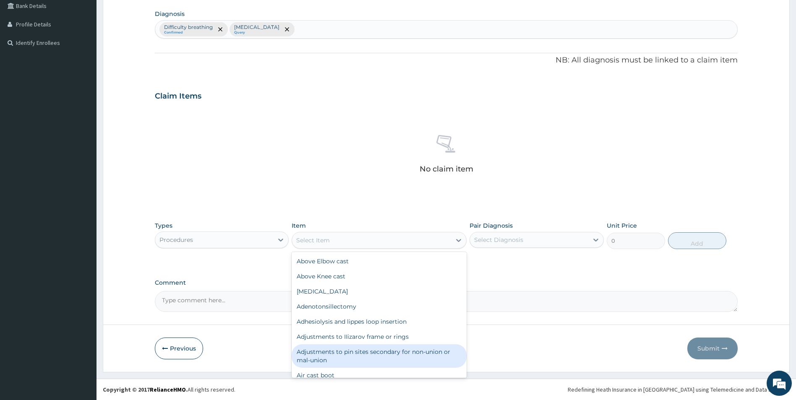
type input "G"
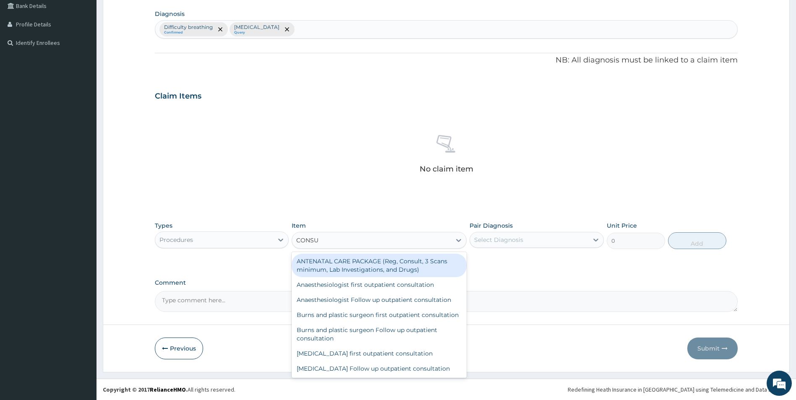
type input "CONSUL"
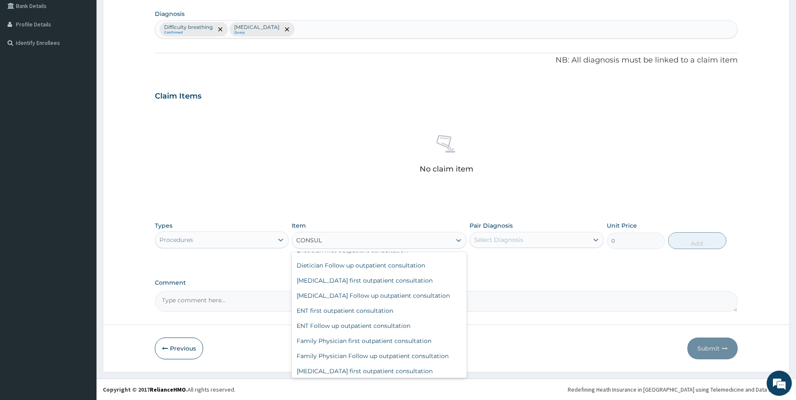
scroll to position [252, 0]
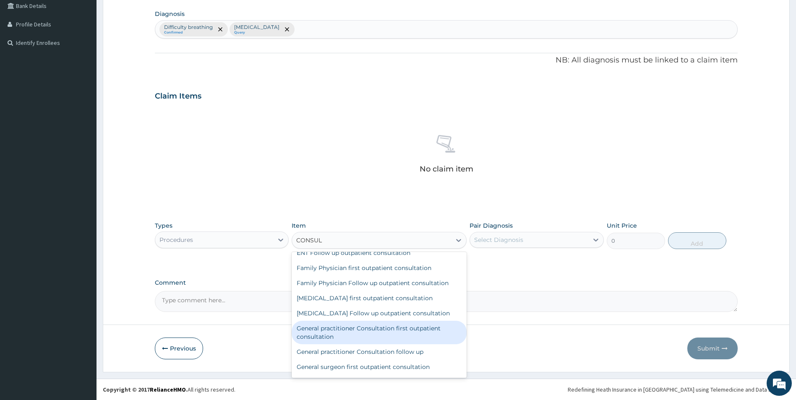
click at [345, 343] on div "General practitioner Consultation first outpatient consultation" at bounding box center [379, 332] width 175 height 23
type input "3547.5"
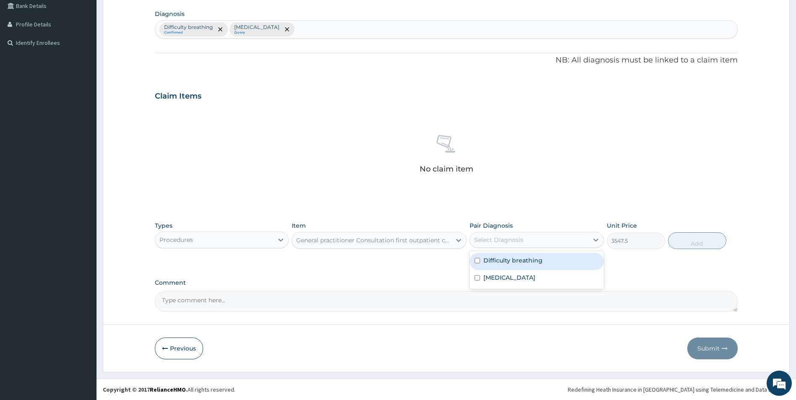
click at [538, 240] on div "Select Diagnosis" at bounding box center [529, 239] width 118 height 13
click at [527, 265] on div "Difficulty breathing" at bounding box center [537, 261] width 134 height 17
checkbox input "true"
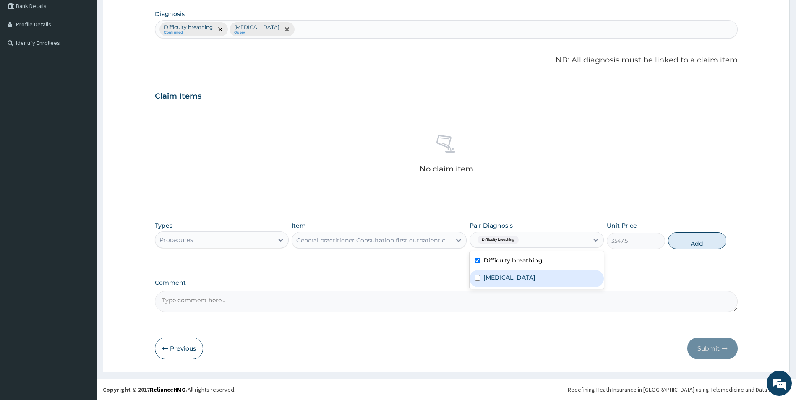
click at [529, 277] on label "Upper respiratory infection" at bounding box center [509, 278] width 52 height 8
checkbox input "true"
click at [695, 241] on button "Add" at bounding box center [697, 240] width 58 height 17
type input "0"
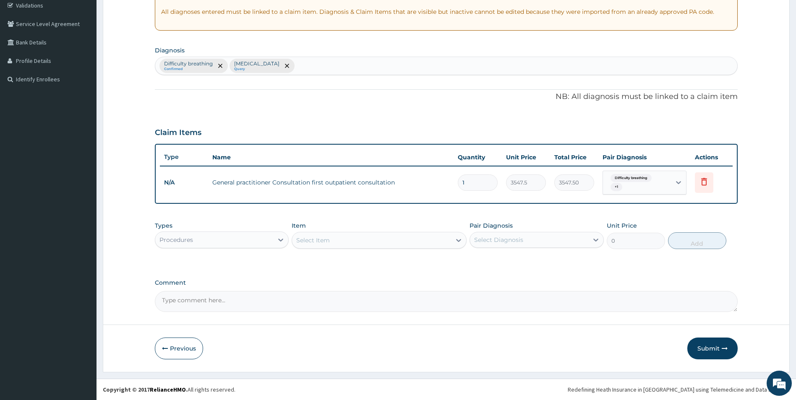
click at [328, 243] on div "Select Item" at bounding box center [313, 240] width 34 height 8
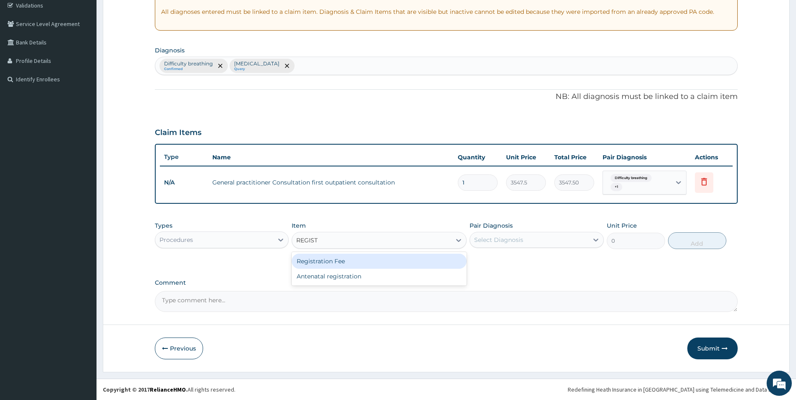
type input "REGISTR"
click at [363, 258] on div "Registration Fee" at bounding box center [379, 261] width 175 height 15
type input "2150"
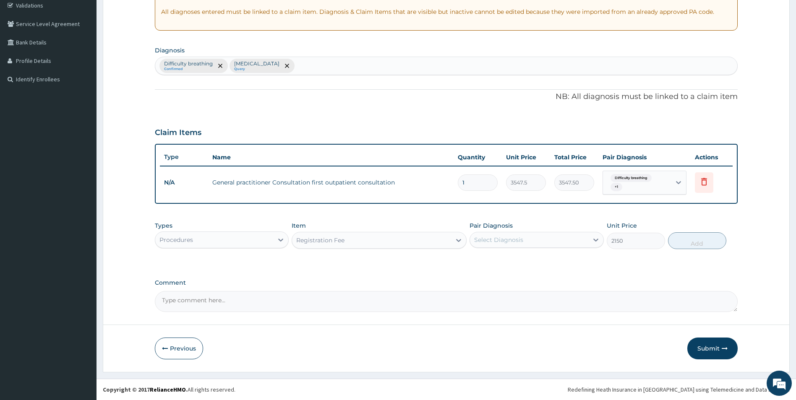
click at [520, 241] on div "Select Diagnosis" at bounding box center [498, 240] width 49 height 8
click at [516, 259] on label "Difficulty breathing" at bounding box center [512, 260] width 59 height 8
checkbox input "true"
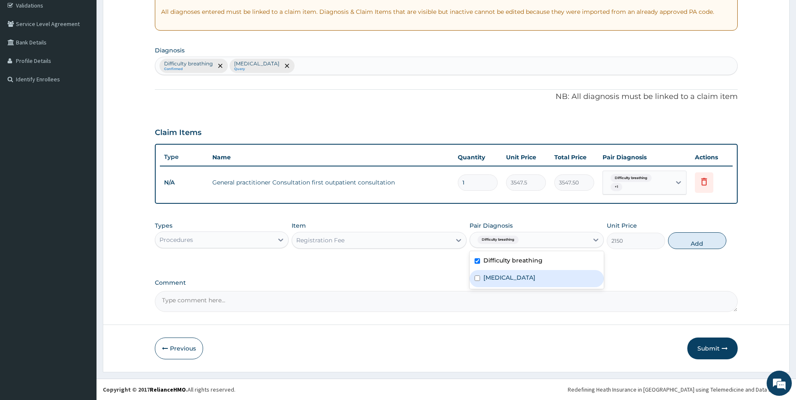
click at [516, 274] on label "Upper respiratory infection" at bounding box center [509, 278] width 52 height 8
checkbox input "true"
click at [698, 242] on button "Add" at bounding box center [697, 240] width 58 height 17
click at [698, 242] on div "PA Code / Prescription Code Enter Code(Secondary Care Only) Encounter Date 13-0…" at bounding box center [446, 116] width 583 height 392
type input "0"
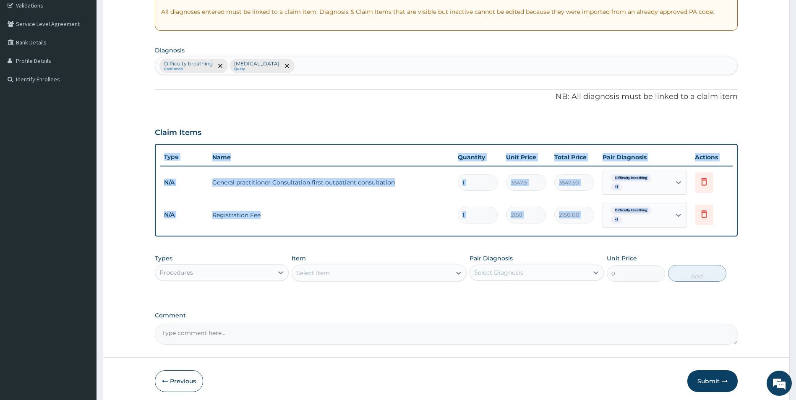
click at [373, 271] on div "Select Item" at bounding box center [371, 272] width 159 height 13
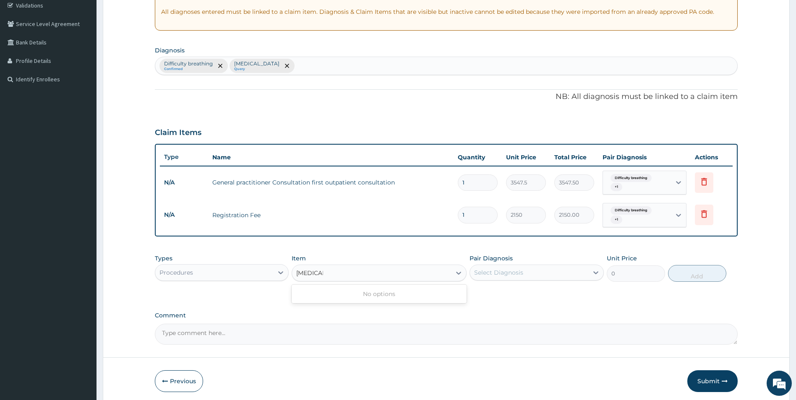
type input "SPUTUM"
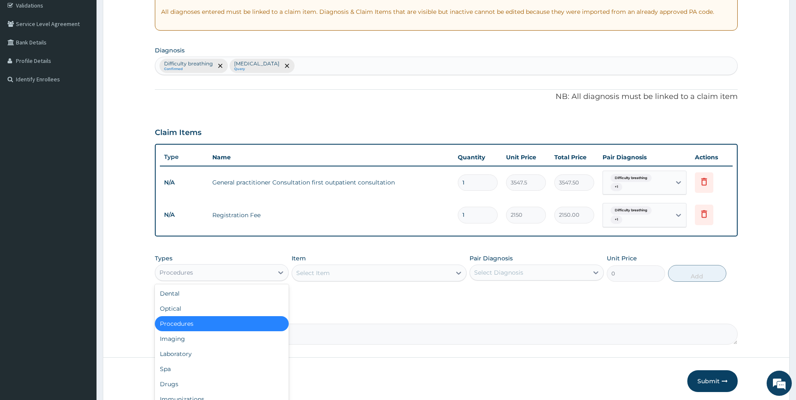
click at [272, 272] on div "Procedures" at bounding box center [214, 272] width 118 height 13
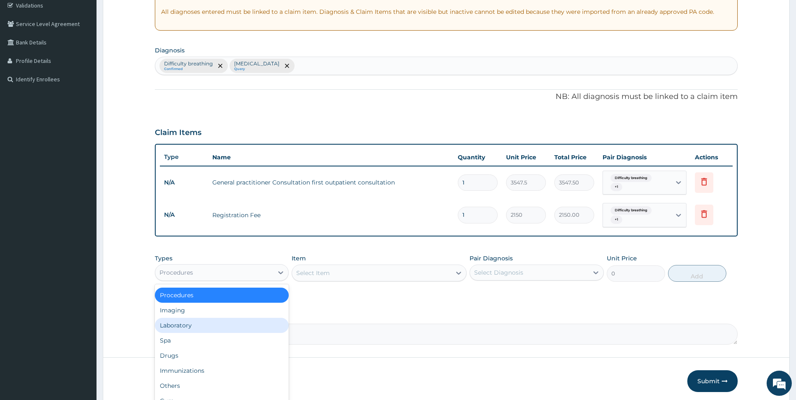
click at [222, 323] on div "Laboratory" at bounding box center [222, 325] width 134 height 15
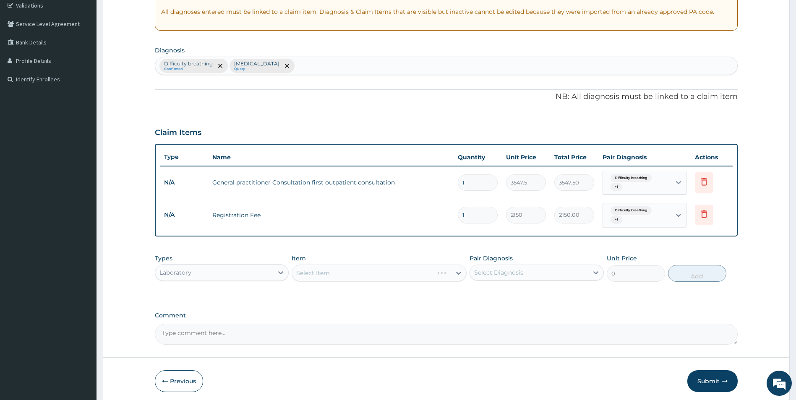
click at [372, 274] on div "Select Item" at bounding box center [379, 273] width 175 height 17
click at [372, 275] on div "Select Item" at bounding box center [379, 273] width 175 height 17
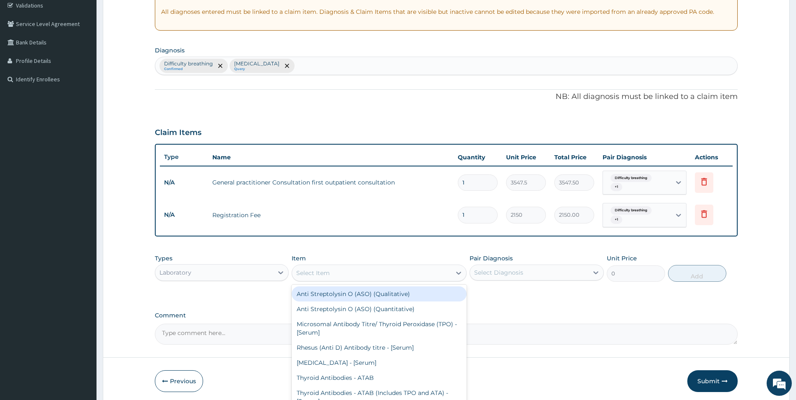
click at [372, 275] on div "Select Item" at bounding box center [371, 272] width 159 height 13
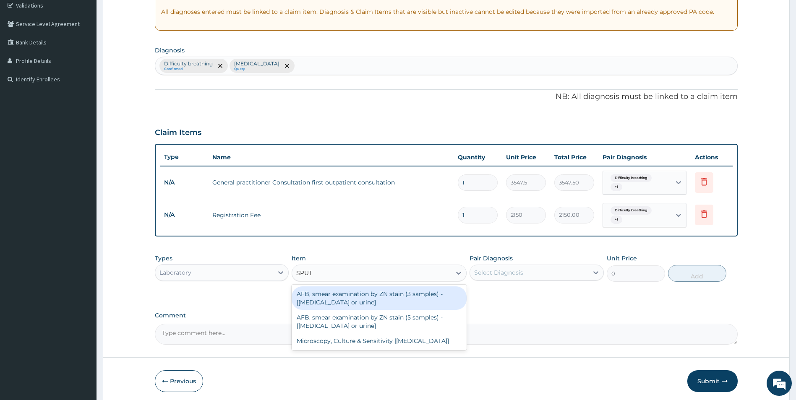
type input "SPUTU"
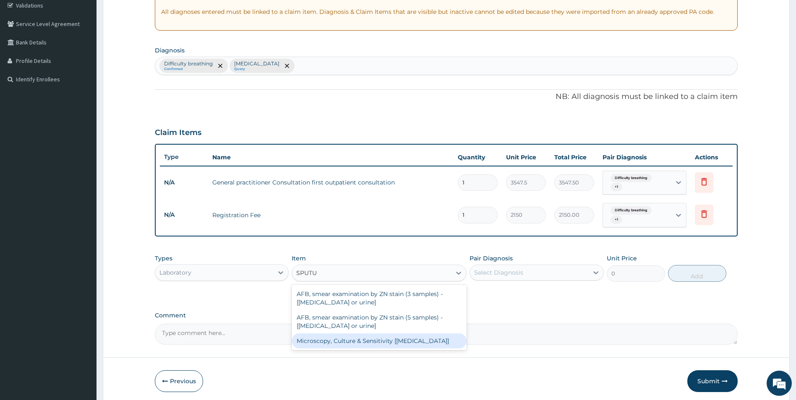
click at [386, 338] on div "Microscopy, Culture & Sensitivity [[MEDICAL_DATA]]" at bounding box center [379, 341] width 175 height 15
type input "4837.5"
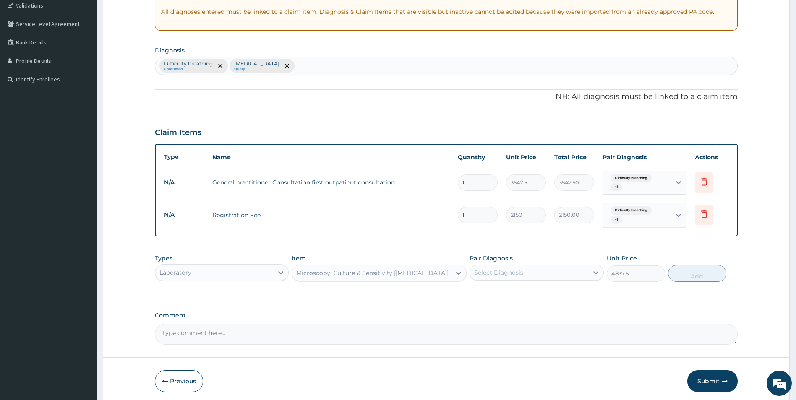
click at [549, 273] on div "Select Diagnosis" at bounding box center [529, 272] width 118 height 13
drag, startPoint x: 548, startPoint y: 290, endPoint x: 548, endPoint y: 296, distance: 5.9
click at [548, 290] on div "Difficulty breathing" at bounding box center [537, 294] width 134 height 17
checkbox input "true"
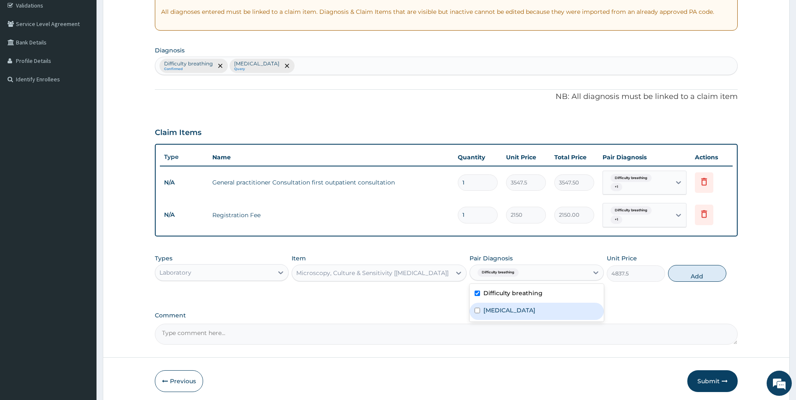
click at [535, 309] on label "Upper respiratory infection" at bounding box center [509, 310] width 52 height 8
checkbox input "true"
click at [712, 276] on button "Add" at bounding box center [697, 273] width 58 height 17
type input "0"
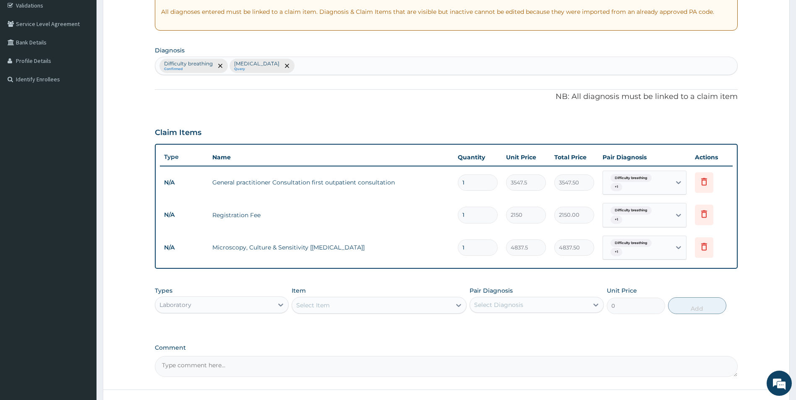
click at [333, 305] on div "Select Item" at bounding box center [371, 305] width 159 height 13
type input "TUB"
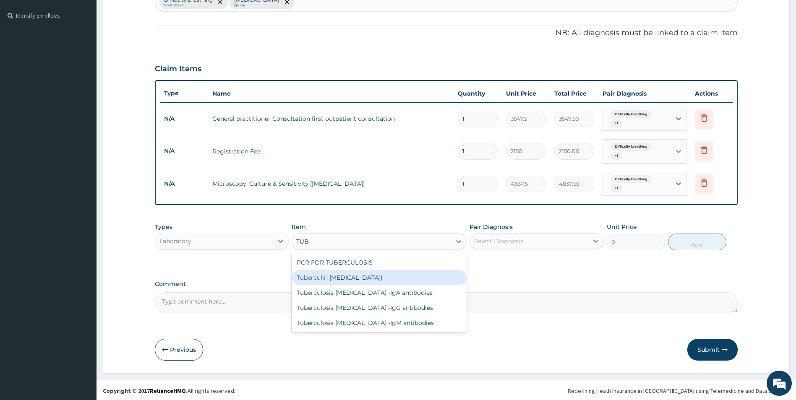
scroll to position [225, 0]
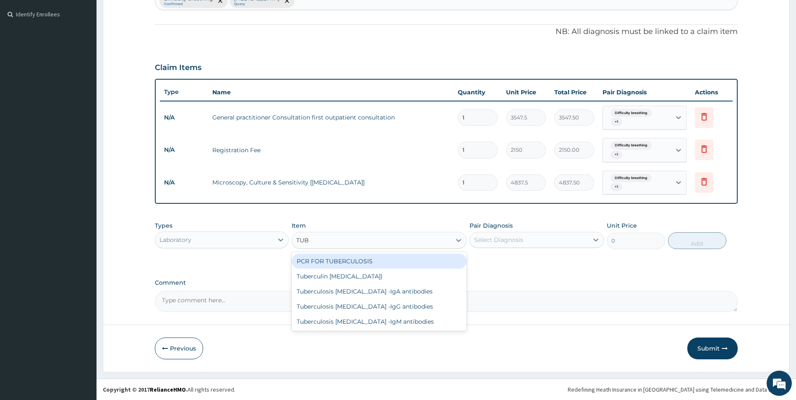
click at [405, 262] on div "PCR FOR TUBERCULOSIS" at bounding box center [379, 261] width 175 height 15
type input "7525"
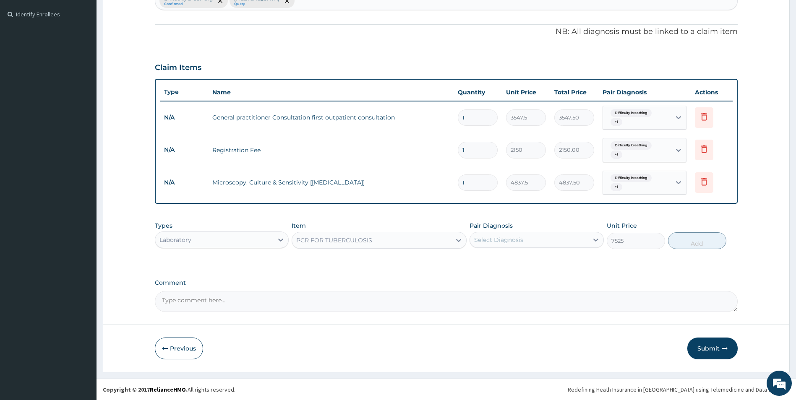
click at [514, 237] on div "Select Diagnosis" at bounding box center [498, 240] width 49 height 8
click at [504, 258] on label "Difficulty breathing" at bounding box center [512, 260] width 59 height 8
checkbox input "true"
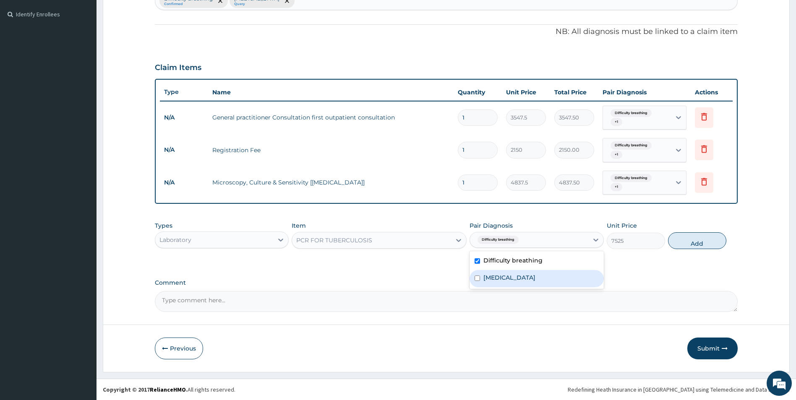
click at [508, 276] on label "Upper respiratory infection" at bounding box center [509, 278] width 52 height 8
checkbox input "true"
click at [710, 238] on button "Add" at bounding box center [697, 240] width 58 height 17
type input "0"
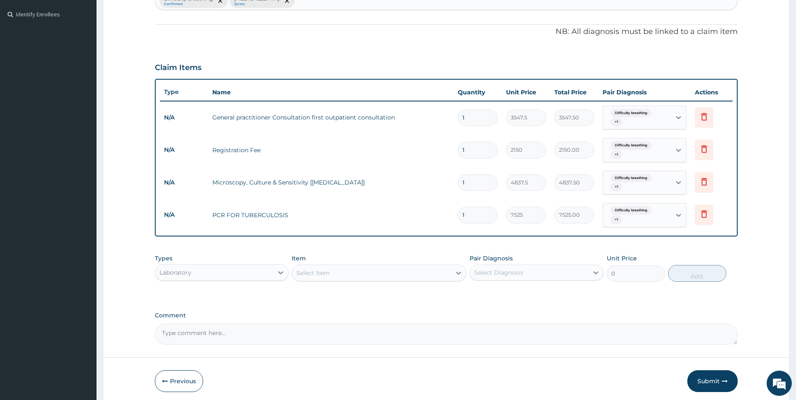
click at [272, 273] on div "Laboratory" at bounding box center [214, 272] width 118 height 13
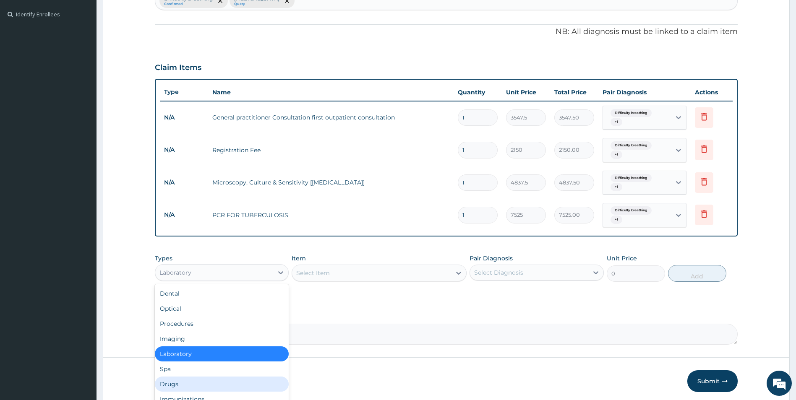
click at [228, 377] on div "Drugs" at bounding box center [222, 384] width 134 height 15
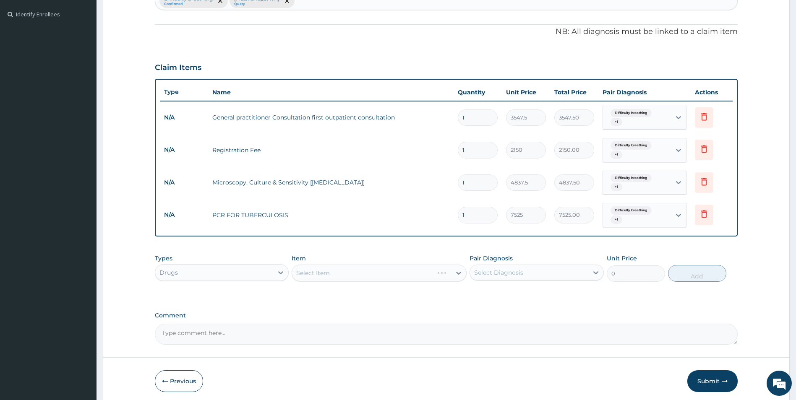
click at [360, 275] on div "Select Item" at bounding box center [379, 273] width 175 height 17
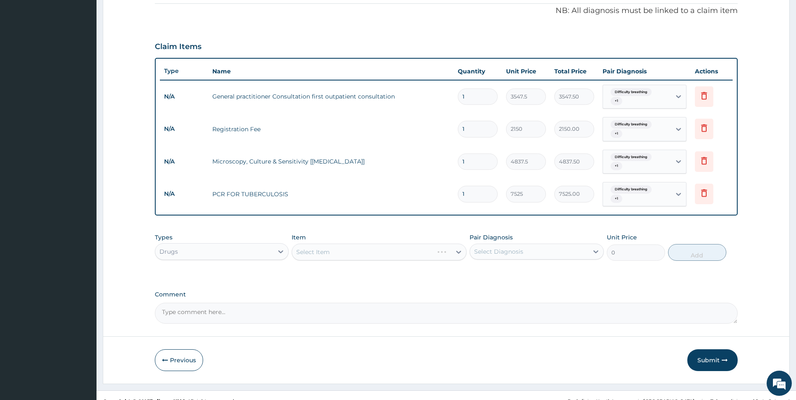
scroll to position [258, 0]
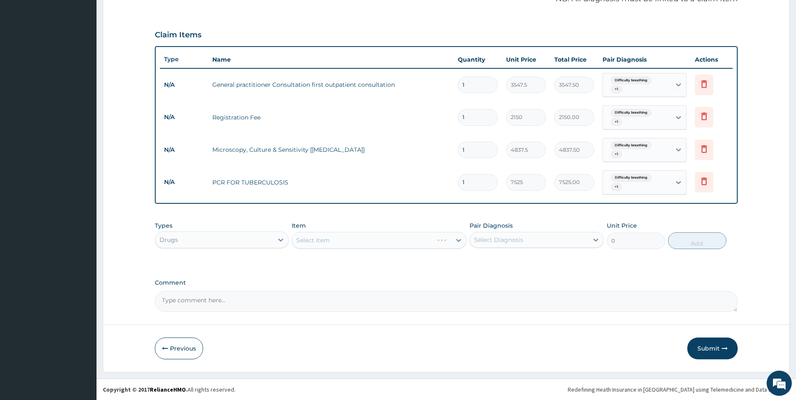
click at [411, 243] on div "Select Item" at bounding box center [379, 240] width 175 height 17
click at [379, 244] on div "Select Item" at bounding box center [371, 240] width 159 height 13
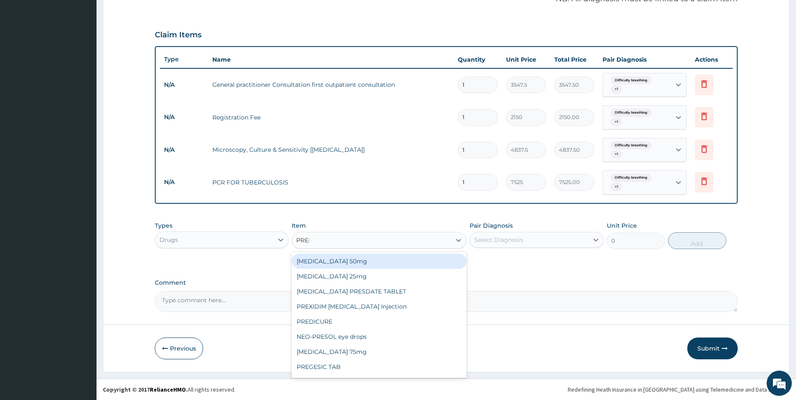
type input "PREDI"
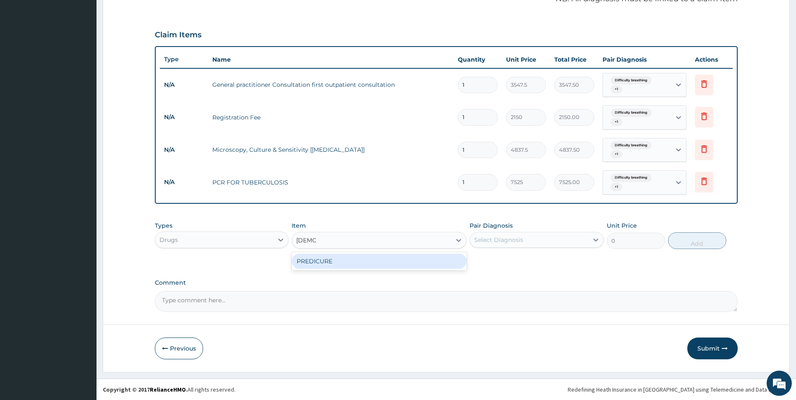
click at [329, 263] on div "PREDICURE" at bounding box center [379, 261] width 175 height 15
type input "53.2125"
click at [553, 239] on div "Select Diagnosis" at bounding box center [529, 239] width 118 height 13
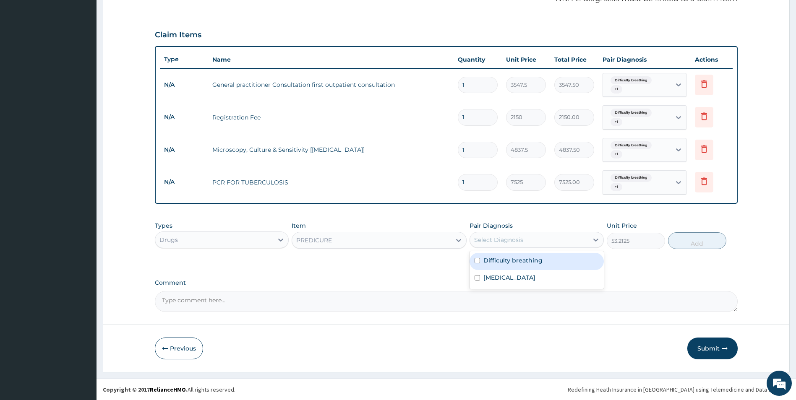
click at [520, 262] on label "Difficulty breathing" at bounding box center [512, 260] width 59 height 8
checkbox input "true"
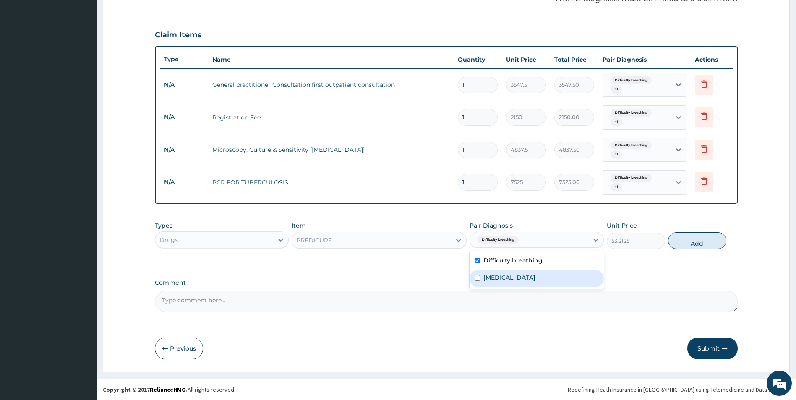
click at [519, 275] on label "Upper respiratory infection" at bounding box center [509, 278] width 52 height 8
checkbox input "true"
click at [694, 242] on button "Add" at bounding box center [697, 240] width 58 height 17
type input "0"
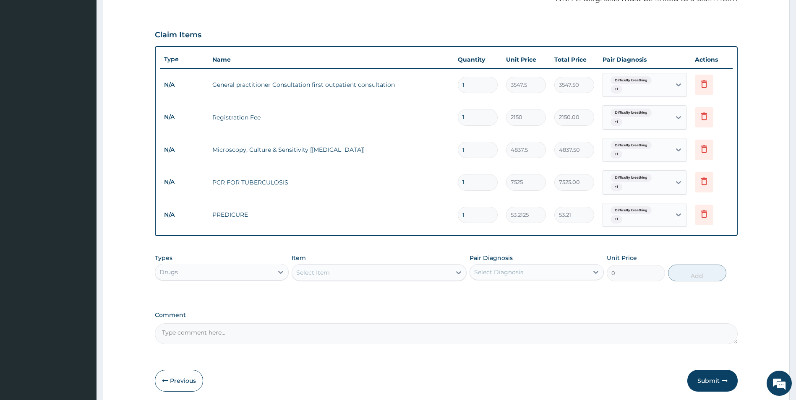
type input "0.00"
type input "1"
type input "53.21"
type input "15"
type input "798.19"
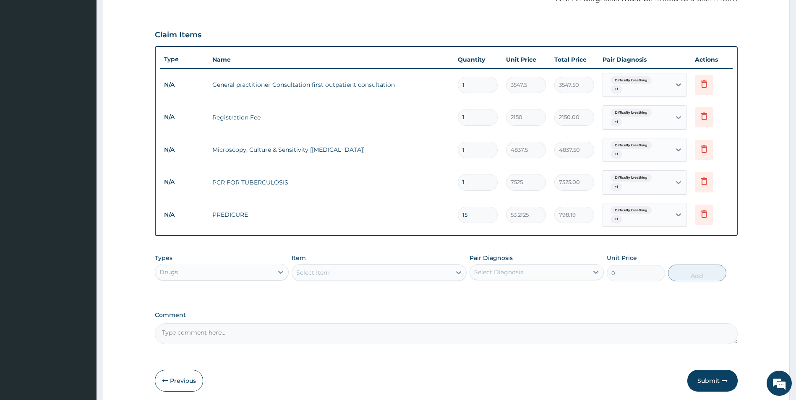
type input "15"
click at [393, 276] on div "Select Item" at bounding box center [371, 272] width 159 height 13
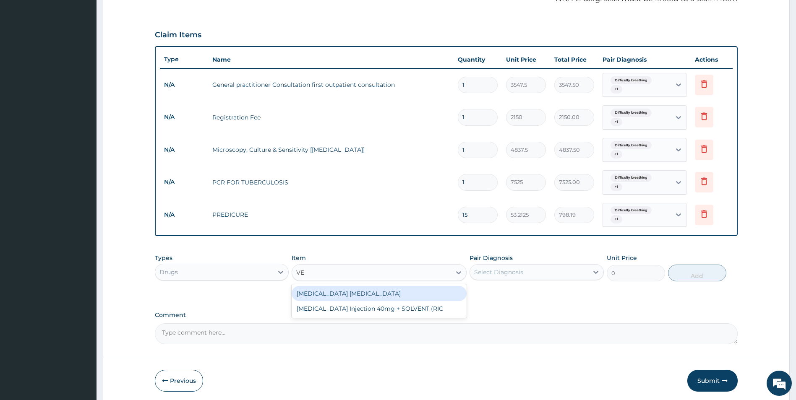
type input "V"
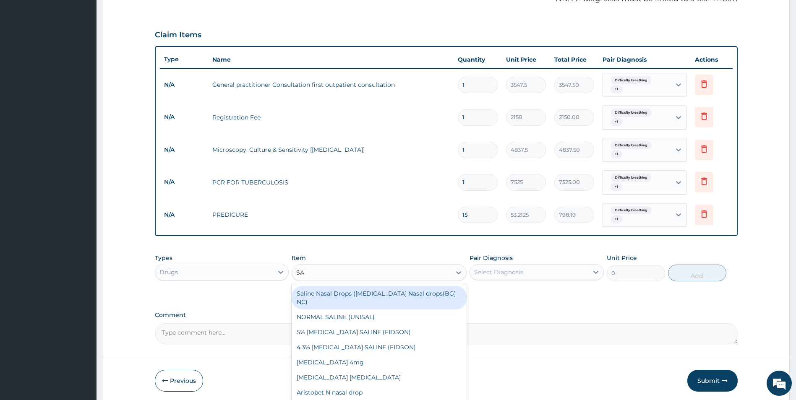
type input "SAL"
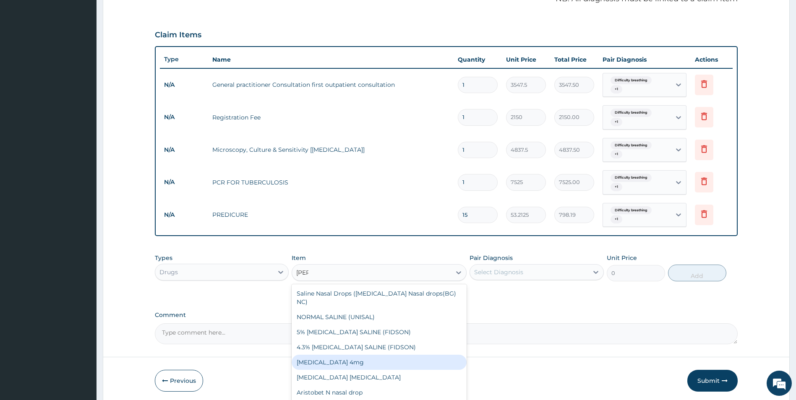
click at [351, 363] on div "[MEDICAL_DATA] 4mg" at bounding box center [379, 362] width 175 height 15
type input "41.3875"
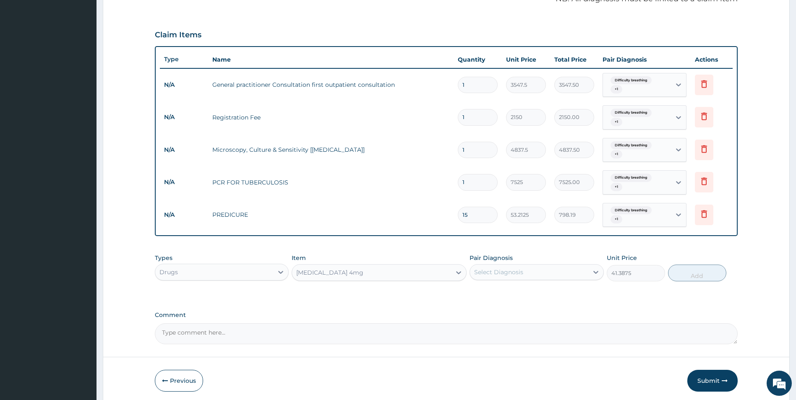
click at [572, 270] on div "Select Diagnosis" at bounding box center [529, 272] width 118 height 13
click at [542, 299] on div "Difficulty breathing" at bounding box center [537, 293] width 134 height 17
checkbox input "true"
click at [535, 307] on label "Upper respiratory infection" at bounding box center [509, 310] width 52 height 8
checkbox input "true"
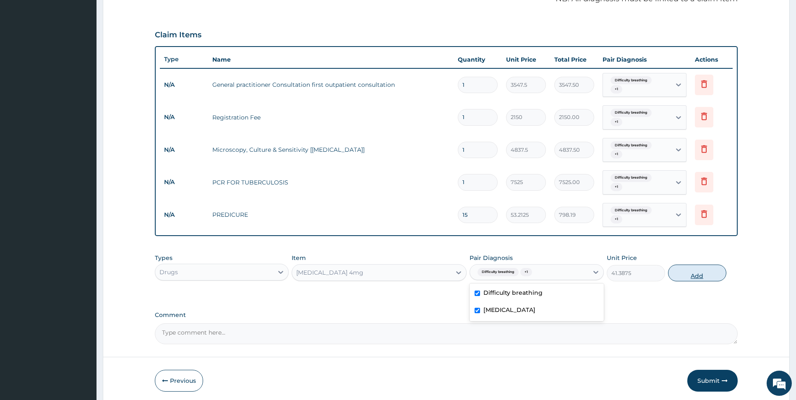
click at [683, 271] on button "Add" at bounding box center [697, 273] width 58 height 17
type input "0"
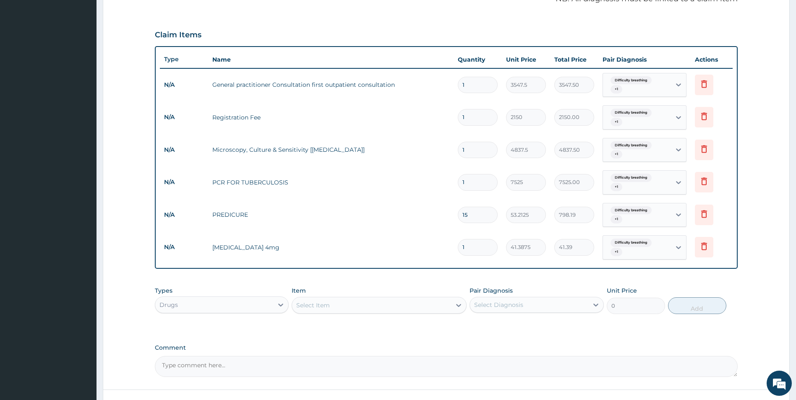
type input "10"
type input "413.88"
type input "10"
click at [423, 305] on div "Select Item" at bounding box center [371, 305] width 159 height 13
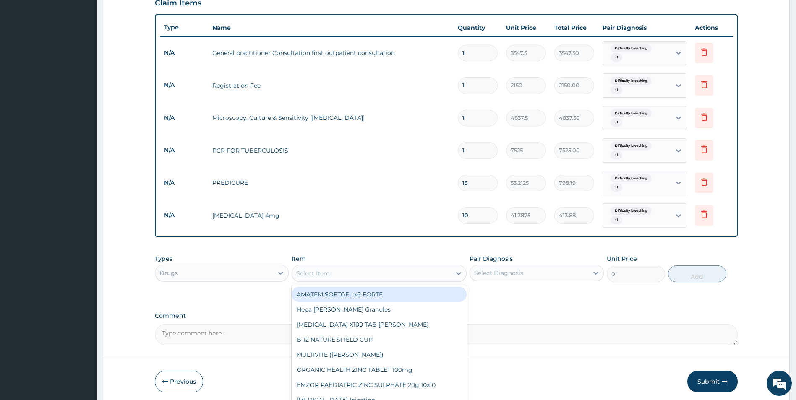
scroll to position [323, 0]
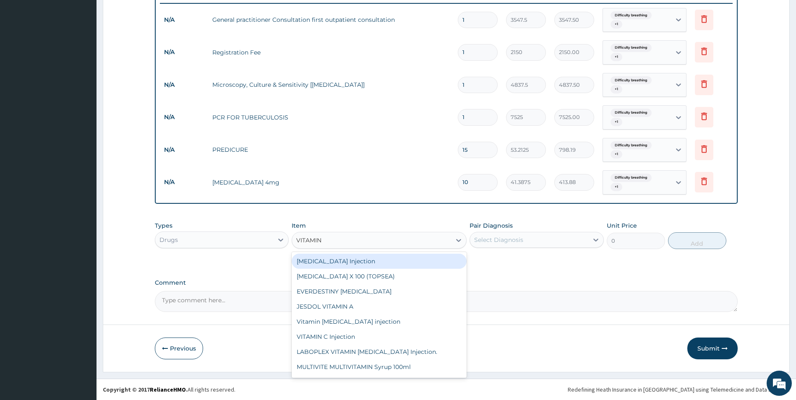
type input "VITAMIN C"
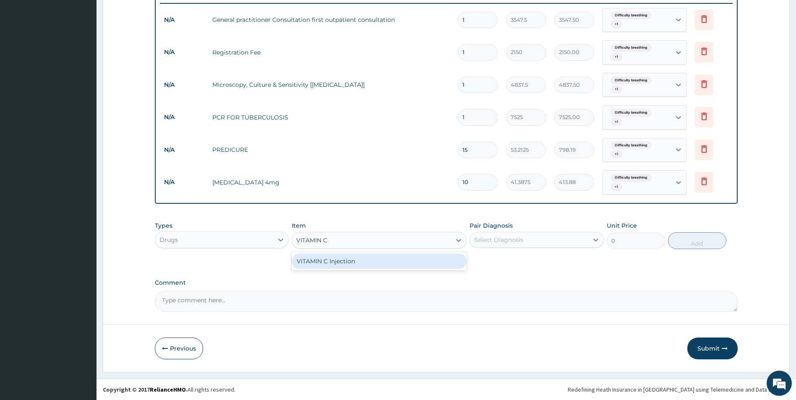
click at [413, 261] on div "VITAMIN C Injection" at bounding box center [379, 261] width 175 height 15
type input "141.9"
click at [560, 244] on div "Select Diagnosis" at bounding box center [529, 239] width 118 height 13
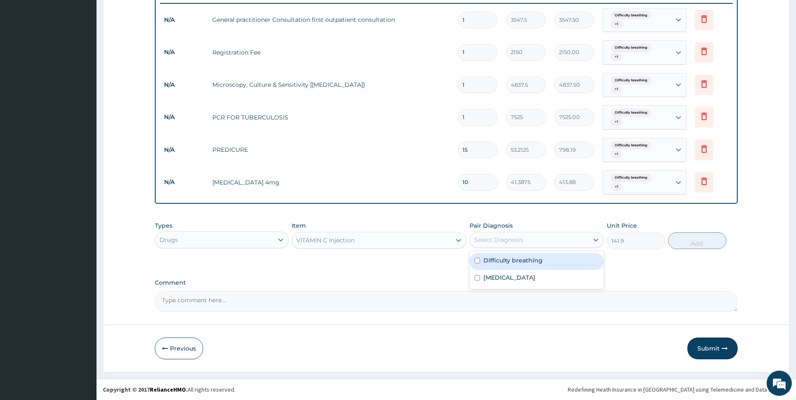
click at [545, 263] on div "Difficulty breathing" at bounding box center [537, 261] width 134 height 17
checkbox input "true"
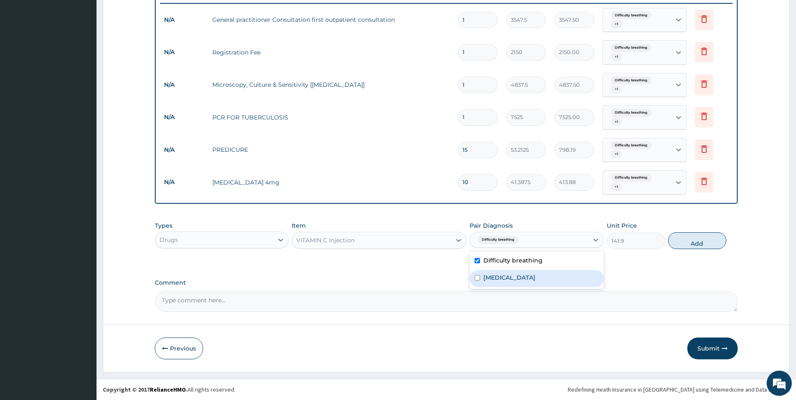
drag, startPoint x: 547, startPoint y: 274, endPoint x: 574, endPoint y: 269, distance: 27.4
click at [535, 275] on label "Upper respiratory infection" at bounding box center [509, 278] width 52 height 8
checkbox input "true"
click at [698, 238] on button "Add" at bounding box center [697, 240] width 58 height 17
type input "0"
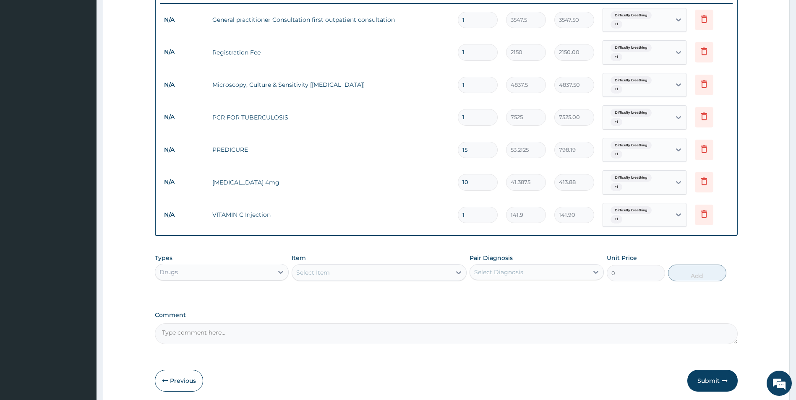
type input "0.00"
type input "3"
type input "425.70"
type input "3"
click at [395, 277] on div "Select Item" at bounding box center [371, 272] width 159 height 13
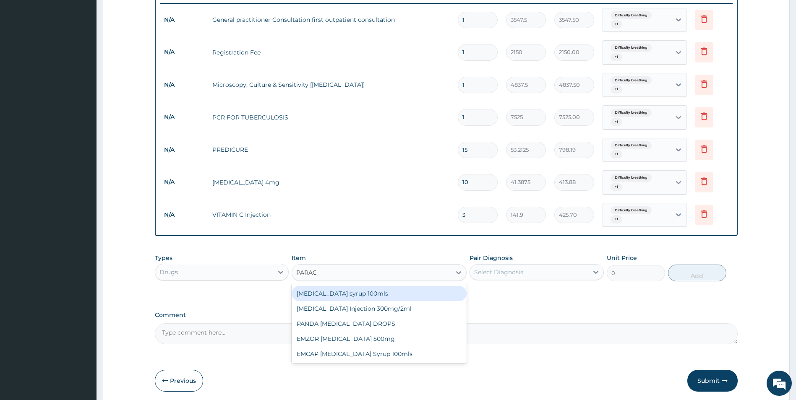
type input "PARACE"
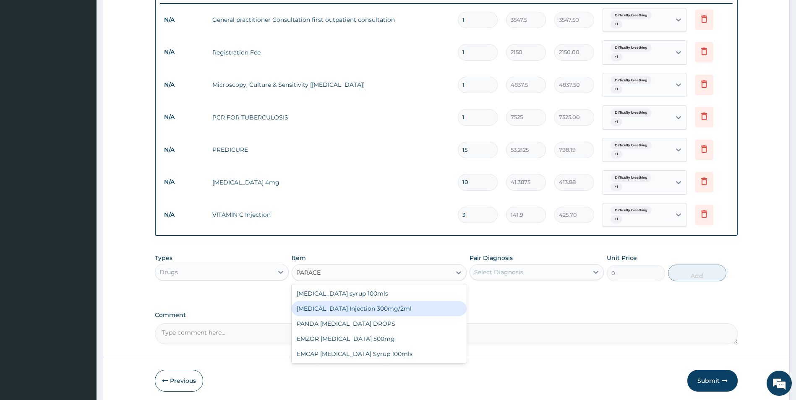
click at [367, 306] on div "[MEDICAL_DATA] Injection 300mg/2ml" at bounding box center [379, 308] width 175 height 15
type input "260.15"
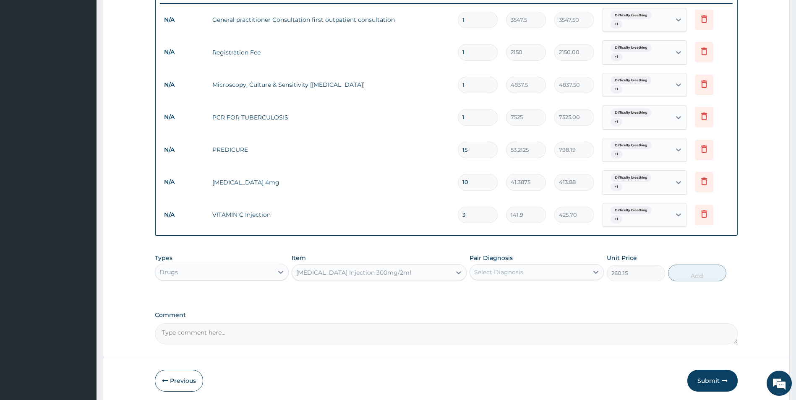
click at [541, 279] on div "Select Diagnosis" at bounding box center [529, 272] width 118 height 13
click at [530, 299] on div "Difficulty breathing" at bounding box center [537, 293] width 134 height 17
checkbox input "true"
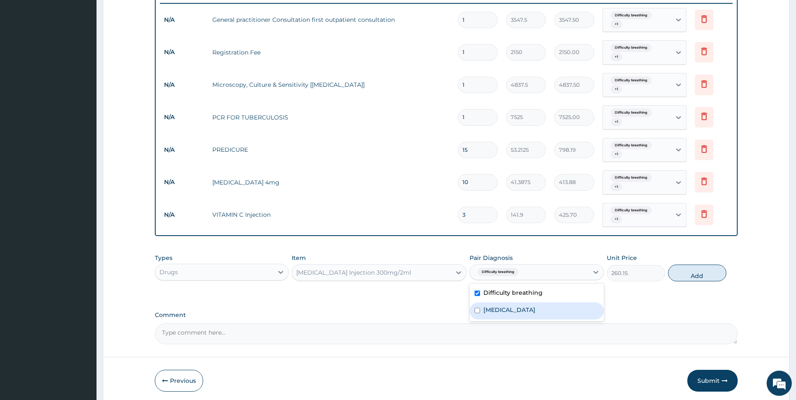
click at [531, 308] on label "Upper respiratory infection" at bounding box center [509, 310] width 52 height 8
checkbox input "true"
click at [695, 272] on button "Add" at bounding box center [697, 273] width 58 height 17
type input "0"
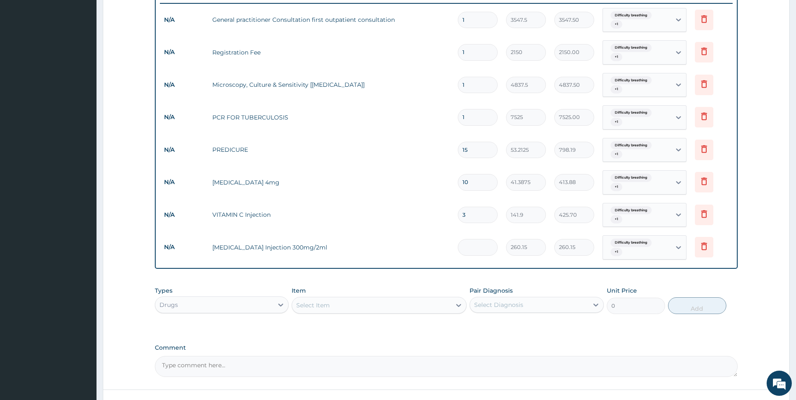
type input "0.00"
type input "6"
type input "1560.90"
type input "6"
click at [363, 305] on div "Select Item" at bounding box center [371, 305] width 159 height 13
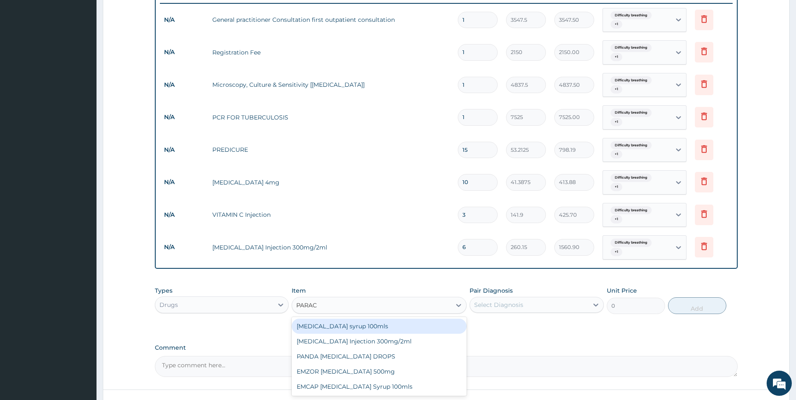
type input "PARACE"
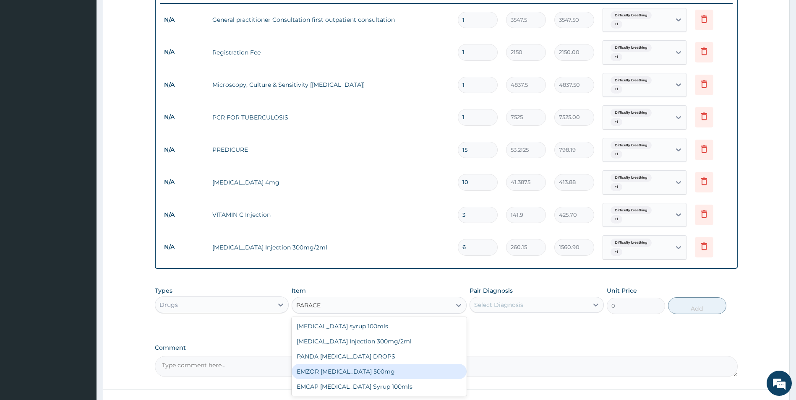
click at [395, 369] on div "EMZOR [MEDICAL_DATA] 500mg" at bounding box center [379, 371] width 175 height 15
type input "23.65"
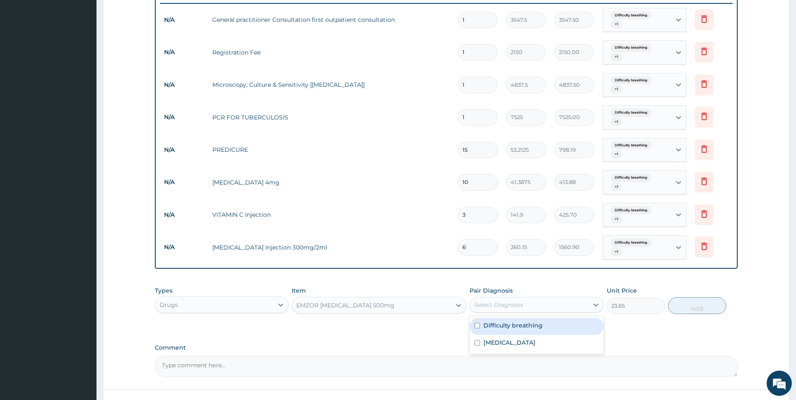
click at [532, 304] on div "Select Diagnosis" at bounding box center [529, 304] width 118 height 13
click at [526, 327] on label "Difficulty breathing" at bounding box center [512, 325] width 59 height 8
checkbox input "true"
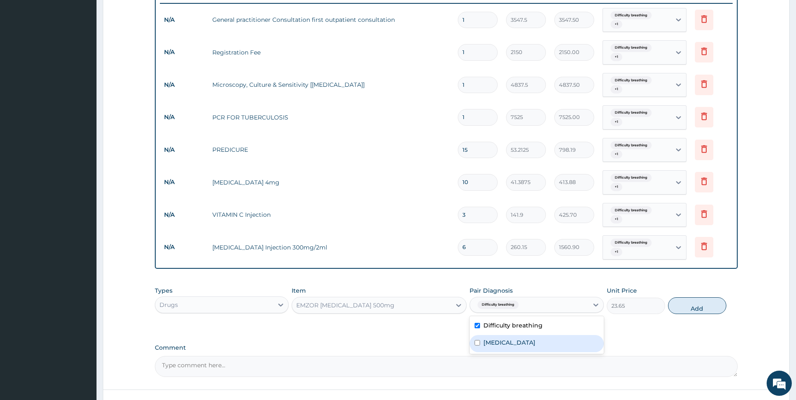
click at [525, 338] on div "Upper respiratory infection" at bounding box center [537, 343] width 134 height 17
checkbox input "true"
click at [688, 312] on button "Add" at bounding box center [697, 306] width 58 height 17
type input "0"
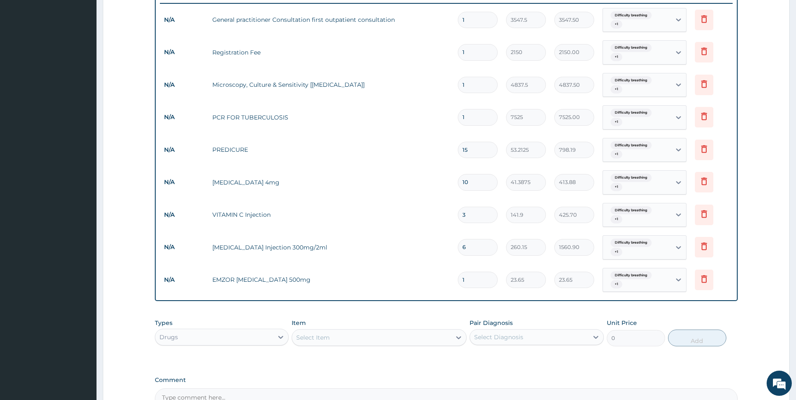
type input "18"
type input "425.70"
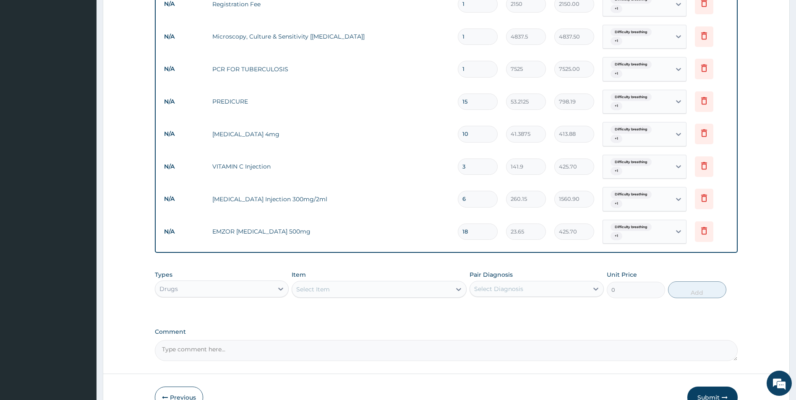
scroll to position [420, 0]
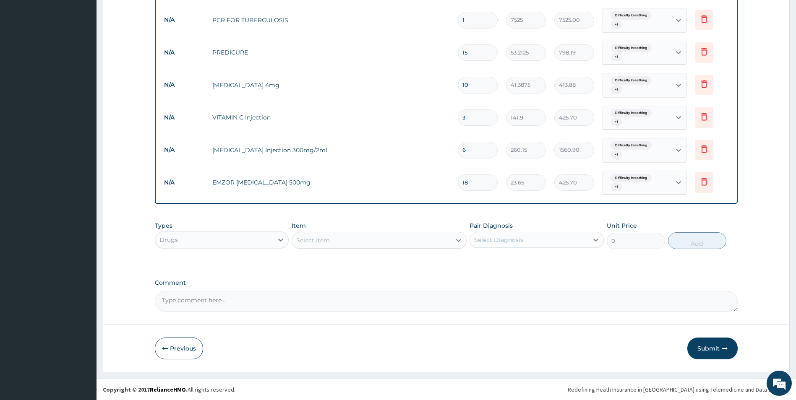
type input "18"
click at [343, 237] on div "Select Item" at bounding box center [371, 240] width 159 height 13
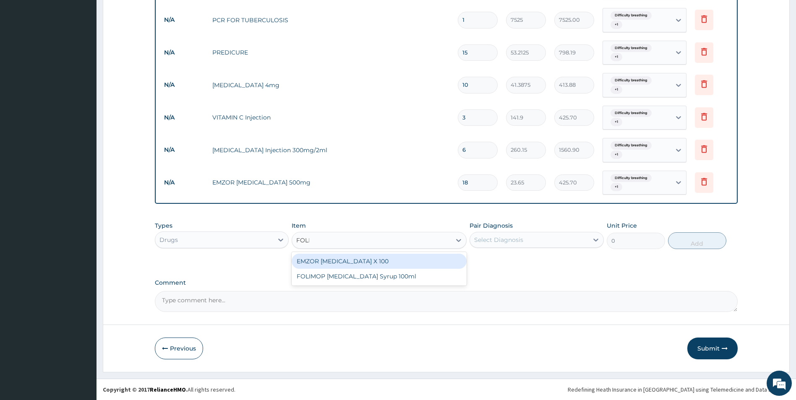
type input "FOLIC"
click at [360, 264] on div "EMZOR [MEDICAL_DATA] X 100" at bounding box center [379, 261] width 175 height 15
type input "23.65"
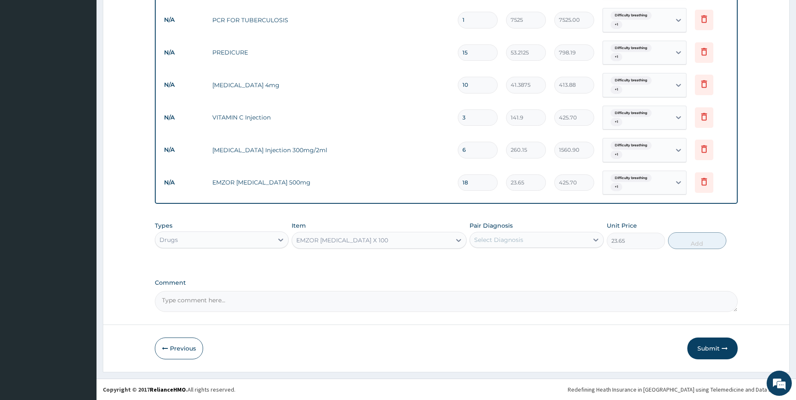
click at [586, 245] on div "Select Diagnosis" at bounding box center [529, 239] width 118 height 13
click at [571, 260] on div "Difficulty breathing" at bounding box center [537, 261] width 134 height 17
checkbox input "true"
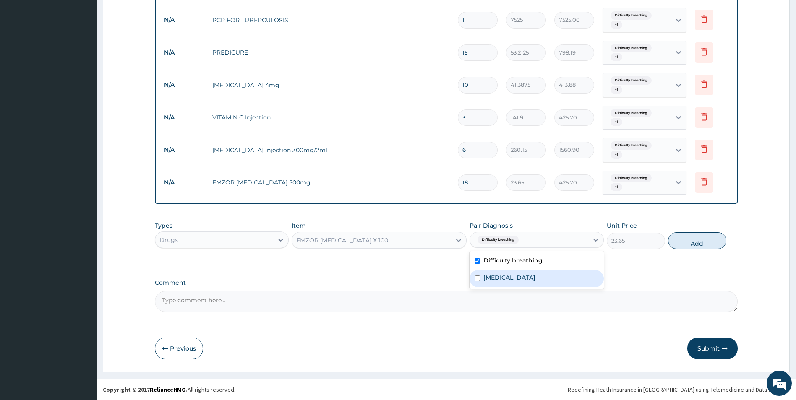
click at [570, 273] on div "Upper respiratory infection" at bounding box center [537, 278] width 134 height 17
checkbox input "true"
click at [709, 244] on button "Add" at bounding box center [697, 240] width 58 height 17
type input "0"
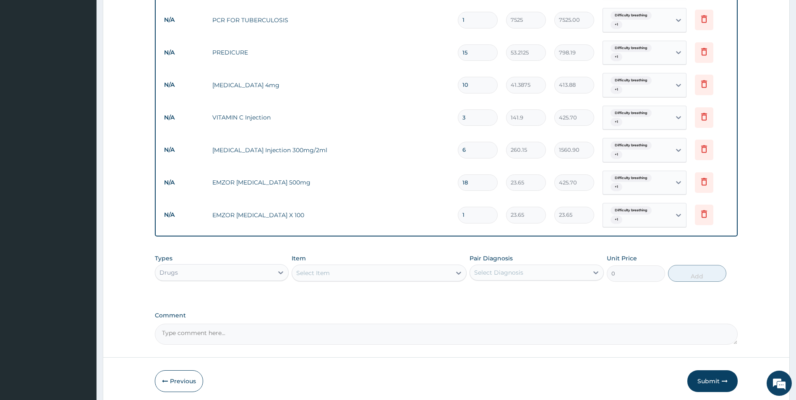
type input "0.00"
type input "1"
type input "23.65"
type input "10"
type input "236.50"
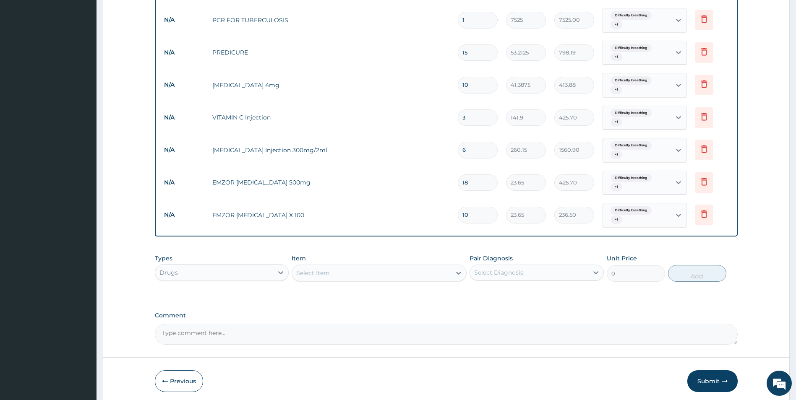
type input "10"
click at [330, 274] on div "Select Item" at bounding box center [371, 272] width 159 height 13
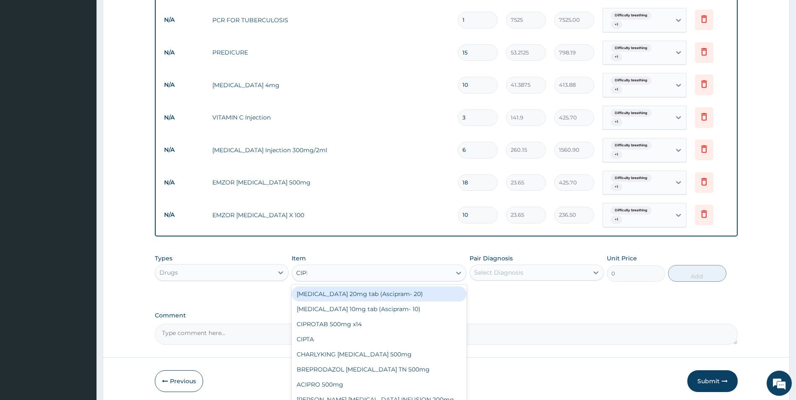
type input "CIPRO"
click at [353, 301] on div "CIPROTAB 500mg x14" at bounding box center [379, 294] width 175 height 15
type input "319.275"
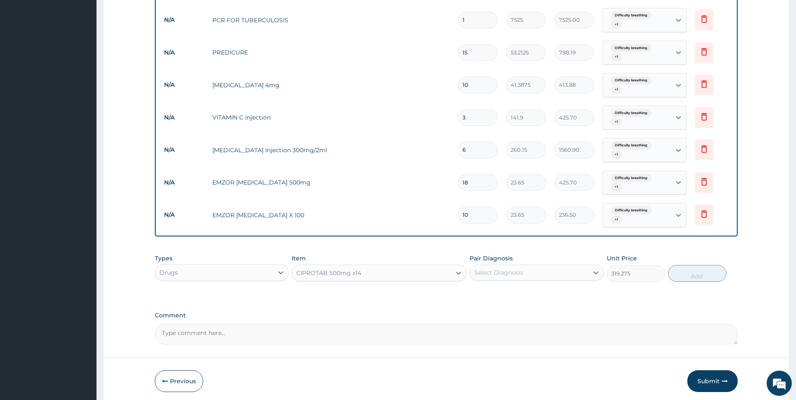
click at [524, 267] on div "Select Diagnosis" at bounding box center [529, 272] width 118 height 13
click at [519, 291] on label "Difficulty breathing" at bounding box center [512, 293] width 59 height 8
checkbox input "true"
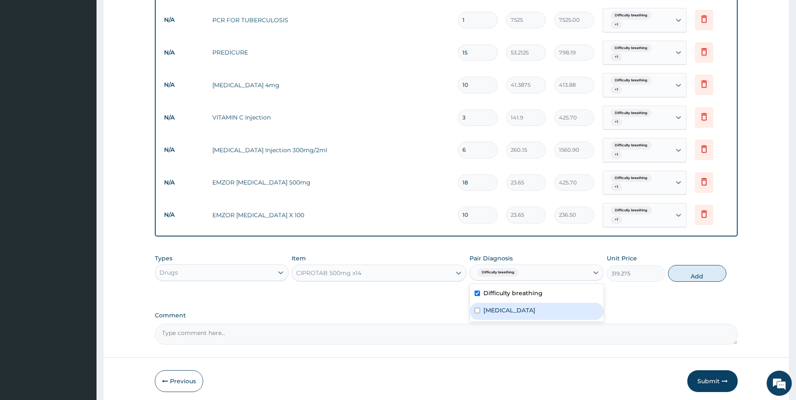
click at [518, 306] on div "Upper respiratory infection" at bounding box center [537, 311] width 134 height 17
checkbox input "true"
click at [695, 276] on button "Add" at bounding box center [697, 273] width 58 height 17
type input "0"
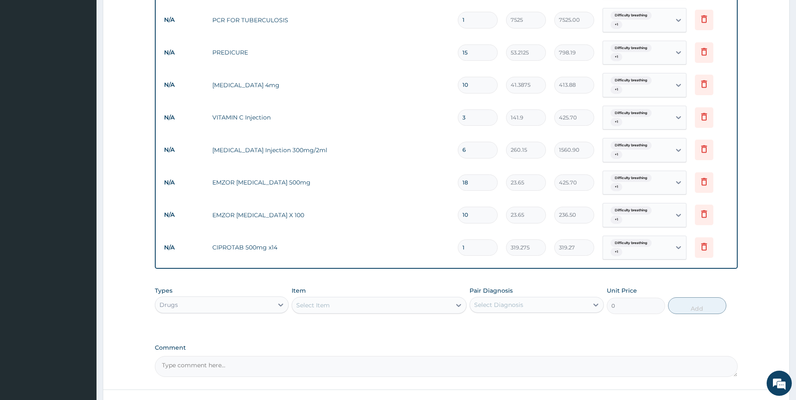
type input "14"
type input "4469.85"
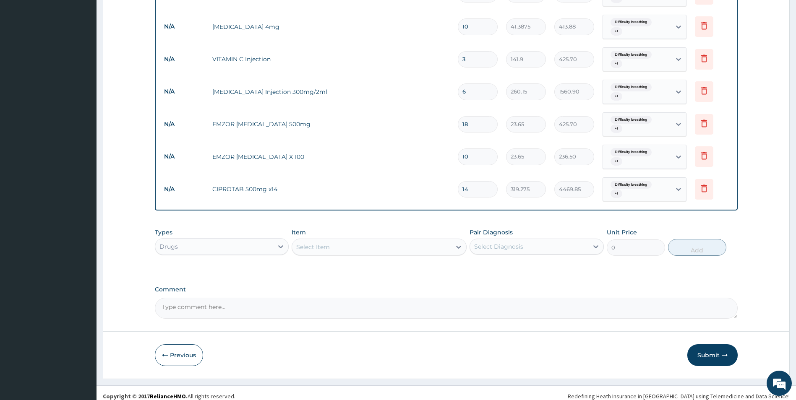
scroll to position [485, 0]
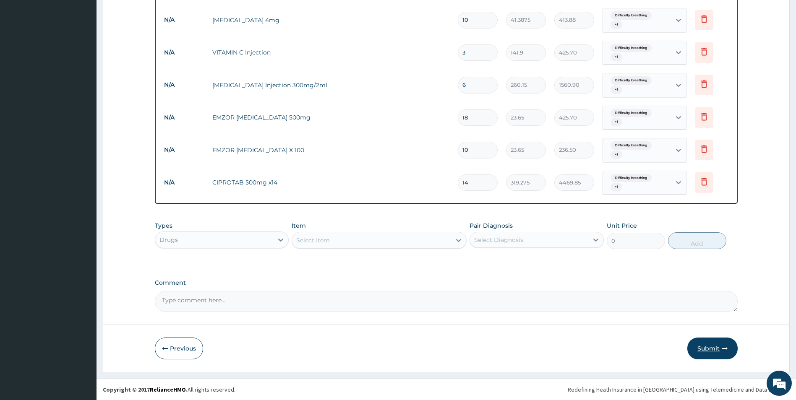
type input "14"
click at [711, 347] on button "Submit" at bounding box center [712, 349] width 50 height 22
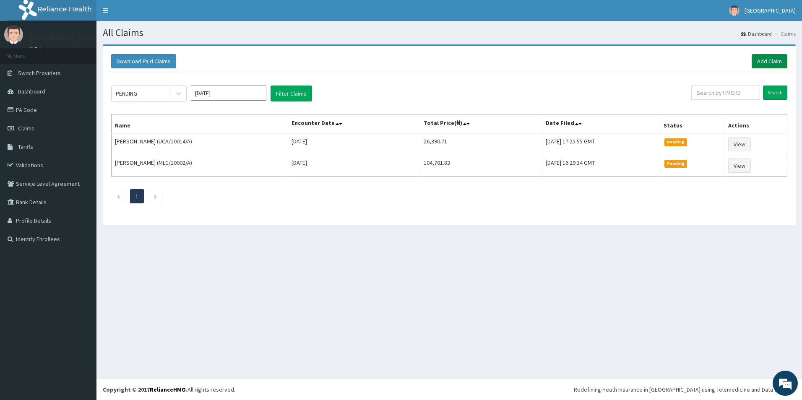
click at [779, 63] on link "Add Claim" at bounding box center [770, 61] width 36 height 14
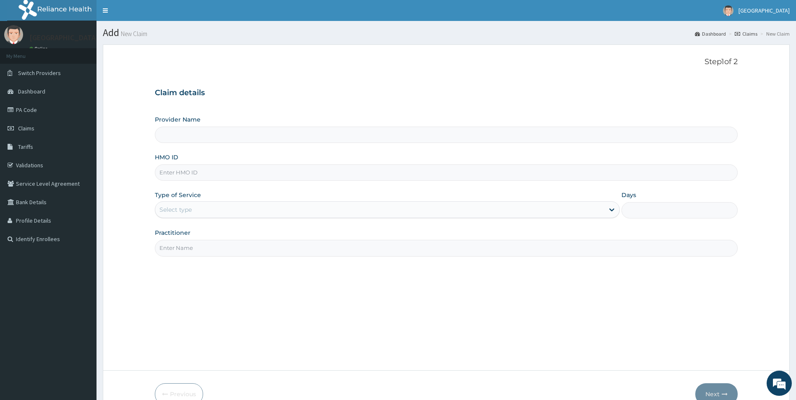
type input "[GEOGRAPHIC_DATA]"
click at [24, 126] on span "Claims" at bounding box center [26, 129] width 16 height 8
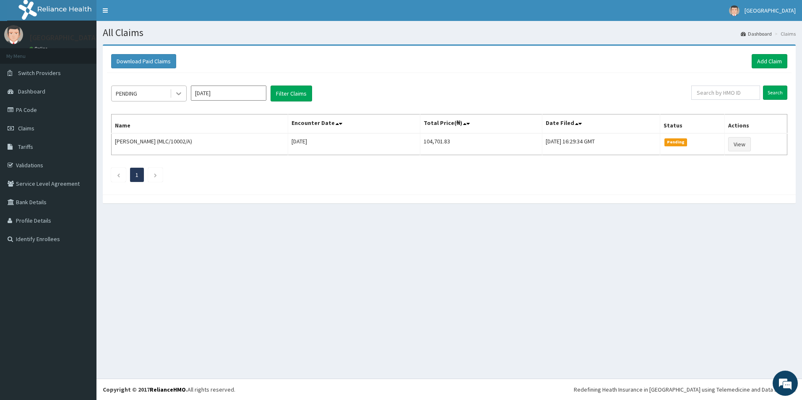
click at [177, 92] on icon at bounding box center [179, 93] width 8 height 8
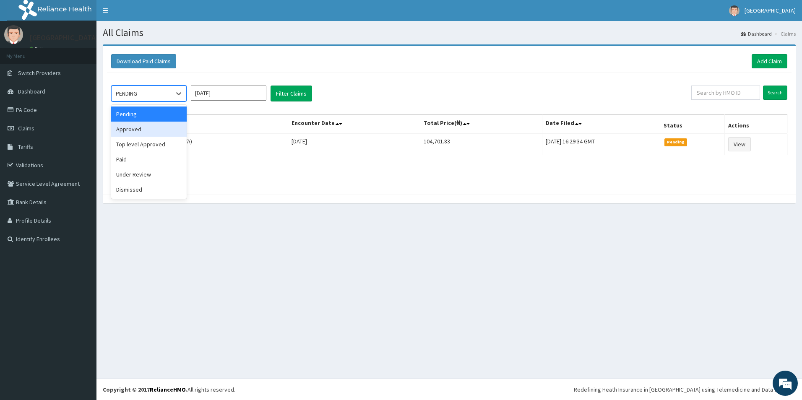
click at [168, 126] on div "Approved" at bounding box center [149, 129] width 76 height 15
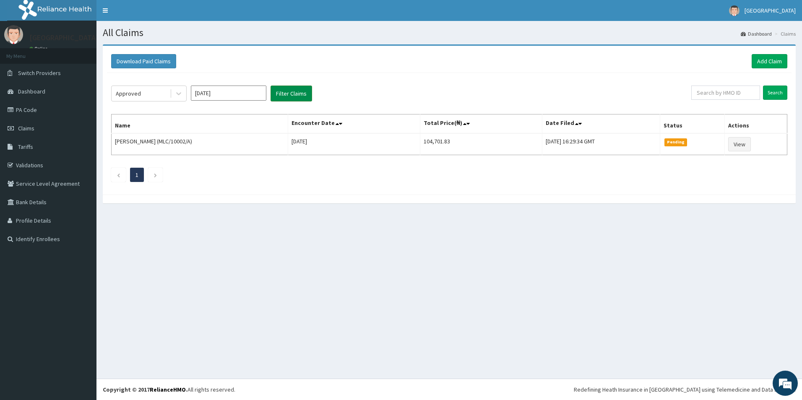
click at [280, 91] on button "Filter Claims" at bounding box center [292, 94] width 42 height 16
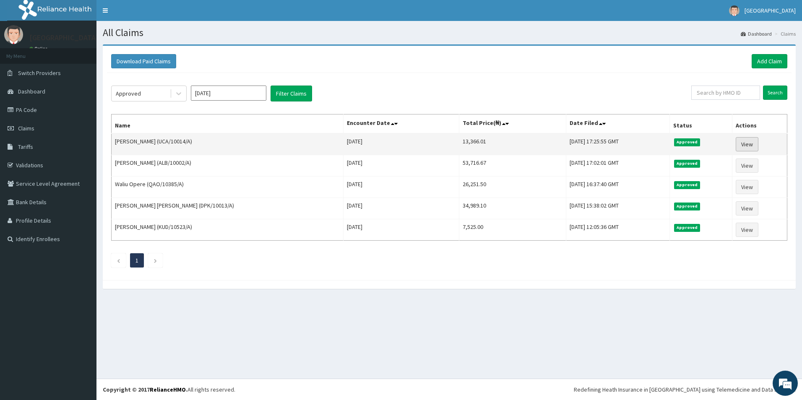
click at [745, 146] on link "View" at bounding box center [747, 144] width 23 height 14
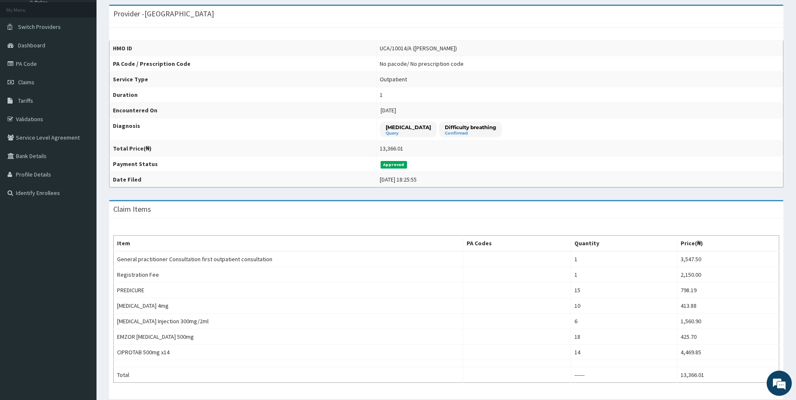
scroll to position [26, 0]
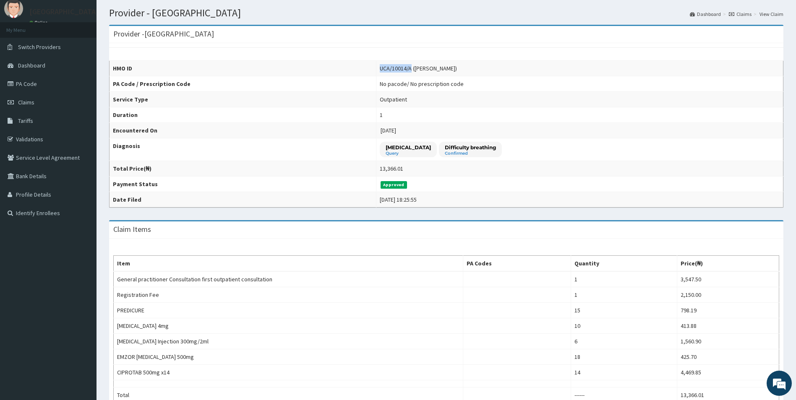
drag, startPoint x: 339, startPoint y: 67, endPoint x: 371, endPoint y: 66, distance: 31.9
click at [380, 66] on div "UCA/10014/A (ABIBU YISA)" at bounding box center [418, 68] width 77 height 8
copy div "UCA/10014/A"
drag, startPoint x: 345, startPoint y: 147, endPoint x: 417, endPoint y: 145, distance: 71.4
click at [417, 145] on div "Upper respiratory infection Query" at bounding box center [408, 150] width 57 height 16
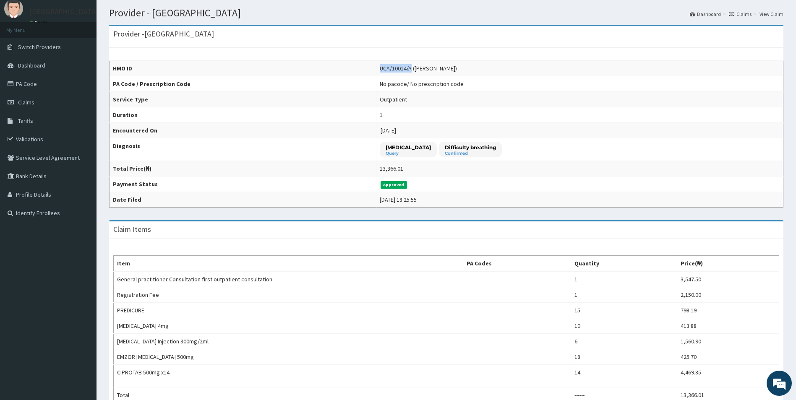
copy p "Upper respiratory infection"
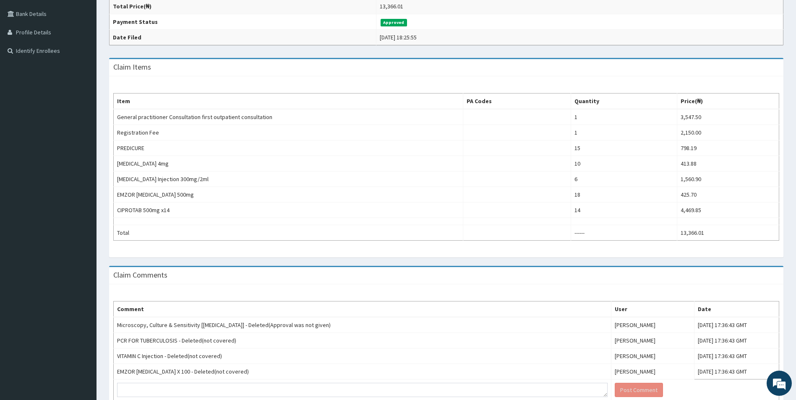
scroll to position [236, 0]
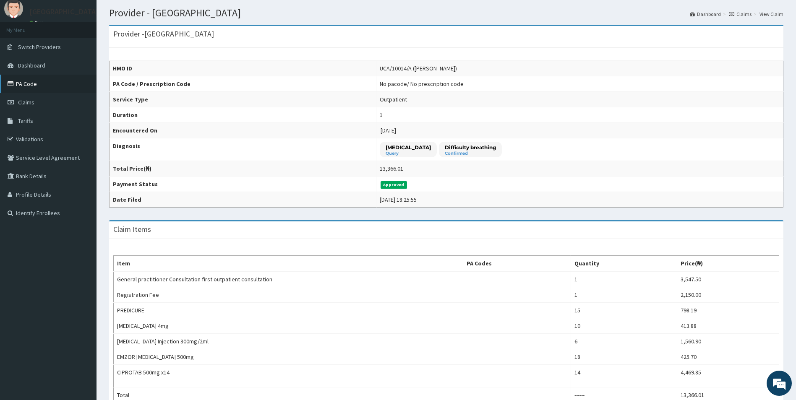
click at [32, 84] on link "PA Code" at bounding box center [48, 84] width 97 height 18
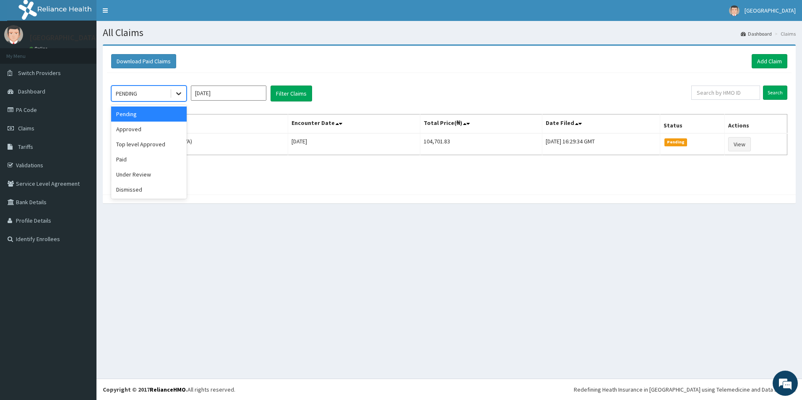
click at [179, 93] on icon at bounding box center [179, 93] width 8 height 8
click at [162, 129] on div "Approved" at bounding box center [149, 129] width 76 height 15
click at [279, 91] on button "Filter Claims" at bounding box center [292, 94] width 42 height 16
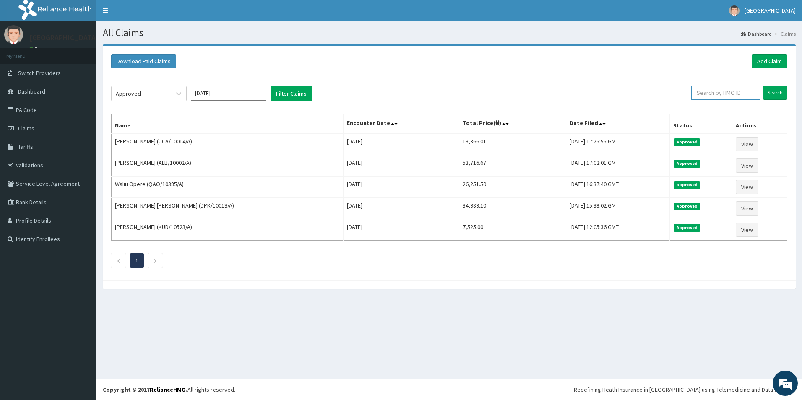
click at [740, 93] on input "text" at bounding box center [726, 93] width 69 height 14
click at [717, 92] on input "VLA/10387/A" at bounding box center [712, 93] width 64 height 14
type input "VLA/10387/A"
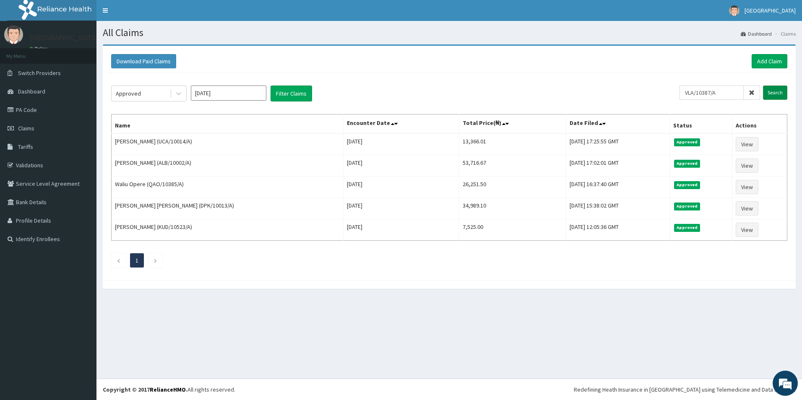
click at [783, 94] on input "Search" at bounding box center [775, 93] width 24 height 14
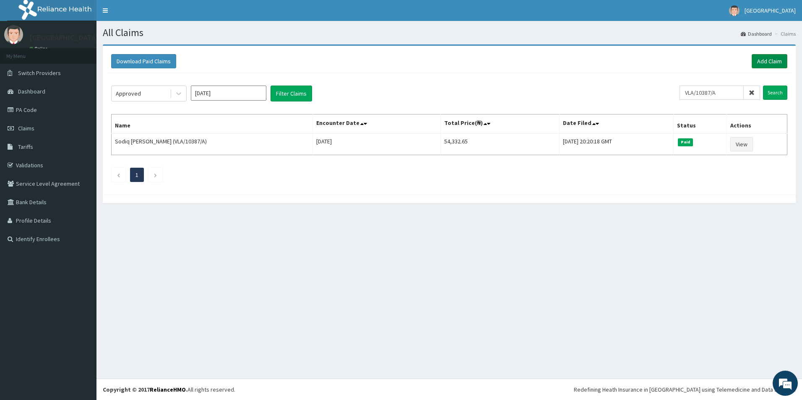
click at [762, 62] on link "Add Claim" at bounding box center [770, 61] width 36 height 14
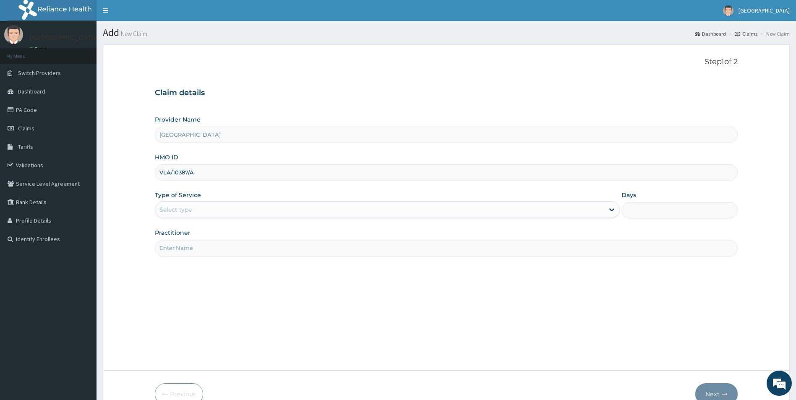
type input "VLA/10387/A"
click at [206, 209] on div "Select type" at bounding box center [379, 209] width 449 height 13
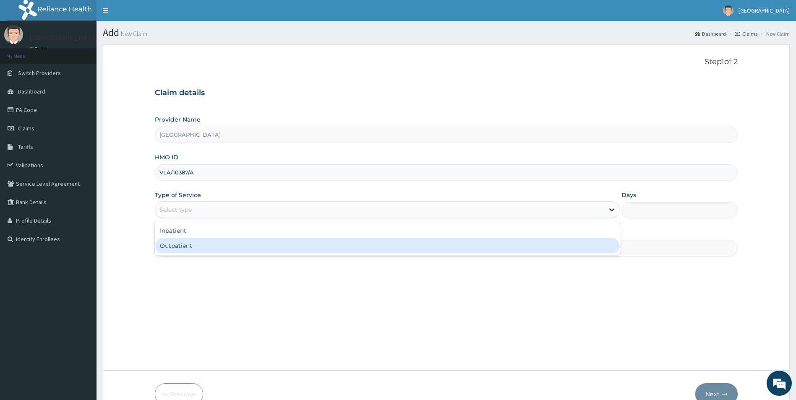
click at [198, 242] on div "Outpatient" at bounding box center [387, 245] width 465 height 15
type input "1"
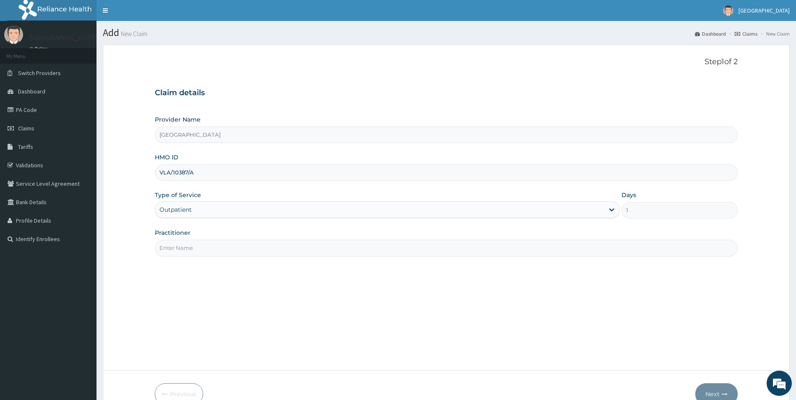
click at [196, 249] on input "Practitioner" at bounding box center [446, 248] width 583 height 16
type input "[PERSON_NAME] [PERSON_NAME]"
click at [710, 390] on button "Next" at bounding box center [716, 395] width 42 height 22
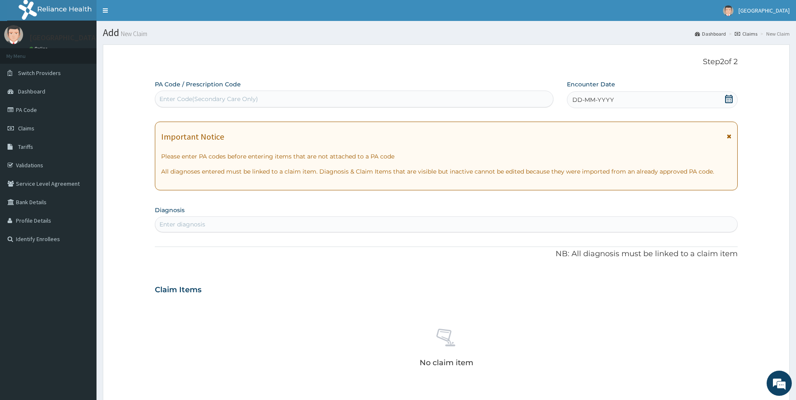
click at [631, 96] on div "DD-MM-YYYY" at bounding box center [652, 99] width 171 height 17
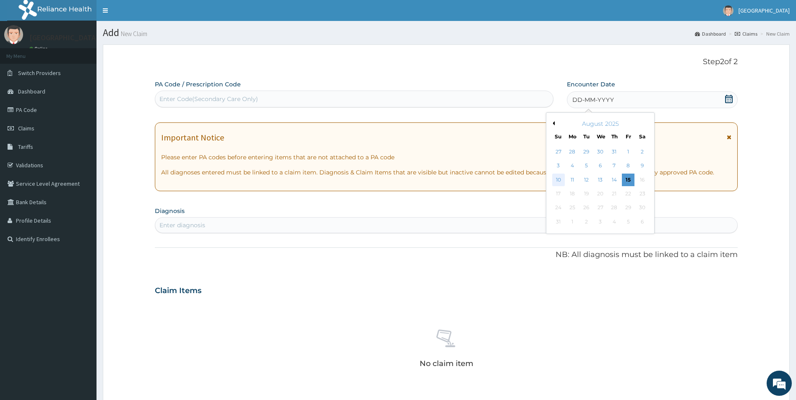
click at [556, 180] on div "10" at bounding box center [558, 180] width 13 height 13
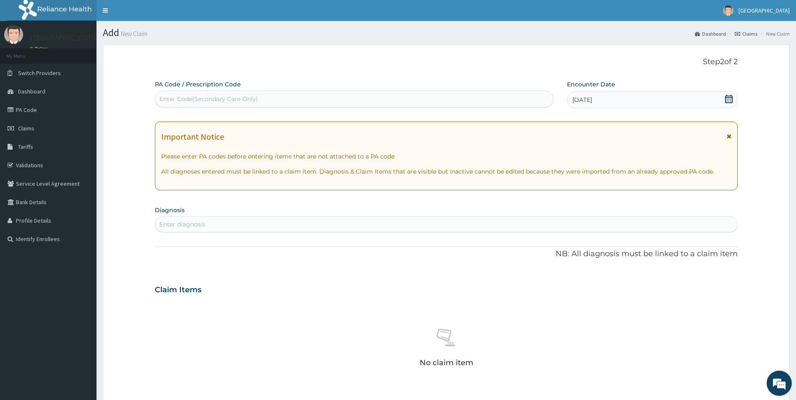
click at [309, 223] on div "Enter diagnosis" at bounding box center [446, 224] width 582 height 13
type input "[MEDICAL_DATA]"
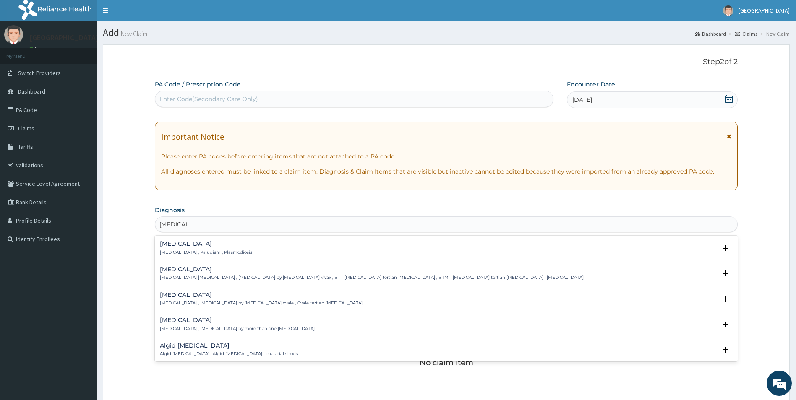
click at [176, 244] on h4 "[MEDICAL_DATA]" at bounding box center [206, 244] width 92 height 6
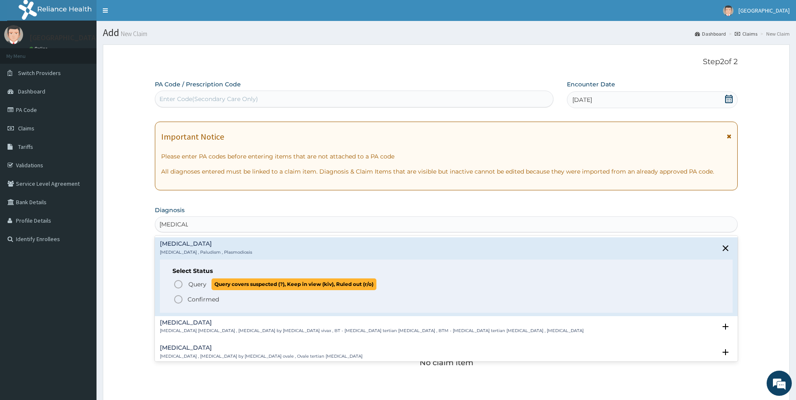
click at [177, 287] on icon "status option query" at bounding box center [178, 284] width 10 height 10
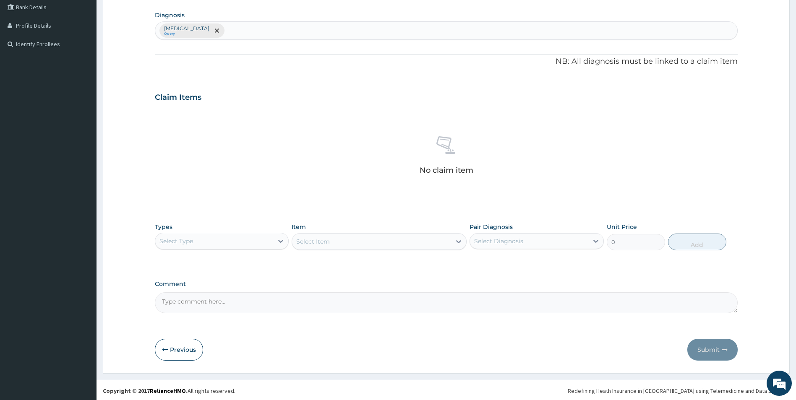
scroll to position [196, 0]
click at [245, 241] on div "Select Type" at bounding box center [214, 239] width 118 height 13
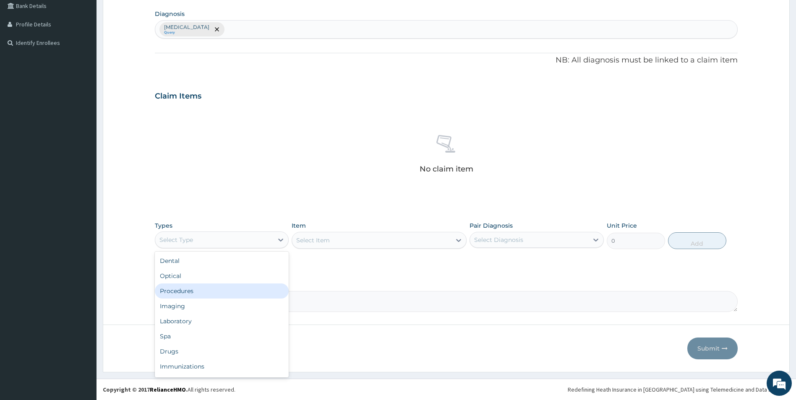
click at [242, 290] on div "Procedures" at bounding box center [222, 291] width 134 height 15
click at [333, 244] on div "Select Item" at bounding box center [379, 240] width 175 height 17
click at [339, 241] on div "Select Item" at bounding box center [371, 240] width 159 height 13
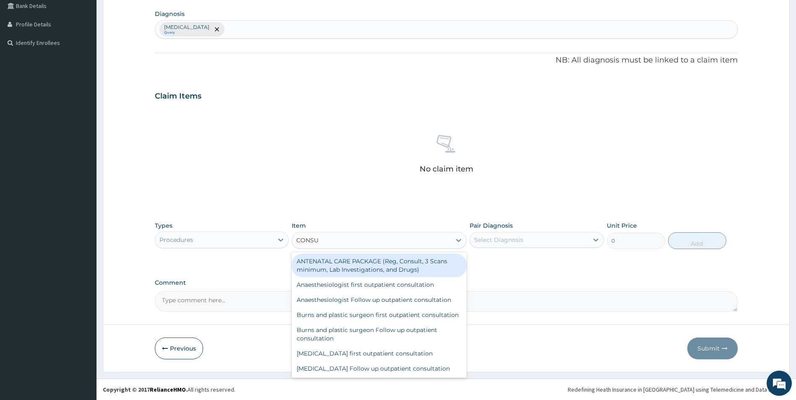
type input "CONSUL"
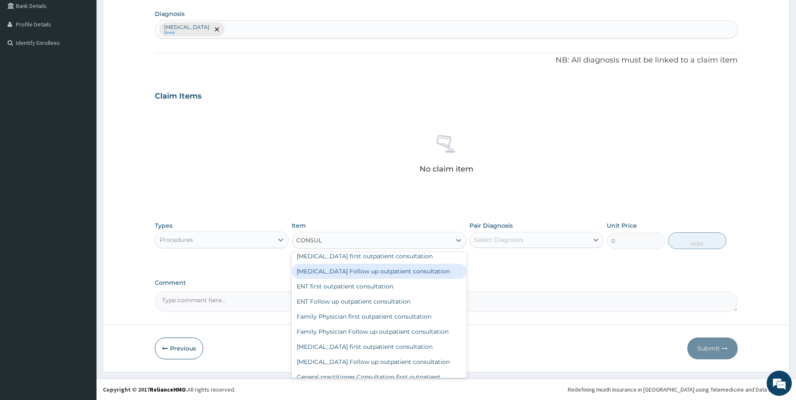
scroll to position [252, 0]
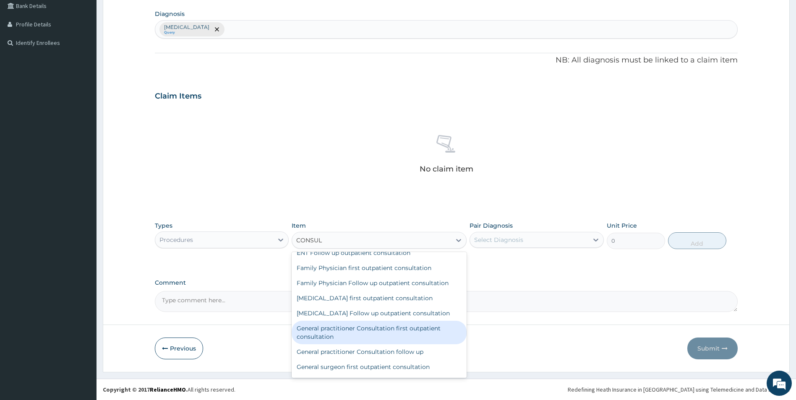
click at [354, 338] on div "General practitioner Consultation first outpatient consultation" at bounding box center [379, 332] width 175 height 23
type input "3547.5"
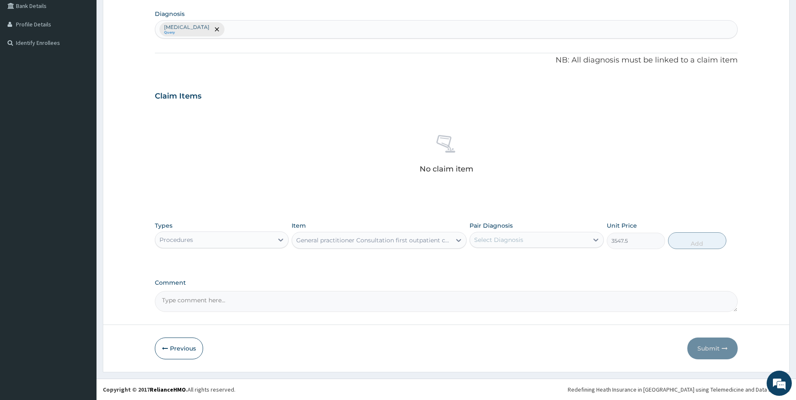
click at [512, 239] on div "Select Diagnosis" at bounding box center [498, 240] width 49 height 8
click at [508, 259] on div "[MEDICAL_DATA]" at bounding box center [537, 261] width 134 height 17
checkbox input "true"
click at [703, 241] on button "Add" at bounding box center [697, 240] width 58 height 17
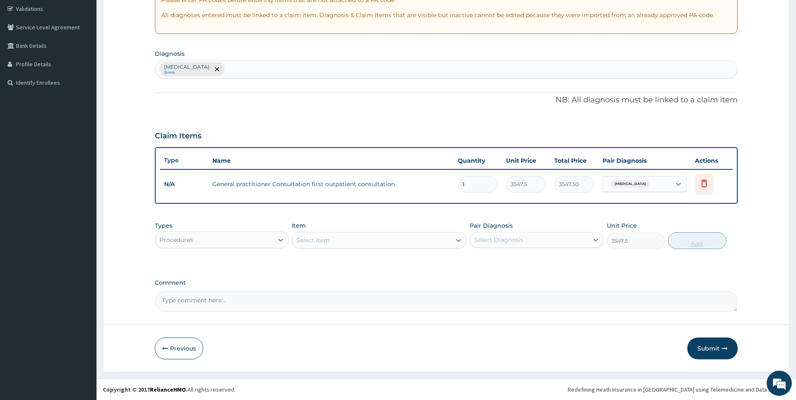
type input "0"
click at [360, 245] on div "Select Item" at bounding box center [371, 240] width 159 height 13
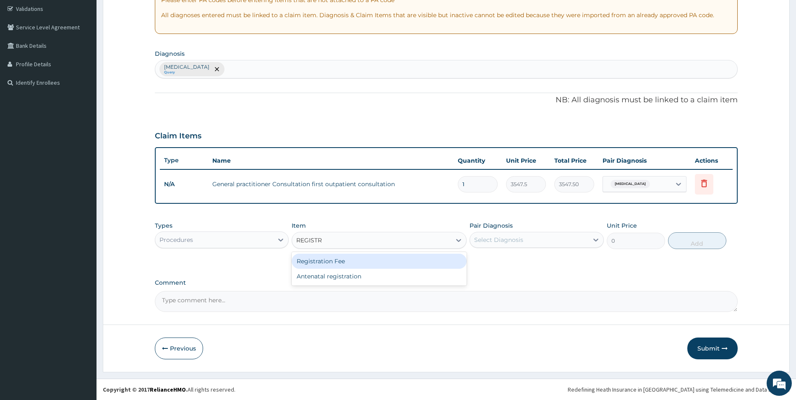
type input "REGISTRA"
click at [352, 258] on div "Registration Fee" at bounding box center [379, 261] width 175 height 15
type input "2150"
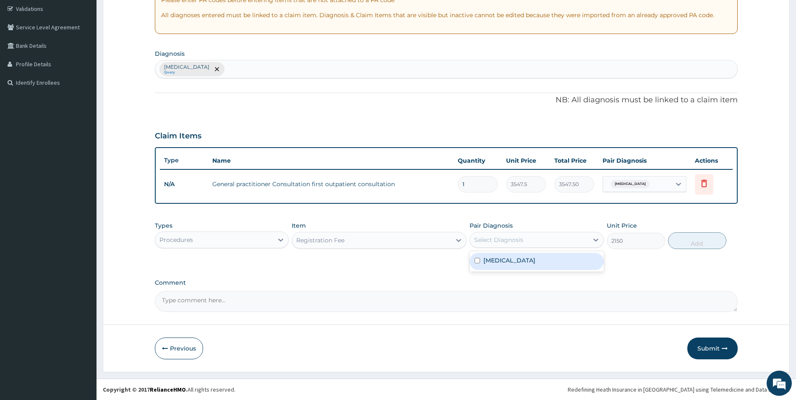
click at [491, 238] on div "Select Diagnosis" at bounding box center [498, 240] width 49 height 8
click at [499, 261] on label "[MEDICAL_DATA]" at bounding box center [509, 260] width 52 height 8
checkbox input "true"
click at [705, 245] on button "Add" at bounding box center [697, 240] width 58 height 17
type input "0"
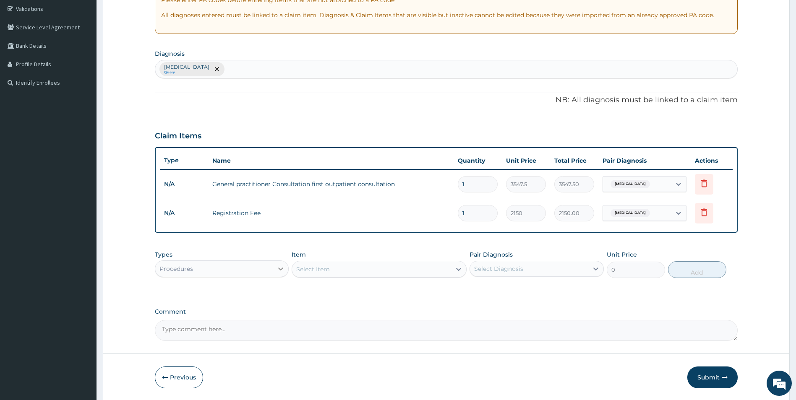
click at [279, 269] on icon at bounding box center [281, 269] width 8 height 8
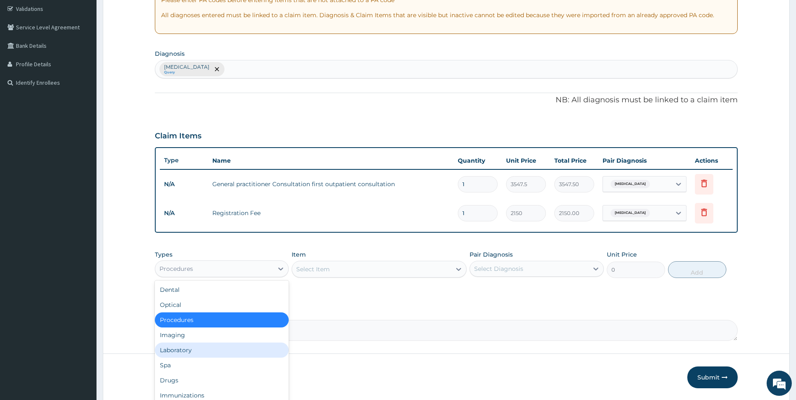
click at [224, 348] on div "Laboratory" at bounding box center [222, 350] width 134 height 15
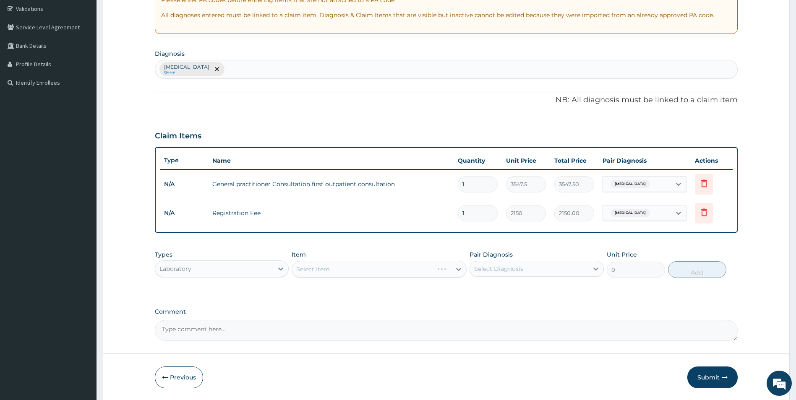
click at [365, 270] on div "Select Item" at bounding box center [379, 269] width 175 height 17
click at [382, 276] on div "Select Item" at bounding box center [379, 269] width 175 height 17
click at [387, 269] on div "Select Item" at bounding box center [379, 269] width 175 height 17
click at [355, 271] on div "Select Item" at bounding box center [379, 269] width 175 height 17
click at [343, 269] on div "Select Item" at bounding box center [371, 269] width 159 height 13
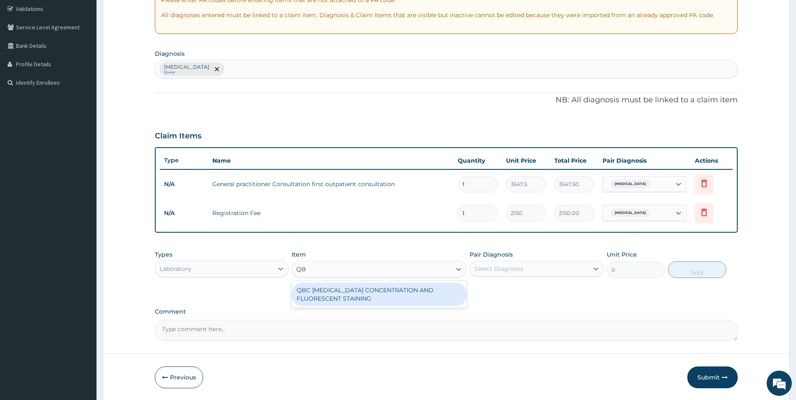
type input "QBC"
click at [341, 289] on div "QBC [MEDICAL_DATA] CONCENTRATION AND FLUORESCENT STAINING" at bounding box center [379, 294] width 175 height 23
type input "1612.5"
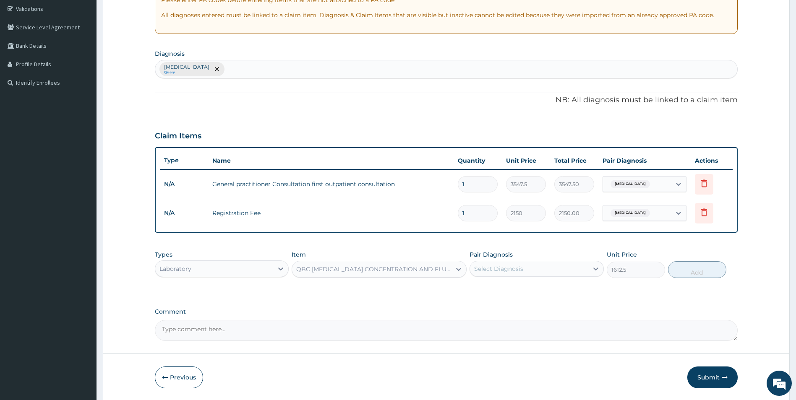
click at [506, 270] on div "Select Diagnosis" at bounding box center [498, 269] width 49 height 8
click at [505, 292] on label "[MEDICAL_DATA]" at bounding box center [509, 289] width 52 height 8
checkbox input "true"
click at [692, 272] on button "Add" at bounding box center [697, 269] width 58 height 17
type input "0"
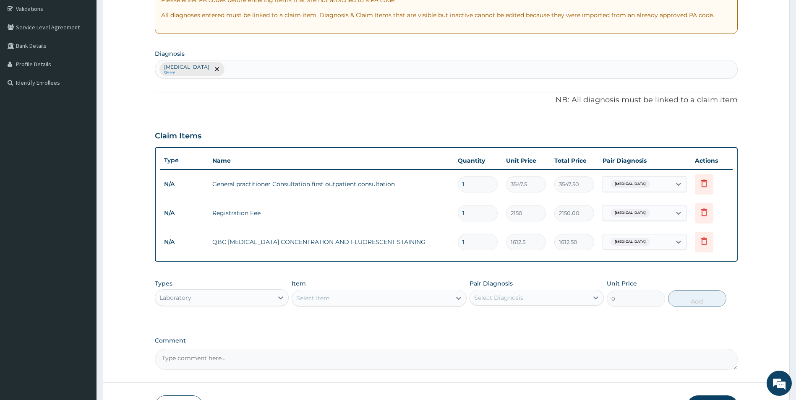
click at [348, 298] on div "Select Item" at bounding box center [371, 298] width 159 height 13
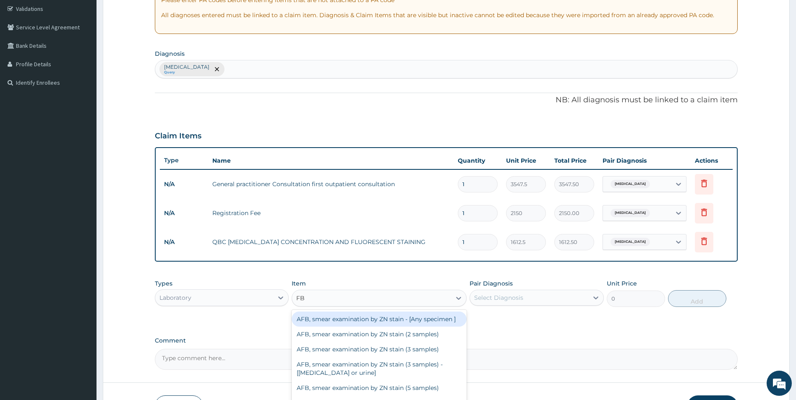
type input "FBC"
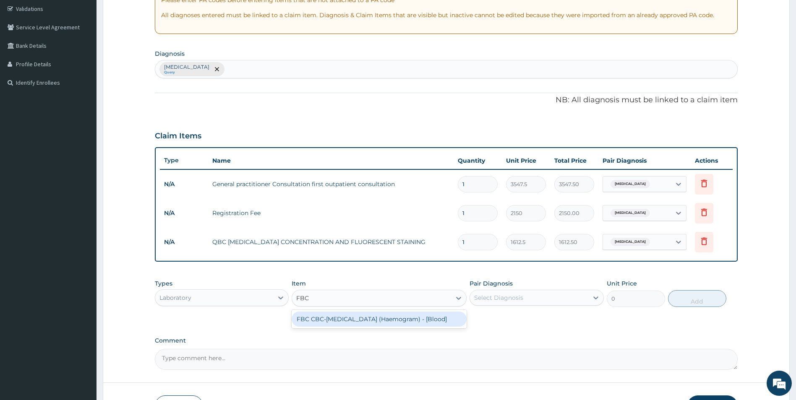
click at [351, 324] on div "FBC CBC-[MEDICAL_DATA] (Haemogram) - [Blood]" at bounding box center [379, 319] width 175 height 15
type input "4300"
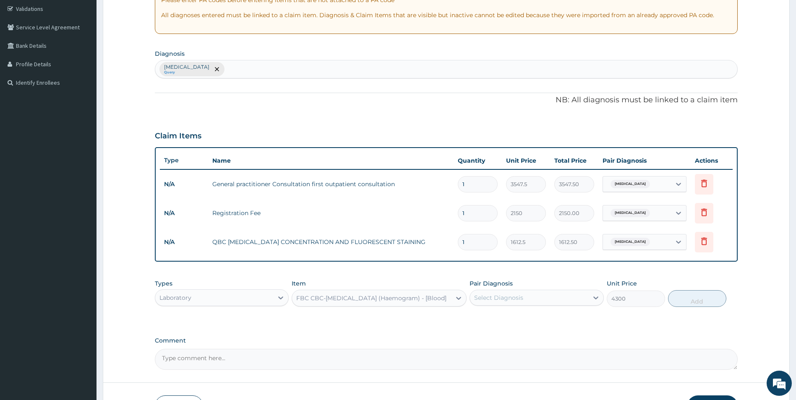
click at [548, 301] on div "Select Diagnosis" at bounding box center [529, 297] width 118 height 13
click at [565, 321] on div "[MEDICAL_DATA]" at bounding box center [537, 319] width 134 height 17
checkbox input "true"
click at [695, 301] on button "Add" at bounding box center [697, 298] width 58 height 17
type input "0"
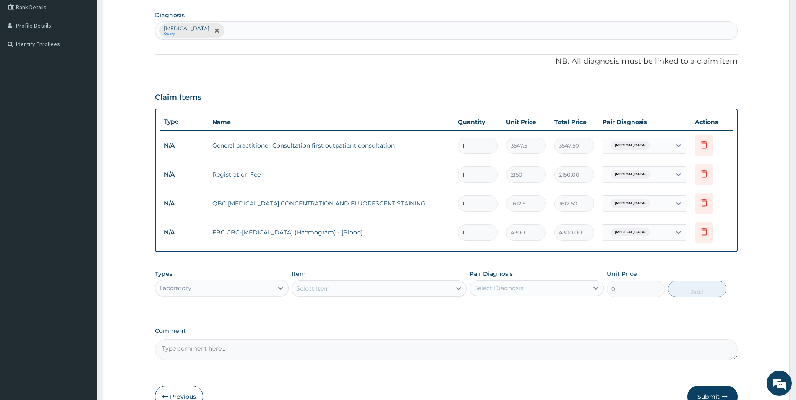
scroll to position [243, 0]
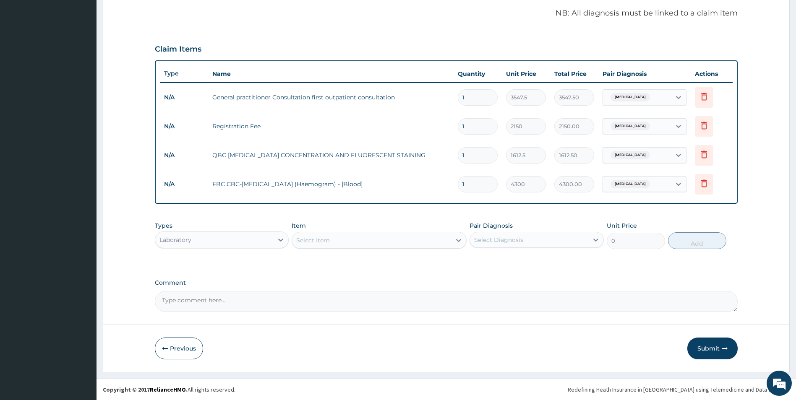
click at [273, 245] on div "Laboratory" at bounding box center [214, 239] width 118 height 13
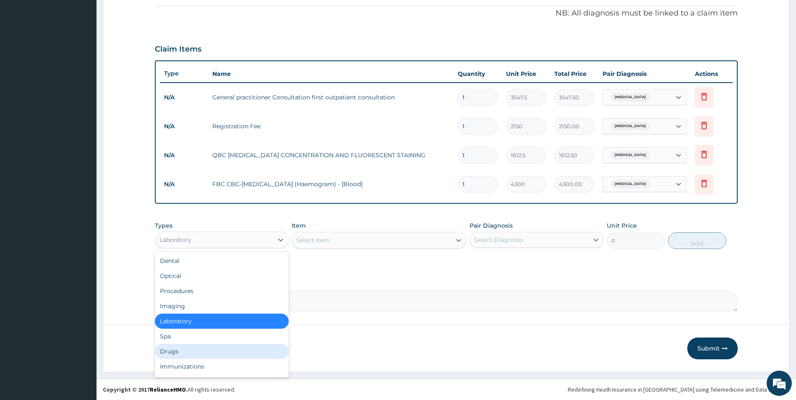
click at [217, 351] on div "Drugs" at bounding box center [222, 351] width 134 height 15
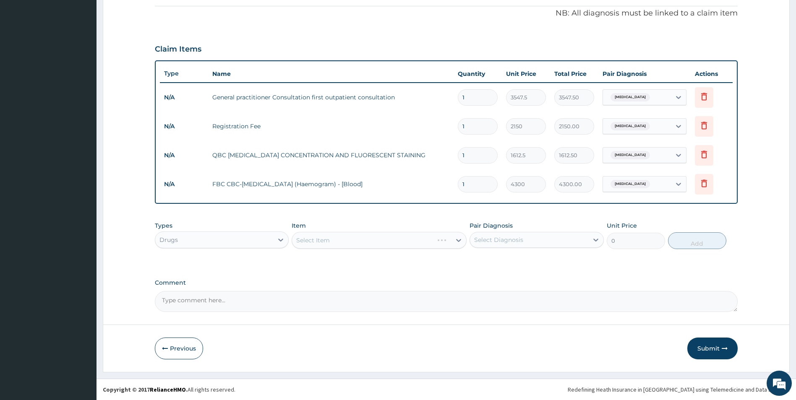
click at [360, 242] on div "Select Item" at bounding box center [379, 240] width 175 height 17
click at [360, 239] on div "Select Item" at bounding box center [371, 240] width 159 height 13
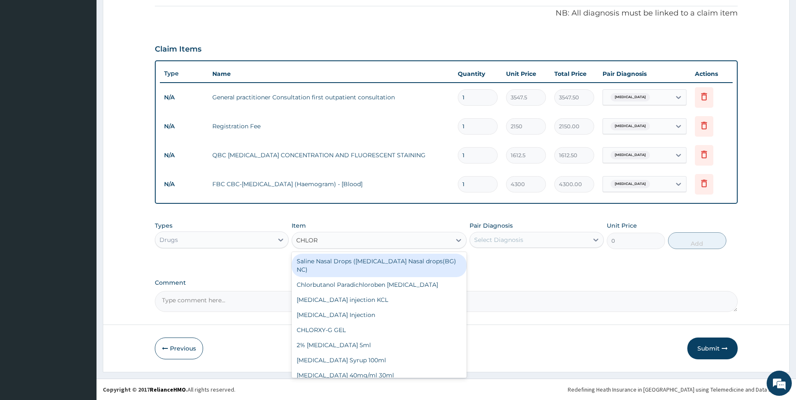
type input "CHLORO"
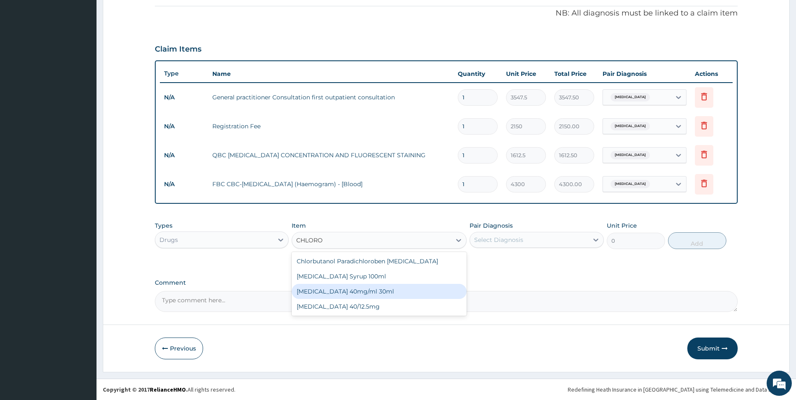
click at [352, 290] on div "[MEDICAL_DATA] 40mg/ml 30ml" at bounding box center [379, 291] width 175 height 15
type input "1419"
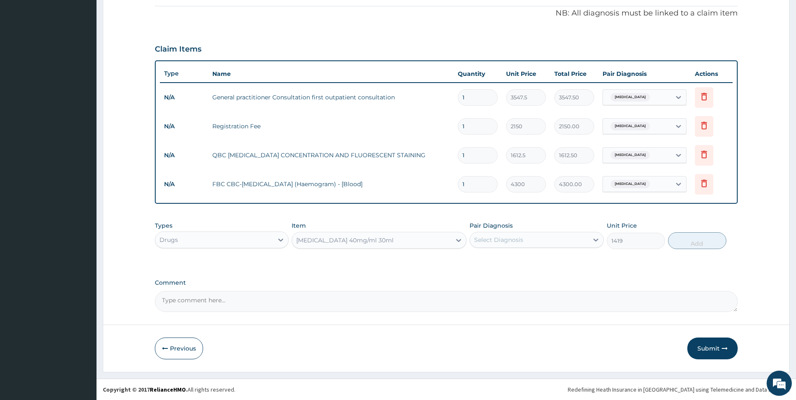
click at [527, 243] on div "Select Diagnosis" at bounding box center [529, 239] width 118 height 13
click at [524, 260] on div "[MEDICAL_DATA]" at bounding box center [537, 261] width 134 height 17
checkbox input "true"
click at [692, 245] on button "Add" at bounding box center [697, 240] width 58 height 17
type input "0"
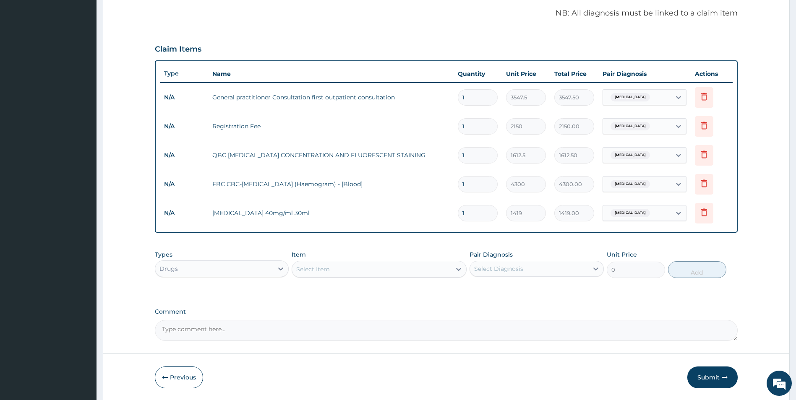
type input "0.00"
type input "6"
type input "8514.00"
type input "6"
click at [396, 271] on div "Select Item" at bounding box center [371, 269] width 159 height 13
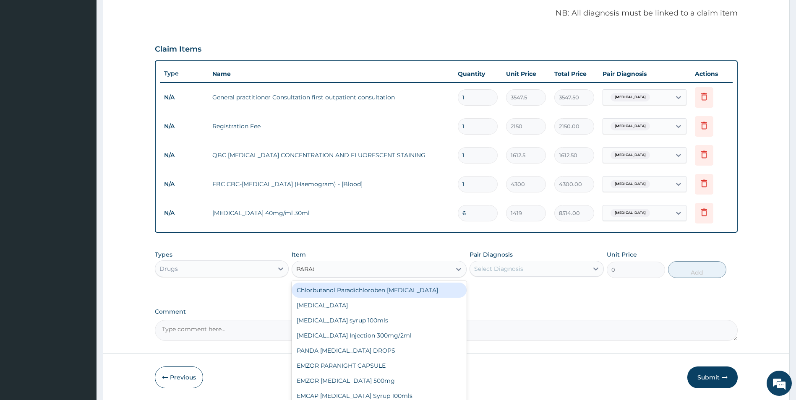
type input "PARACE"
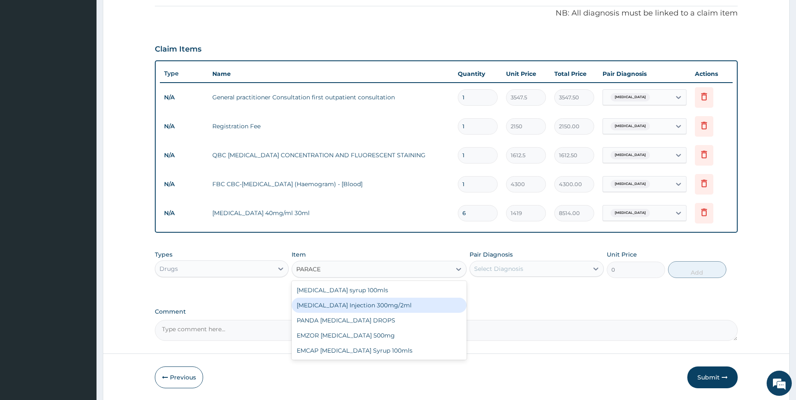
click at [384, 306] on div "[MEDICAL_DATA] Injection 300mg/2ml" at bounding box center [379, 305] width 175 height 15
type input "260.15"
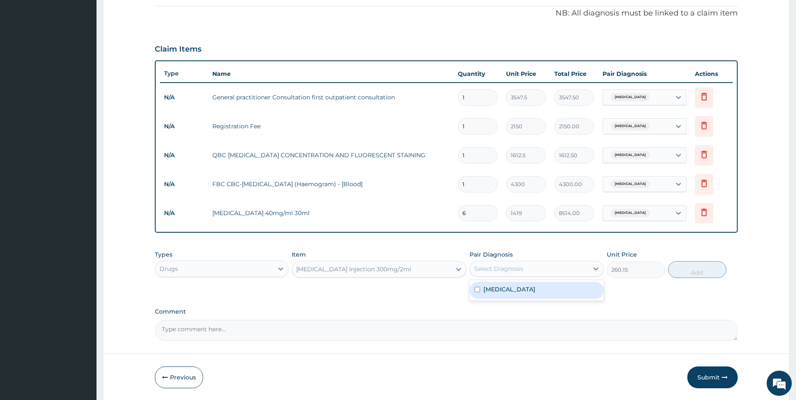
click at [581, 267] on div "Select Diagnosis" at bounding box center [529, 268] width 118 height 13
click at [545, 296] on div "[MEDICAL_DATA]" at bounding box center [537, 290] width 134 height 17
checkbox input "true"
click at [707, 274] on button "Add" at bounding box center [697, 269] width 58 height 17
type input "0"
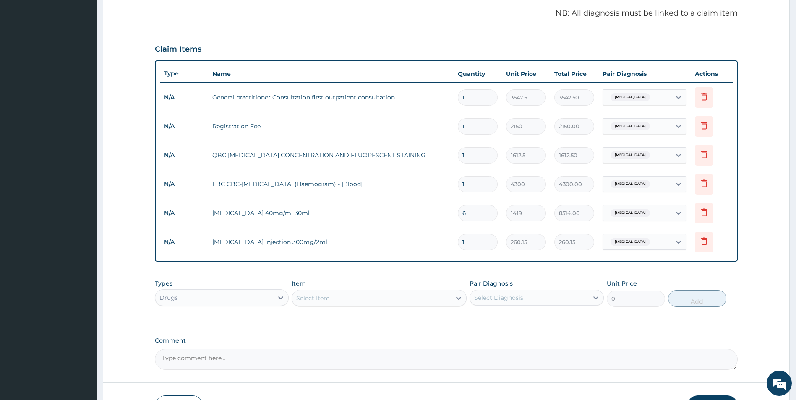
type input "0.00"
type input "6"
type input "1560.90"
type input "6"
click at [402, 302] on div "Select Item" at bounding box center [371, 298] width 159 height 13
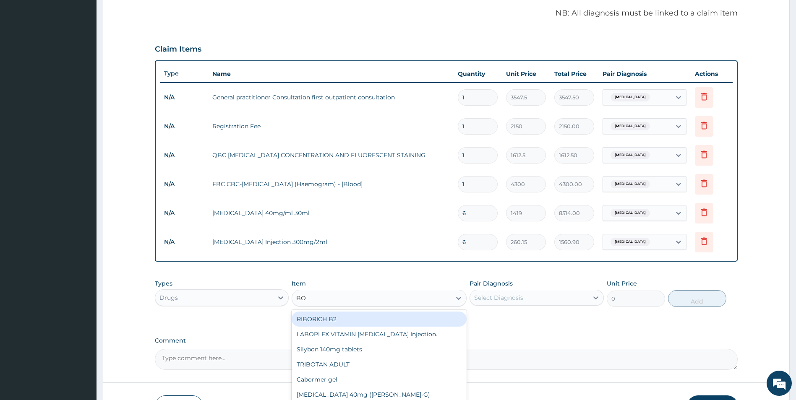
type input "B"
type input "COMPLEX"
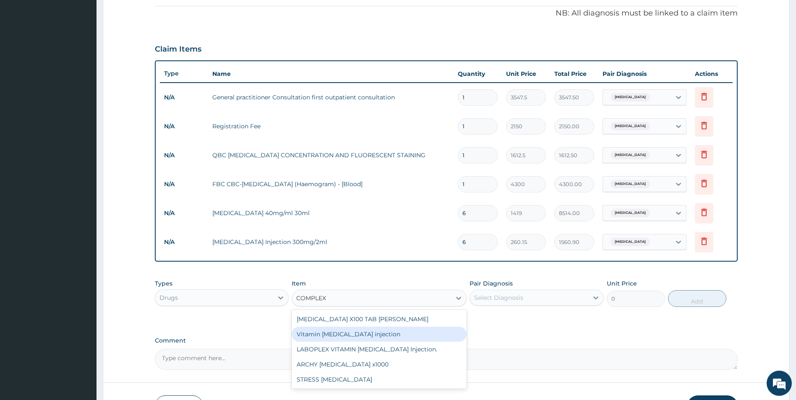
click at [349, 336] on div "Vitamin [MEDICAL_DATA] injection" at bounding box center [379, 334] width 175 height 15
type input "354.75"
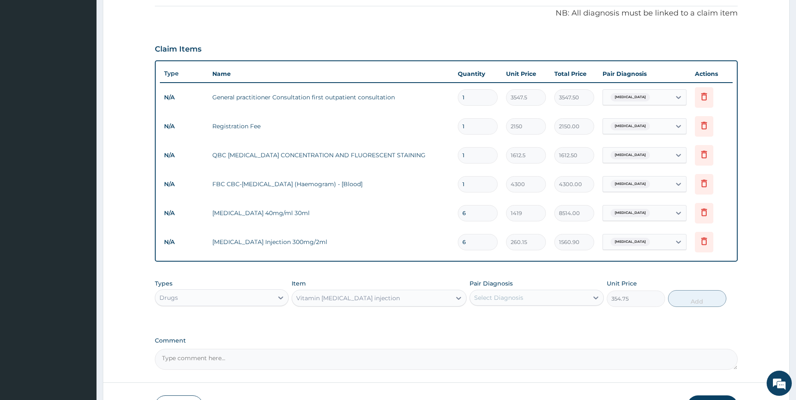
click at [550, 295] on div "Select Diagnosis" at bounding box center [529, 297] width 118 height 13
click at [540, 313] on div "[MEDICAL_DATA]" at bounding box center [537, 319] width 134 height 17
checkbox input "true"
click at [699, 303] on button "Add" at bounding box center [697, 298] width 58 height 17
type input "0"
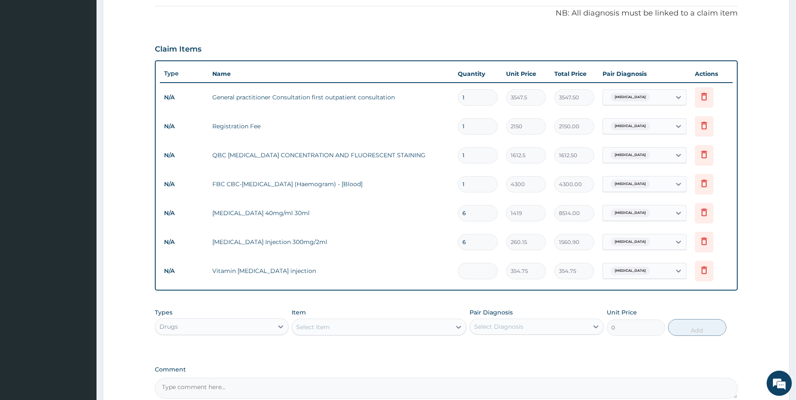
type input "0.00"
type input "3"
type input "1064.25"
type input "3"
click at [373, 331] on div "Select Item" at bounding box center [371, 327] width 159 height 13
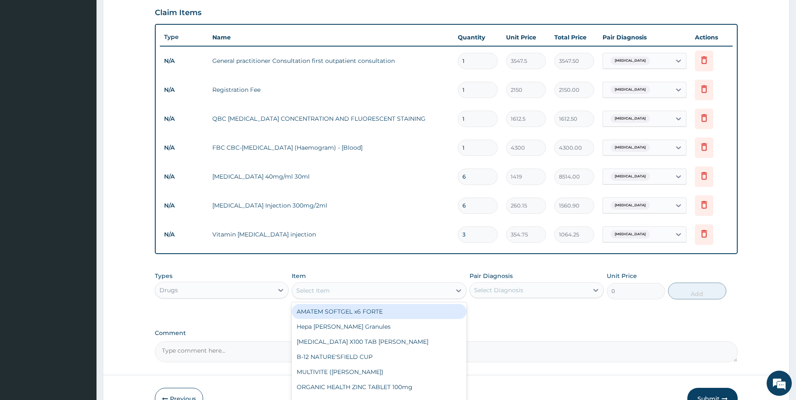
scroll to position [330, 0]
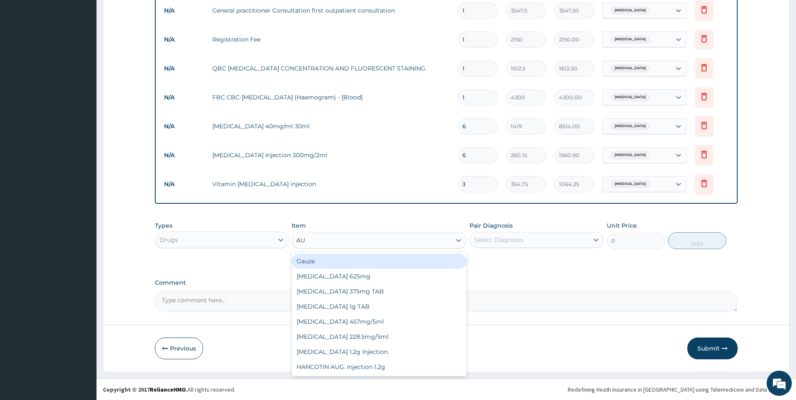
type input "AUG"
click at [366, 263] on div "[MEDICAL_DATA] 625mg" at bounding box center [379, 261] width 175 height 15
type input "886.875"
type input "AQUA"
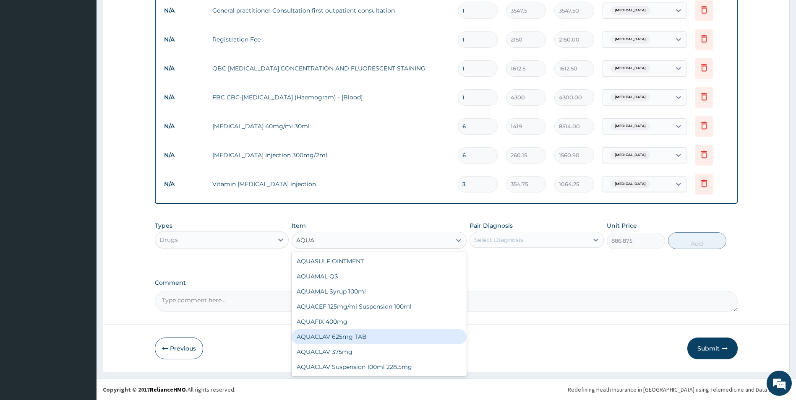
click at [347, 339] on div "AQUACLAV 625mg TAB" at bounding box center [379, 336] width 175 height 15
type input "242.4125"
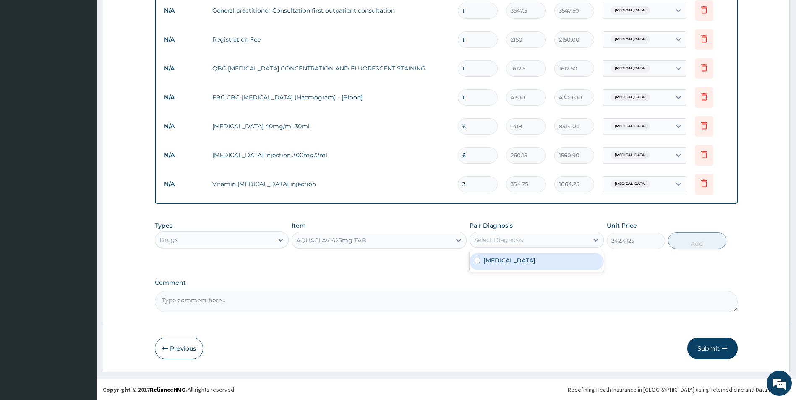
click at [505, 244] on div "Select Diagnosis" at bounding box center [498, 240] width 49 height 8
click at [504, 261] on label "[MEDICAL_DATA]" at bounding box center [509, 260] width 52 height 8
checkbox input "true"
click at [698, 243] on button "Add" at bounding box center [697, 240] width 58 height 17
type input "0"
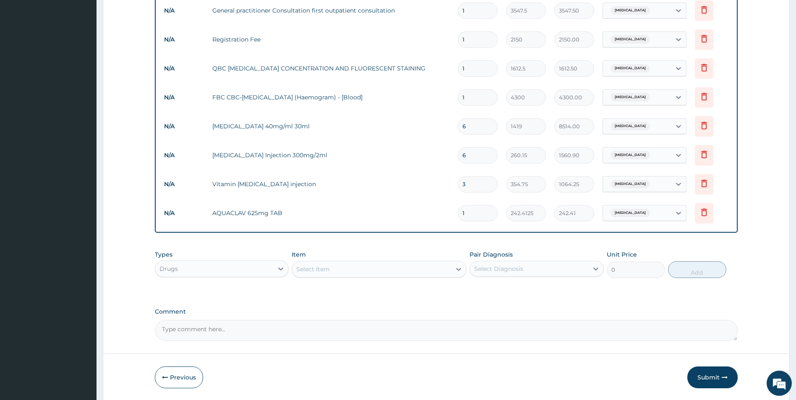
type input "0.00"
type input "1"
type input "242.41"
type input "10"
type input "2424.13"
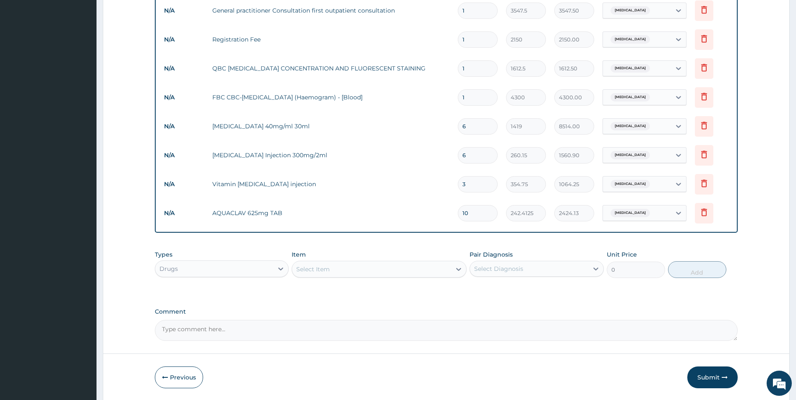
type input "10"
click at [338, 271] on div "Select Item" at bounding box center [371, 269] width 159 height 13
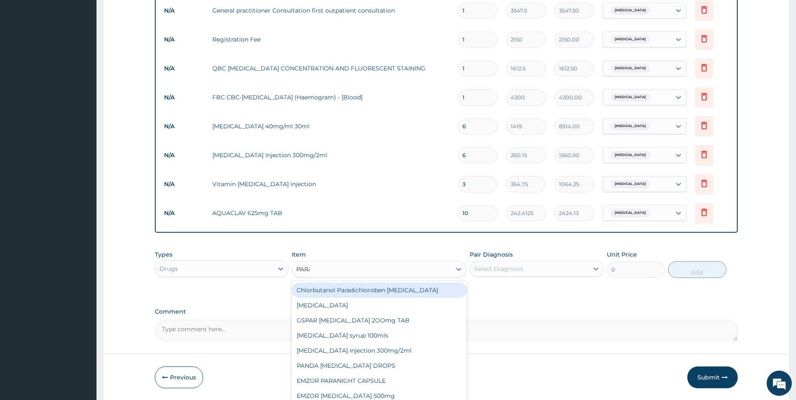
type input "PARAC"
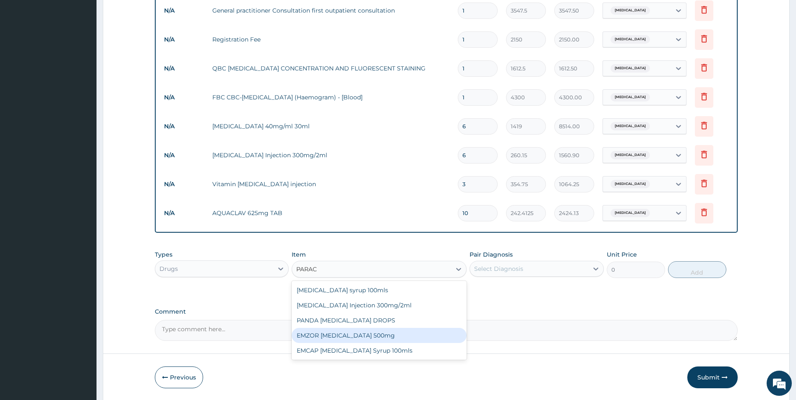
click at [367, 331] on div "EMZOR [MEDICAL_DATA] 500mg" at bounding box center [379, 335] width 175 height 15
type input "23.65"
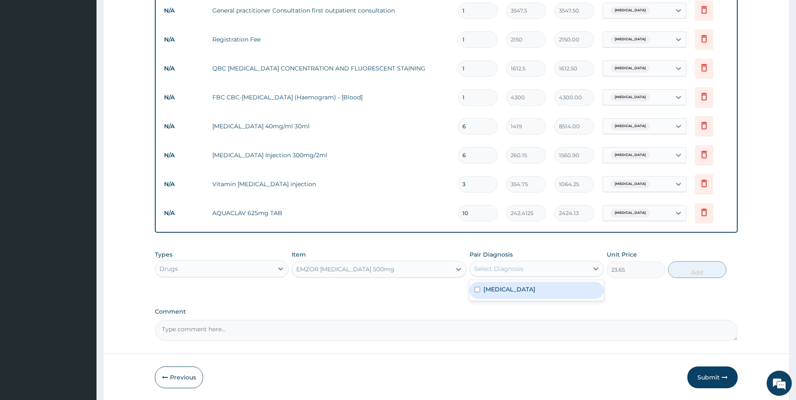
click at [549, 271] on div "Select Diagnosis" at bounding box center [529, 268] width 118 height 13
click at [540, 286] on div "[MEDICAL_DATA]" at bounding box center [537, 290] width 134 height 17
checkbox input "true"
click at [716, 271] on button "Add" at bounding box center [697, 269] width 58 height 17
type input "0"
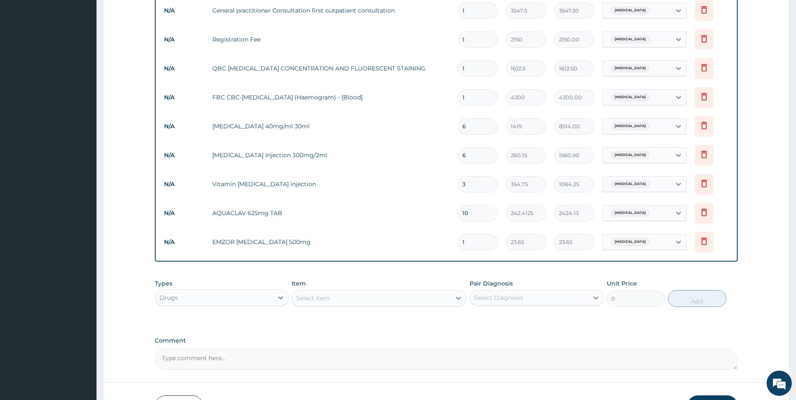
type input "18"
type input "425.70"
type input "18"
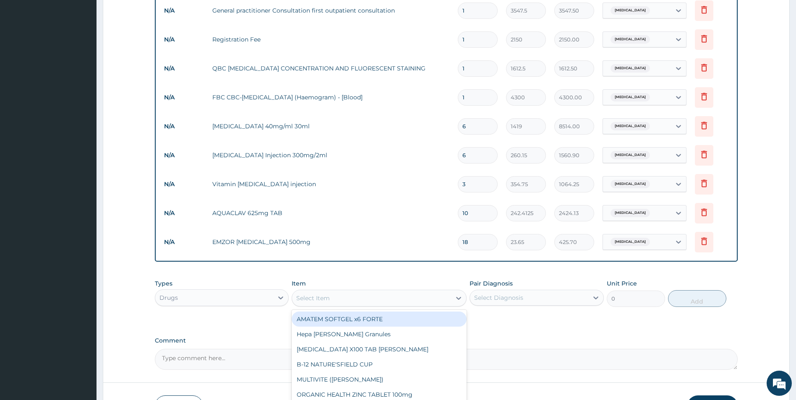
click at [394, 300] on div "Select Item" at bounding box center [371, 298] width 159 height 13
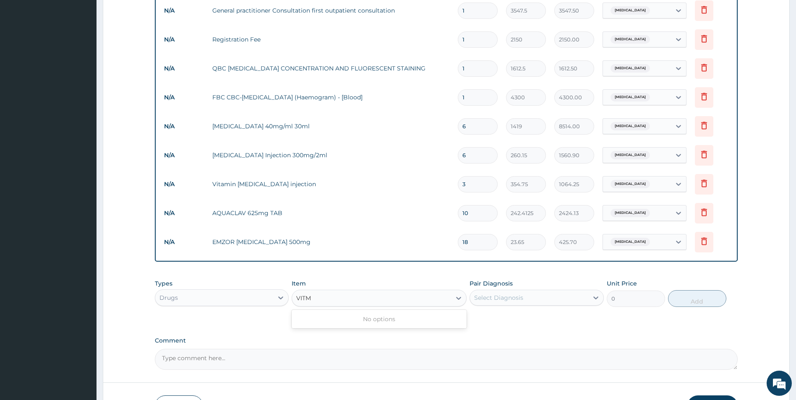
type input "VIT"
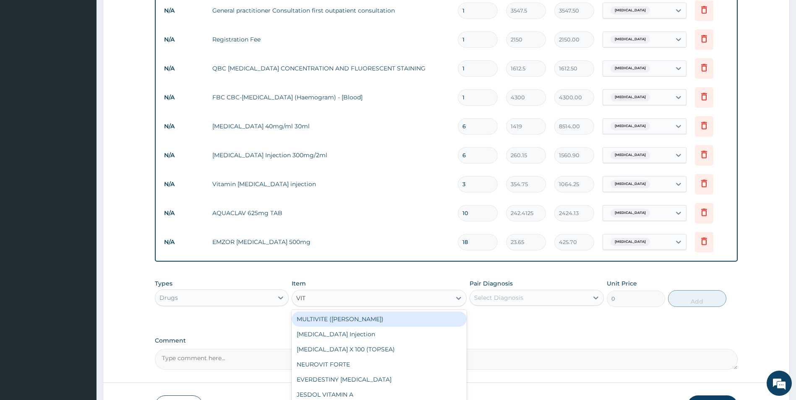
click at [342, 317] on div "MULTIVITE ([PERSON_NAME])" at bounding box center [379, 319] width 175 height 15
type input "23.65"
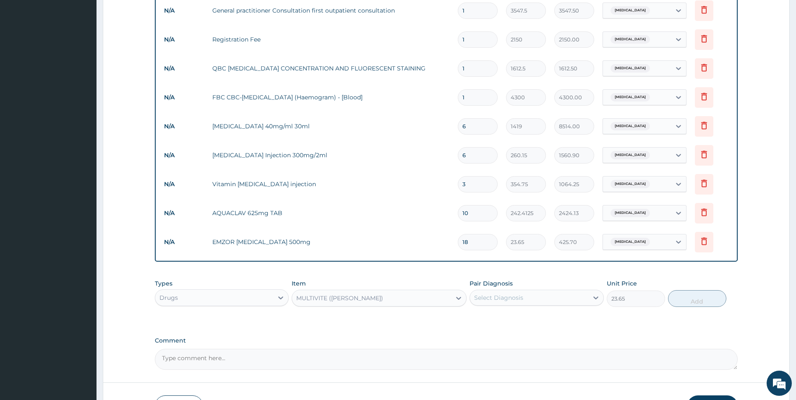
click at [542, 299] on div "Select Diagnosis" at bounding box center [529, 297] width 118 height 13
click at [530, 319] on div "[MEDICAL_DATA]" at bounding box center [537, 319] width 134 height 17
checkbox input "true"
click at [698, 299] on button "Add" at bounding box center [697, 298] width 58 height 17
type input "0"
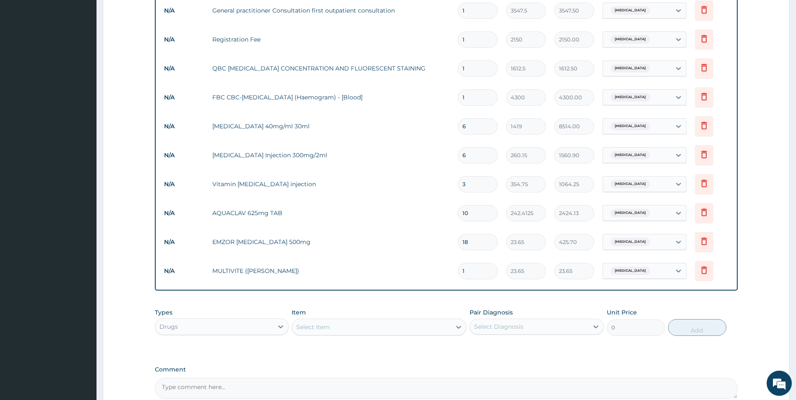
type input "10"
type input "236.50"
type input "10"
click at [356, 328] on div "Select Item" at bounding box center [371, 327] width 159 height 13
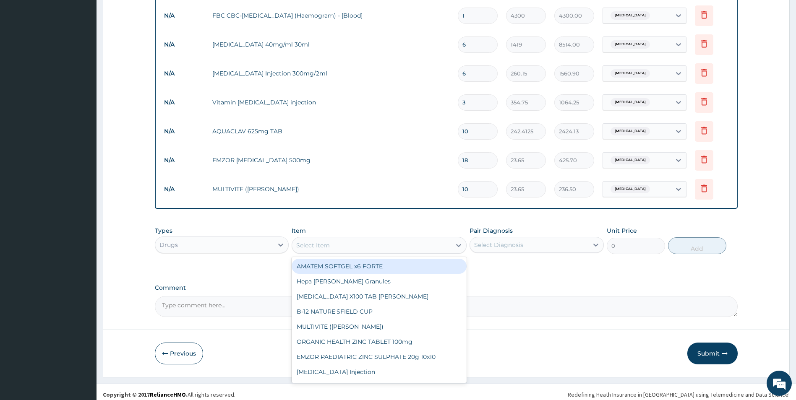
scroll to position [414, 0]
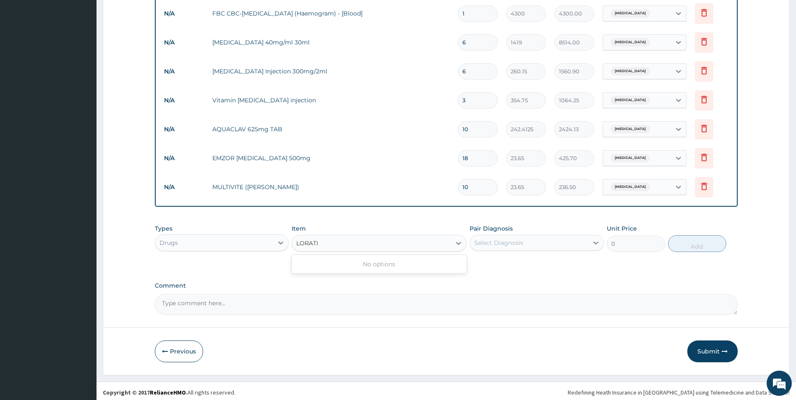
type input "LORAT"
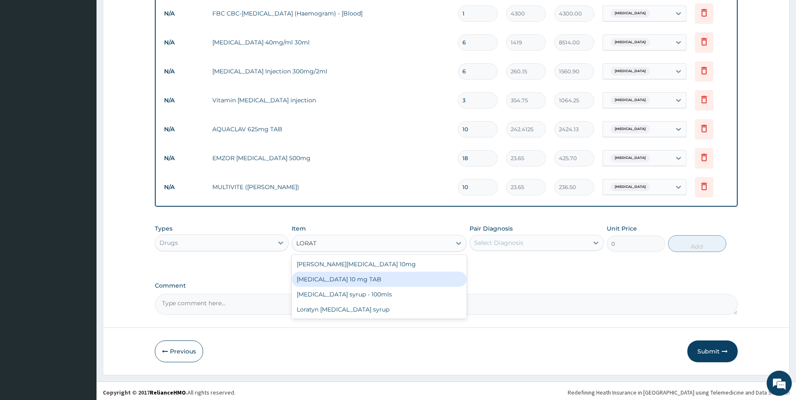
click at [351, 282] on div "[MEDICAL_DATA] 10 mg TAB" at bounding box center [379, 279] width 175 height 15
type input "59.125"
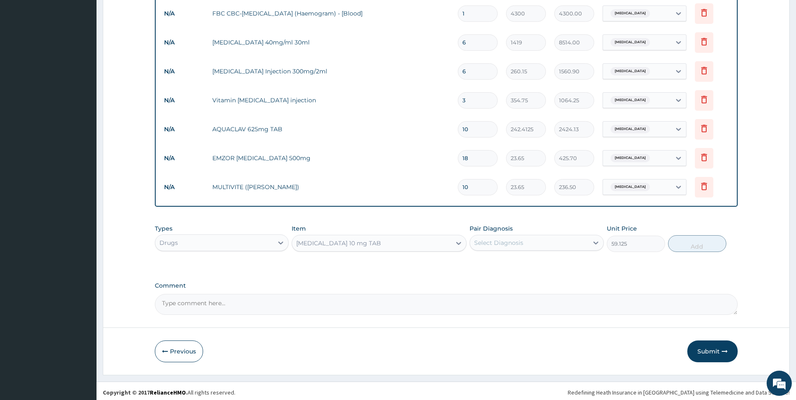
click at [517, 245] on div "Select Diagnosis" at bounding box center [498, 243] width 49 height 8
click at [501, 260] on label "[MEDICAL_DATA]" at bounding box center [509, 263] width 52 height 8
click at [501, 268] on div "[MEDICAL_DATA]" at bounding box center [537, 264] width 134 height 17
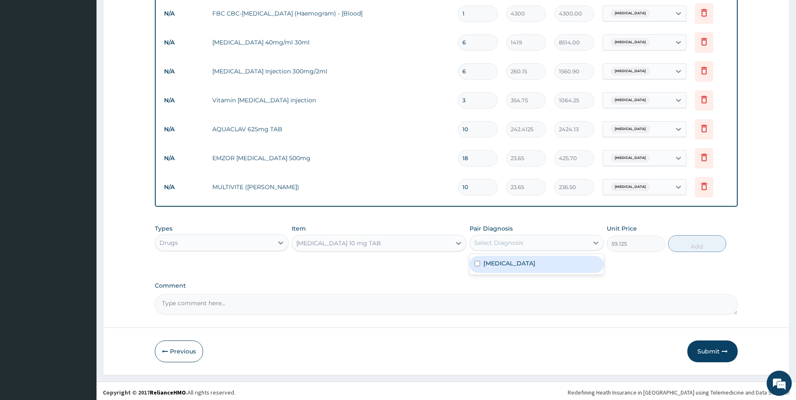
click at [499, 271] on div "[MEDICAL_DATA]" at bounding box center [537, 264] width 134 height 17
checkbox input "true"
click at [700, 247] on button "Add" at bounding box center [697, 243] width 58 height 17
type input "0"
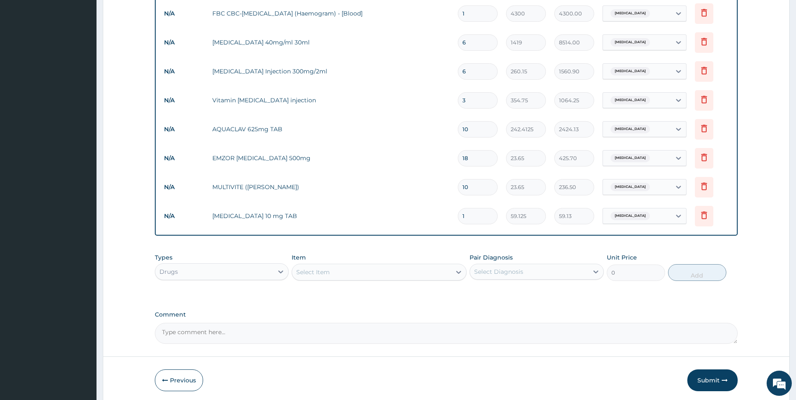
type input "12"
type input "709.50"
type input "120"
type input "7095.00"
type input "10"
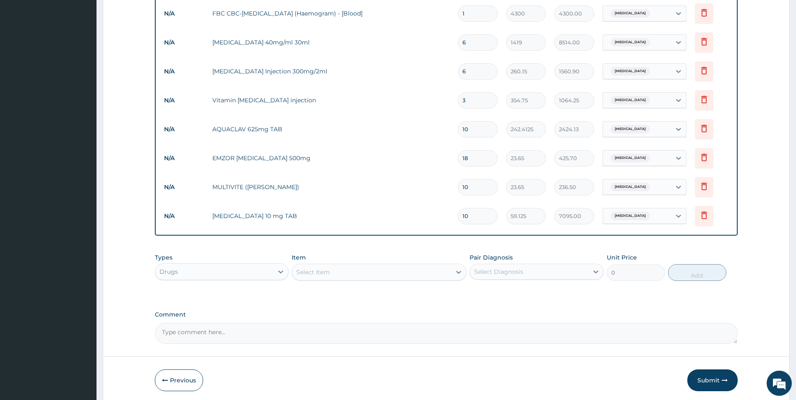
type input "591.25"
type input "0"
type input "0.00"
type input "20"
type input "1182.50"
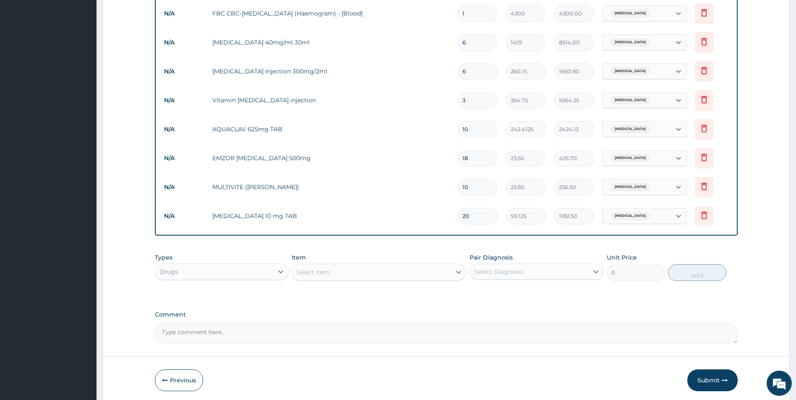
type input "20"
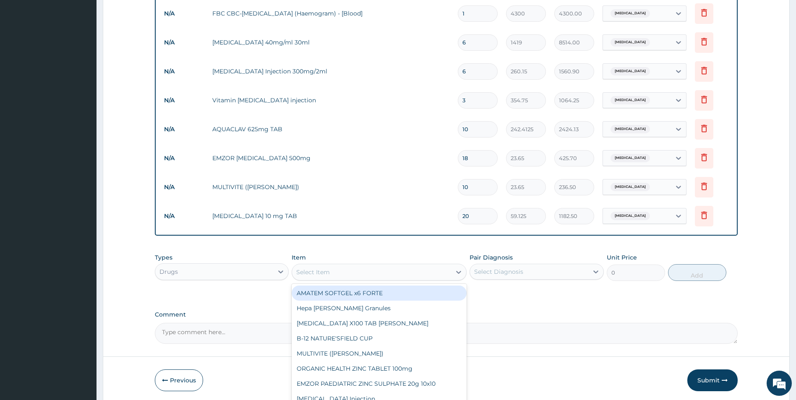
click at [407, 273] on div "Select Item" at bounding box center [371, 272] width 159 height 13
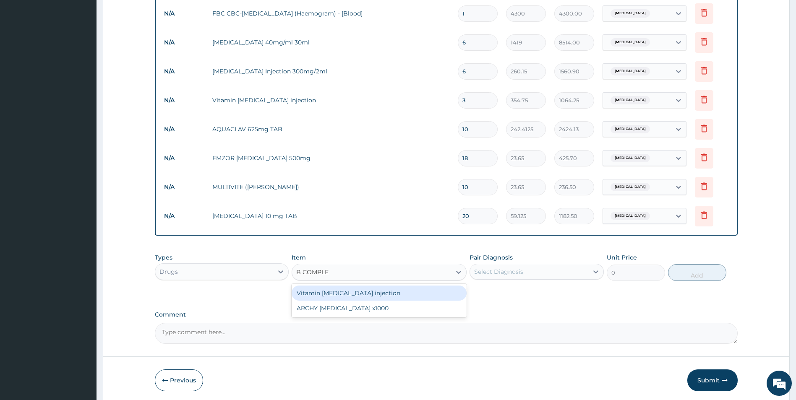
type input "[MEDICAL_DATA]"
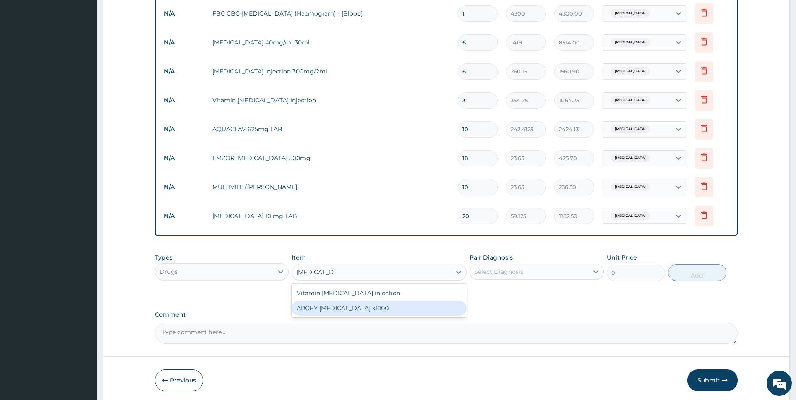
click at [347, 309] on div "ARCHY [MEDICAL_DATA] x1000" at bounding box center [379, 308] width 175 height 15
type input "413.875"
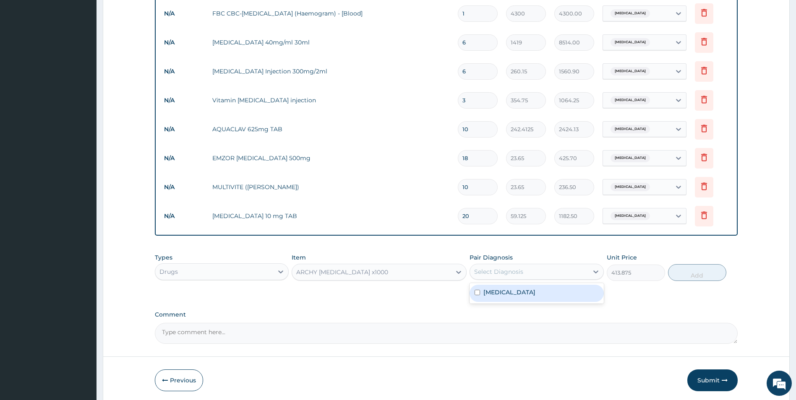
click at [511, 270] on div "Select Diagnosis" at bounding box center [498, 272] width 49 height 8
click at [509, 292] on div "[MEDICAL_DATA]" at bounding box center [537, 293] width 134 height 17
checkbox input "true"
click at [698, 274] on button "Add" at bounding box center [697, 272] width 58 height 17
type input "0"
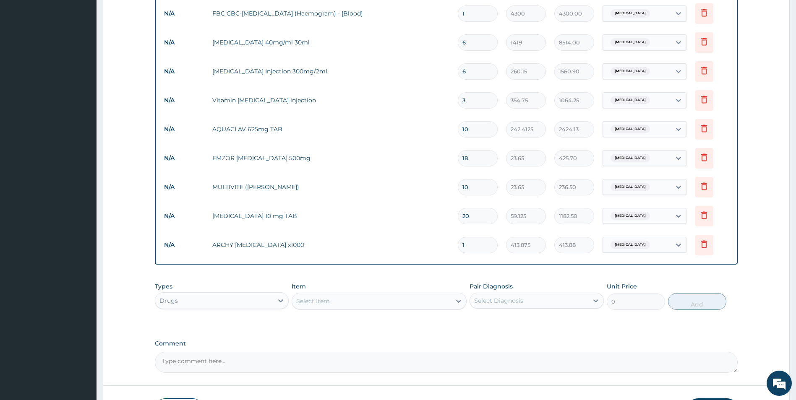
type input "10"
type input "4138.75"
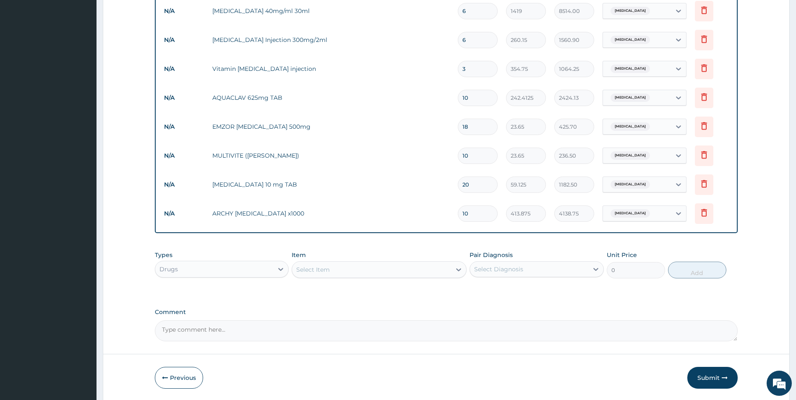
scroll to position [475, 0]
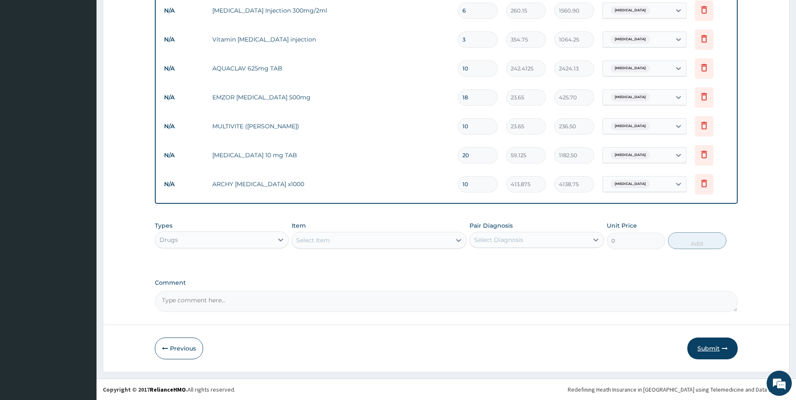
click at [710, 348] on button "Submit" at bounding box center [712, 349] width 50 height 22
